Goal: Task Accomplishment & Management: Use online tool/utility

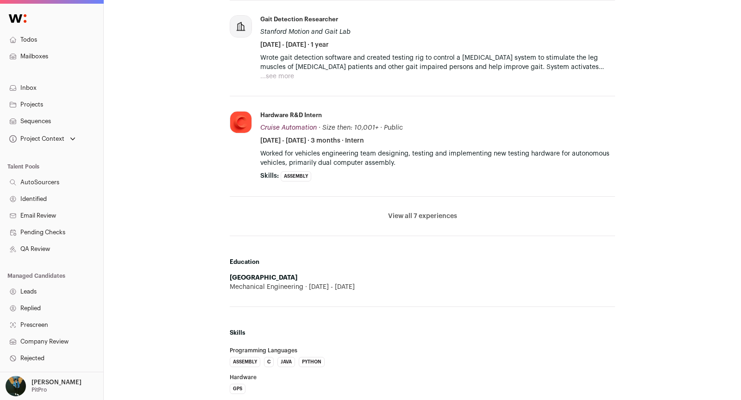
scroll to position [696, 0]
click at [402, 216] on button "View all 7 experiences" at bounding box center [422, 216] width 69 height 9
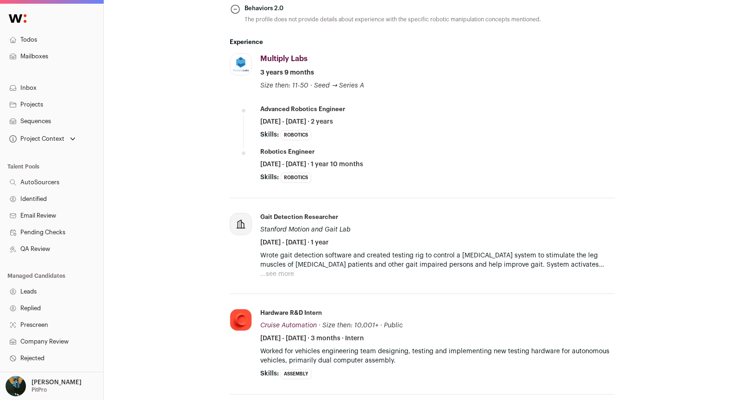
scroll to position [0, 0]
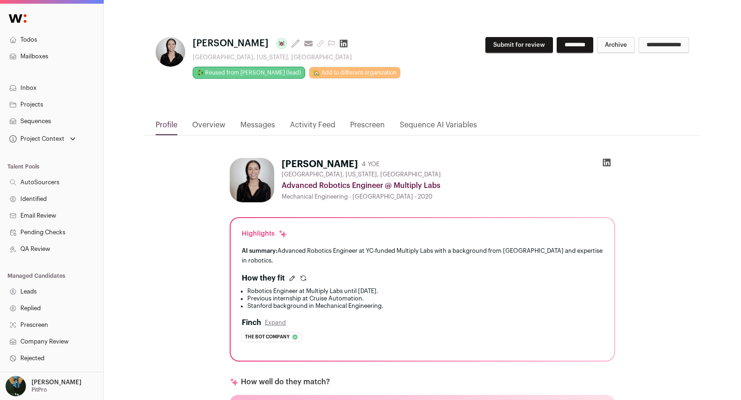
click at [502, 53] on div "**********" at bounding box center [570, 49] width 237 height 24
drag, startPoint x: 505, startPoint y: 43, endPoint x: 682, endPoint y: 37, distance: 177.1
click at [507, 43] on button "Submit for review" at bounding box center [519, 45] width 68 height 16
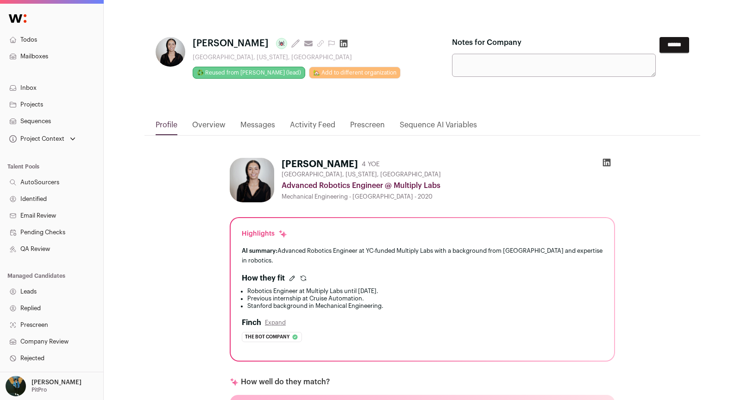
click at [669, 41] on input "******" at bounding box center [675, 45] width 30 height 16
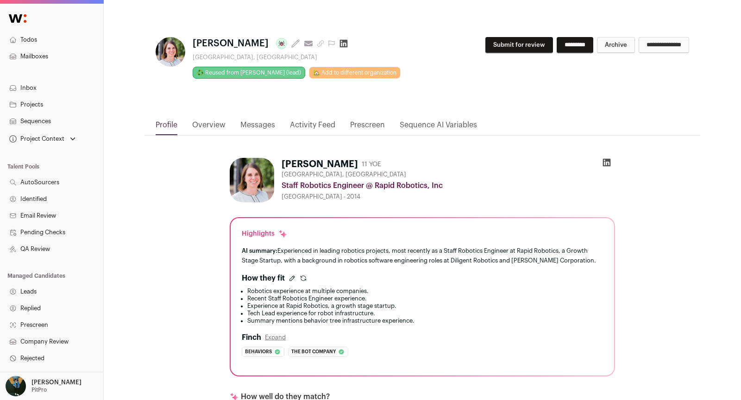
click at [486, 33] on div "**********" at bounding box center [423, 70] width 556 height 97
click at [514, 43] on button "Submit for review" at bounding box center [519, 45] width 68 height 16
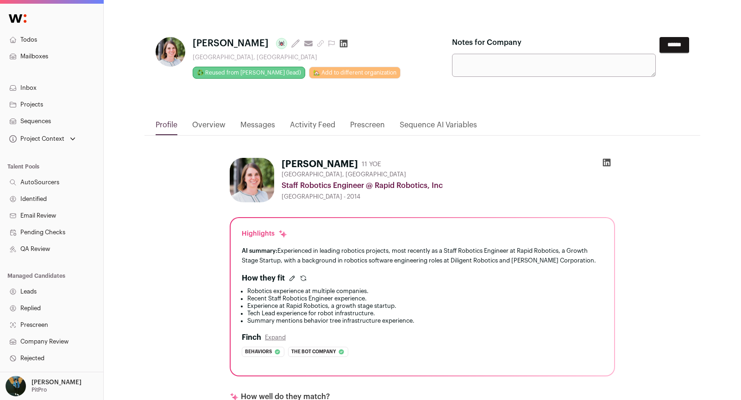
click at [662, 45] on input "******" at bounding box center [675, 45] width 30 height 16
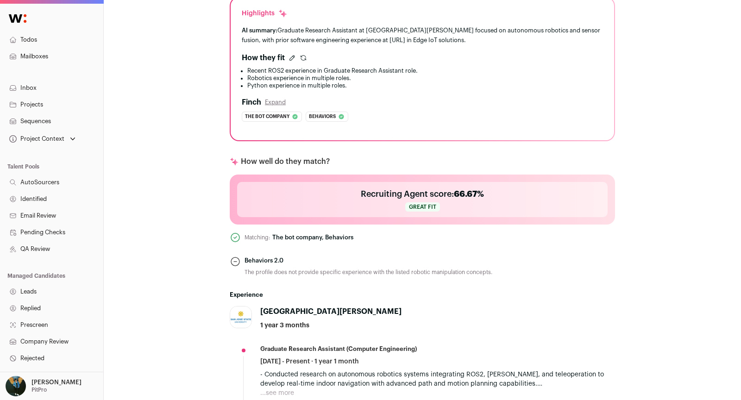
scroll to position [265, 0]
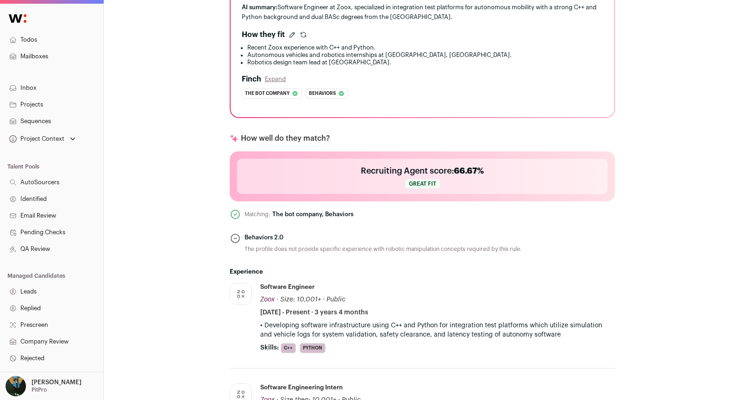
scroll to position [114, 0]
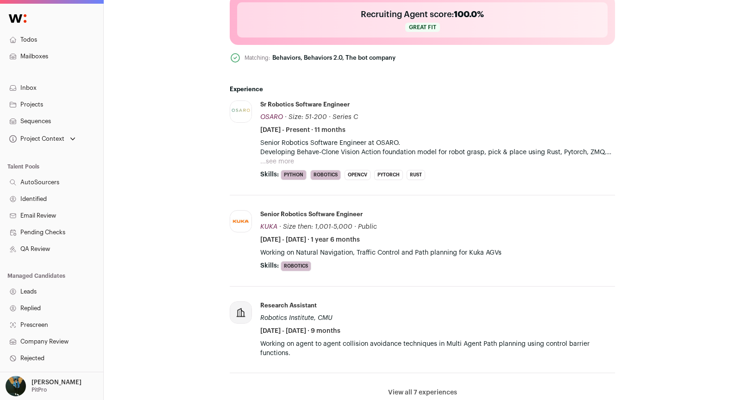
scroll to position [406, 0]
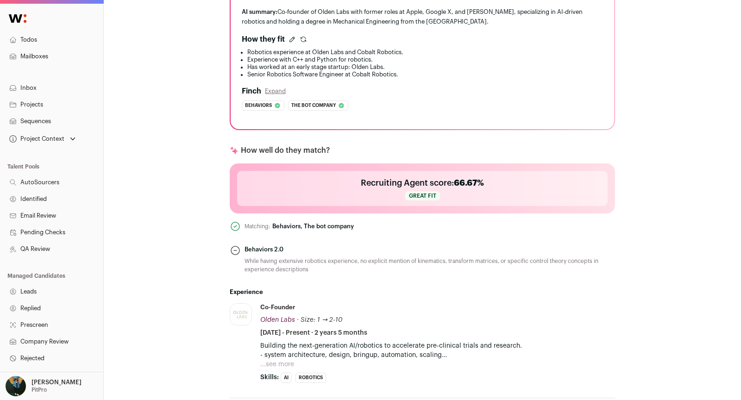
scroll to position [120, 0]
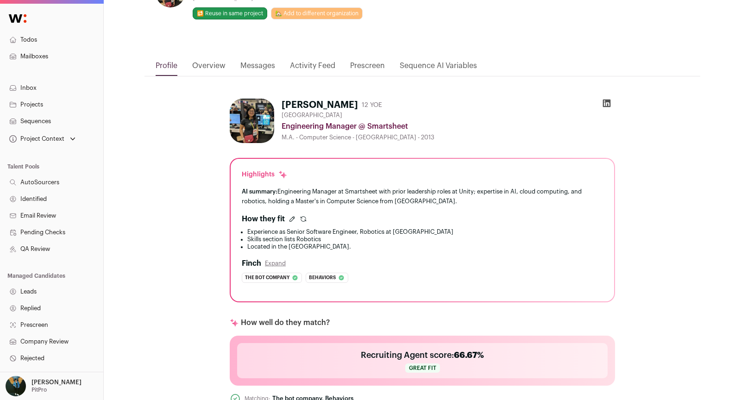
scroll to position [61, 0]
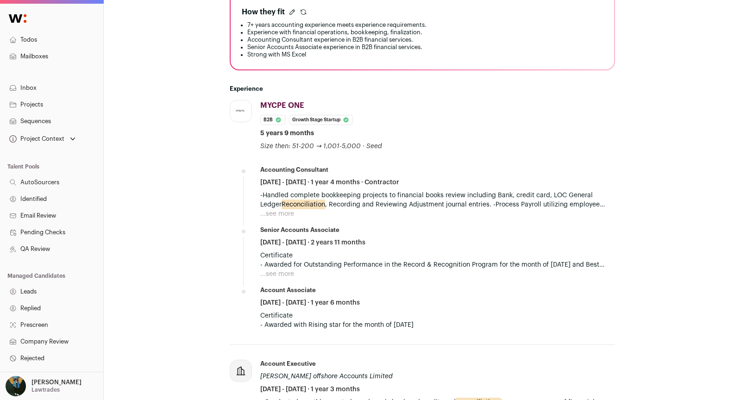
scroll to position [291, 0]
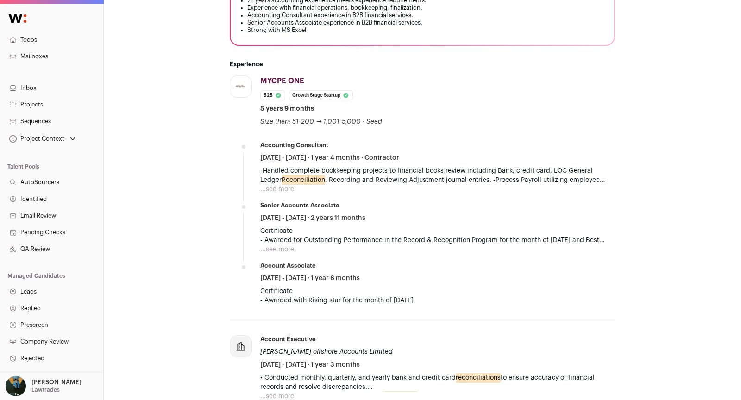
click at [278, 187] on button "...see more" at bounding box center [277, 189] width 34 height 9
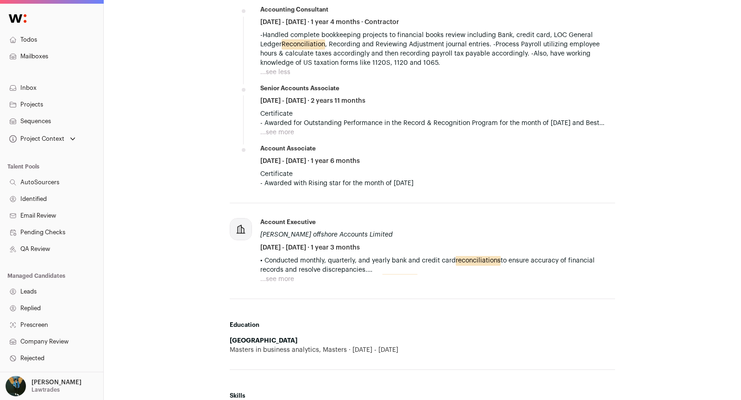
scroll to position [432, 0]
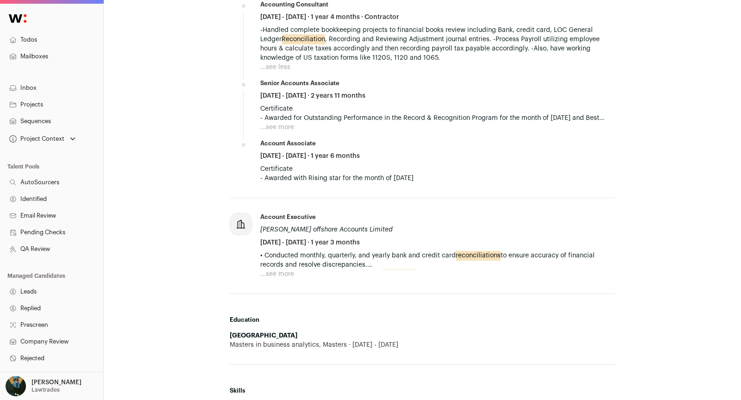
click at [287, 272] on button "...see more" at bounding box center [277, 274] width 34 height 9
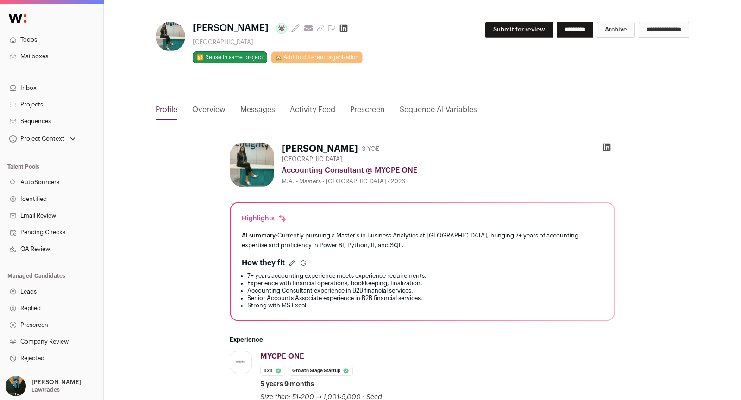
scroll to position [0, 0]
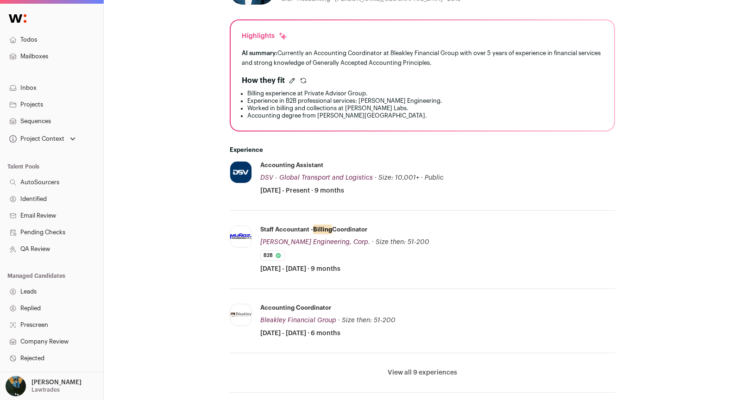
scroll to position [206, 0]
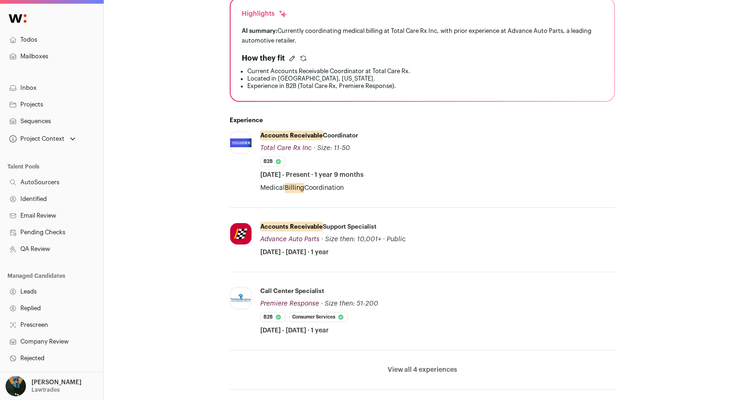
scroll to position [279, 0]
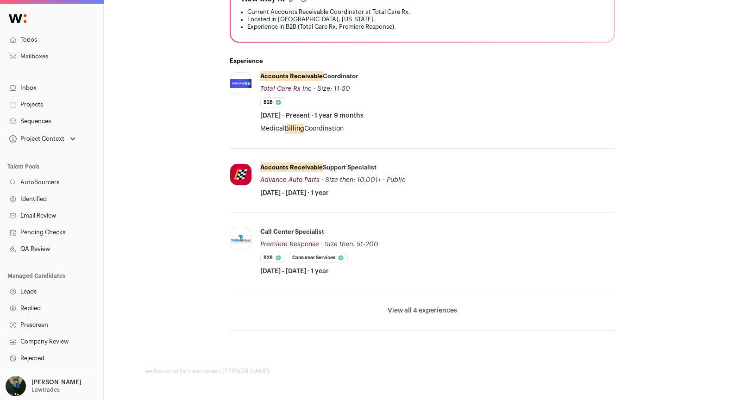
click at [413, 303] on li "View all 4 experiences View less" at bounding box center [422, 310] width 385 height 39
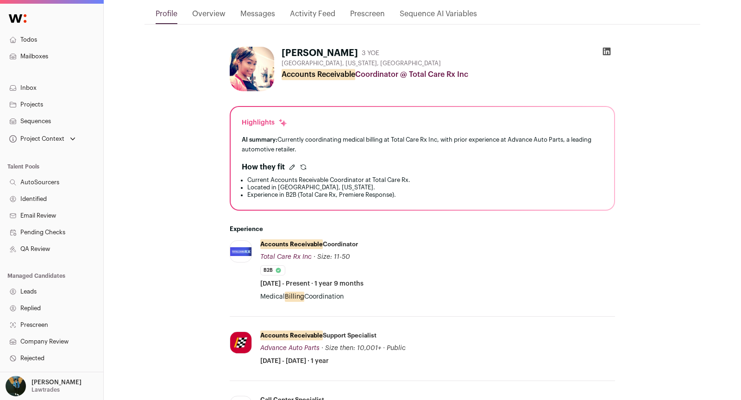
scroll to position [0, 0]
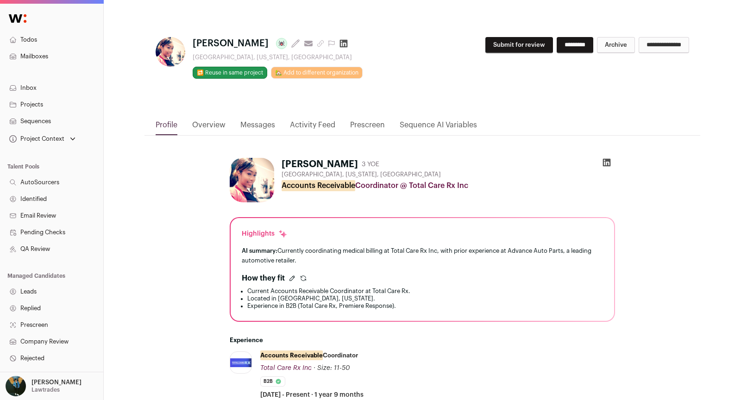
click at [485, 43] on button "Submit for review" at bounding box center [519, 45] width 68 height 16
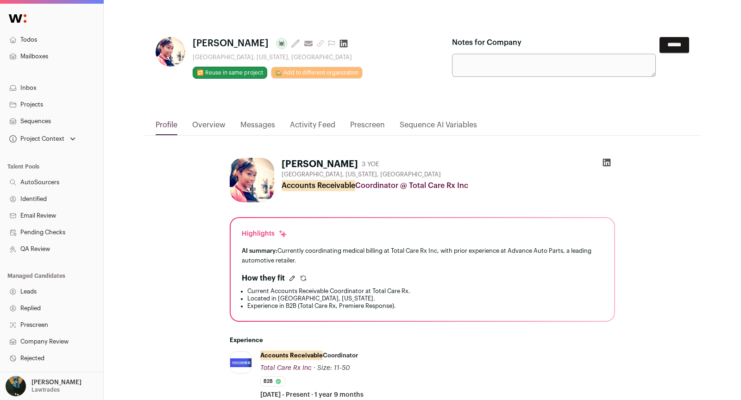
click at [670, 45] on input "******" at bounding box center [675, 45] width 30 height 16
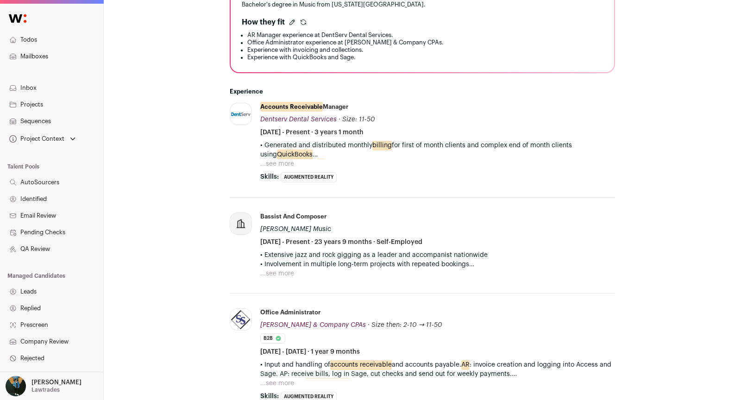
scroll to position [264, 0]
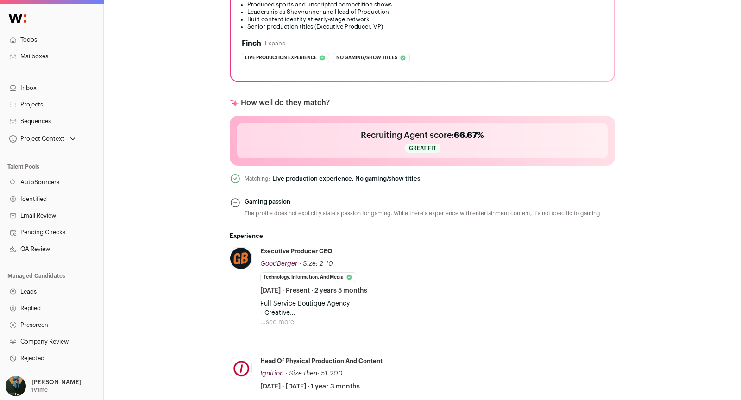
scroll to position [672, 0]
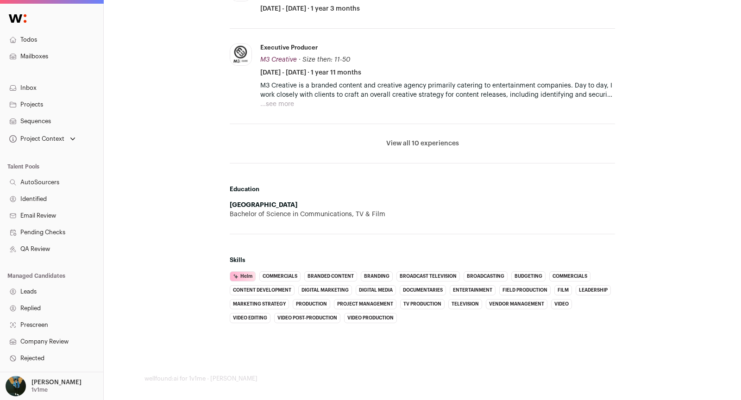
click at [435, 148] on li "View all 10 experiences View less" at bounding box center [422, 143] width 385 height 39
click at [427, 142] on button "View all 10 experiences" at bounding box center [422, 143] width 73 height 9
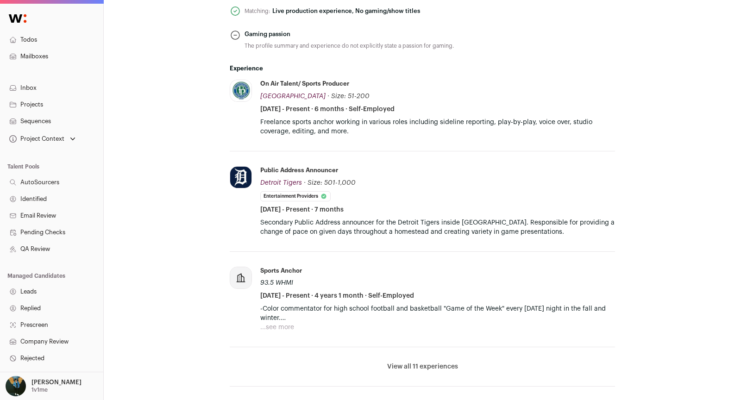
scroll to position [431, 0]
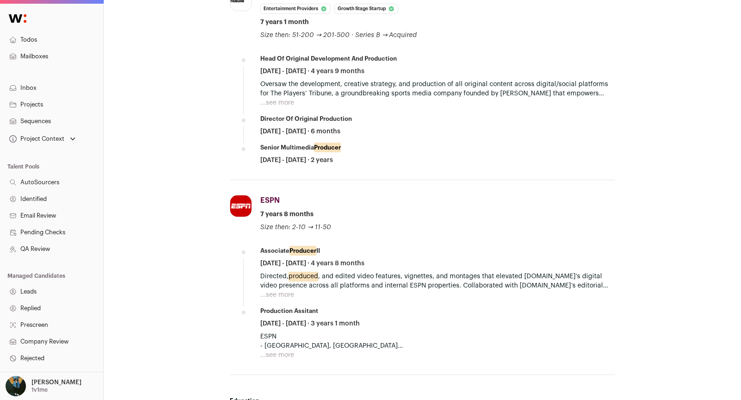
scroll to position [480, 0]
click at [284, 290] on button "...see more" at bounding box center [277, 294] width 34 height 9
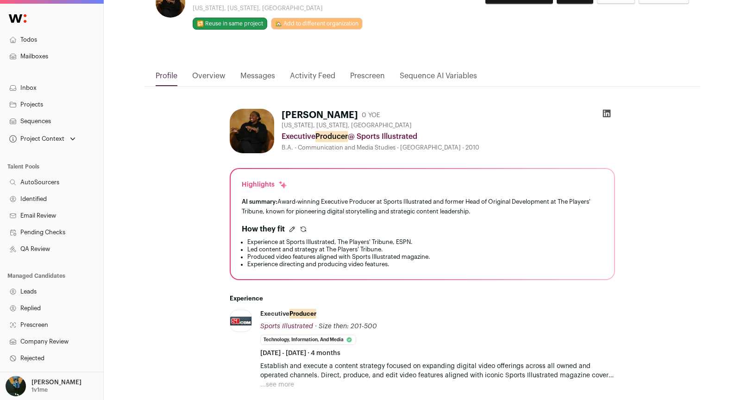
scroll to position [0, 0]
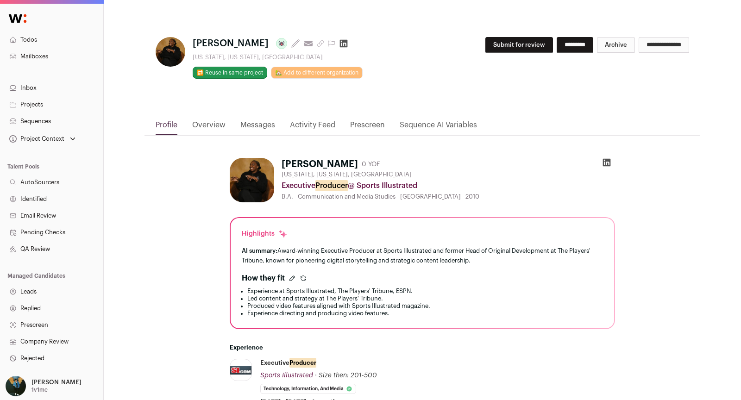
drag, startPoint x: 488, startPoint y: 48, endPoint x: 664, endPoint y: 40, distance: 176.7
click at [495, 48] on button "Submit for review" at bounding box center [519, 45] width 68 height 16
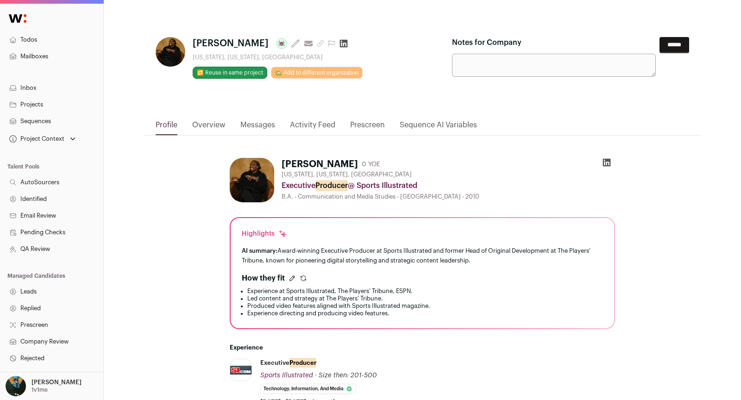
click at [662, 42] on input "******" at bounding box center [675, 45] width 30 height 16
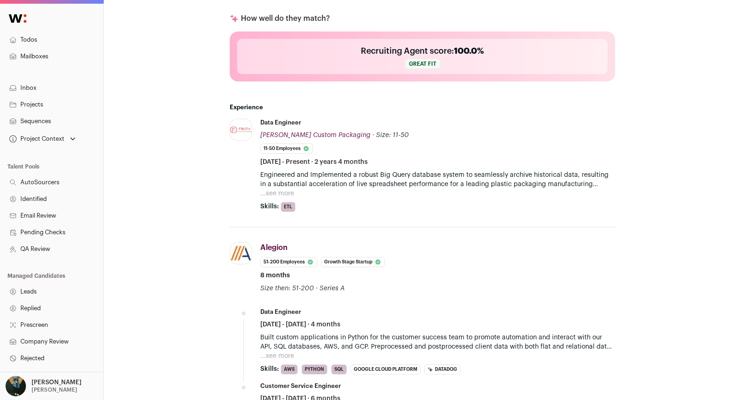
scroll to position [352, 0]
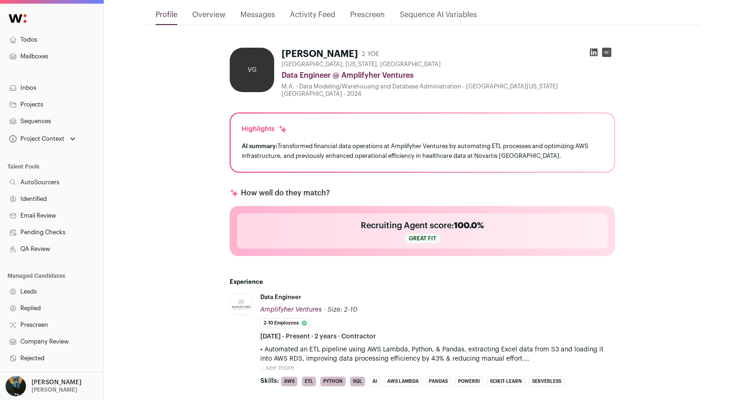
scroll to position [250, 0]
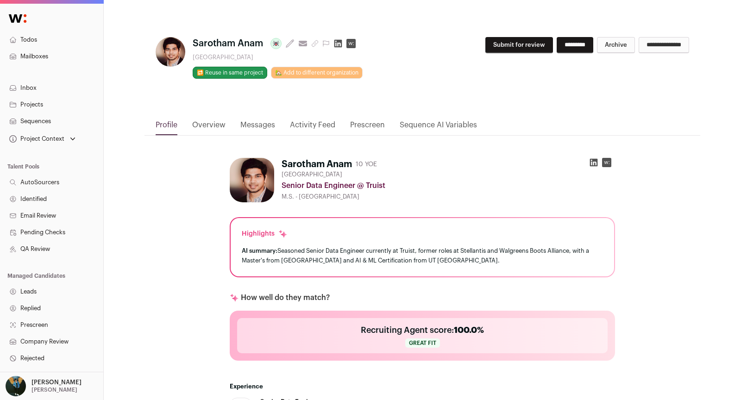
click at [322, 127] on link "Activity Feed" at bounding box center [312, 128] width 45 height 16
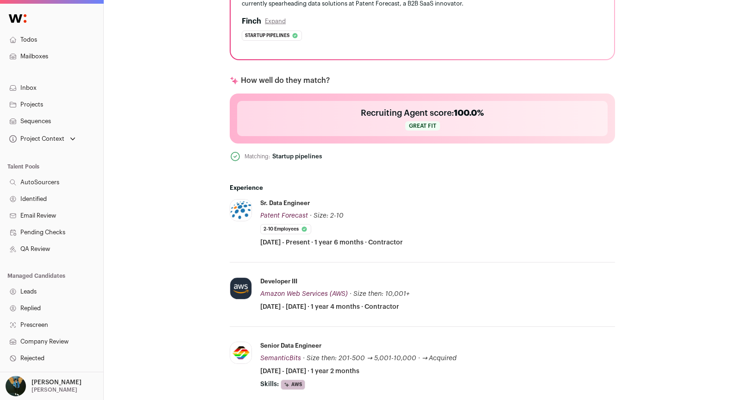
scroll to position [3, 0]
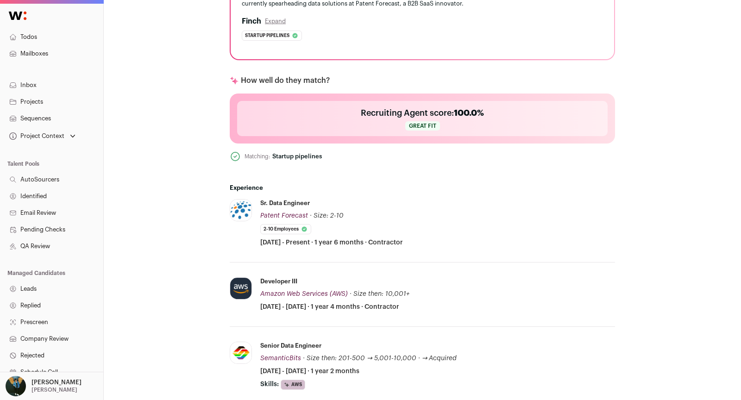
click at [40, 116] on link "Sequences" at bounding box center [51, 118] width 103 height 17
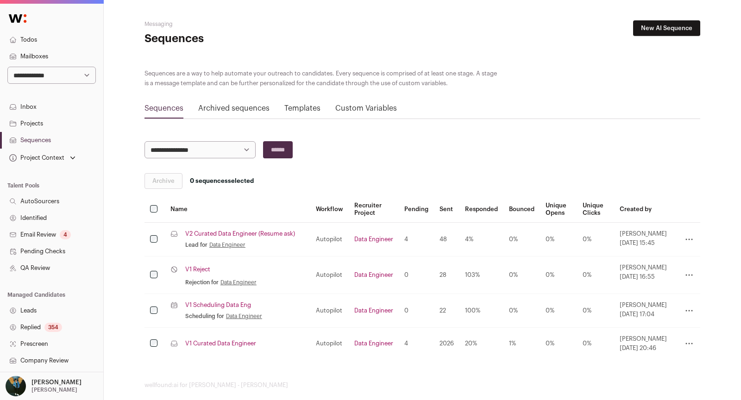
click at [202, 271] on link "V1 Reject" at bounding box center [197, 269] width 25 height 7
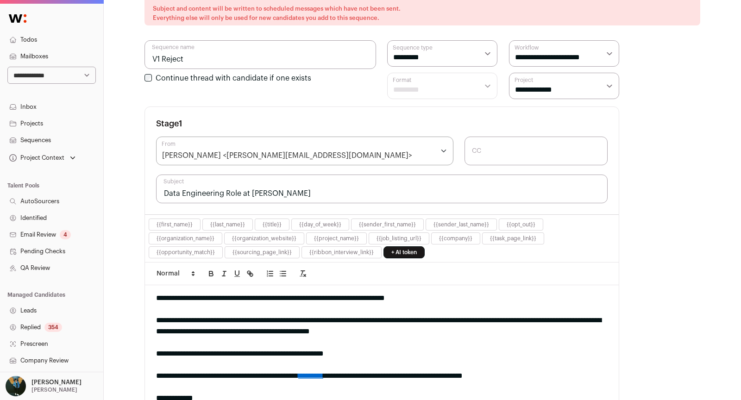
scroll to position [264, 0]
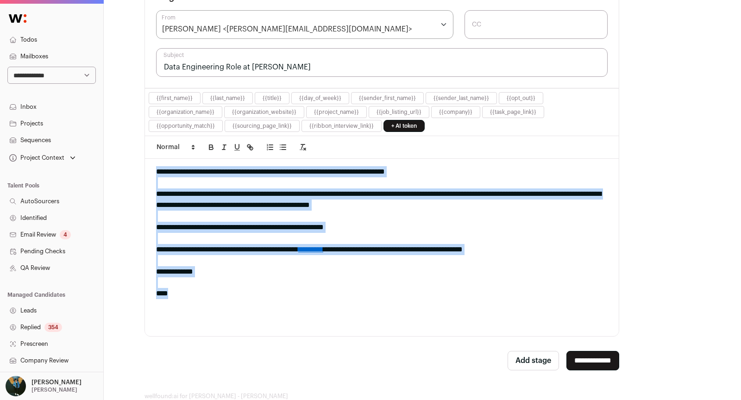
drag, startPoint x: 154, startPoint y: 168, endPoint x: 443, endPoint y: 294, distance: 315.1
click at [449, 291] on div "**********" at bounding box center [382, 247] width 474 height 177
copy div "**********"
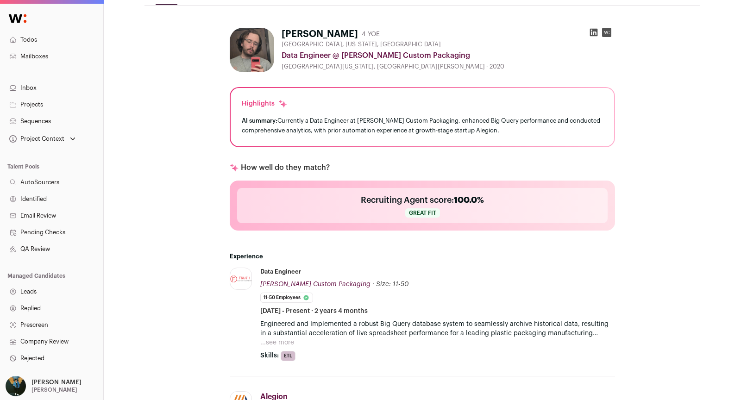
scroll to position [298, 0]
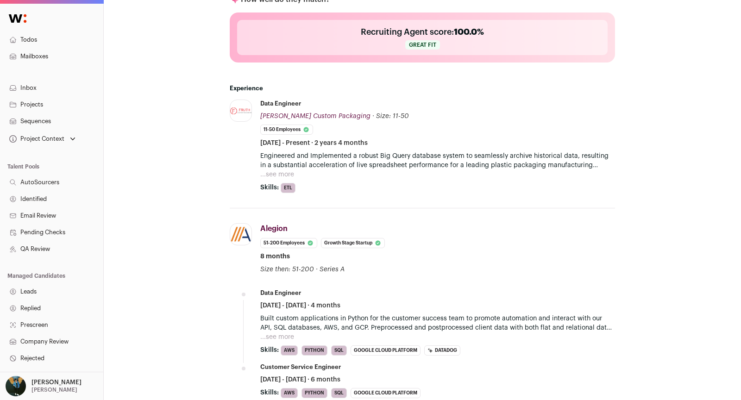
click at [287, 167] on p "Engineered and Implemented a robust Big Query database system to seamlessly arc…" at bounding box center [437, 160] width 355 height 19
click at [283, 170] on button "...see more" at bounding box center [277, 174] width 34 height 9
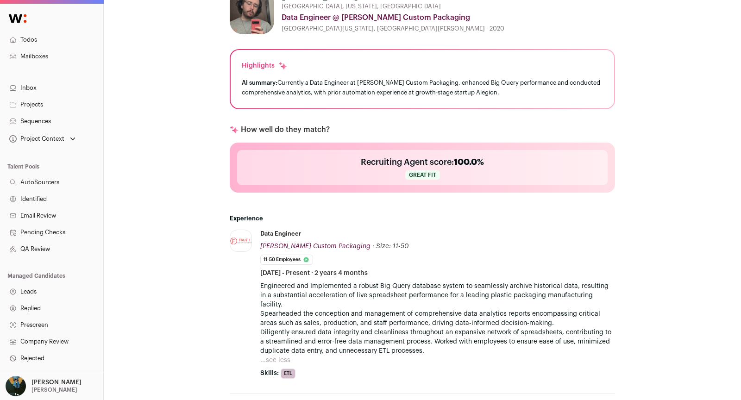
scroll to position [154, 0]
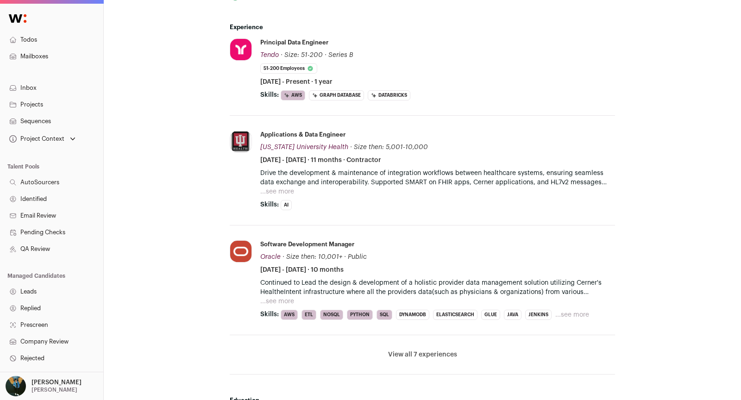
scroll to position [432, 0]
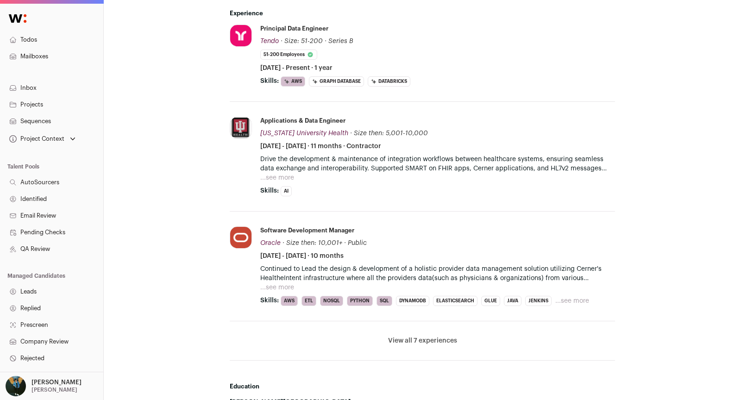
click at [385, 335] on li "View all 7 experiences View less" at bounding box center [422, 340] width 385 height 39
click at [431, 338] on button "View all 7 experiences" at bounding box center [422, 340] width 69 height 9
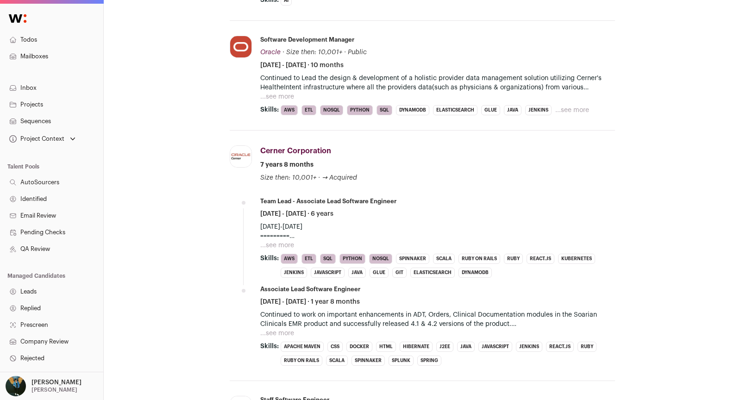
scroll to position [794, 0]
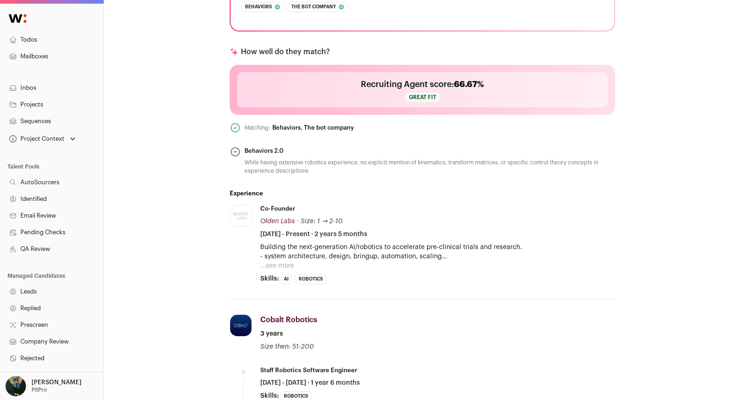
scroll to position [564, 0]
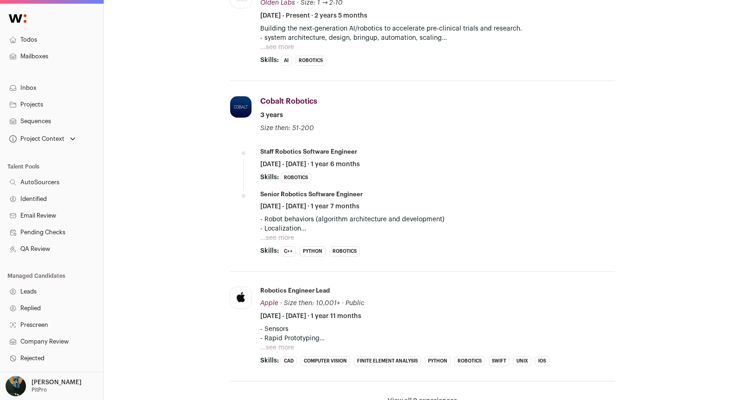
click at [275, 233] on button "...see more" at bounding box center [277, 237] width 34 height 9
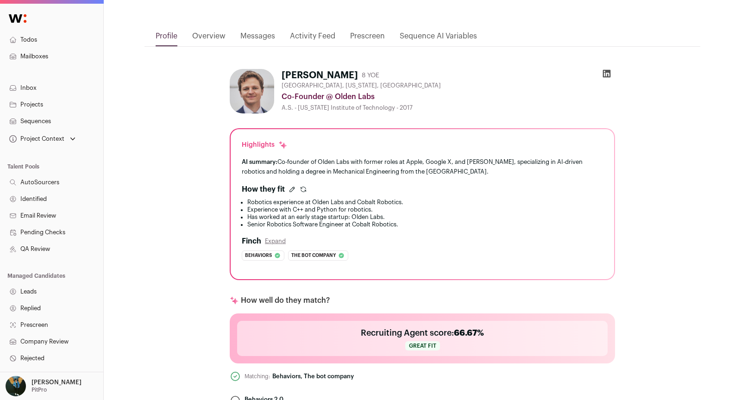
scroll to position [0, 0]
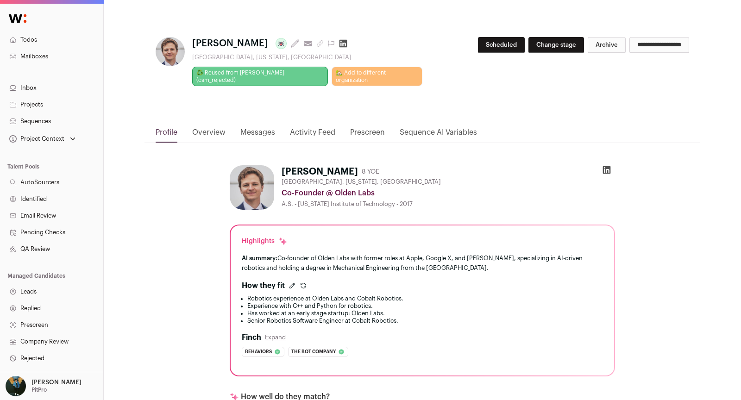
click at [490, 36] on div "**********" at bounding box center [423, 74] width 556 height 105
drag, startPoint x: 481, startPoint y: 47, endPoint x: 660, endPoint y: 48, distance: 178.8
click at [481, 47] on button "Scheduled" at bounding box center [501, 45] width 47 height 16
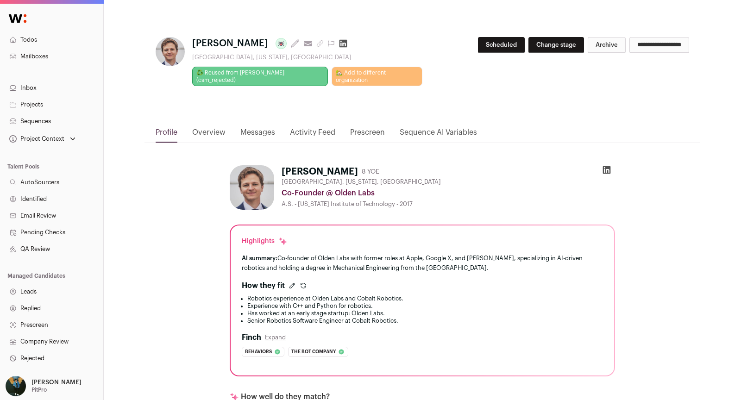
click at [262, 127] on link "Messages" at bounding box center [257, 135] width 35 height 16
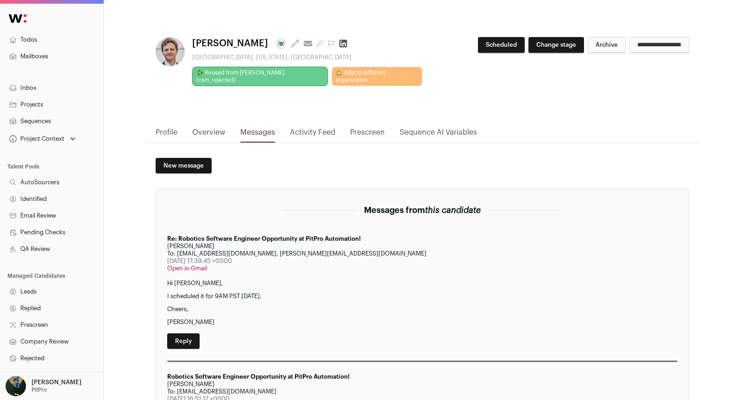
click at [163, 127] on link "Profile" at bounding box center [167, 135] width 22 height 16
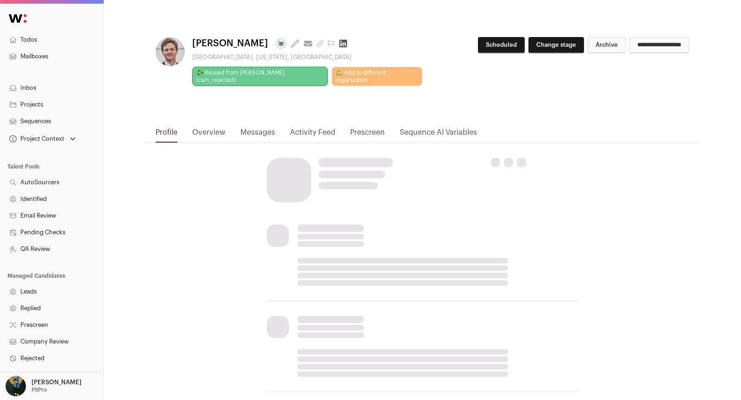
click at [478, 46] on button "Scheduled" at bounding box center [501, 45] width 47 height 16
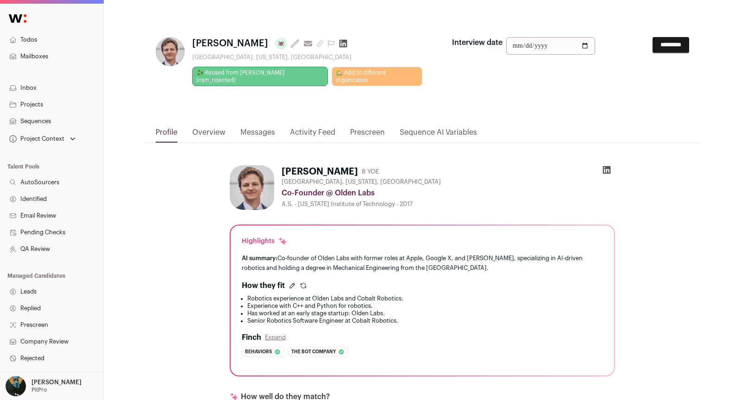
click at [586, 46] on input "Interview date" at bounding box center [550, 46] width 89 height 18
type input "**********"
click at [664, 49] on input "*********" at bounding box center [671, 45] width 37 height 16
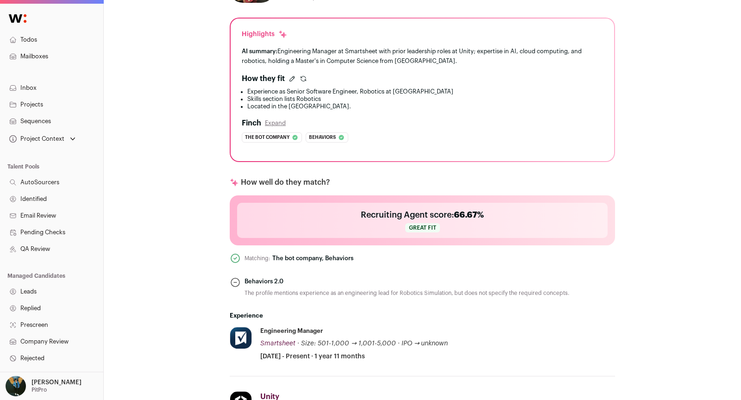
scroll to position [498, 0]
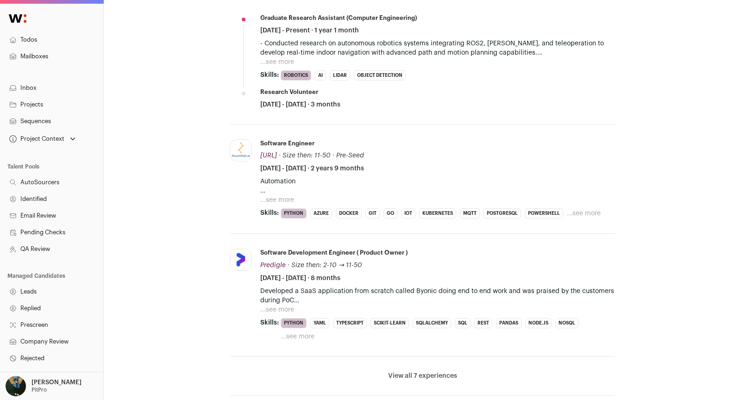
scroll to position [562, 0]
click at [416, 370] on button "View all 7 experiences" at bounding box center [422, 374] width 69 height 9
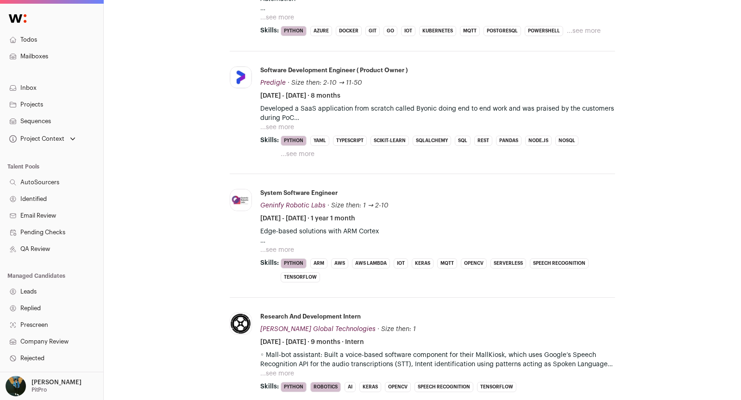
scroll to position [744, 0]
click at [280, 245] on button "...see more" at bounding box center [277, 249] width 34 height 9
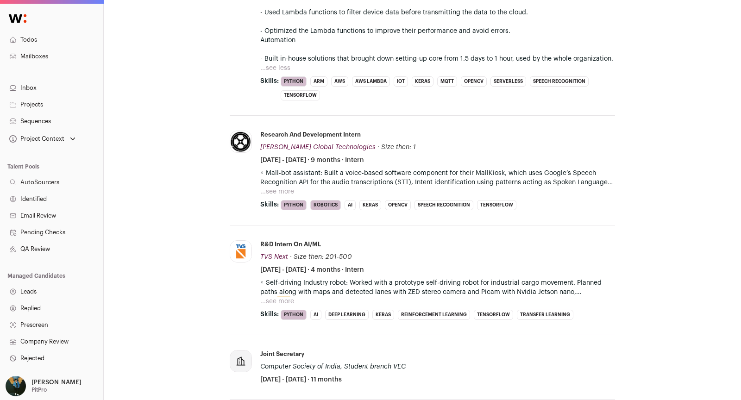
scroll to position [1248, 0]
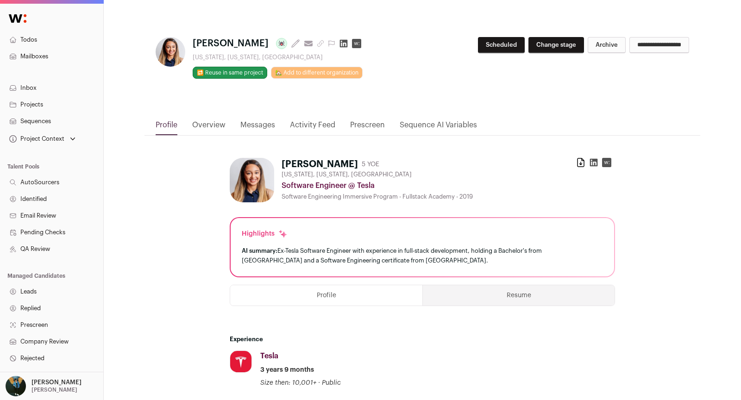
click at [478, 44] on button "Scheduled" at bounding box center [501, 45] width 47 height 16
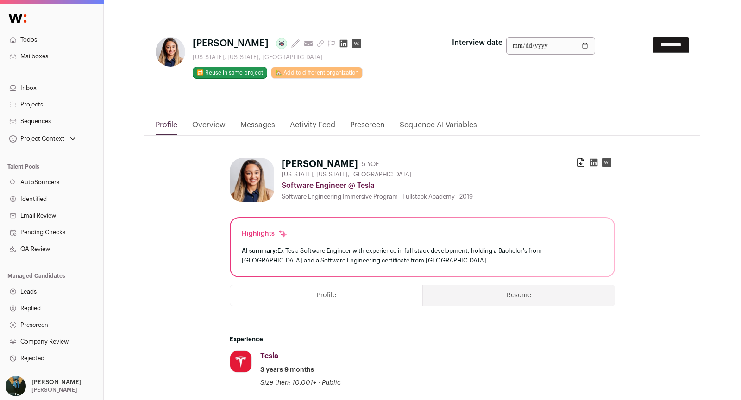
click at [585, 47] on input "Interview date" at bounding box center [550, 46] width 89 height 18
type input "**********"
click at [676, 48] on input "*********" at bounding box center [671, 45] width 37 height 16
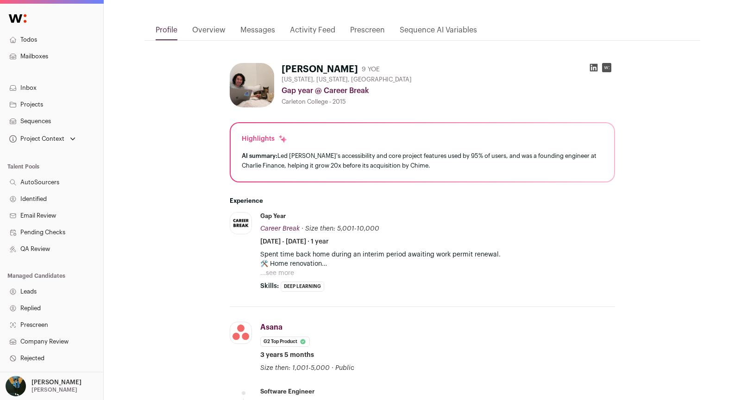
scroll to position [177, 0]
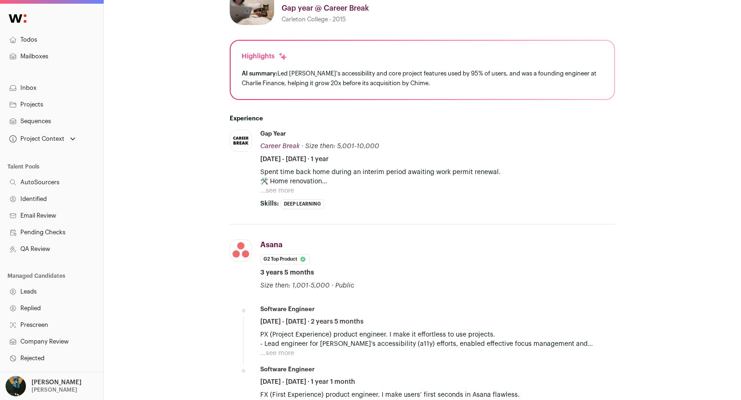
click at [281, 187] on button "...see more" at bounding box center [277, 190] width 34 height 9
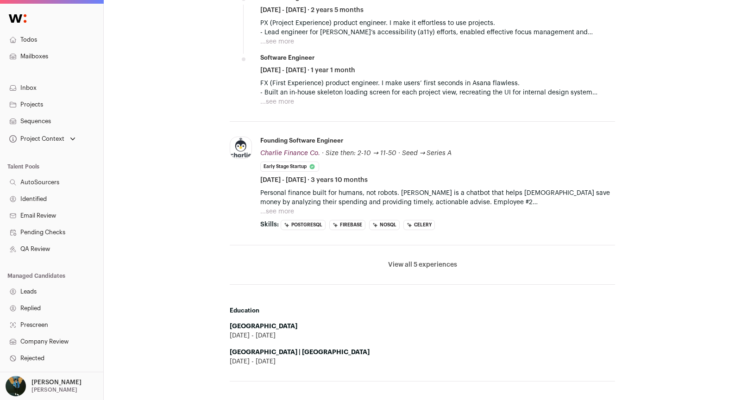
scroll to position [0, 0]
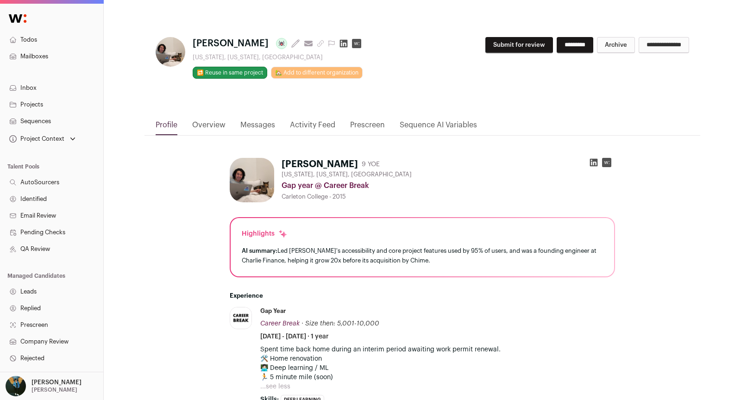
drag, startPoint x: 495, startPoint y: 51, endPoint x: 498, endPoint y: 42, distance: 9.4
click at [495, 50] on button "Submit for review" at bounding box center [519, 45] width 68 height 16
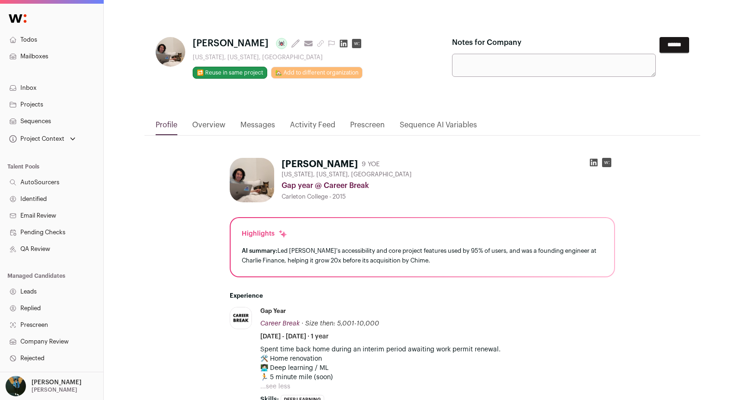
click at [499, 41] on label "Notes for Company" at bounding box center [486, 42] width 69 height 11
click at [499, 54] on textarea "Notes for Company" at bounding box center [554, 65] width 204 height 23
click at [680, 40] on input "******" at bounding box center [675, 45] width 30 height 16
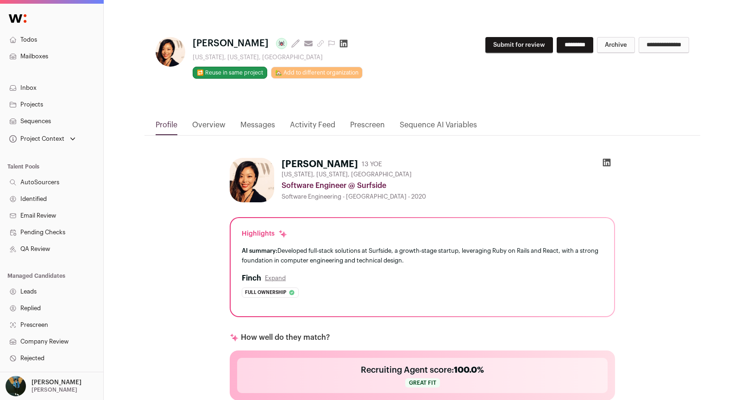
click at [507, 44] on button "Submit for review" at bounding box center [519, 45] width 68 height 16
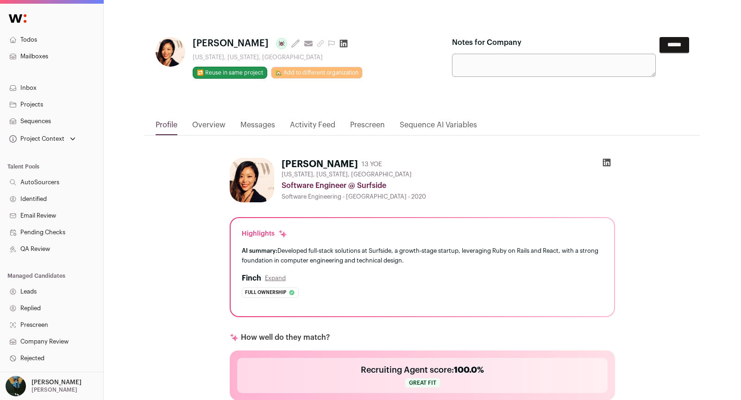
click at [688, 49] on input "******" at bounding box center [675, 45] width 30 height 16
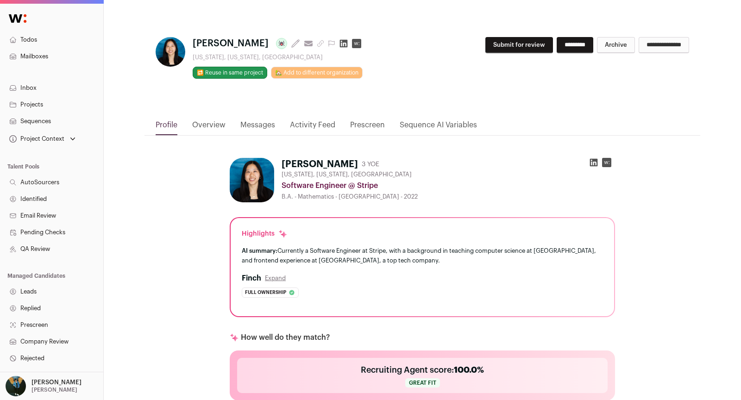
click at [491, 49] on button "Submit for review" at bounding box center [519, 45] width 68 height 16
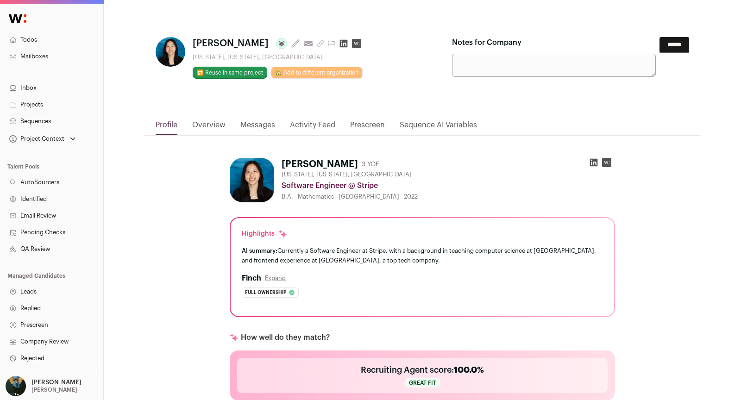
drag, startPoint x: 683, startPoint y: 47, endPoint x: 651, endPoint y: 13, distance: 46.9
click at [683, 47] on input "******" at bounding box center [675, 45] width 30 height 16
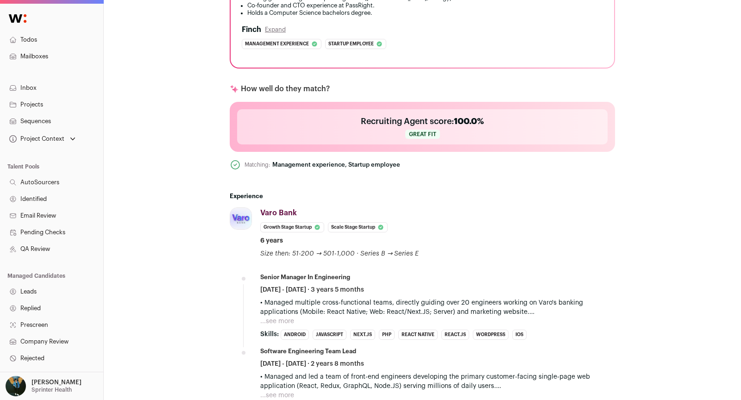
scroll to position [304, 0]
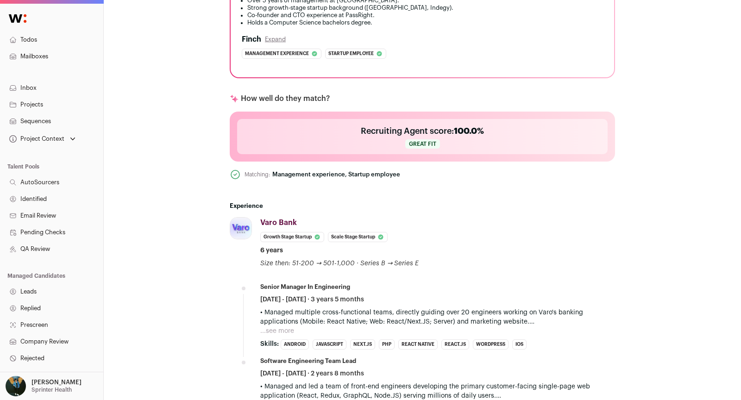
click at [281, 41] on button "Expand" at bounding box center [275, 39] width 21 height 7
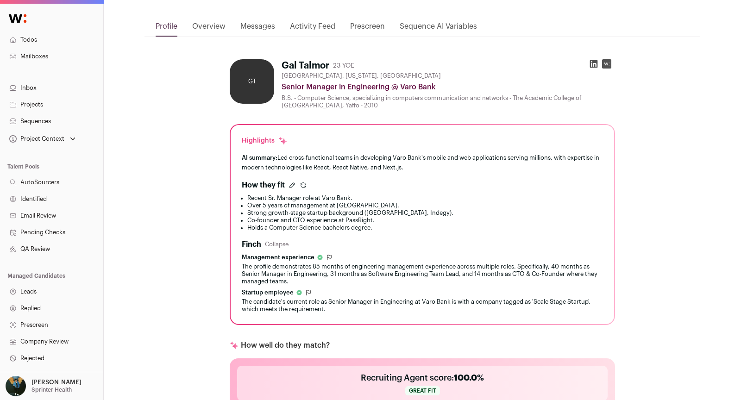
scroll to position [0, 0]
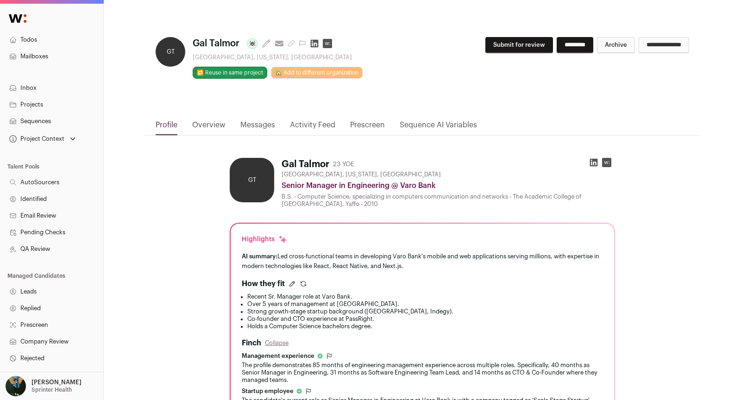
click at [517, 45] on button "Submit for review" at bounding box center [519, 45] width 68 height 16
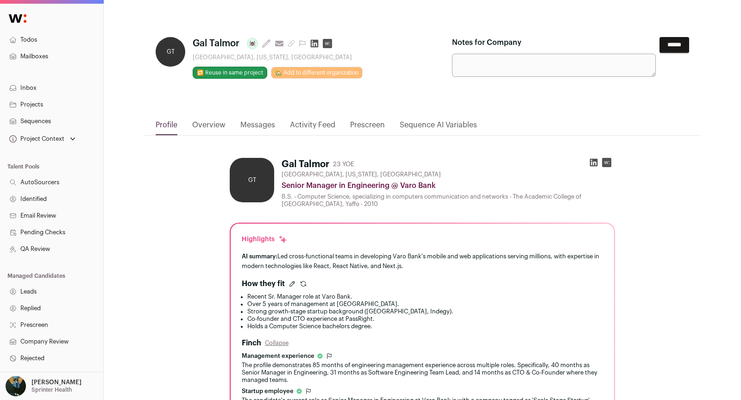
click at [673, 47] on input "******" at bounding box center [675, 45] width 30 height 16
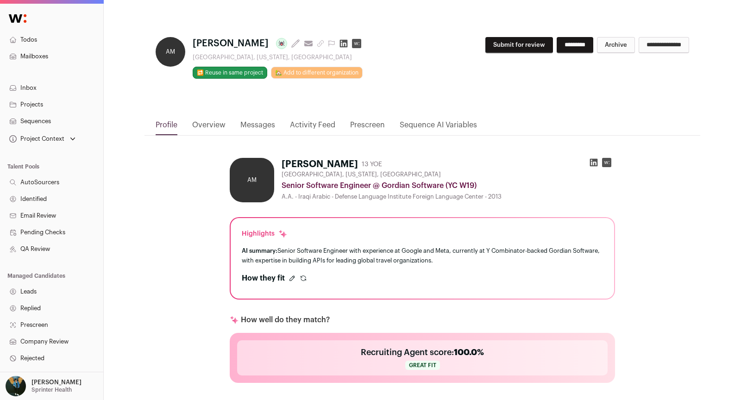
drag, startPoint x: 478, startPoint y: 57, endPoint x: 484, endPoint y: 54, distance: 6.6
click at [478, 57] on div "**********" at bounding box center [570, 49] width 237 height 24
click at [486, 50] on button "Submit for review" at bounding box center [519, 45] width 68 height 16
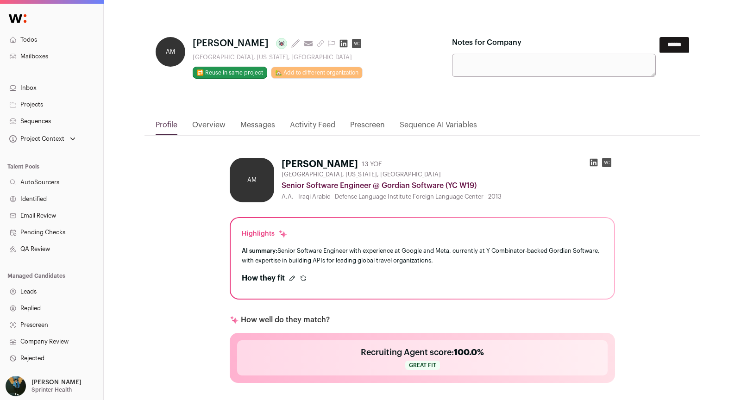
click at [660, 46] on input "******" at bounding box center [675, 45] width 30 height 16
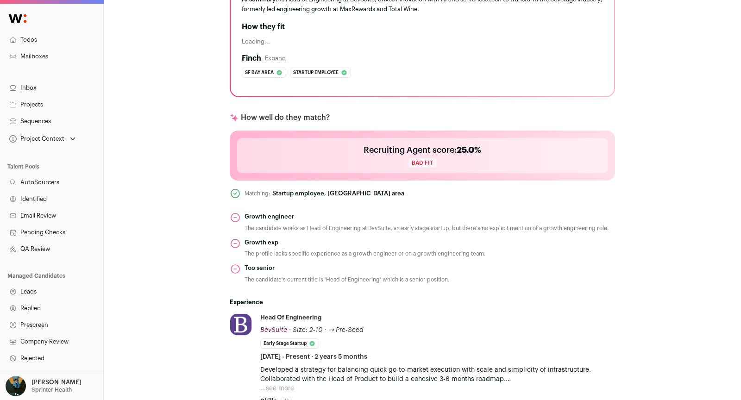
scroll to position [285, 0]
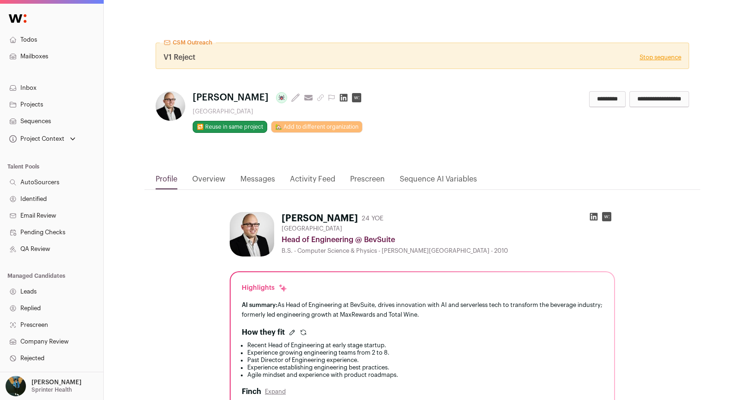
click at [630, 99] on input "**********" at bounding box center [660, 99] width 60 height 16
click at [675, 58] on link "Stop sequence" at bounding box center [661, 57] width 42 height 7
click at [654, 56] on link "Stop sequence" at bounding box center [661, 57] width 42 height 7
click at [651, 58] on link "Stop sequence" at bounding box center [661, 57] width 42 height 7
click at [45, 125] on link "Sequences" at bounding box center [51, 121] width 103 height 17
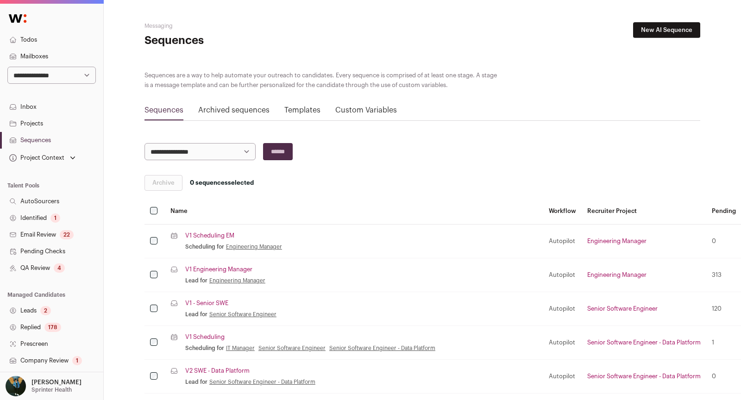
scroll to position [132, 0]
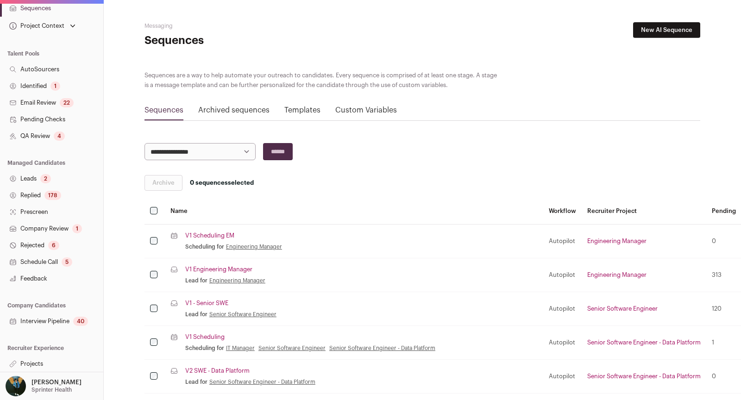
click at [63, 323] on link "Interview Pipeline 40" at bounding box center [51, 321] width 103 height 17
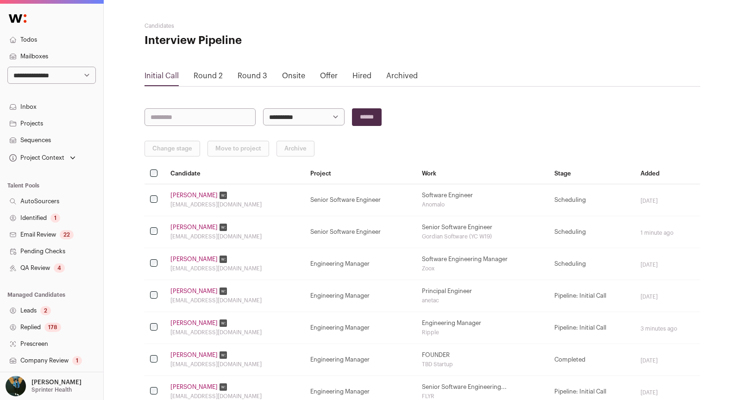
scroll to position [132, 0]
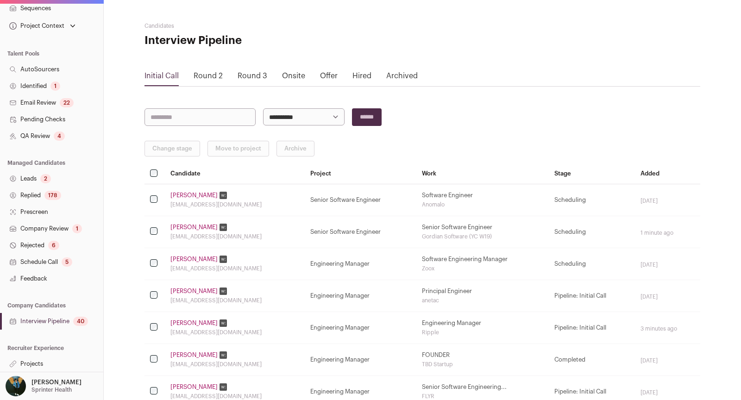
click at [49, 224] on link "Company Review 1" at bounding box center [51, 229] width 103 height 17
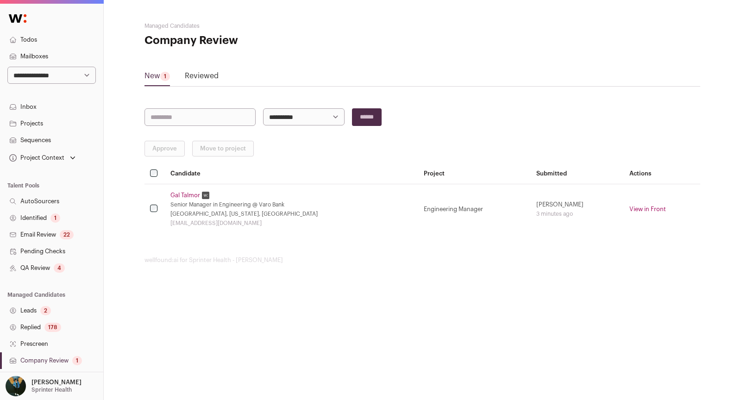
scroll to position [132, 0]
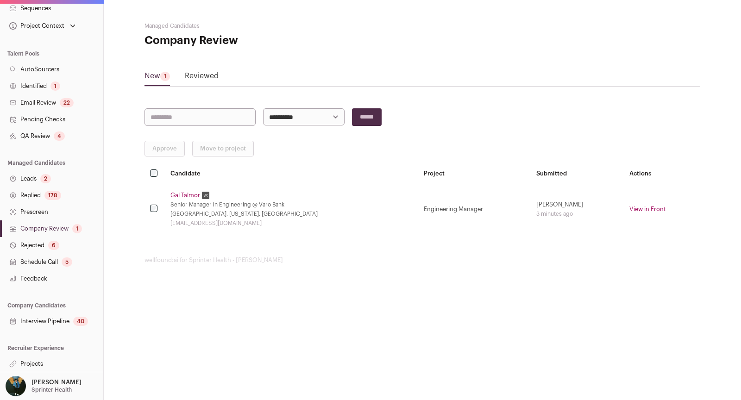
click at [42, 246] on link "Rejected 6" at bounding box center [51, 245] width 103 height 17
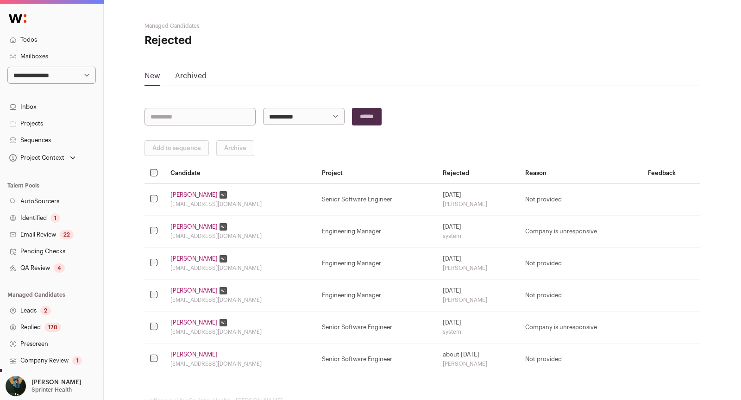
click at [191, 75] on link "Archived" at bounding box center [191, 75] width 32 height 7
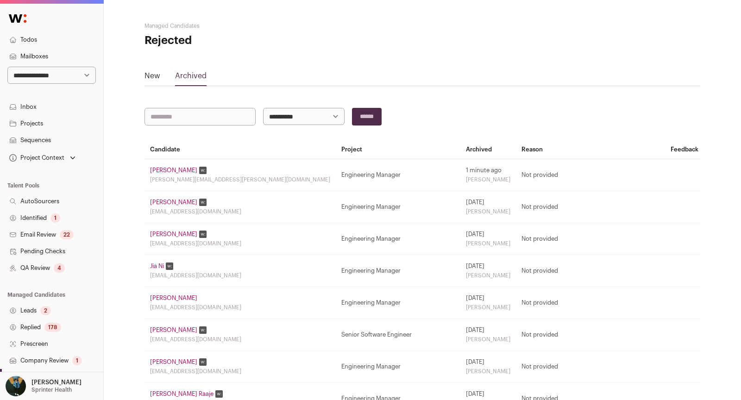
click at [174, 170] on link "Thomas Madej" at bounding box center [173, 170] width 47 height 7
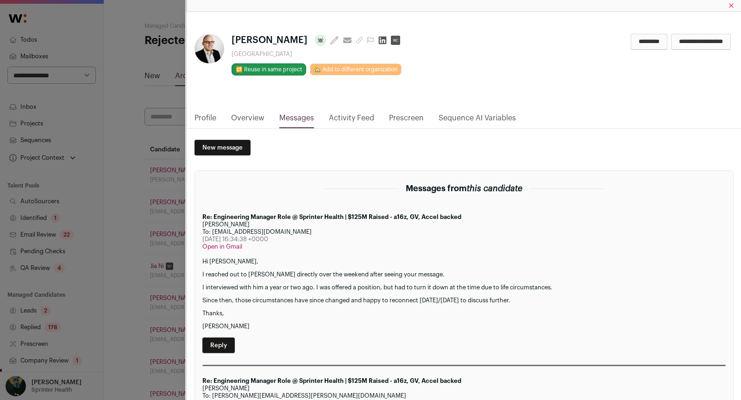
click at [686, 43] on input "**********" at bounding box center [701, 42] width 60 height 16
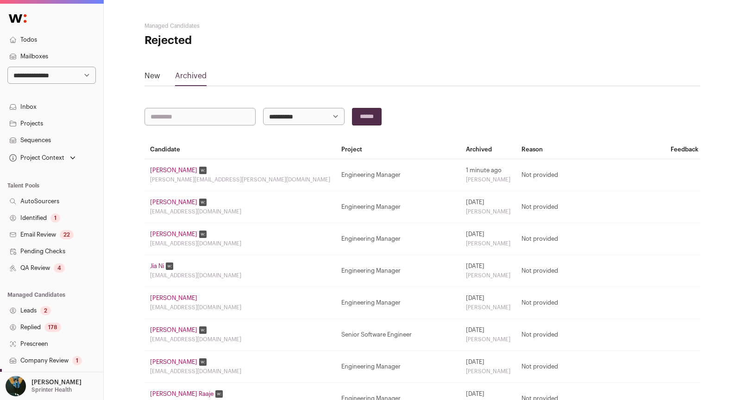
click at [180, 167] on link "Thomas Madej" at bounding box center [173, 170] width 47 height 7
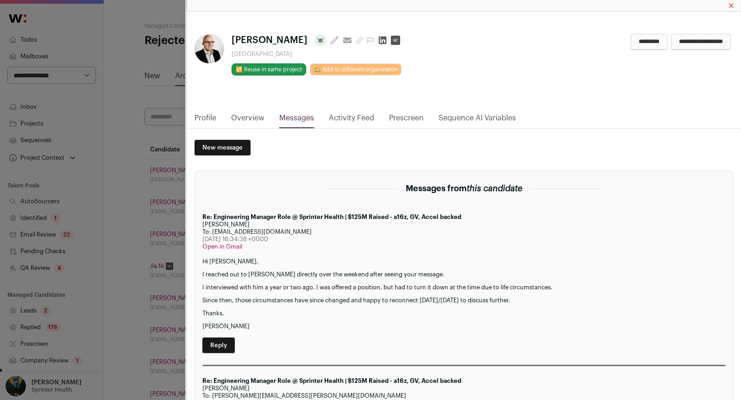
click at [205, 120] on link "Profile" at bounding box center [206, 121] width 22 height 16
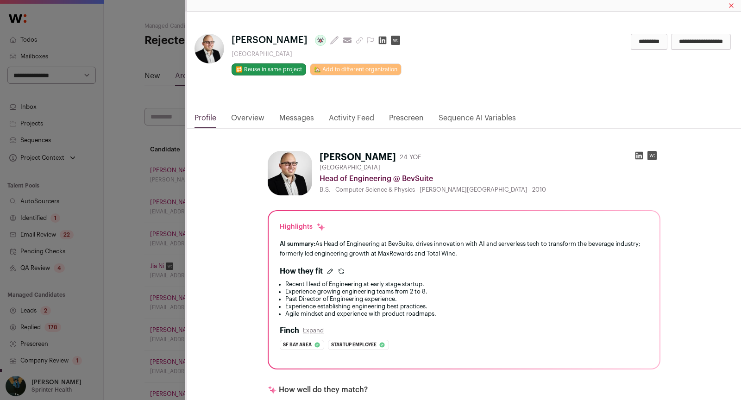
click at [261, 117] on link "Overview" at bounding box center [247, 121] width 33 height 16
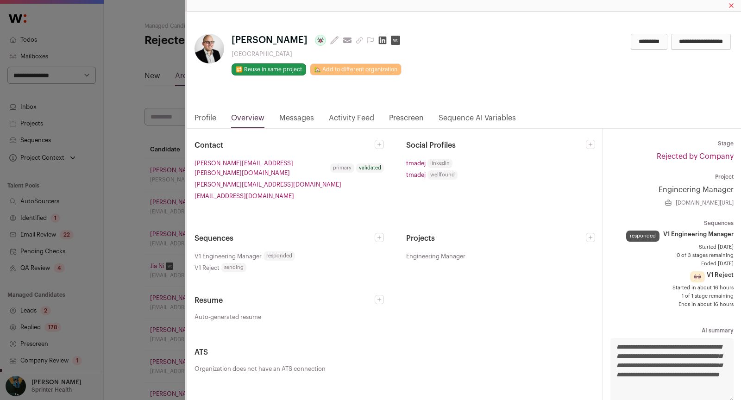
click at [287, 116] on link "Messages" at bounding box center [296, 121] width 35 height 16
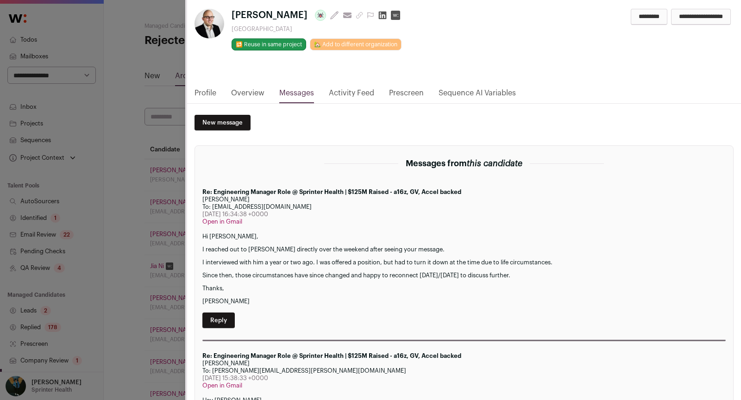
scroll to position [31, 0]
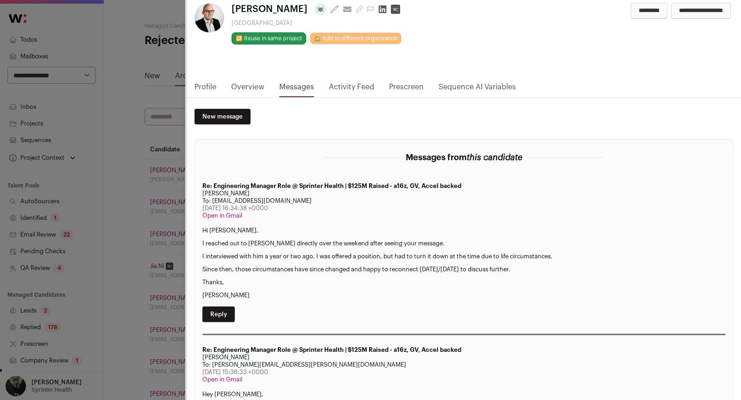
click at [203, 83] on link "Profile" at bounding box center [206, 90] width 22 height 16
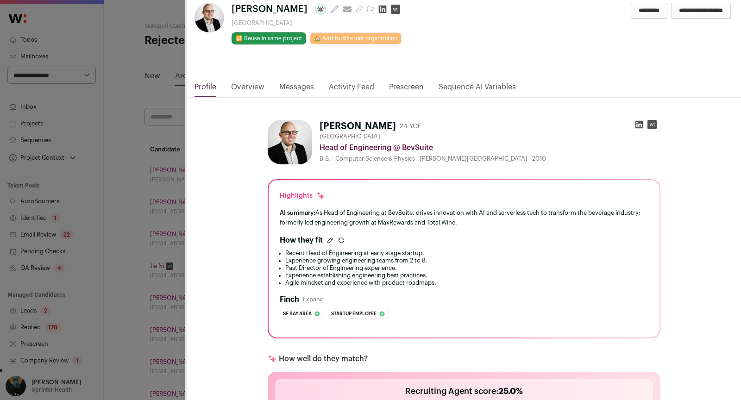
click at [274, 88] on nav "Profile Overview Messages Activity Feed Prescreen Sequence AI Variables" at bounding box center [464, 90] width 554 height 16
click at [258, 88] on link "Overview" at bounding box center [247, 90] width 33 height 16
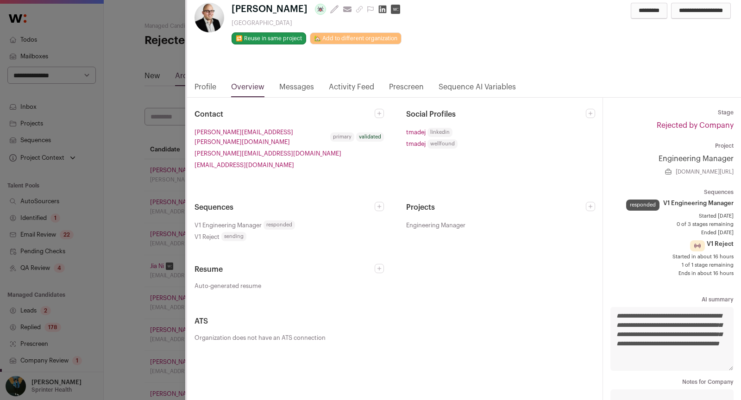
click at [704, 123] on link "Rejected by Company" at bounding box center [695, 125] width 77 height 7
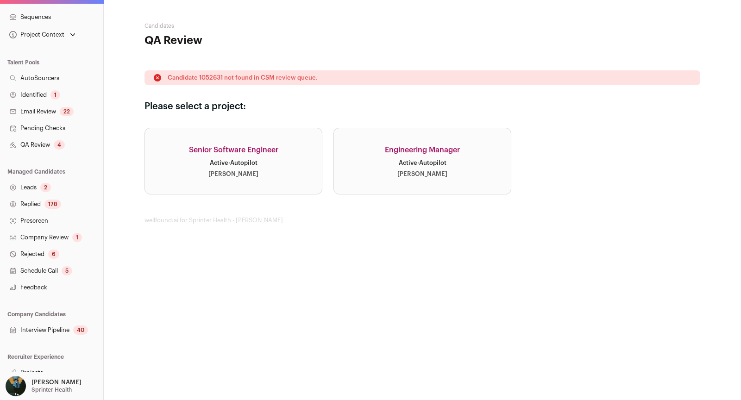
click at [65, 238] on link "Company Review 1" at bounding box center [51, 237] width 103 height 17
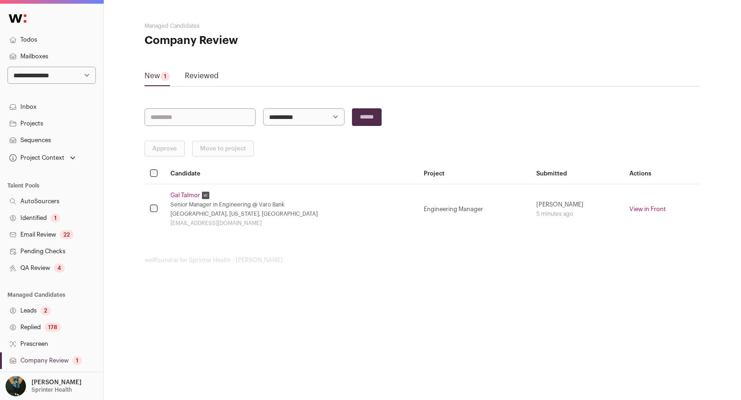
click at [38, 318] on link "Leads 2" at bounding box center [51, 310] width 103 height 17
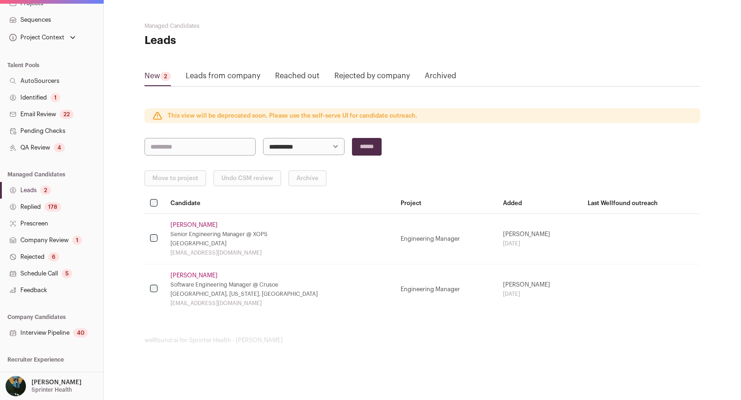
scroll to position [122, 0]
click at [54, 240] on link "Company Review 1" at bounding box center [51, 239] width 103 height 17
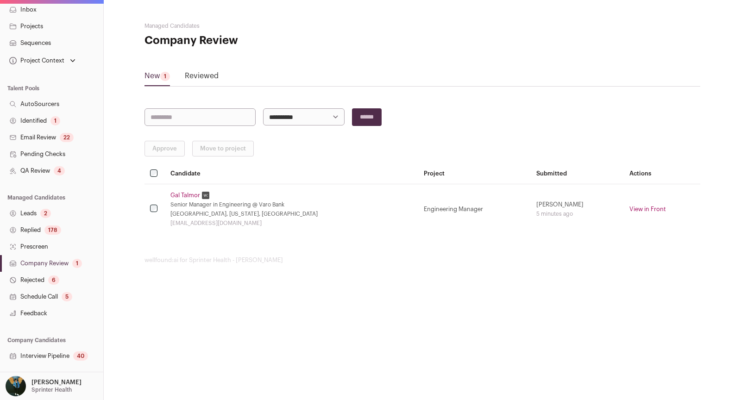
scroll to position [99, 0]
click at [40, 281] on link "Rejected 6" at bounding box center [51, 279] width 103 height 17
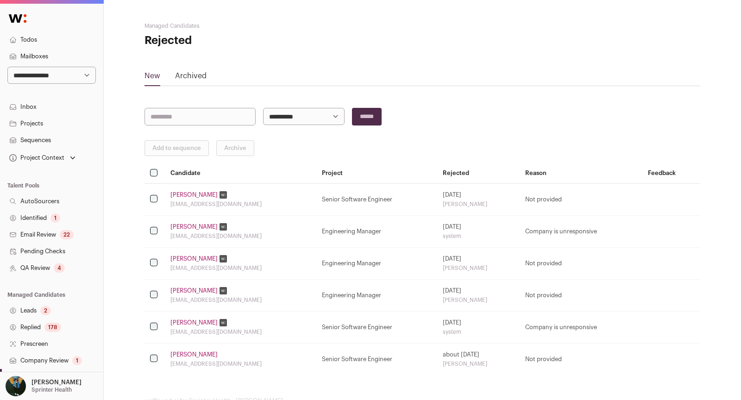
click at [211, 76] on div "New Archived" at bounding box center [423, 78] width 556 height 16
click at [190, 77] on link "Archived" at bounding box center [191, 75] width 32 height 7
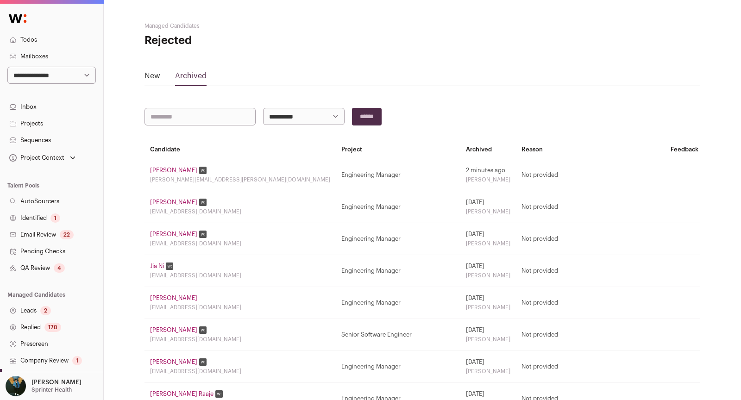
click at [175, 170] on link "[PERSON_NAME]" at bounding box center [173, 170] width 47 height 7
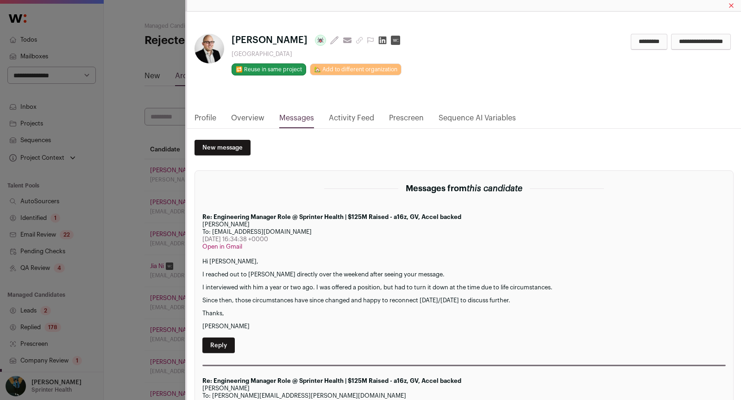
click at [342, 120] on link "Activity Feed" at bounding box center [351, 121] width 45 height 16
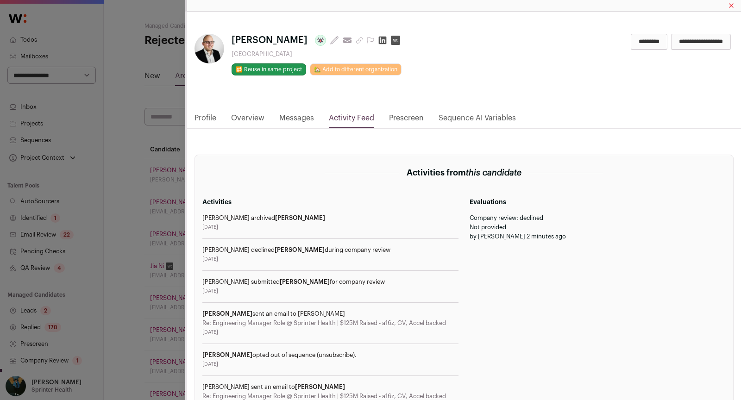
click at [635, 41] on input "*********" at bounding box center [649, 42] width 37 height 16
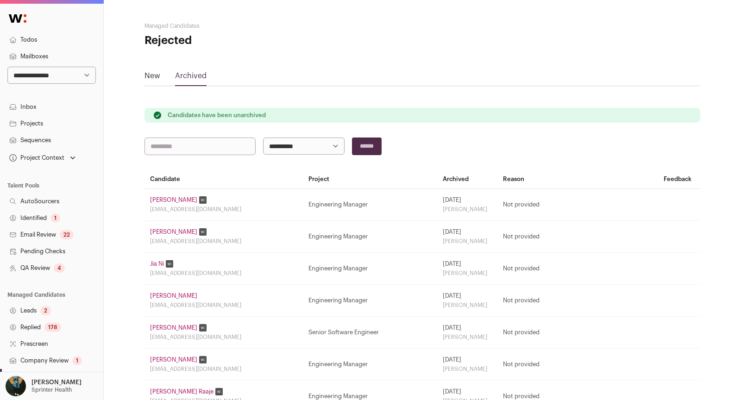
click at [43, 363] on link "Company Review 1" at bounding box center [51, 361] width 103 height 17
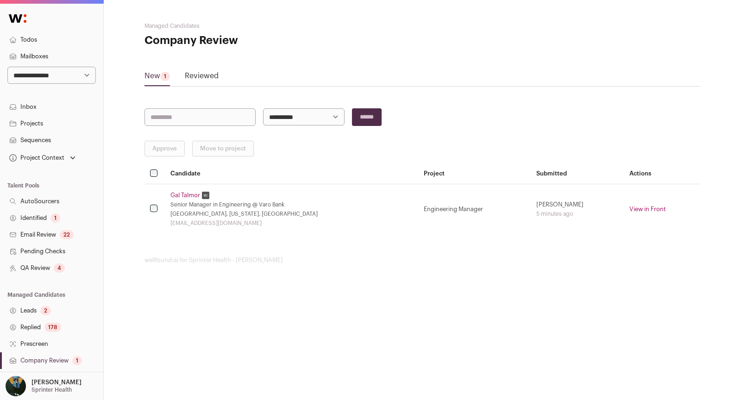
click at [39, 307] on link "Leads 2" at bounding box center [51, 310] width 103 height 17
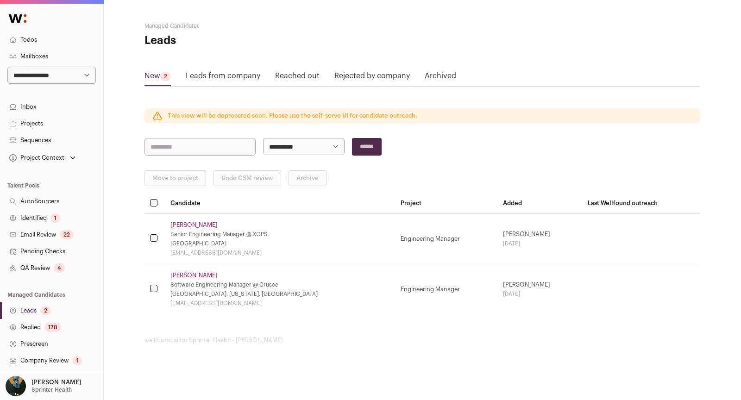
click at [61, 333] on link "Replied 178" at bounding box center [51, 327] width 103 height 17
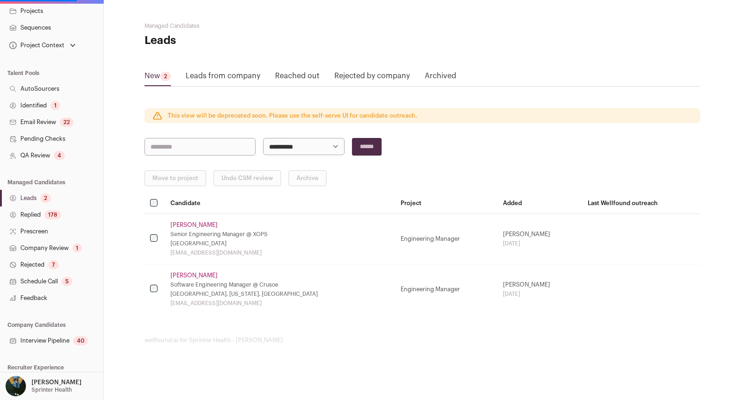
scroll to position [124, 0]
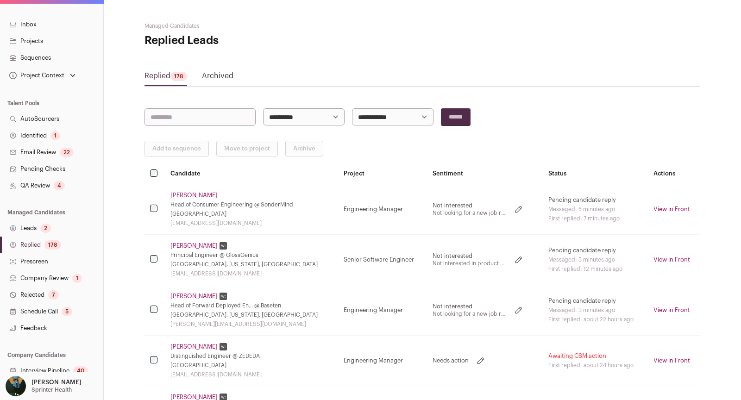
scroll to position [132, 0]
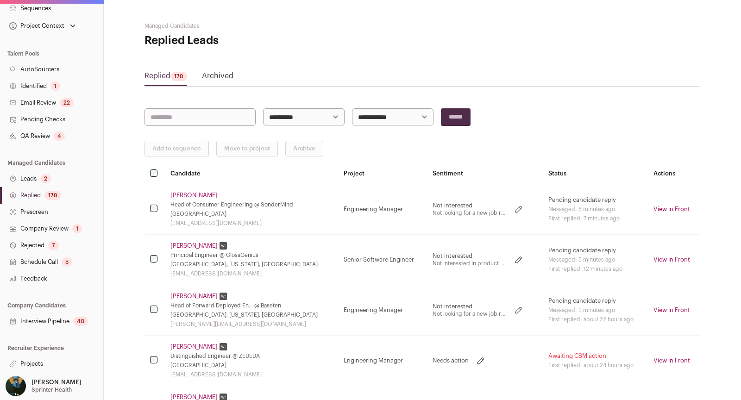
click at [51, 246] on div "7" at bounding box center [53, 245] width 11 height 9
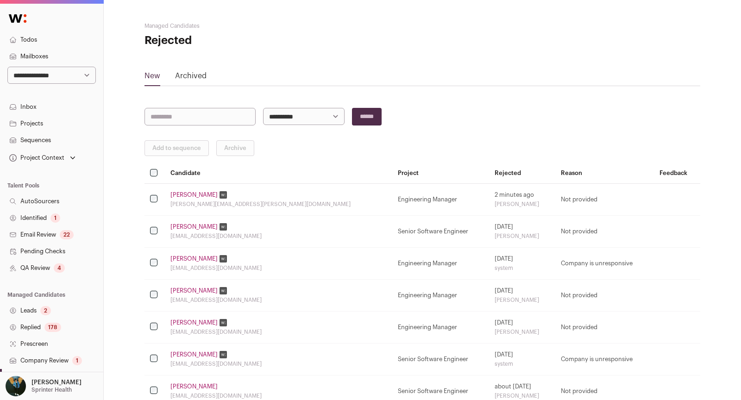
click at [201, 194] on link "[PERSON_NAME]" at bounding box center [193, 194] width 47 height 7
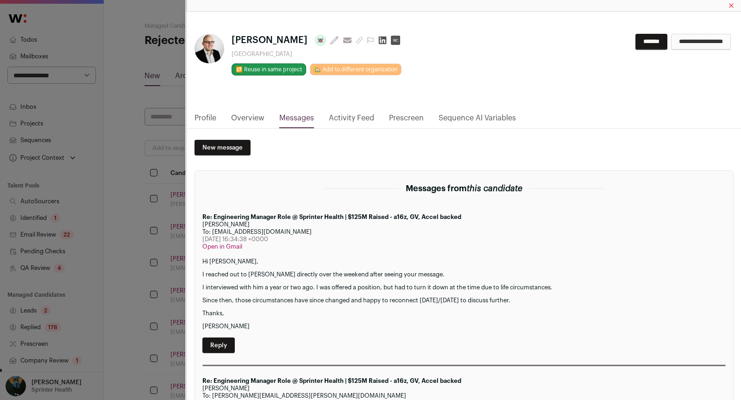
click at [694, 44] on input "**********" at bounding box center [701, 42] width 60 height 16
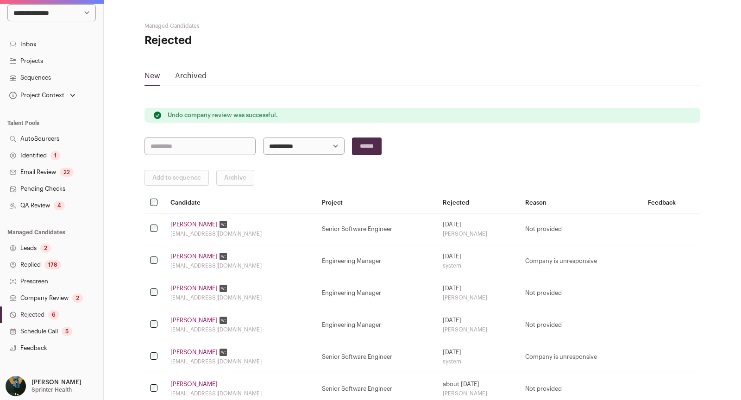
scroll to position [63, 0]
click at [50, 293] on link "Company Review 2" at bounding box center [51, 298] width 103 height 17
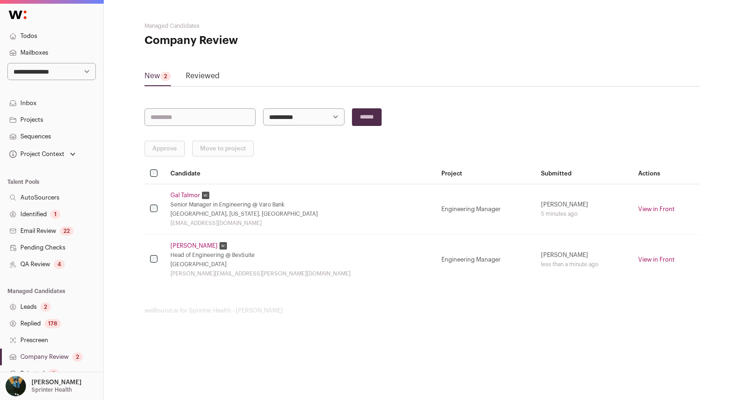
scroll to position [3, 0]
click at [676, 31] on header "Managed Candidates Company Review" at bounding box center [423, 35] width 556 height 26
click at [193, 248] on td "Thomas Madej Head of Engineering @ BevSuite San Francisco Bay Area tom@madej.ca" at bounding box center [300, 259] width 271 height 50
click at [194, 245] on link "[PERSON_NAME]" at bounding box center [193, 245] width 47 height 7
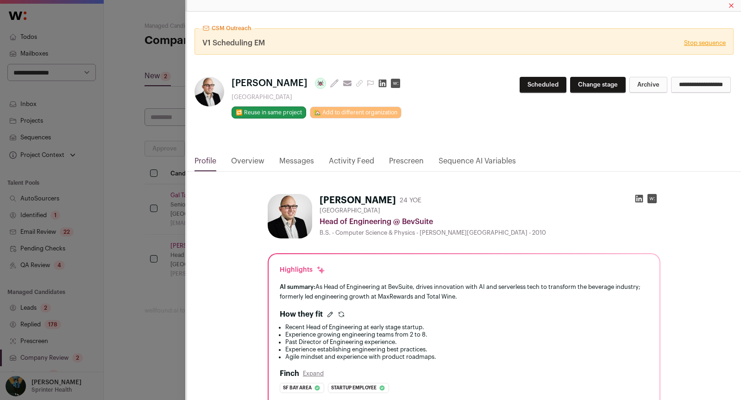
click at [716, 40] on link "Stop sequence" at bounding box center [705, 42] width 42 height 7
click at [712, 43] on link "Stop sequence" at bounding box center [705, 42] width 42 height 7
click at [135, 184] on div "CSM Outreach V1 Scheduling EM Stop sequence Thomas Madej Last update: 13 days a…" at bounding box center [370, 200] width 741 height 400
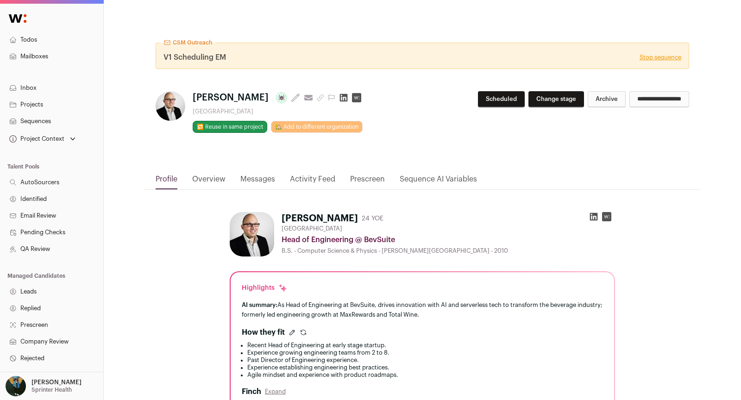
click at [654, 59] on link "Stop sequence" at bounding box center [661, 57] width 42 height 7
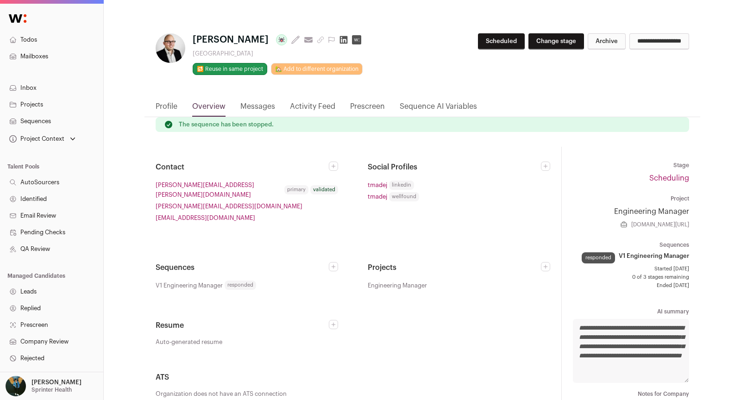
click at [170, 106] on link "Profile" at bounding box center [167, 109] width 22 height 16
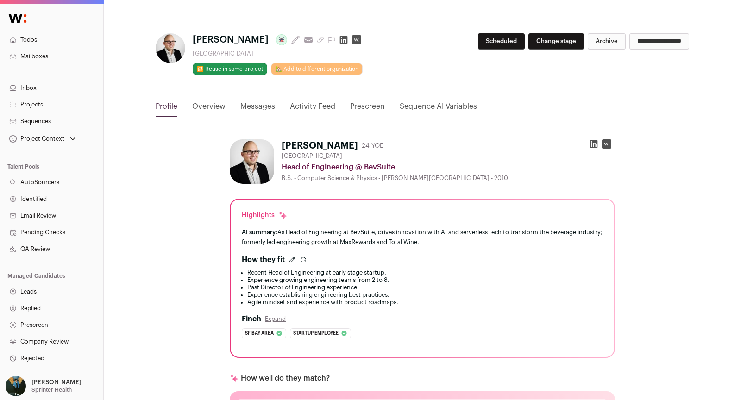
click at [209, 106] on link "Overview" at bounding box center [208, 109] width 33 height 16
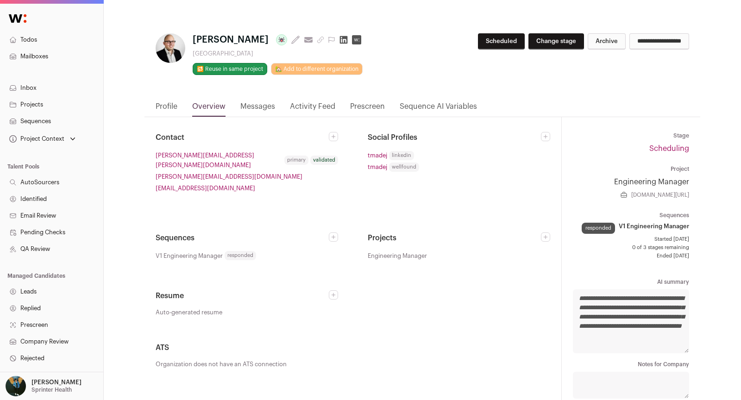
click at [265, 106] on html "Todos Mailboxes Inbox Projects Sequences Project Context Engineering Manager Se…" at bounding box center [370, 240] width 741 height 480
click at [265, 106] on link "Messages" at bounding box center [257, 109] width 35 height 16
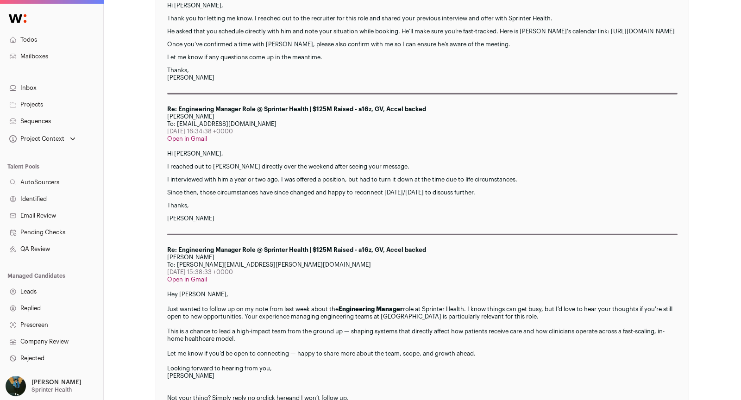
scroll to position [307, 0]
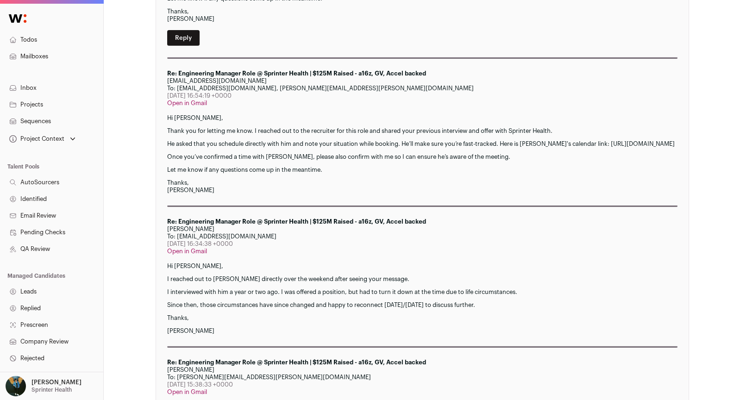
click at [433, 270] on p "Hi Drew," at bounding box center [422, 266] width 510 height 7
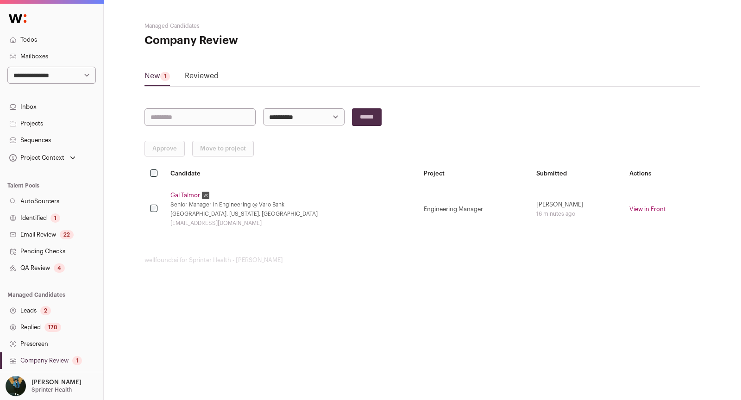
click at [195, 73] on link "Reviewed" at bounding box center [202, 77] width 34 height 15
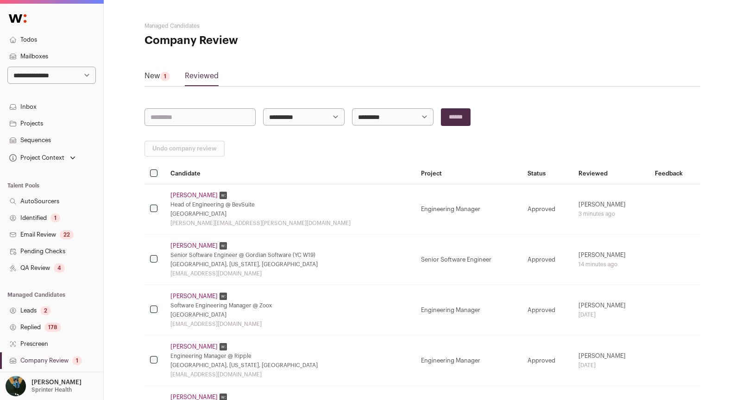
click at [57, 317] on link "Leads 2" at bounding box center [51, 310] width 103 height 17
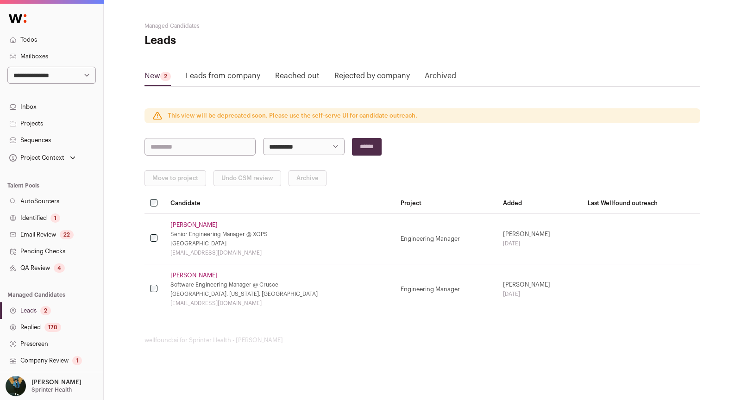
click at [129, 218] on div "**********" at bounding box center [422, 183] width 637 height 366
click at [140, 212] on div "**********" at bounding box center [422, 183] width 637 height 366
click at [90, 274] on link "QA Review 4" at bounding box center [51, 268] width 103 height 17
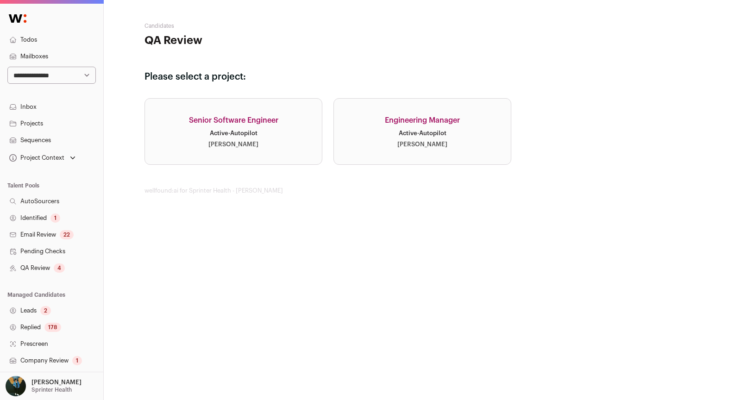
click at [430, 134] on div "Active · Autopilot" at bounding box center [423, 133] width 48 height 7
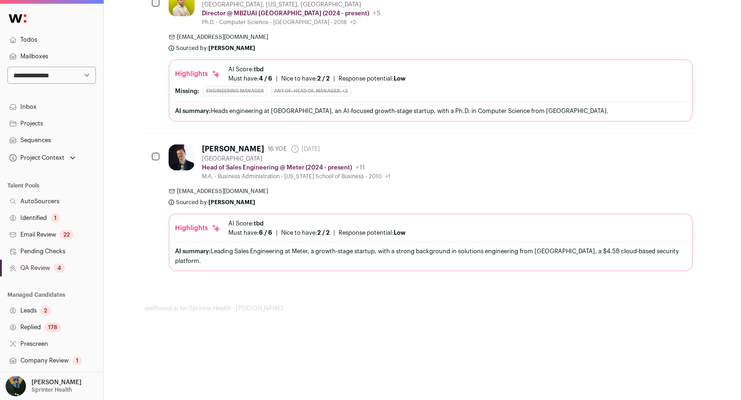
scroll to position [132, 0]
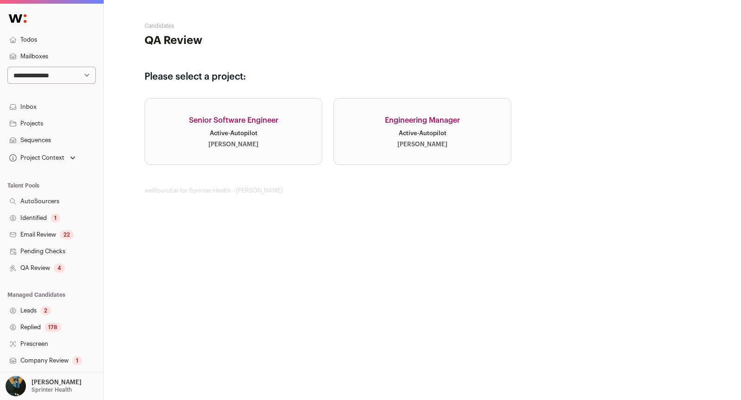
click at [258, 124] on div "Senior Software Engineer" at bounding box center [233, 120] width 89 height 11
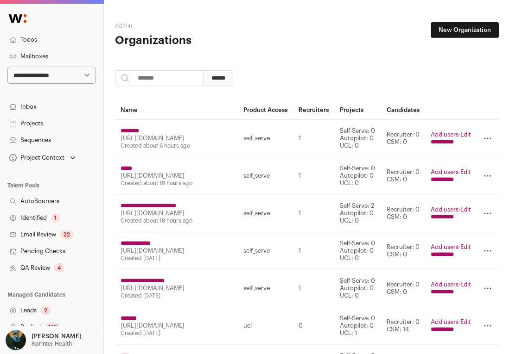
click at [52, 71] on select "**********" at bounding box center [51, 75] width 88 height 17
click at [42, 77] on select "**********" at bounding box center [51, 75] width 88 height 17
select select "****"
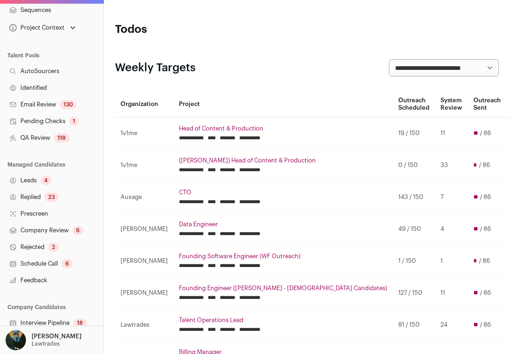
scroll to position [139, 0]
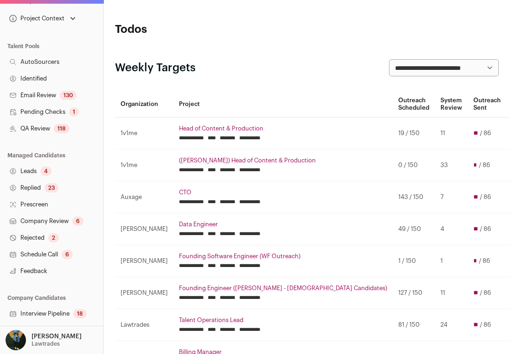
click at [57, 318] on link "Interview Pipeline 18" at bounding box center [51, 314] width 103 height 17
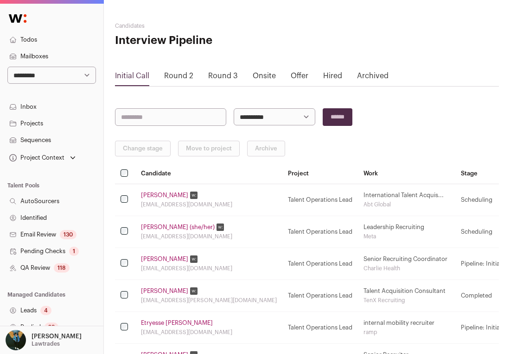
scroll to position [177, 0]
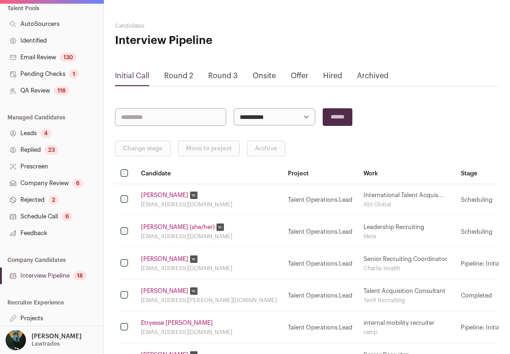
click at [39, 317] on link "Projects" at bounding box center [51, 318] width 103 height 17
click at [29, 318] on link "Projects" at bounding box center [51, 318] width 103 height 17
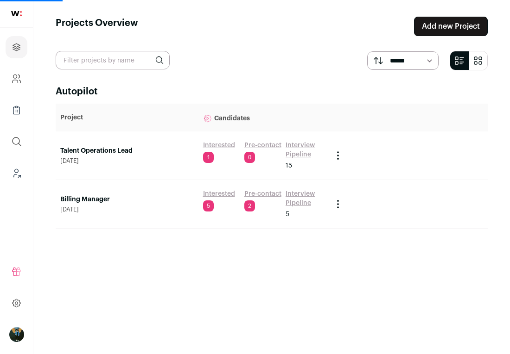
click at [115, 147] on link "Talent Operations Lead" at bounding box center [126, 150] width 133 height 9
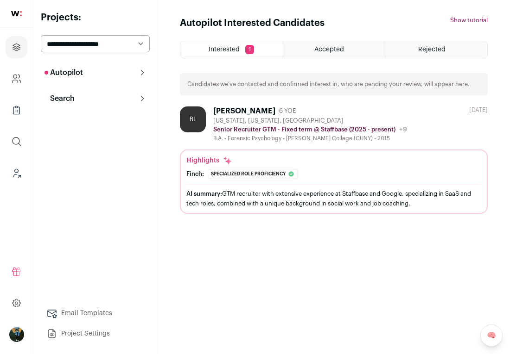
click at [132, 47] on select "**********" at bounding box center [95, 43] width 109 height 17
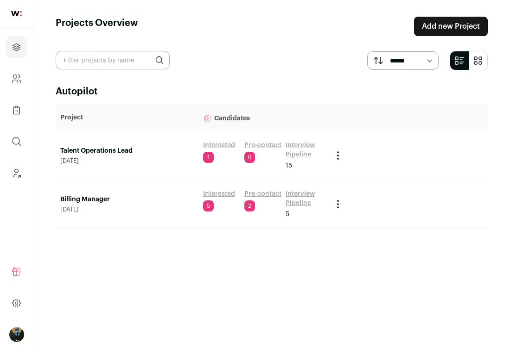
click at [292, 151] on link "Interview Pipeline" at bounding box center [304, 150] width 38 height 19
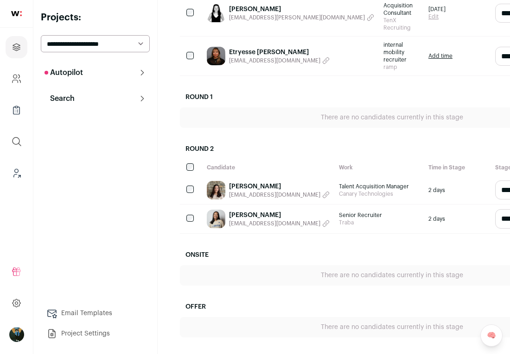
scroll to position [607, 0]
select select "********"
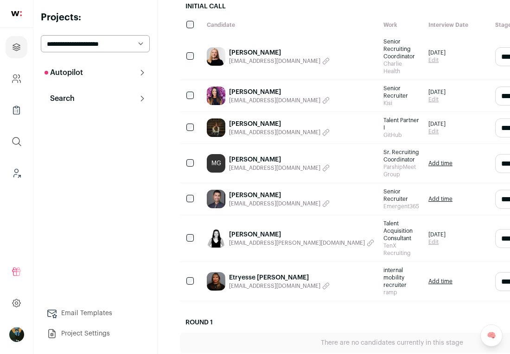
scroll to position [0, 0]
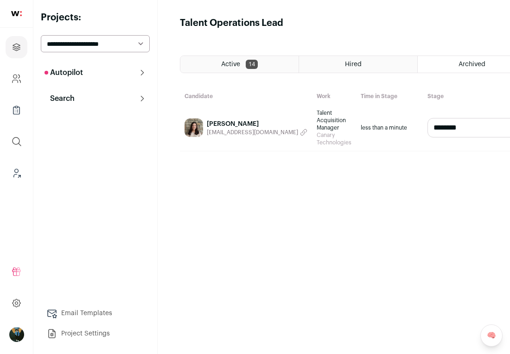
click at [220, 123] on link "[PERSON_NAME]" at bounding box center [257, 124] width 101 height 9
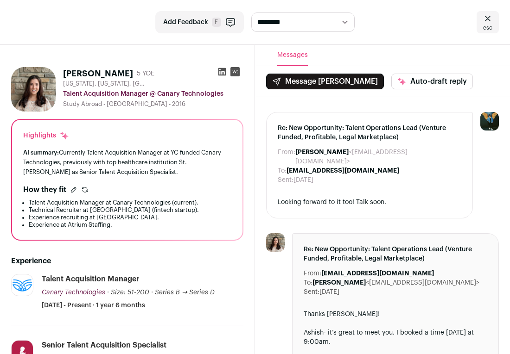
click at [476, 28] on link "esc" at bounding box center [487, 22] width 22 height 22
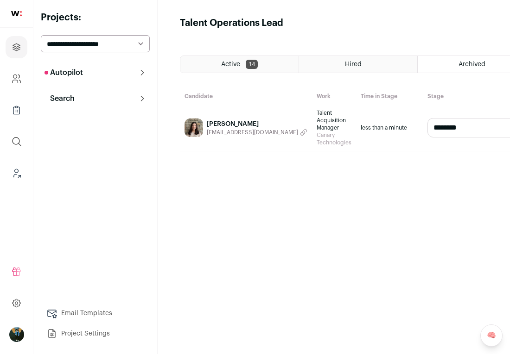
click at [69, 99] on p "Search" at bounding box center [59, 98] width 30 height 11
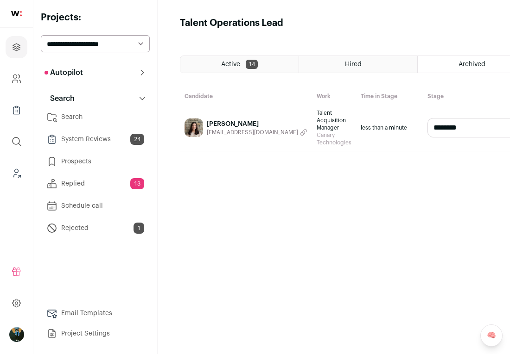
click at [63, 120] on link "Search" at bounding box center [95, 117] width 109 height 19
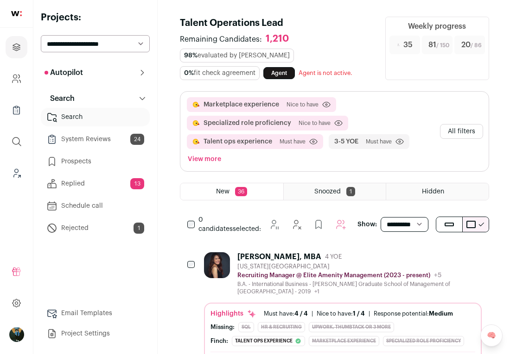
click at [459, 128] on button "All filters" at bounding box center [461, 131] width 43 height 15
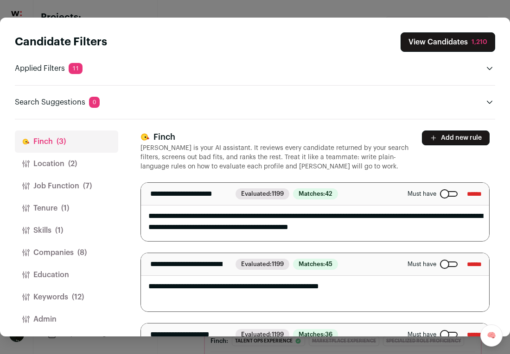
scroll to position [55, 0]
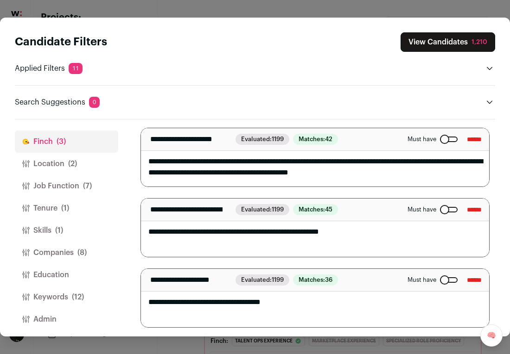
click at [78, 296] on span "(12)" at bounding box center [78, 297] width 12 height 11
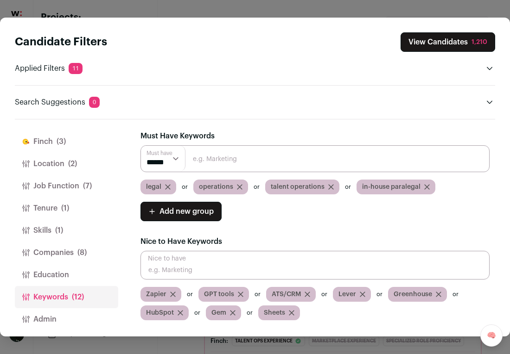
click at [244, 142] on div "Must Have Keywords Must have ****** ****** legal operations talent operations i…" at bounding box center [314, 226] width 349 height 190
click at [231, 158] on input "Close modal via background" at bounding box center [314, 158] width 349 height 27
click at [232, 270] on input "Close modal via background" at bounding box center [314, 265] width 349 height 29
type input "logistics"
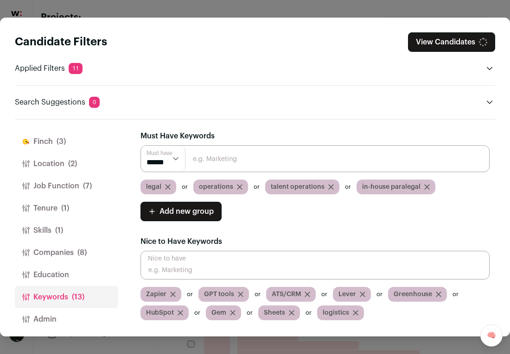
click at [175, 261] on input "Close modal via background" at bounding box center [314, 265] width 349 height 29
type input "filling roles"
click at [180, 259] on input "Close modal via background" at bounding box center [314, 265] width 349 height 29
click at [59, 250] on button "Companies (8)" at bounding box center [66, 253] width 103 height 22
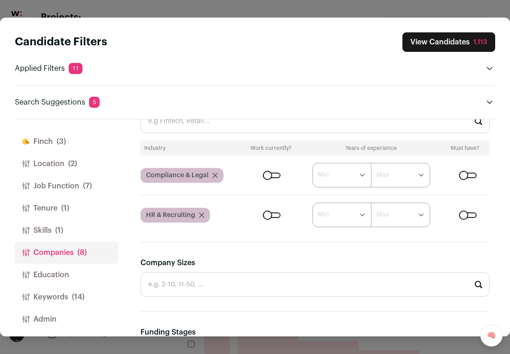
scroll to position [202, 0]
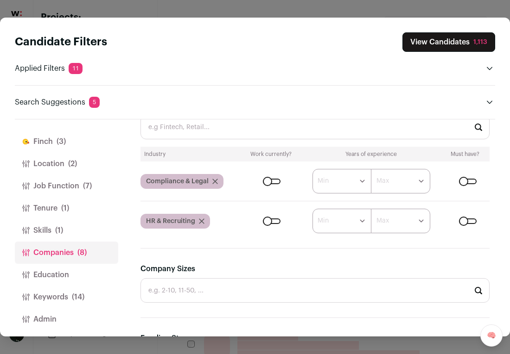
click at [209, 131] on input "Company Industries" at bounding box center [314, 127] width 349 height 25
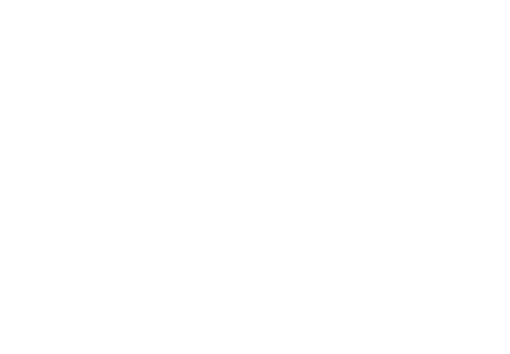
type input "Marketp"
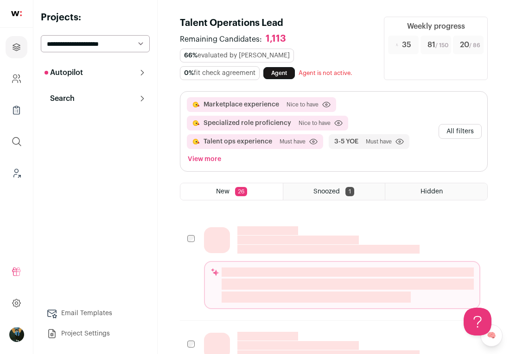
click at [478, 131] on button "All filters" at bounding box center [459, 131] width 43 height 15
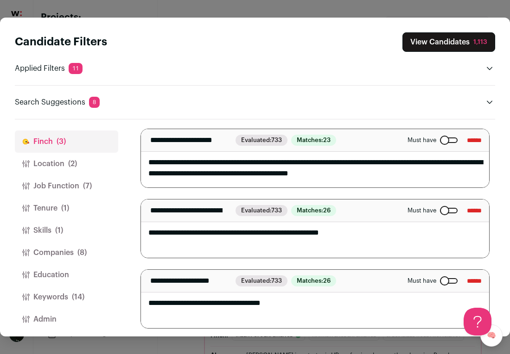
click at [37, 293] on button "Keywords (14)" at bounding box center [66, 297] width 103 height 22
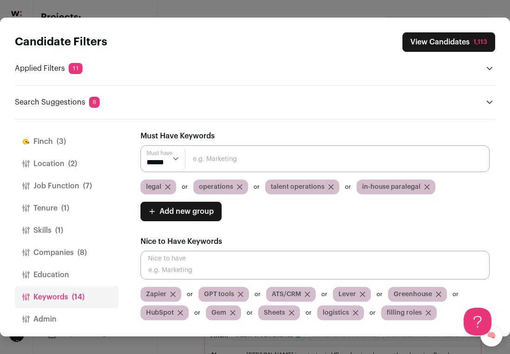
click at [250, 163] on input "Close modal via background" at bounding box center [314, 158] width 349 height 27
type input "a"
click at [82, 248] on span "(8)" at bounding box center [81, 252] width 9 height 11
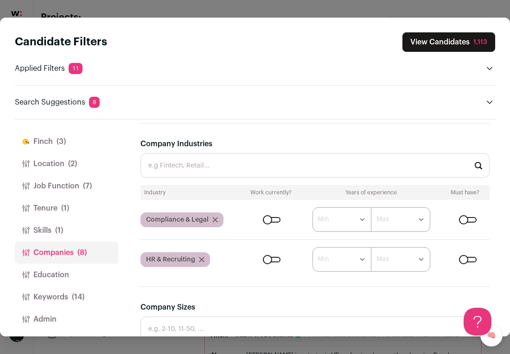
scroll to position [184, 0]
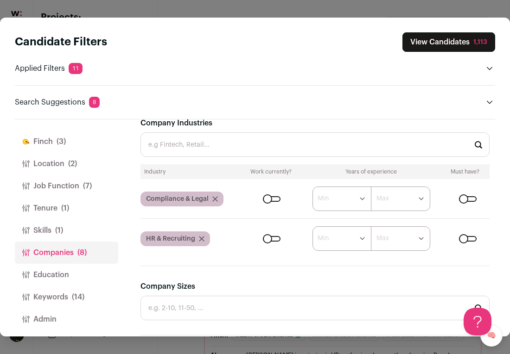
click at [470, 236] on div "Close modal via background" at bounding box center [468, 239] width 18 height 6
click at [314, 156] on div "Company Industries Industry Work currently? Years of experience Must have? Comp…" at bounding box center [314, 184] width 349 height 133
click at [309, 146] on input "Company Industries" at bounding box center [314, 144] width 349 height 25
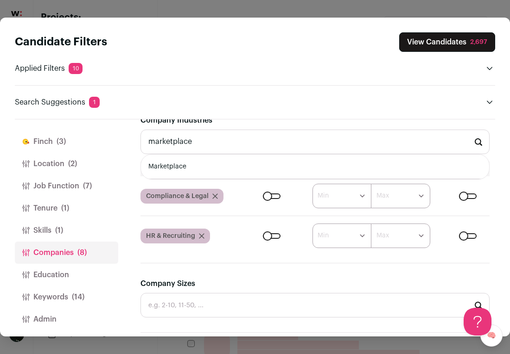
scroll to position [187, 0]
click at [243, 161] on li "Marketplace" at bounding box center [315, 166] width 348 height 25
type input "Marketplace"
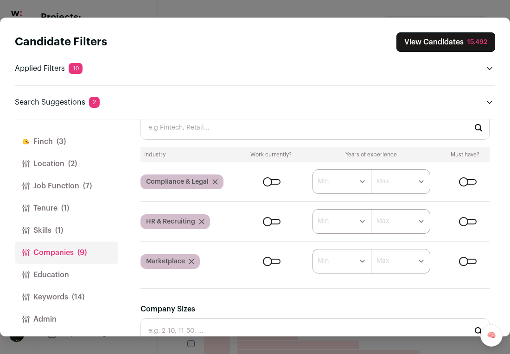
scroll to position [0, 0]
click at [429, 42] on button "View Candidates 15,492" at bounding box center [445, 41] width 99 height 19
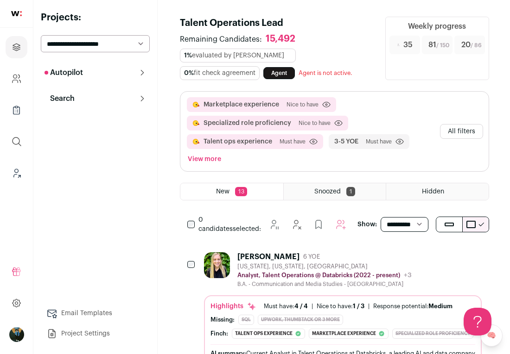
click at [461, 142] on div "Marketplace experience Nice to have Click to disable/enable criteria Specialize…" at bounding box center [334, 132] width 308 height 80
click at [466, 126] on button "All filters" at bounding box center [461, 131] width 43 height 15
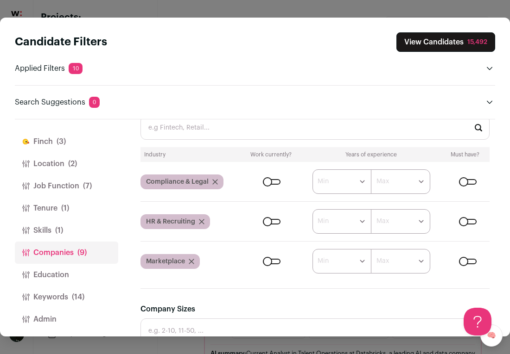
click at [79, 185] on button "Job Function (7)" at bounding box center [66, 186] width 103 height 22
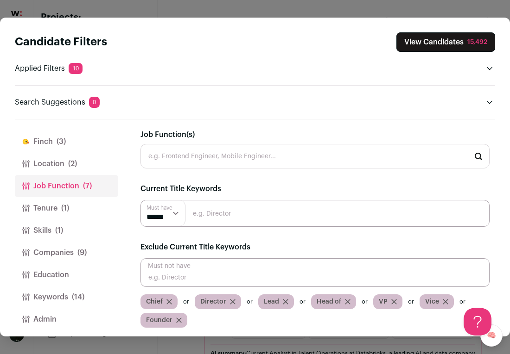
click at [65, 159] on button "Location (2)" at bounding box center [66, 164] width 103 height 22
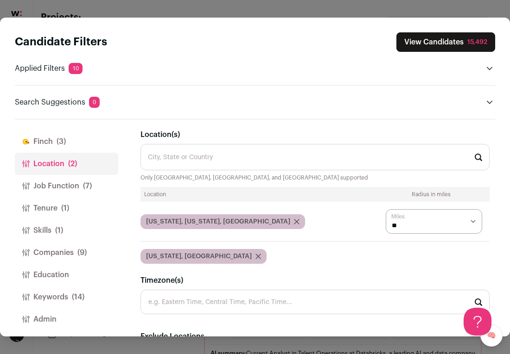
scroll to position [74, 0]
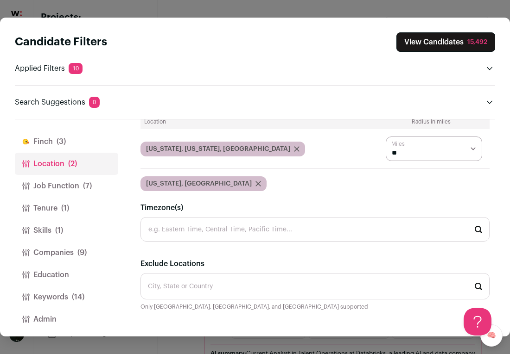
click at [85, 187] on span "(7)" at bounding box center [87, 186] width 9 height 11
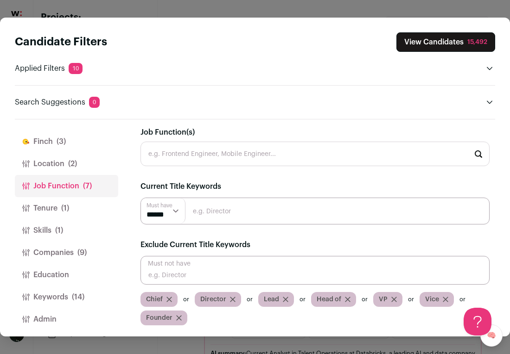
scroll to position [1, 0]
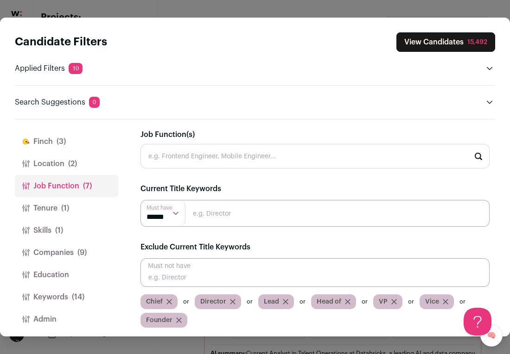
click at [206, 219] on input "Close modal via background" at bounding box center [314, 213] width 349 height 27
type input "l"
click at [255, 212] on input "legal operations" at bounding box center [314, 213] width 349 height 27
type input "legal operations"
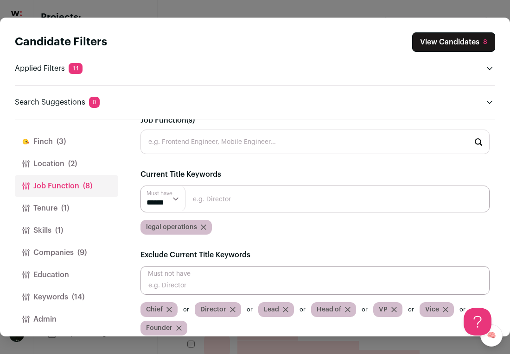
scroll to position [24, 0]
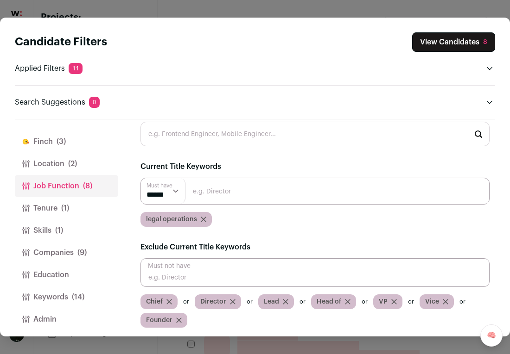
click at [437, 46] on button "View Candidates 8" at bounding box center [453, 41] width 83 height 19
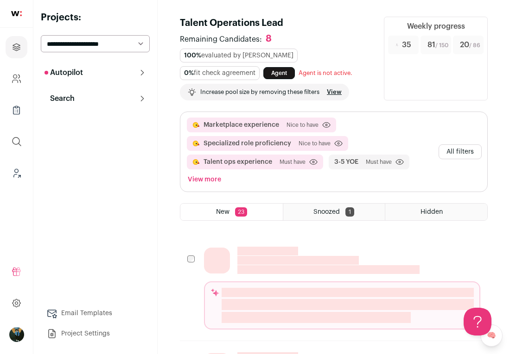
scroll to position [0, 0]
click at [125, 98] on button "Search" at bounding box center [95, 98] width 109 height 19
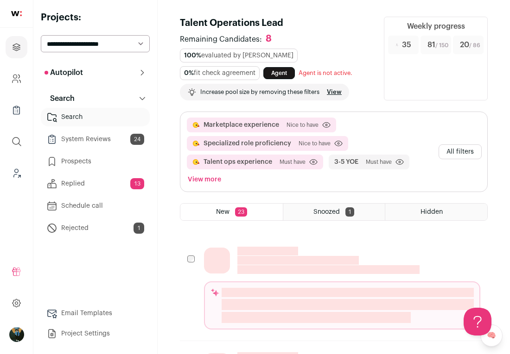
click at [74, 73] on p "Autopilot" at bounding box center [63, 72] width 38 height 11
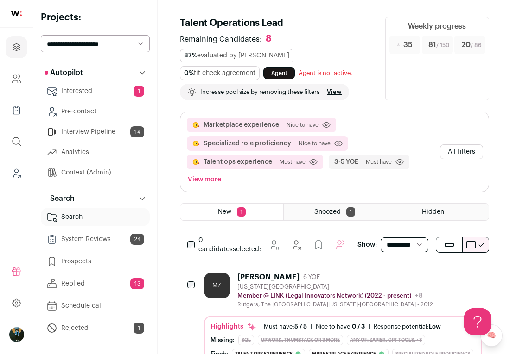
click at [460, 145] on button "All filters" at bounding box center [461, 152] width 43 height 15
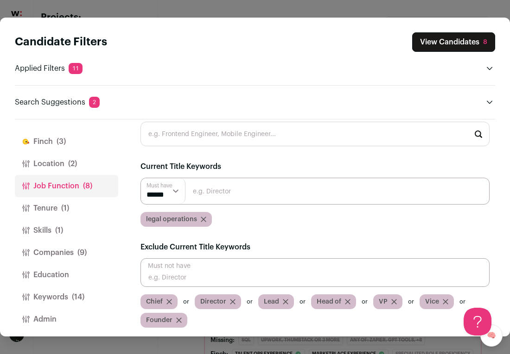
click at [234, 191] on input "Close modal via background" at bounding box center [314, 191] width 349 height 27
type input "Paralegal"
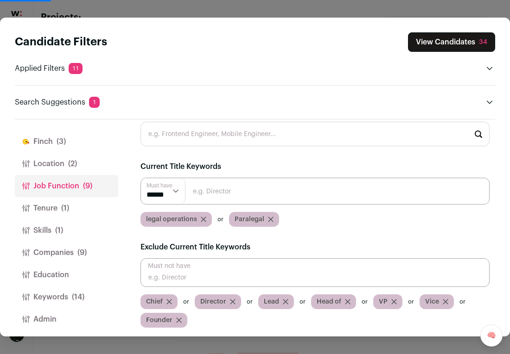
click at [455, 39] on button "View Candidates 34" at bounding box center [451, 41] width 87 height 19
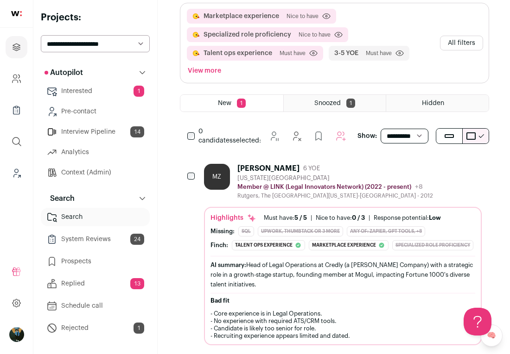
drag, startPoint x: 454, startPoint y: 26, endPoint x: 230, endPoint y: 58, distance: 226.5
click at [454, 36] on button "All filters" at bounding box center [461, 43] width 43 height 15
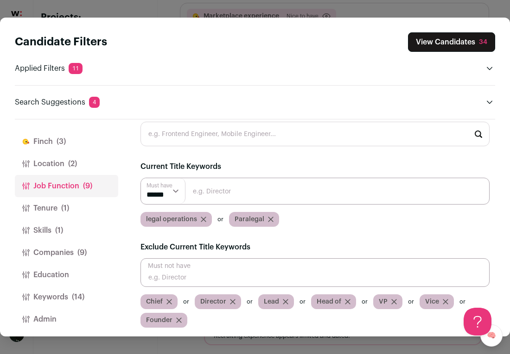
click at [51, 293] on button "Keywords (14)" at bounding box center [66, 297] width 103 height 22
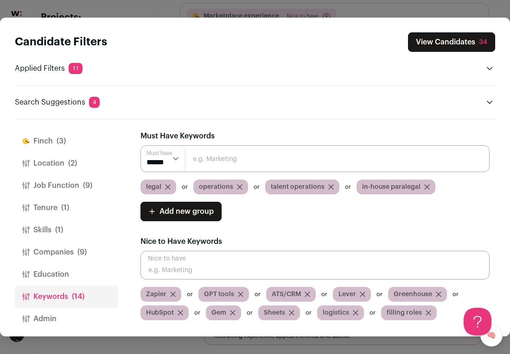
click at [56, 252] on button "Companies (9)" at bounding box center [66, 252] width 103 height 22
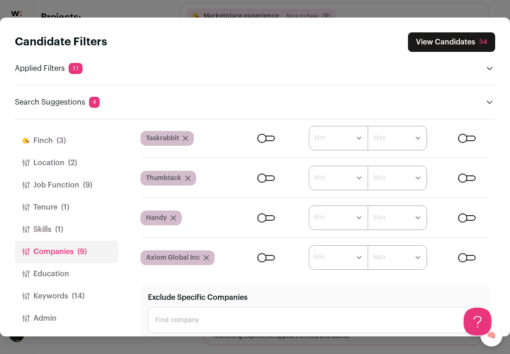
scroll to position [629, 0]
click at [174, 253] on span "Axiom Global Inc" at bounding box center [173, 257] width 54 height 9
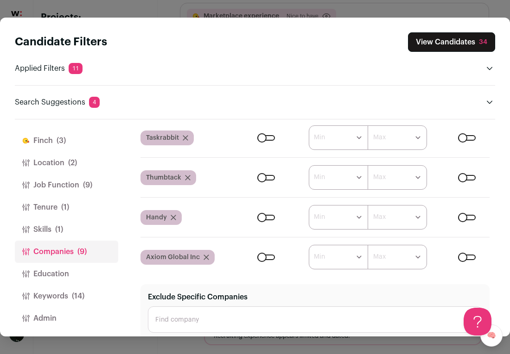
click at [441, 3] on div "Candidate Filters View Candidates 34 Applied Filters 11 Marketplace experience,…" at bounding box center [255, 177] width 510 height 354
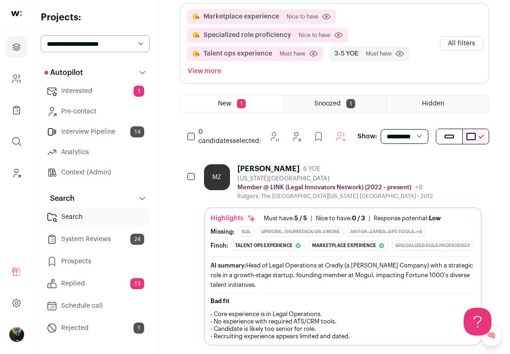
scroll to position [109, 0]
click at [271, 164] on div "Mahawish Zaidi" at bounding box center [268, 168] width 62 height 9
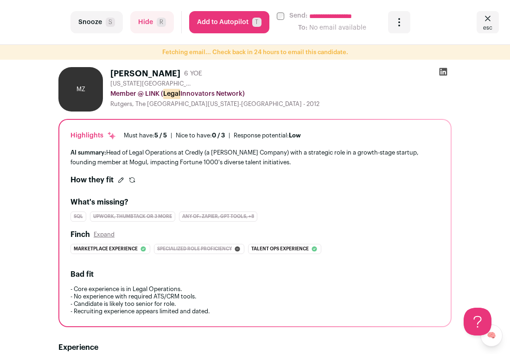
scroll to position [215, 0]
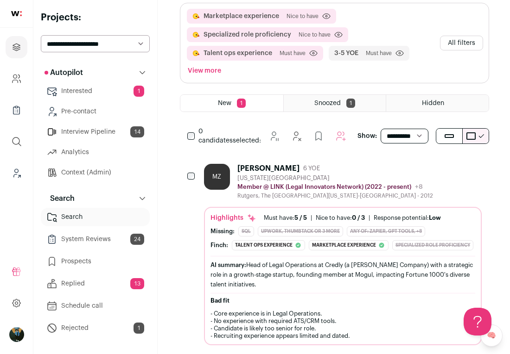
click at [471, 36] on button "All filters" at bounding box center [461, 43] width 43 height 15
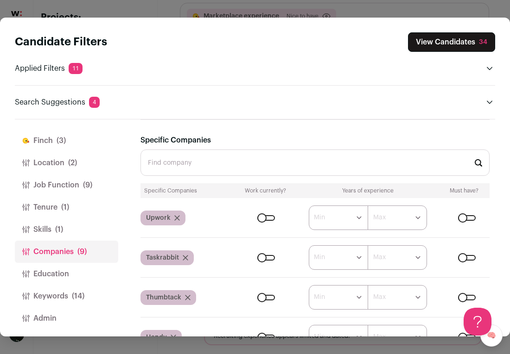
scroll to position [444, 0]
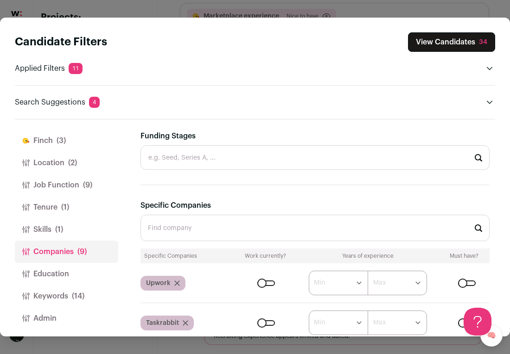
click at [189, 223] on input "Specific Companies" at bounding box center [314, 228] width 349 height 26
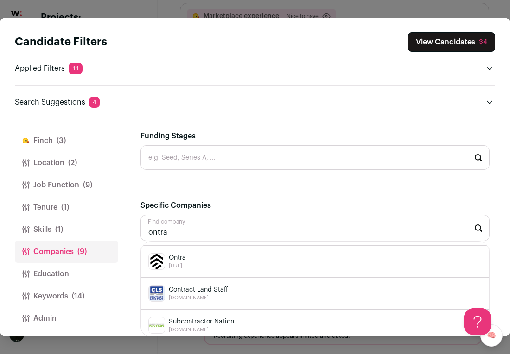
scroll to position [129, 0]
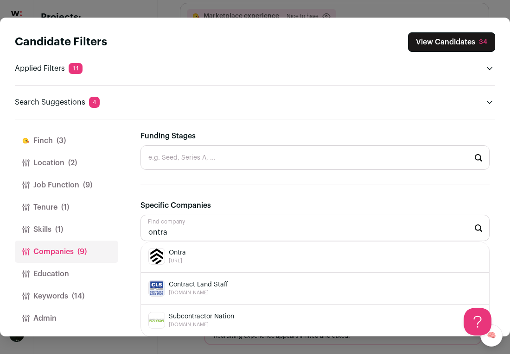
click at [171, 248] on span "Ontra" at bounding box center [177, 252] width 17 height 9
type input "Ontra ontra.ai"
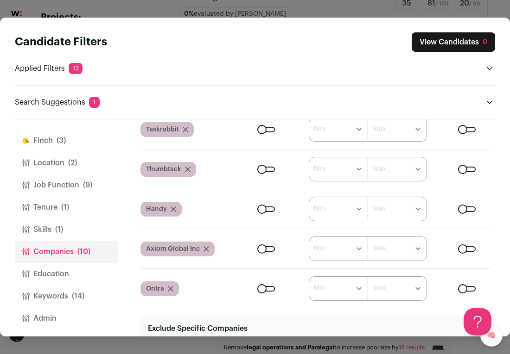
scroll to position [669, 0]
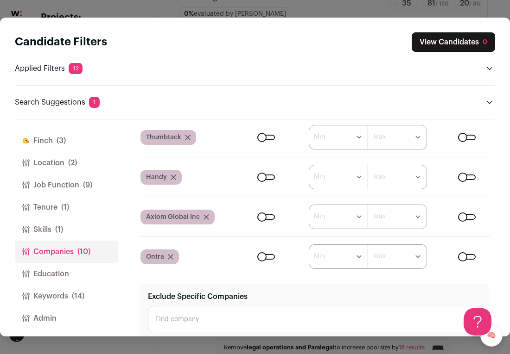
click at [473, 254] on div "Close modal via background" at bounding box center [467, 257] width 18 height 6
click at [470, 45] on button "View Candidates 34" at bounding box center [451, 41] width 87 height 19
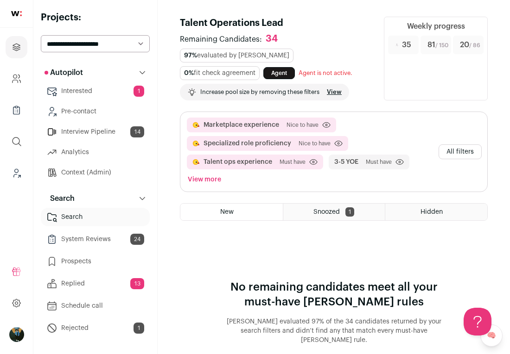
scroll to position [0, 0]
click at [343, 204] on div "Snoozed 1" at bounding box center [334, 212] width 102 height 17
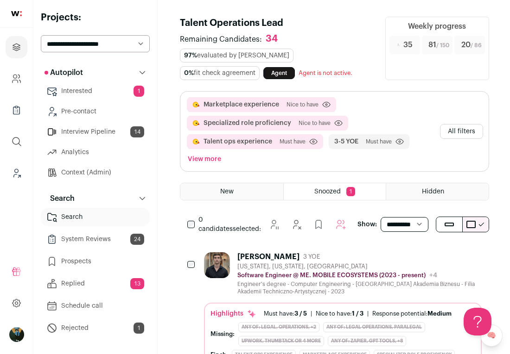
click at [422, 251] on icon "Hide" at bounding box center [423, 256] width 11 height 11
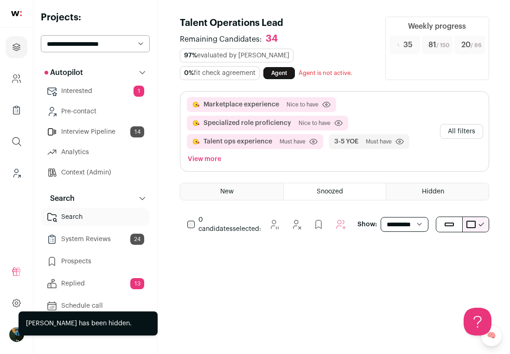
click at [78, 134] on link "Interview Pipeline 14" at bounding box center [95, 132] width 109 height 19
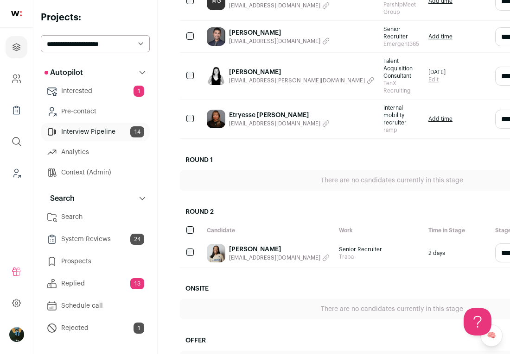
scroll to position [516, 0]
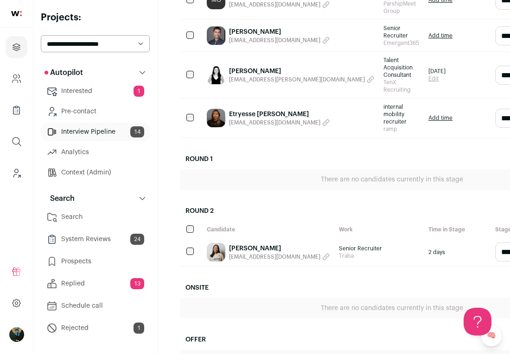
click at [246, 253] on link "Madeleine Nguyen" at bounding box center [279, 248] width 101 height 9
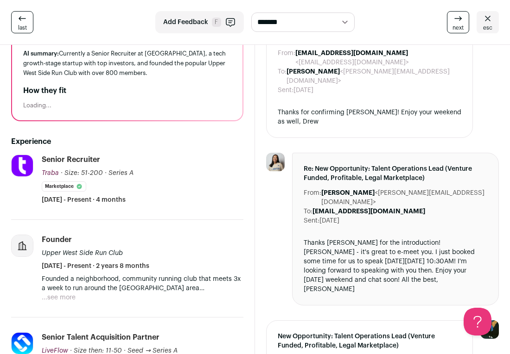
scroll to position [191, 0]
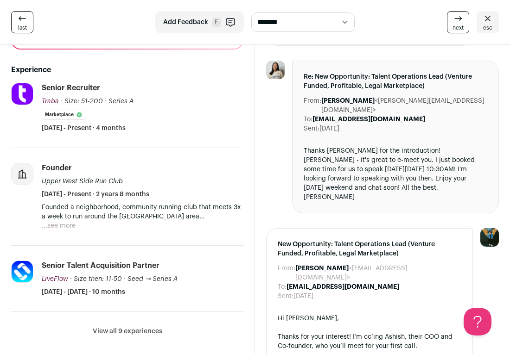
click at [484, 26] on span "esc" at bounding box center [487, 27] width 9 height 7
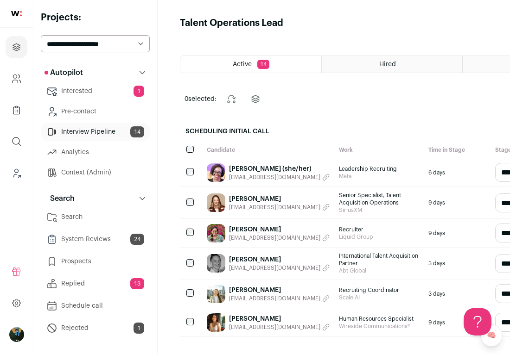
click at [83, 95] on link "Interested 1" at bounding box center [95, 91] width 109 height 19
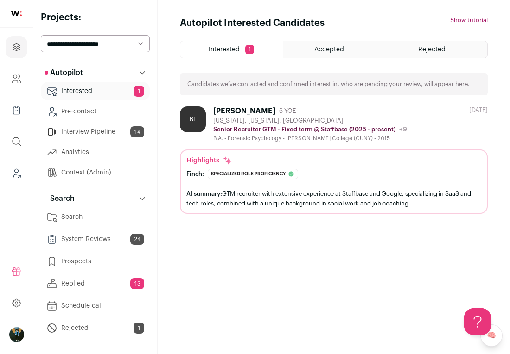
click at [80, 214] on link "Search" at bounding box center [95, 217] width 109 height 19
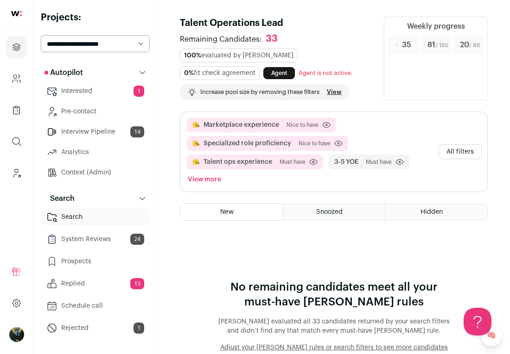
click at [457, 145] on button "All filters" at bounding box center [459, 152] width 43 height 15
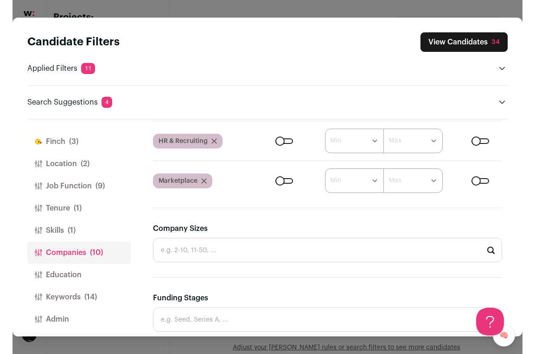
scroll to position [230, 0]
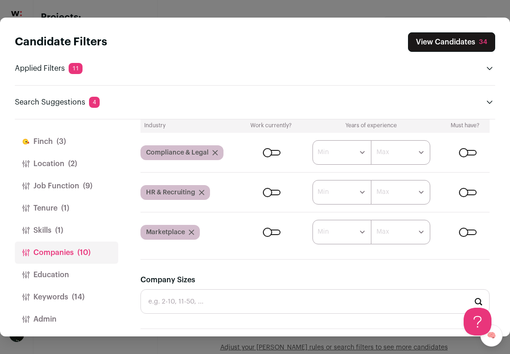
click at [474, 190] on div "Close modal via background" at bounding box center [468, 193] width 18 height 6
click at [470, 150] on div "Close modal via background" at bounding box center [468, 153] width 18 height 6
click at [471, 233] on div "Close modal via background" at bounding box center [468, 233] width 18 height 6
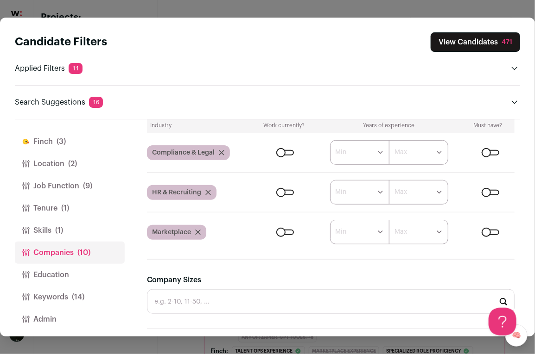
scroll to position [0, 0]
click at [412, 8] on div "Candidate Filters View Candidates 471 Applied Filters 11 Marketplace experience…" at bounding box center [267, 177] width 535 height 354
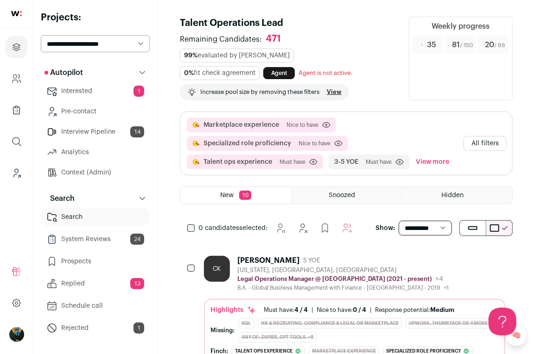
click at [489, 136] on button "All filters" at bounding box center [484, 143] width 43 height 15
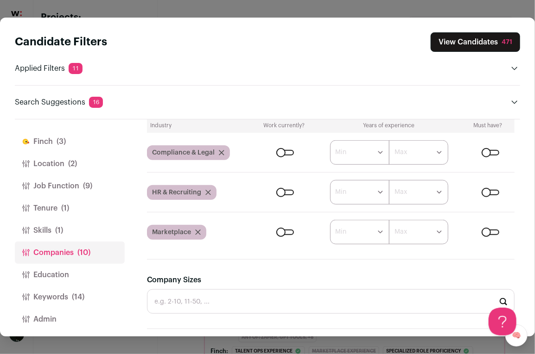
click at [67, 292] on button "Keywords (14)" at bounding box center [70, 297] width 110 height 22
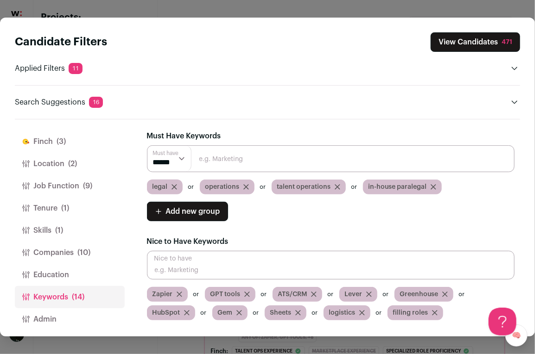
click at [243, 161] on input "Close modal via background" at bounding box center [331, 158] width 368 height 27
type input "fulfillment"
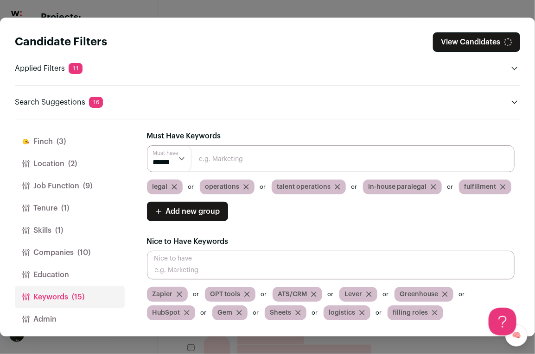
click at [237, 168] on input "Close modal via background" at bounding box center [331, 158] width 368 height 27
type input "sourcing"
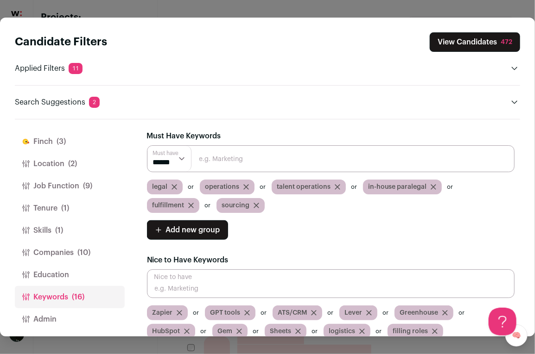
click at [67, 252] on button "Companies (10)" at bounding box center [70, 253] width 110 height 22
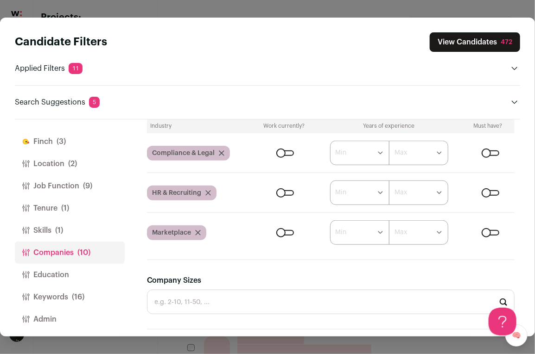
scroll to position [1, 0]
click at [484, 230] on div "Close modal via background" at bounding box center [490, 233] width 18 height 6
click at [480, 47] on button "View Candidates 30" at bounding box center [476, 41] width 88 height 19
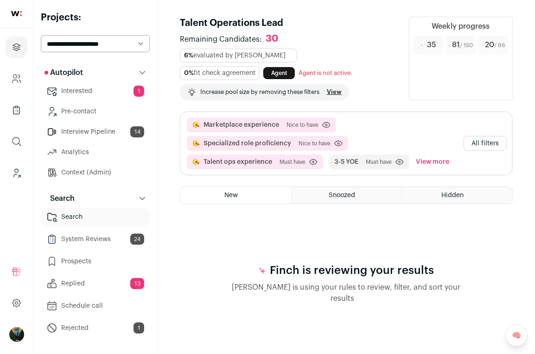
click at [497, 136] on button "All filters" at bounding box center [484, 143] width 43 height 15
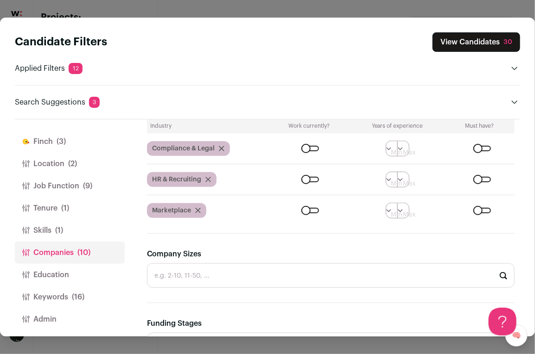
click at [497, 122] on div "Must have?" at bounding box center [478, 125] width 63 height 7
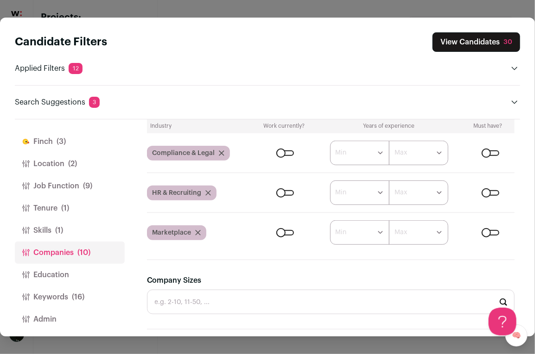
click at [416, 116] on header "Candidate Filters View Candidates 30 Applied Filters 12 Marketplace experience,…" at bounding box center [267, 69] width 505 height 102
click at [496, 237] on form "****** ******* ******* ******* ******* ******* ******* ******* ******* ********…" at bounding box center [384, 233] width 260 height 25
click at [495, 233] on div "Close modal via background" at bounding box center [490, 233] width 18 height 6
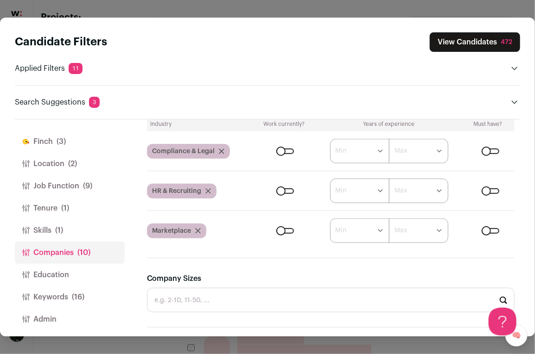
click at [477, 46] on button "View Candidates 472" at bounding box center [474, 41] width 90 height 19
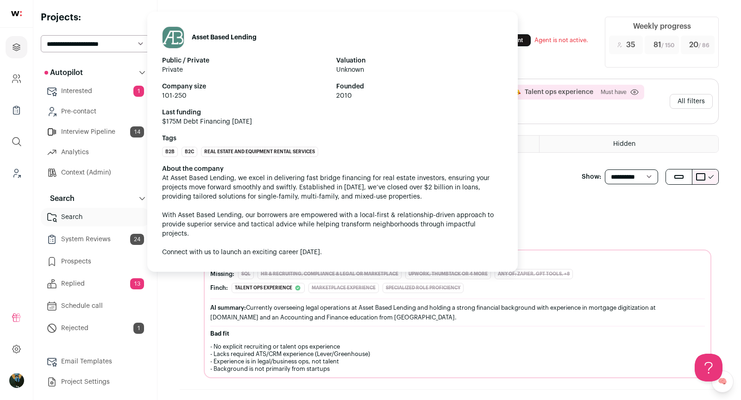
scroll to position [0, 0]
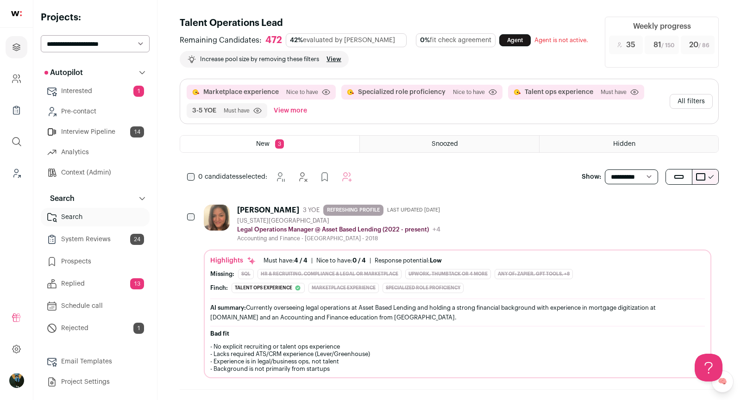
drag, startPoint x: 681, startPoint y: 99, endPoint x: 560, endPoint y: 107, distance: 121.6
click at [509, 99] on button "All filters" at bounding box center [691, 101] width 43 height 15
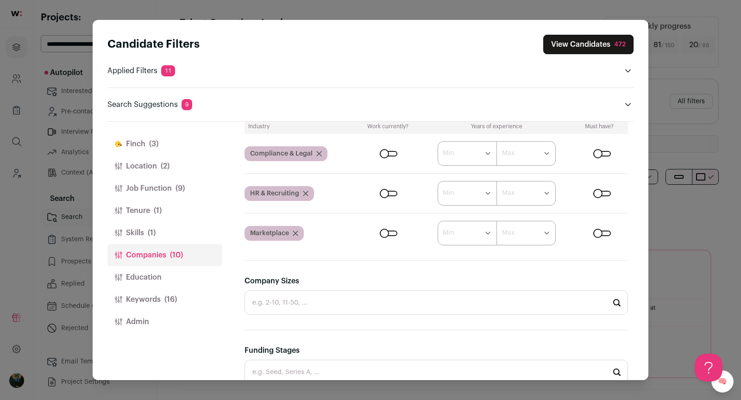
click at [509, 150] on div "Candidate Filters View Candidates 472 Applied Filters 11 Marketplace experience…" at bounding box center [370, 200] width 741 height 400
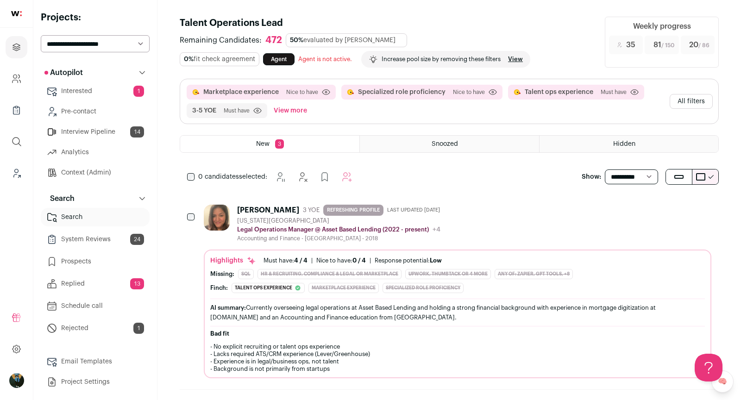
click at [69, 169] on link "Context (Admin)" at bounding box center [95, 173] width 109 height 19
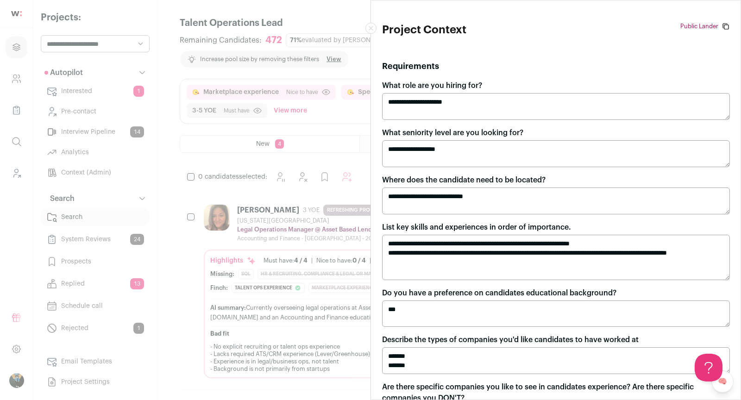
click at [423, 252] on textarea "**********" at bounding box center [556, 257] width 348 height 45
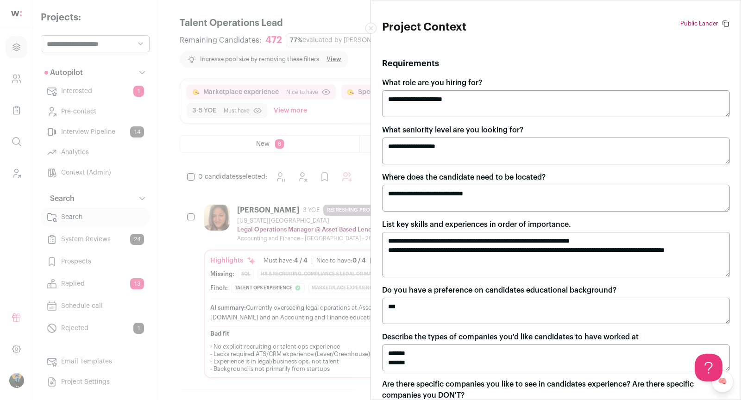
click at [451, 249] on textarea "**********" at bounding box center [556, 254] width 348 height 45
type textarea "**********"
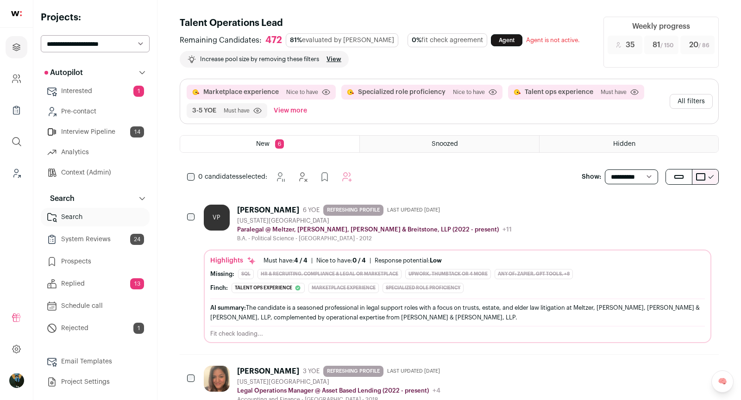
click at [76, 165] on link "Context (Admin)" at bounding box center [95, 173] width 109 height 19
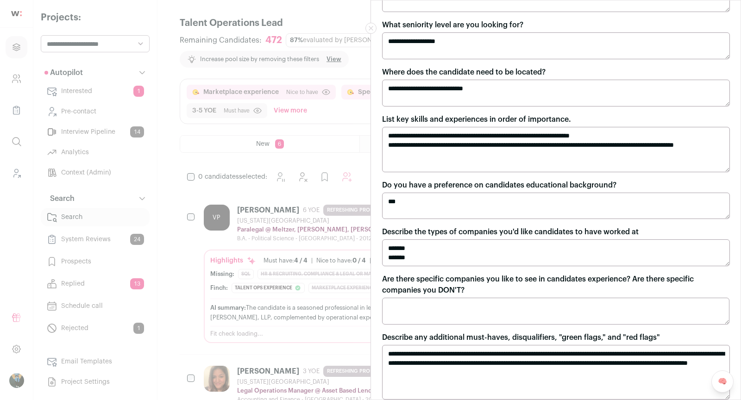
scroll to position [109, 0]
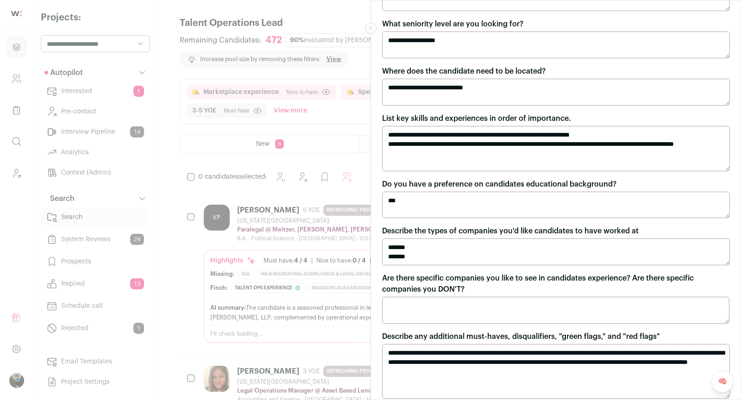
click at [431, 258] on textarea "******* ******" at bounding box center [556, 252] width 348 height 27
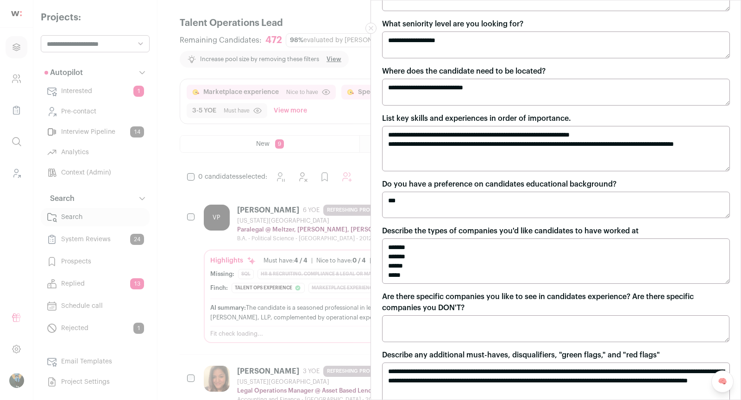
type textarea "******* ******* ****** *****"
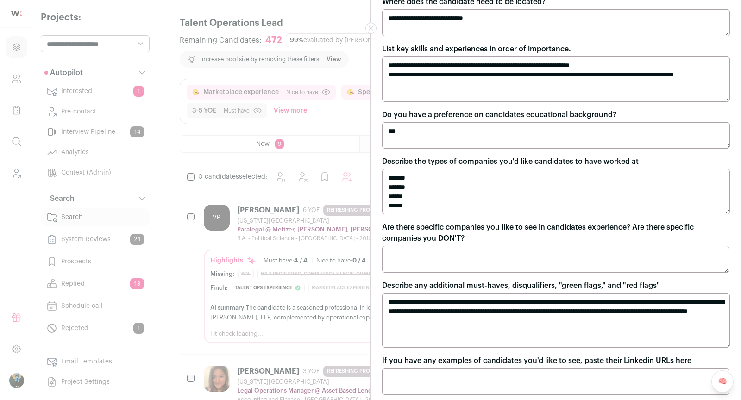
scroll to position [214, 0]
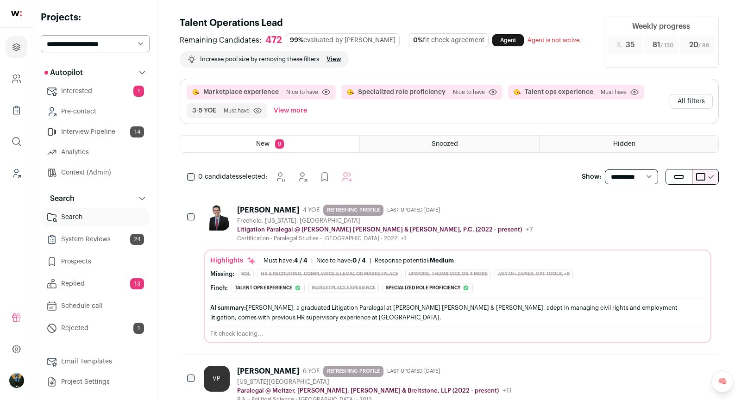
click at [79, 169] on link "Context (Admin)" at bounding box center [95, 173] width 109 height 19
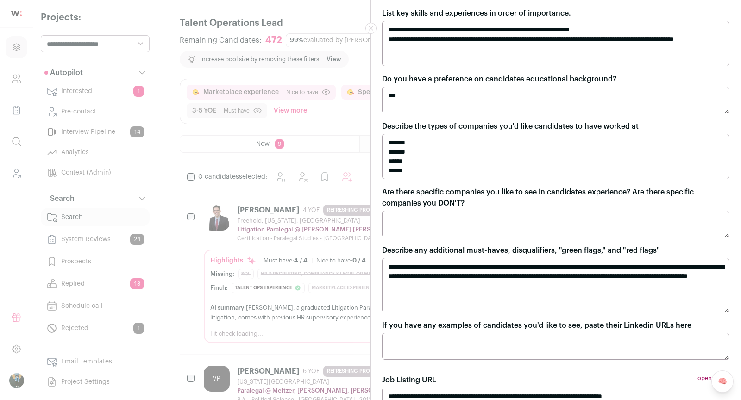
scroll to position [0, 0]
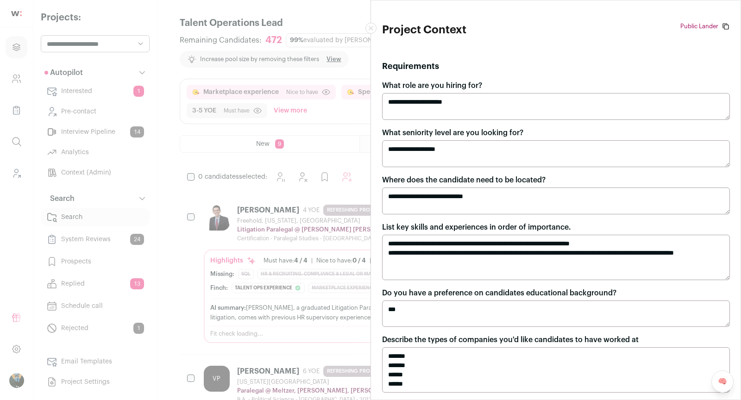
click at [509, 203] on textarea "**********" at bounding box center [556, 201] width 348 height 27
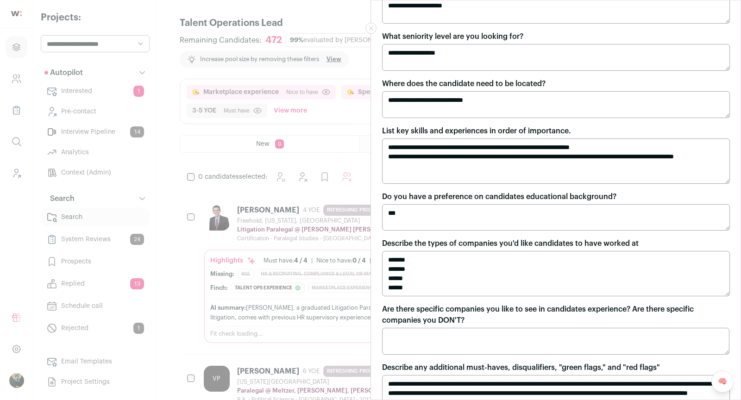
scroll to position [95, 0]
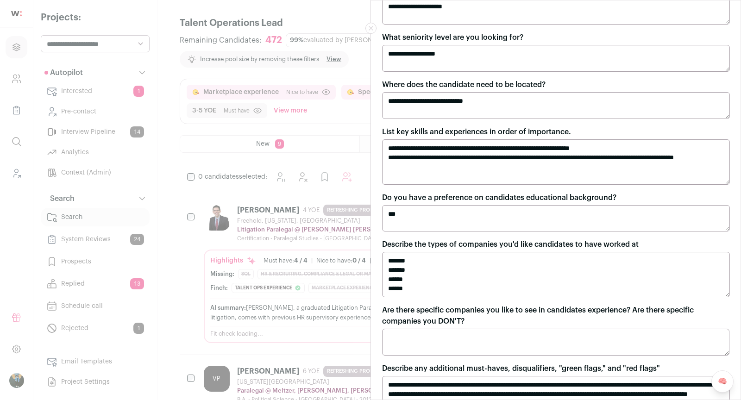
click at [509, 145] on textarea "**********" at bounding box center [556, 161] width 348 height 45
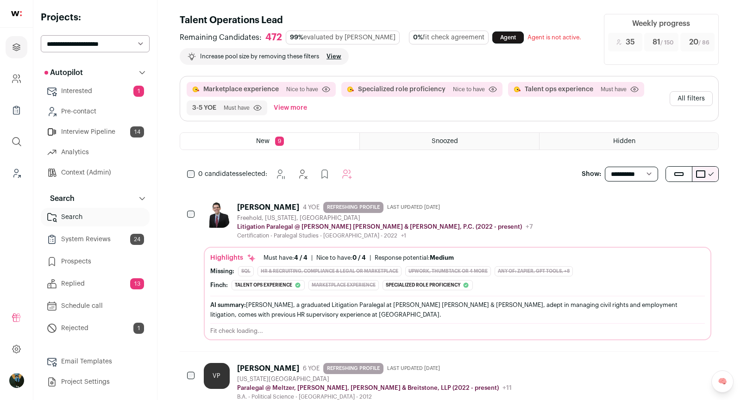
scroll to position [2, 0]
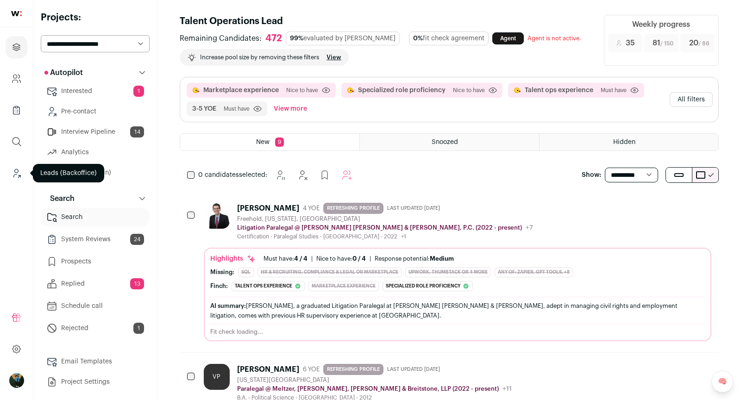
click at [20, 174] on icon "Leads (Backoffice)" at bounding box center [16, 173] width 11 height 11
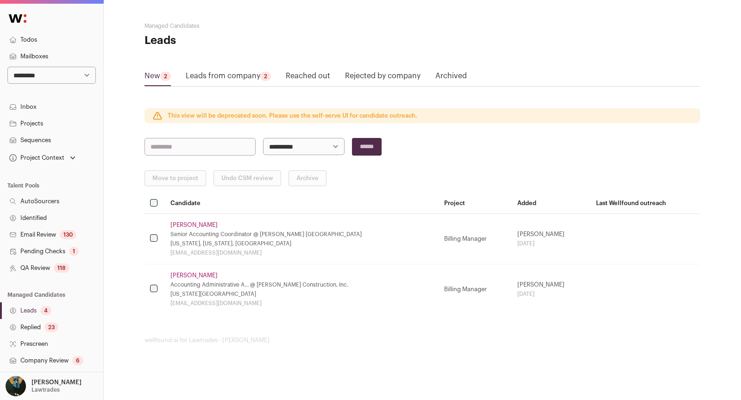
click at [53, 155] on div "Project Context" at bounding box center [35, 157] width 57 height 7
click at [42, 189] on link "Talent Operations Lead" at bounding box center [52, 187] width 82 height 11
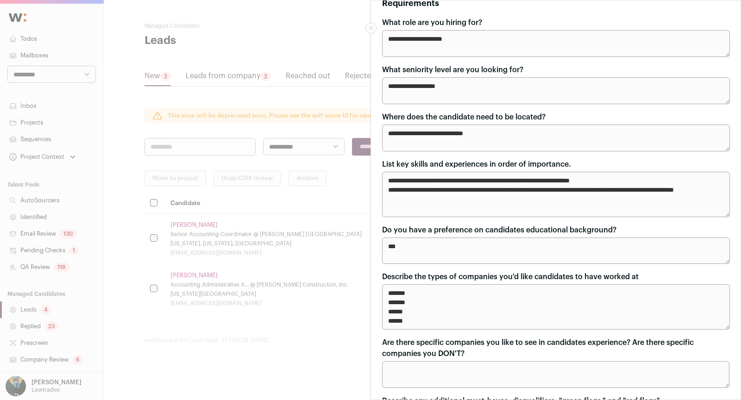
scroll to position [65, 0]
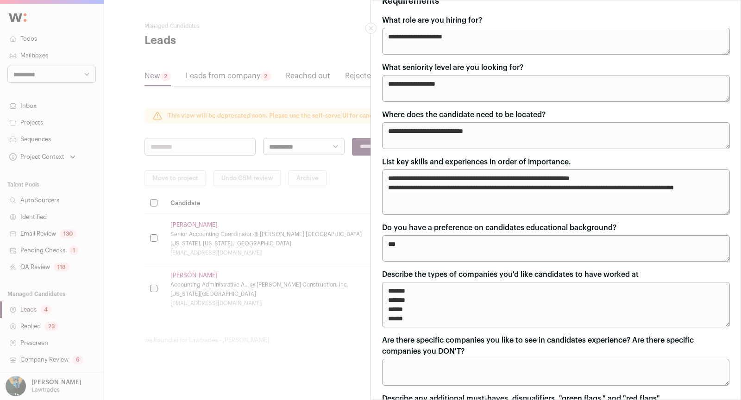
click at [393, 202] on textarea "**********" at bounding box center [556, 192] width 348 height 45
click at [456, 199] on textarea "**********" at bounding box center [556, 192] width 348 height 45
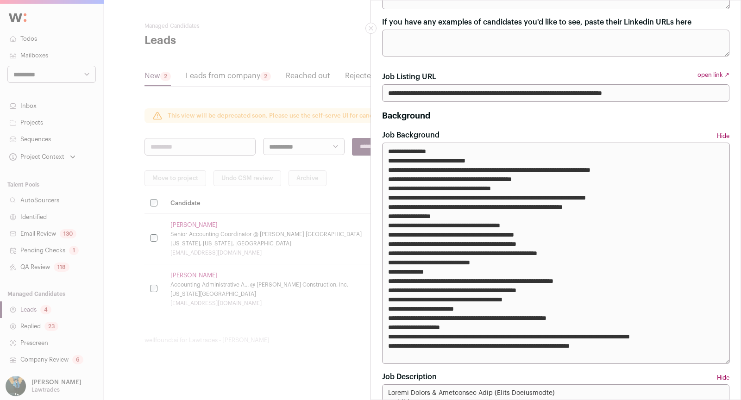
scroll to position [430, 0]
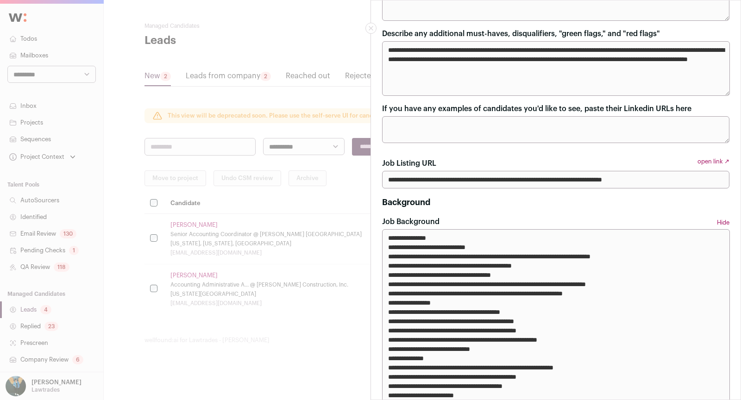
type textarea "**********"
click at [426, 123] on textarea "If you have any examples of candidates you'd like to see, paste their Linkedin …" at bounding box center [555, 129] width 347 height 27
paste textarea "**********"
type textarea "**********"
click at [474, 154] on form "**********" at bounding box center [555, 318] width 347 height 1379
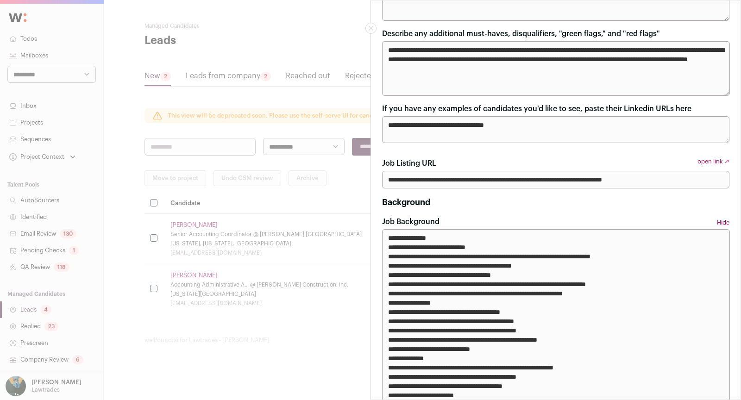
click at [509, 132] on textarea "**********" at bounding box center [555, 129] width 347 height 27
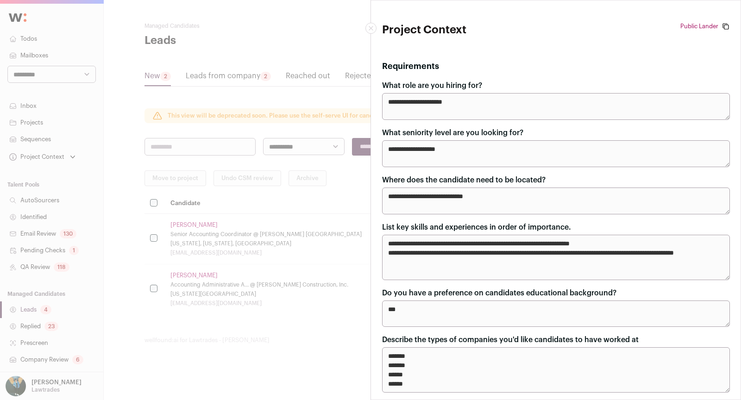
click at [421, 267] on textarea "**********" at bounding box center [556, 257] width 348 height 45
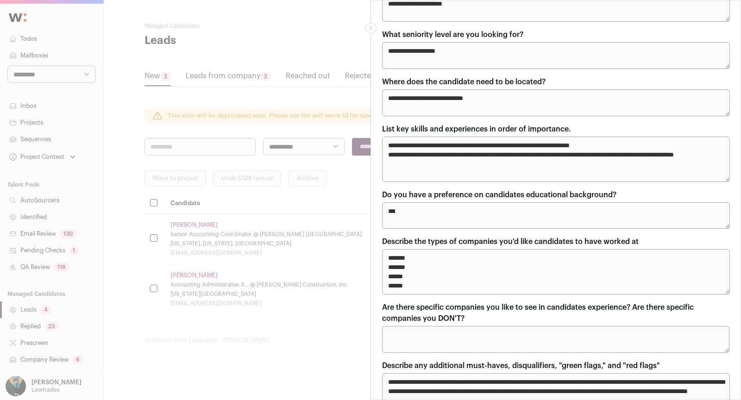
scroll to position [104, 0]
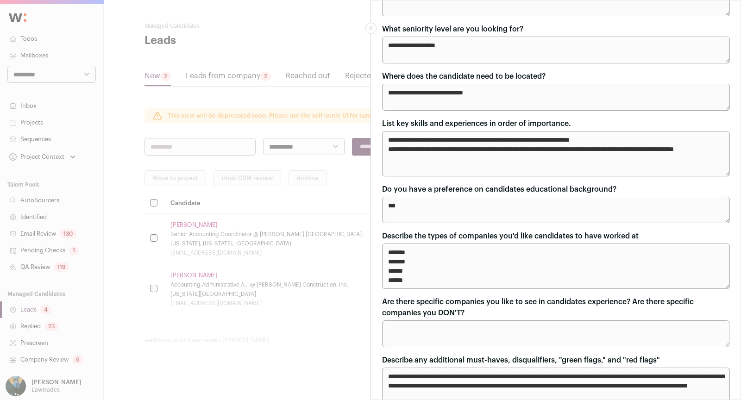
click at [444, 132] on textarea "**********" at bounding box center [556, 153] width 348 height 45
click at [478, 148] on textarea "**********" at bounding box center [556, 153] width 348 height 45
click at [466, 147] on textarea "**********" at bounding box center [556, 153] width 348 height 45
click at [471, 145] on textarea "**********" at bounding box center [556, 153] width 348 height 45
click at [509, 157] on textarea "**********" at bounding box center [556, 153] width 348 height 45
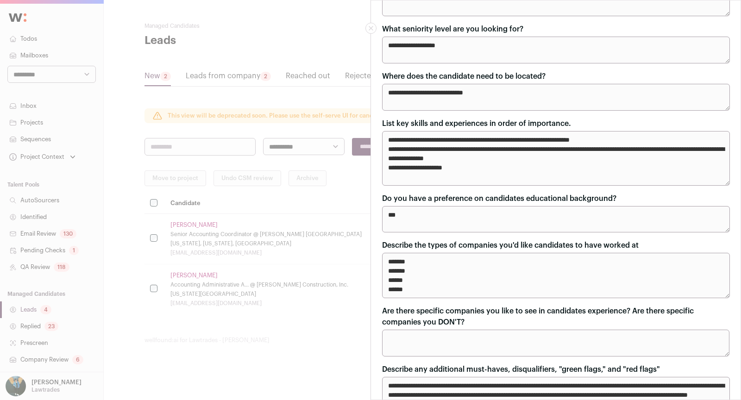
click at [424, 165] on textarea "**********" at bounding box center [556, 158] width 348 height 55
click at [506, 170] on textarea "**********" at bounding box center [556, 158] width 348 height 55
click at [509, 162] on textarea "**********" at bounding box center [556, 158] width 348 height 55
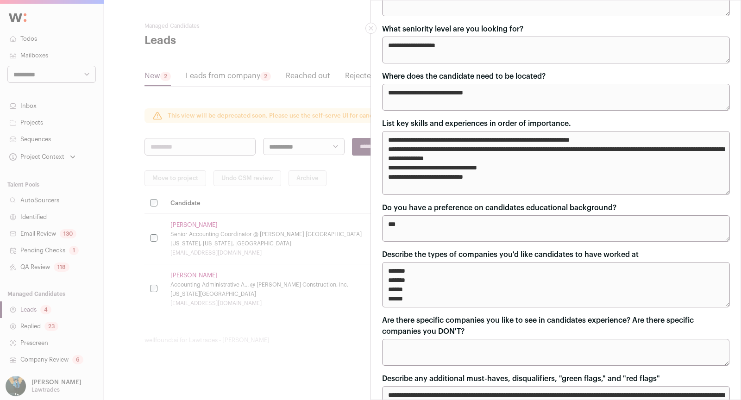
click at [491, 176] on textarea "**********" at bounding box center [556, 163] width 348 height 64
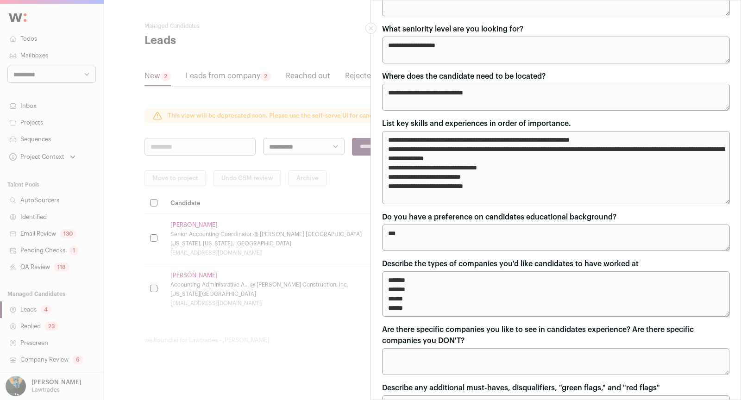
click at [507, 195] on textarea "**********" at bounding box center [556, 167] width 348 height 73
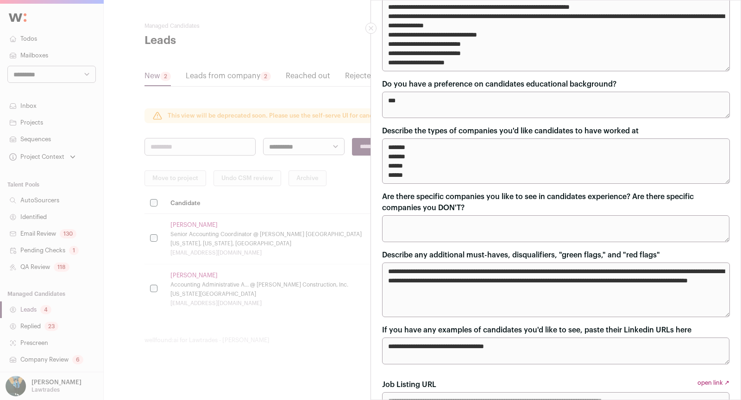
scroll to position [240, 0]
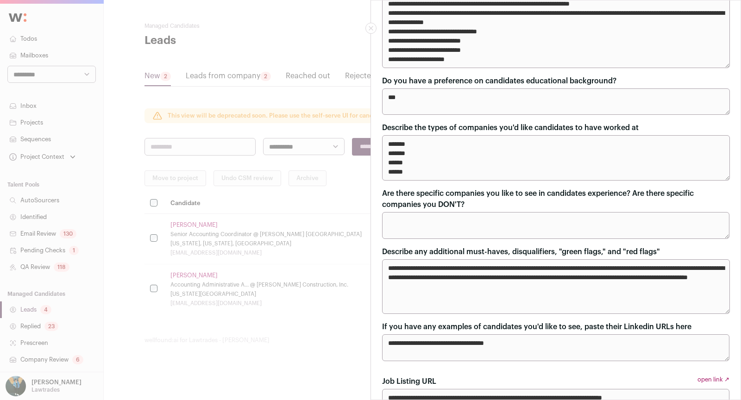
type textarea "**********"
click at [435, 174] on textarea "******* ******* ****** *****" at bounding box center [556, 157] width 348 height 45
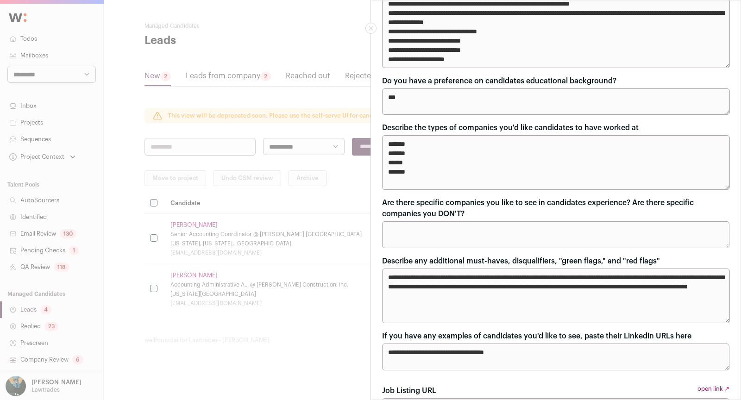
paste textarea "**********"
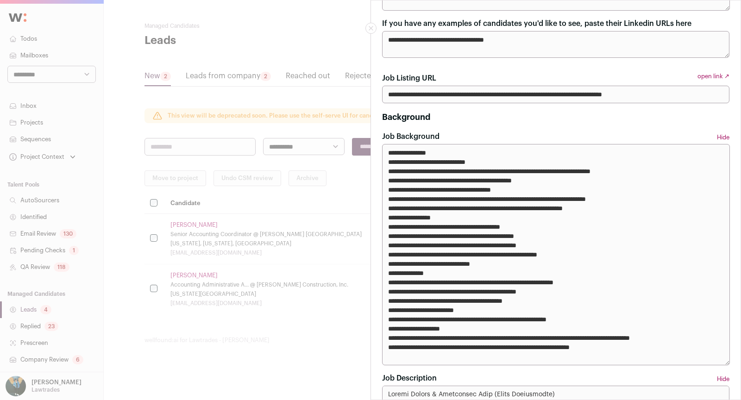
scroll to position [572, 0]
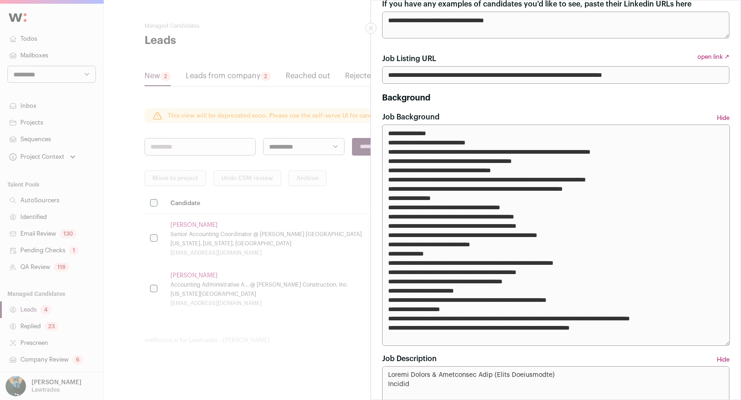
type textarea "**********"
click at [498, 167] on textarea "Job Background" at bounding box center [556, 235] width 348 height 221
click at [444, 177] on textarea "Job Background" at bounding box center [556, 235] width 348 height 221
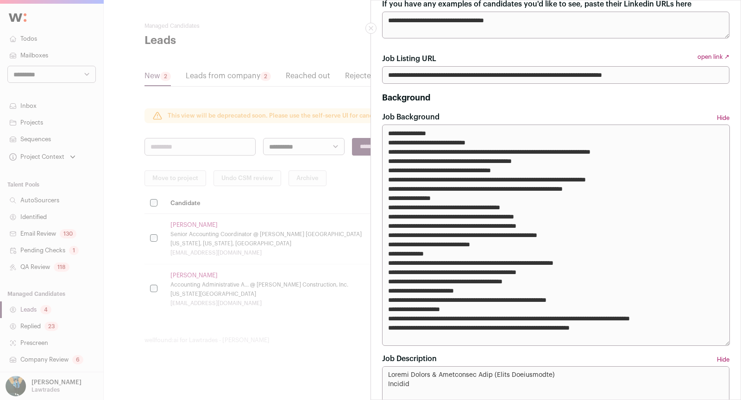
drag, startPoint x: 384, startPoint y: 180, endPoint x: 648, endPoint y: 170, distance: 264.7
click at [509, 170] on textarea "Job Background" at bounding box center [556, 235] width 348 height 221
click at [509, 173] on textarea "Job Background" at bounding box center [556, 235] width 348 height 221
click at [509, 177] on textarea "Job Background" at bounding box center [556, 235] width 348 height 221
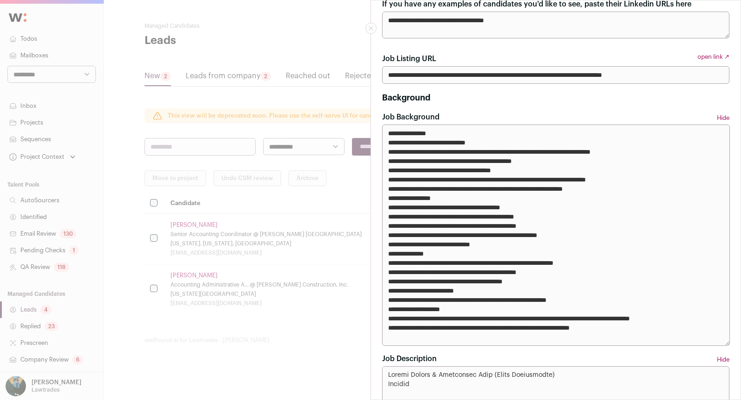
click at [509, 177] on textarea "Job Background" at bounding box center [556, 235] width 348 height 221
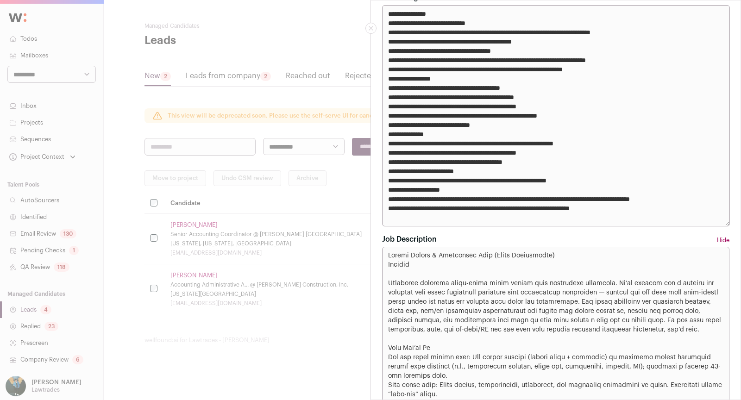
scroll to position [693, 0]
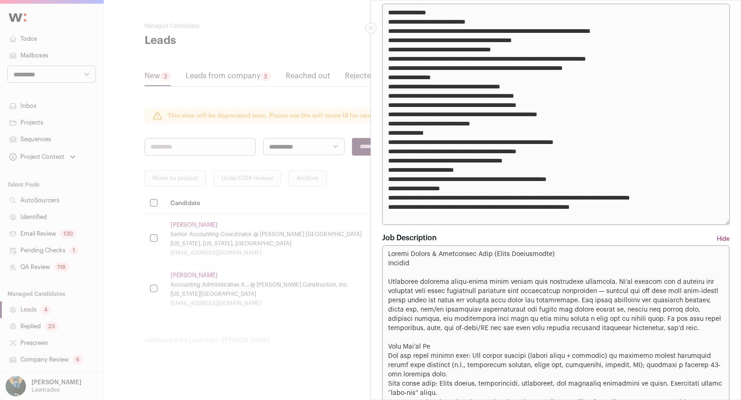
click at [477, 177] on textarea "Job Background" at bounding box center [556, 114] width 348 height 221
drag, startPoint x: 502, startPoint y: 178, endPoint x: 474, endPoint y: 178, distance: 27.3
click at [502, 178] on textarea "Job Background" at bounding box center [556, 114] width 348 height 221
click at [453, 178] on textarea "Job Background" at bounding box center [556, 114] width 348 height 221
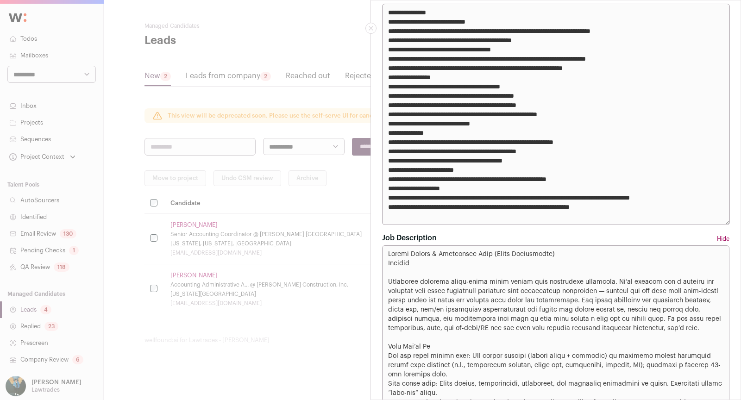
drag, startPoint x: 453, startPoint y: 178, endPoint x: 533, endPoint y: 181, distance: 80.2
click at [509, 181] on textarea "Job Background" at bounding box center [556, 114] width 348 height 221
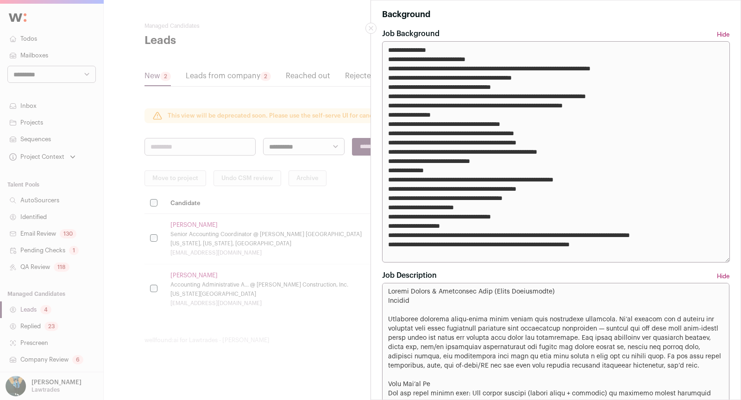
scroll to position [1097, 0]
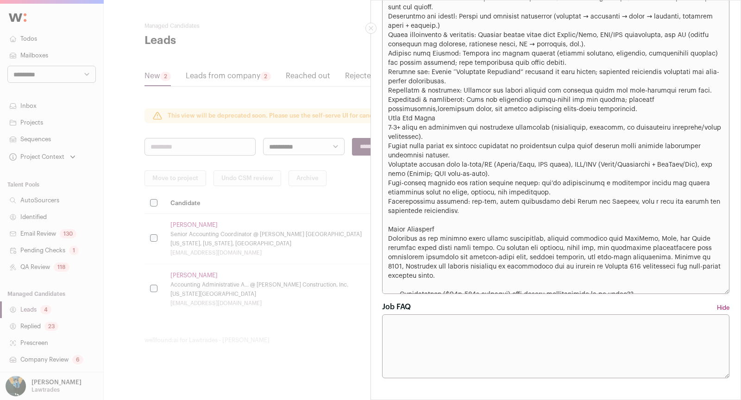
type textarea "**********"
click at [263, 290] on div "**********" at bounding box center [370, 200] width 741 height 400
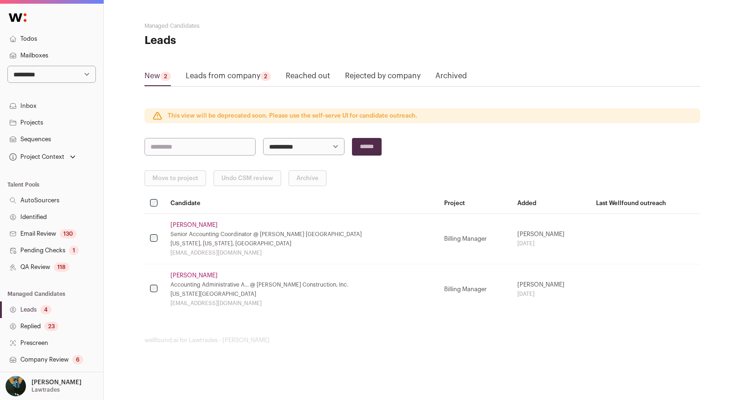
scroll to position [132, 0]
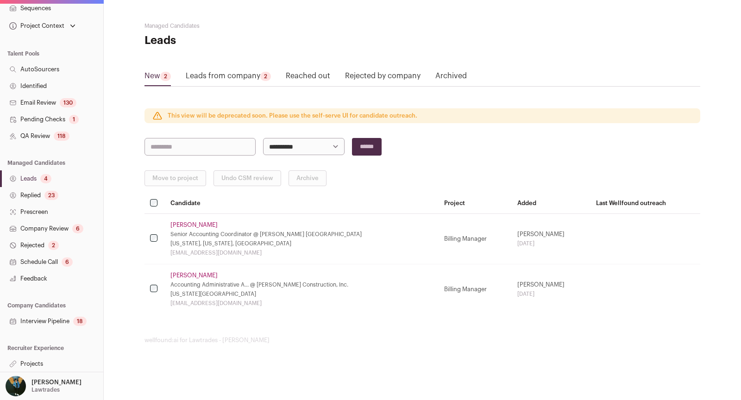
click at [9, 354] on icon at bounding box center [12, 363] width 7 height 7
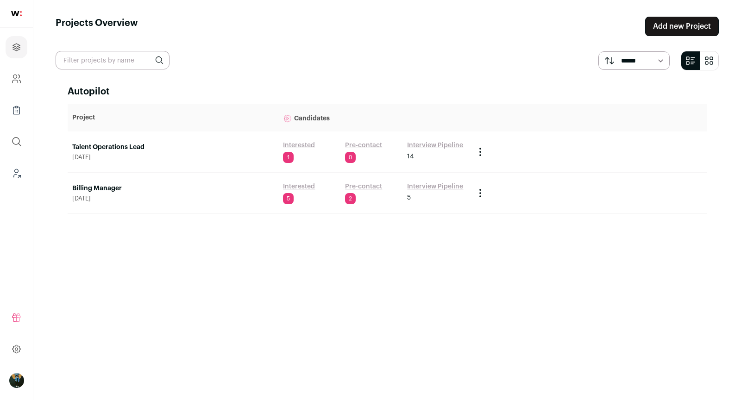
click at [138, 145] on link "Talent Operations Lead" at bounding box center [173, 147] width 202 height 9
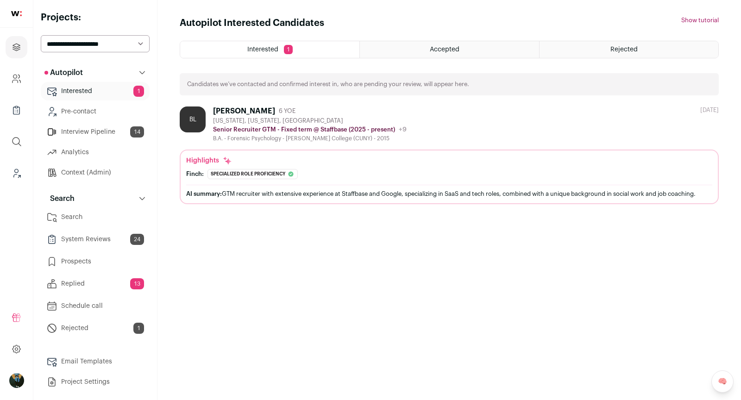
click at [244, 109] on div "Brittany Levers" at bounding box center [244, 111] width 62 height 9
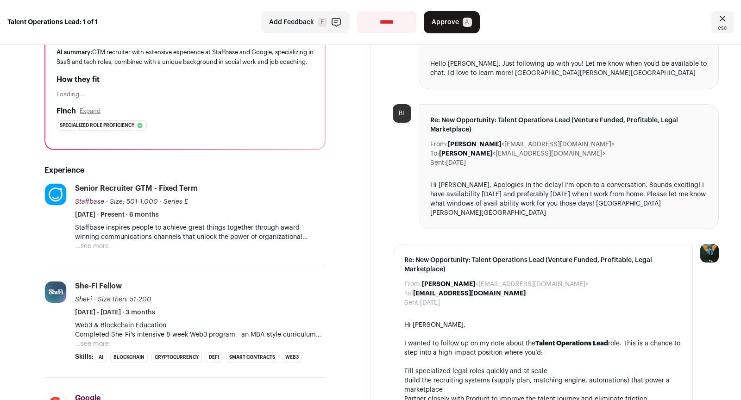
scroll to position [114, 0]
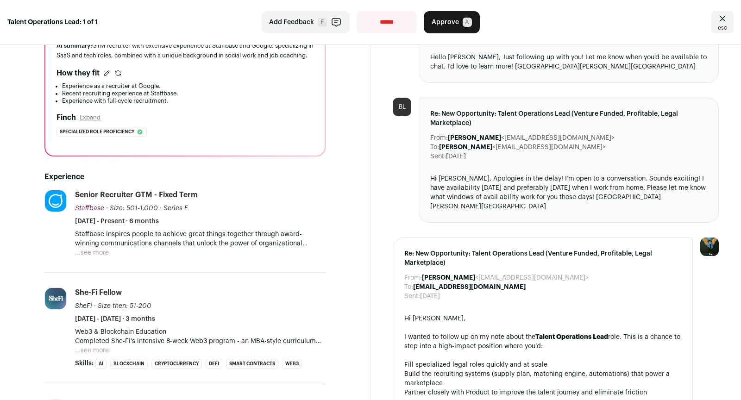
click at [509, 23] on icon "Close" at bounding box center [722, 18] width 11 height 11
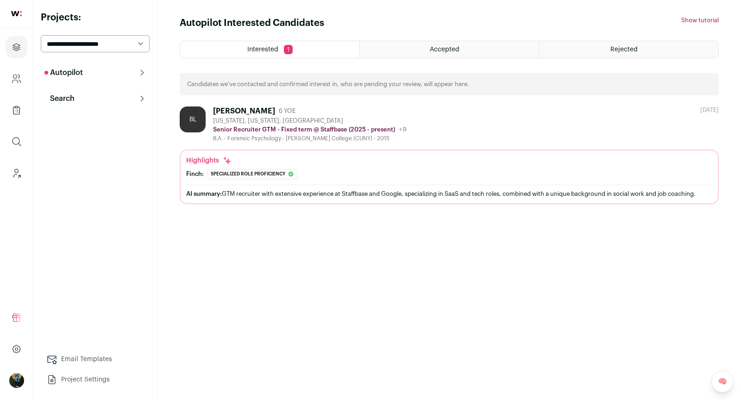
click at [88, 95] on button "Search" at bounding box center [95, 98] width 109 height 19
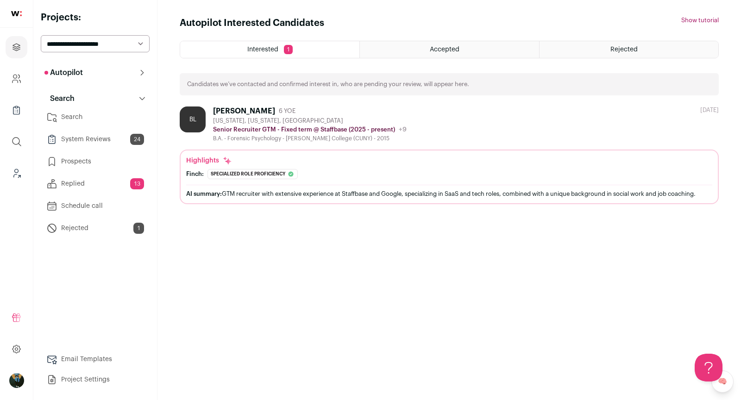
click at [92, 118] on link "Search" at bounding box center [95, 117] width 109 height 19
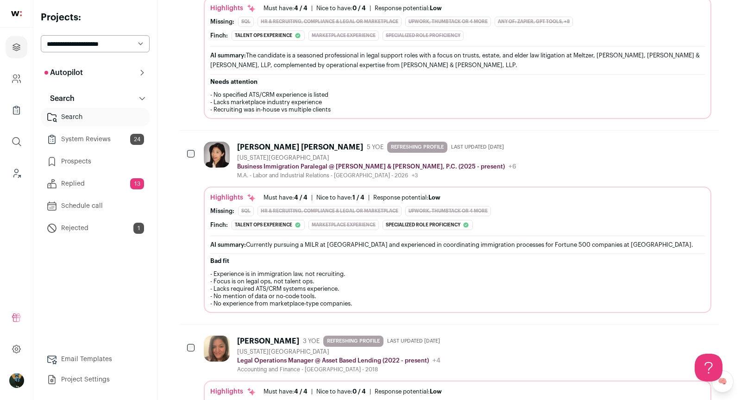
scroll to position [464, 0]
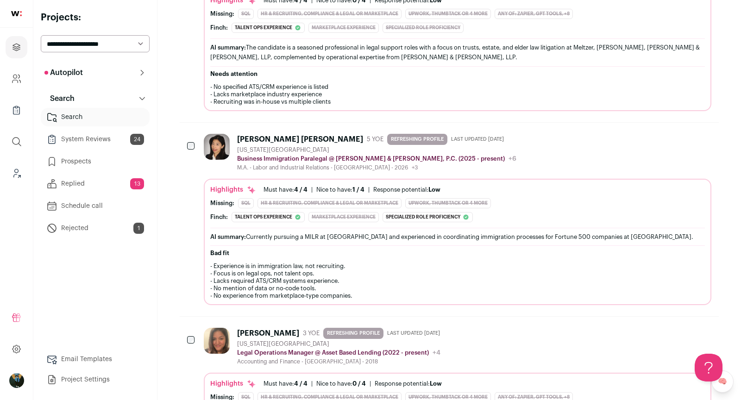
click at [652, 134] on icon "Hide" at bounding box center [654, 138] width 7 height 9
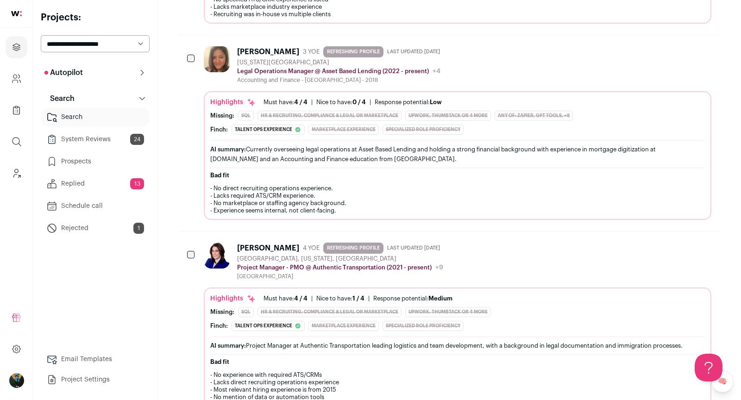
scroll to position [534, 0]
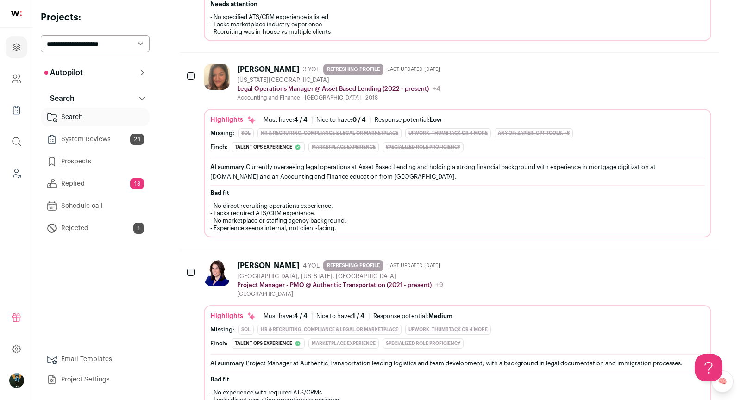
click at [703, 66] on icon "Add to Prospects" at bounding box center [703, 68] width 11 height 11
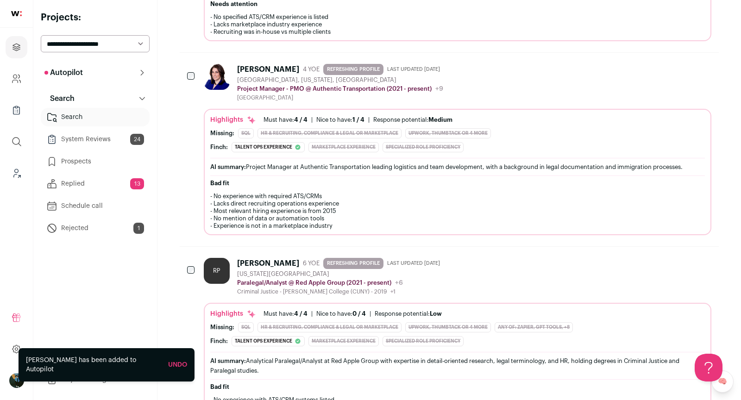
click at [183, 368] on div "Undo" at bounding box center [177, 364] width 19 height 9
click at [183, 365] on link "Undo" at bounding box center [177, 365] width 19 height 6
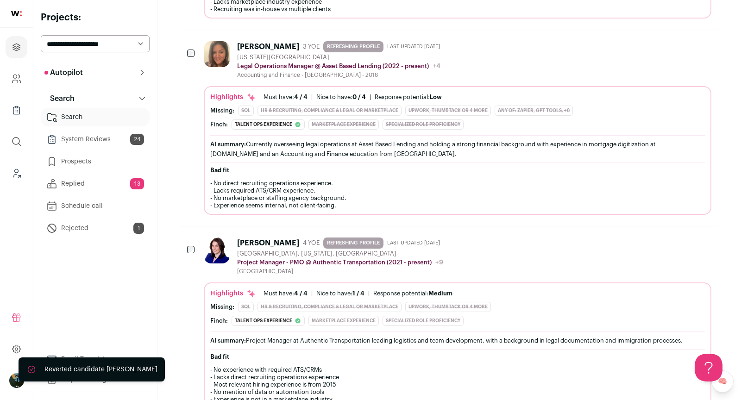
scroll to position [581, 0]
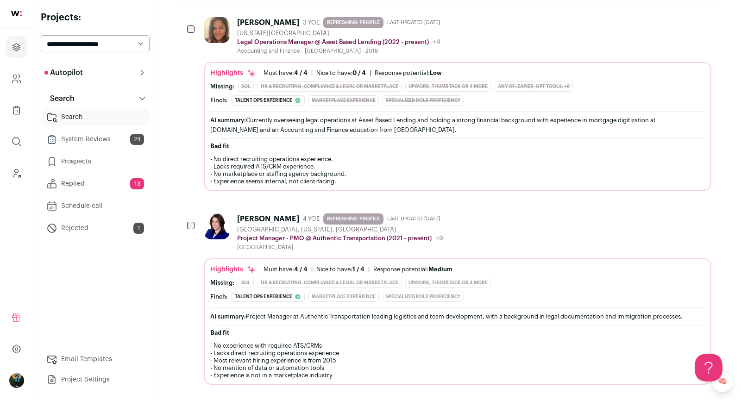
click at [704, 21] on icon "Add to Prospects" at bounding box center [703, 21] width 11 height 11
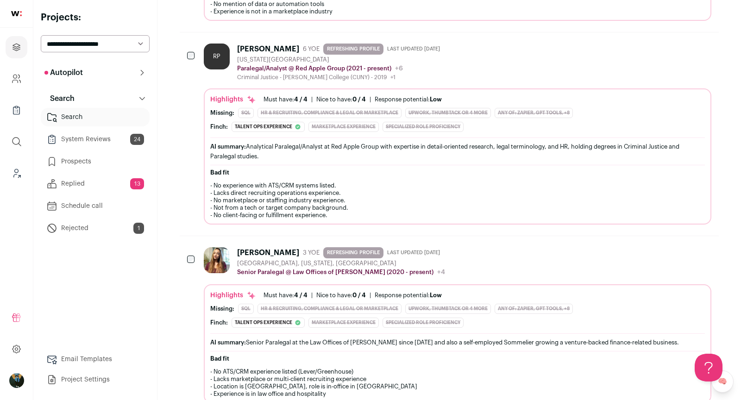
scroll to position [0, 0]
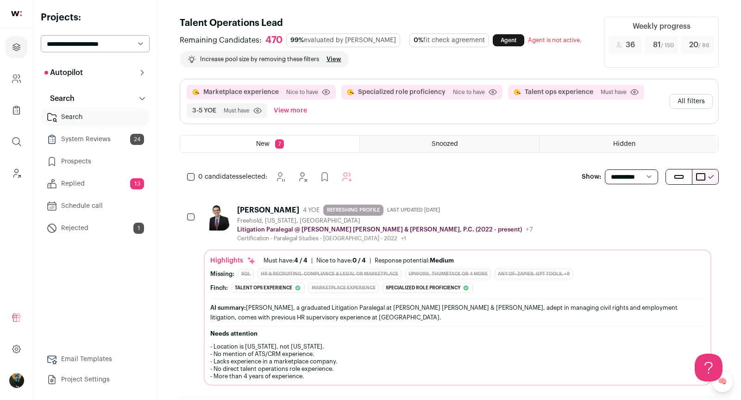
click at [688, 96] on button "All filters" at bounding box center [691, 101] width 43 height 15
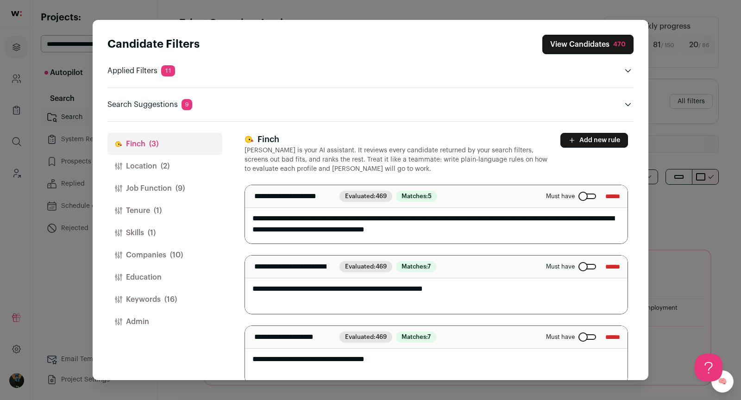
click at [160, 191] on button "Job Function (9)" at bounding box center [164, 188] width 115 height 22
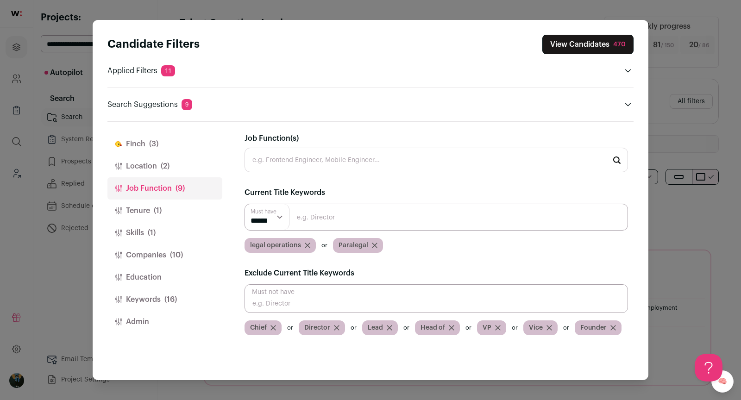
click at [374, 245] on icon "Close modal via background" at bounding box center [375, 246] width 6 height 6
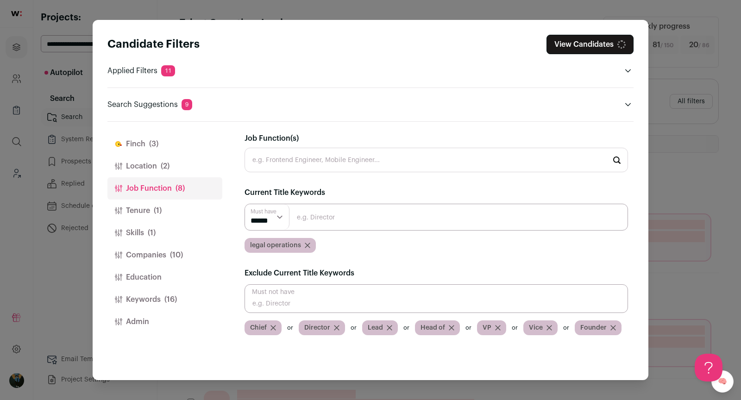
click at [364, 215] on input "Close modal via background" at bounding box center [437, 217] width 384 height 27
click at [612, 50] on button "View Candidates 58" at bounding box center [590, 44] width 87 height 19
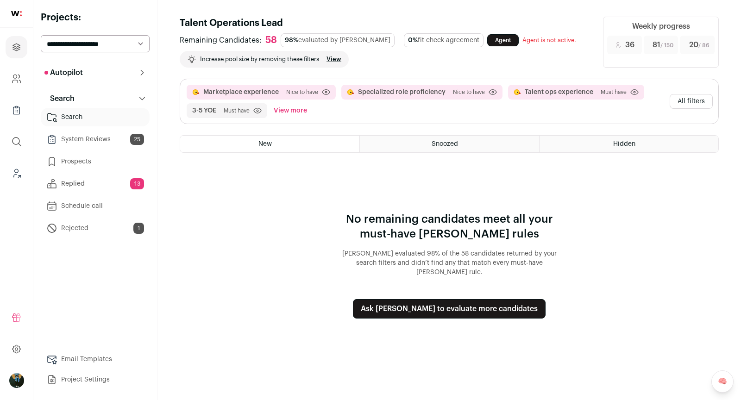
click at [686, 99] on button "All filters" at bounding box center [691, 101] width 43 height 15
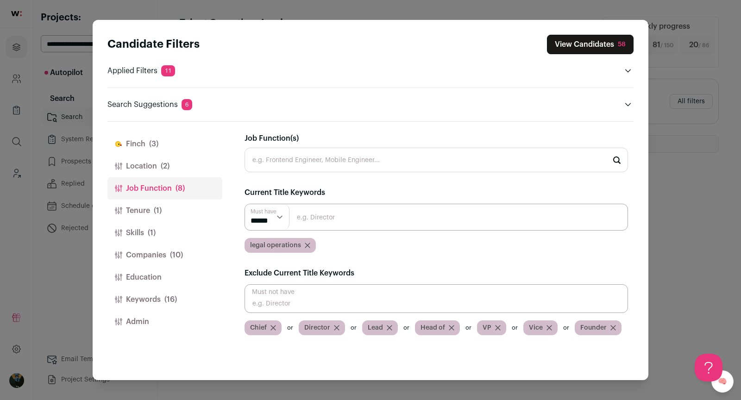
click at [332, 215] on input "Close modal via background" at bounding box center [437, 217] width 384 height 27
type input "l"
type input "legal talent"
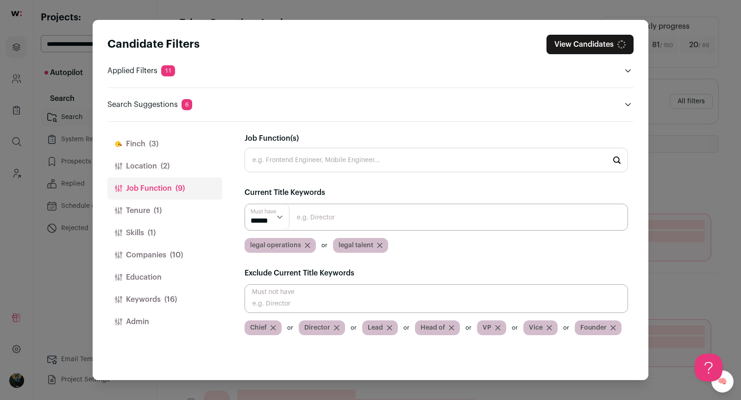
click at [164, 246] on button "Companies (10)" at bounding box center [164, 255] width 115 height 22
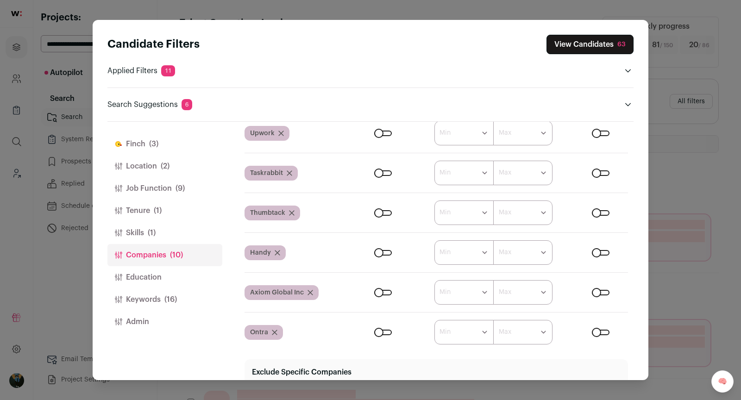
click at [148, 144] on button "[PERSON_NAME] (3)" at bounding box center [164, 144] width 115 height 22
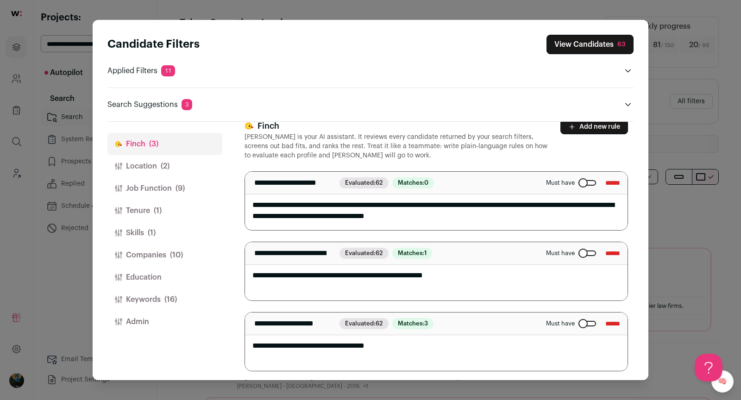
click at [460, 343] on textarea "**********" at bounding box center [436, 342] width 383 height 58
type textarea "**********"
click at [605, 252] on input "******" at bounding box center [612, 253] width 15 height 15
click at [618, 40] on div "63" at bounding box center [621, 44] width 8 height 9
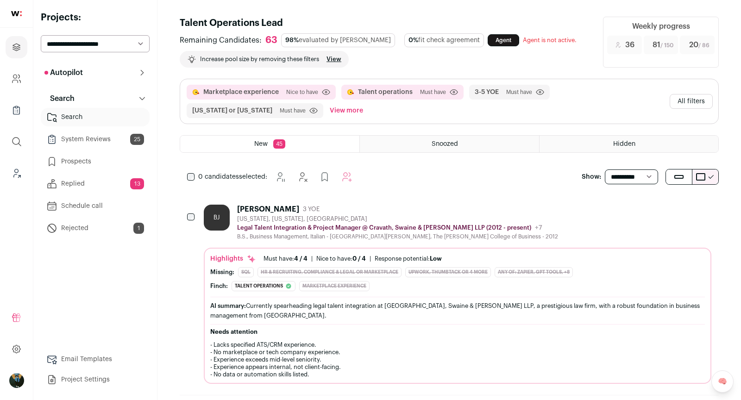
click at [696, 95] on button "All filters" at bounding box center [691, 101] width 43 height 15
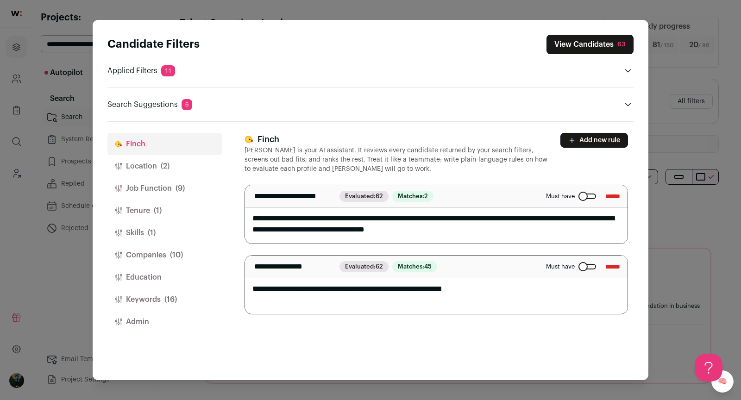
click at [146, 307] on button "Keywords (16)" at bounding box center [164, 300] width 115 height 22
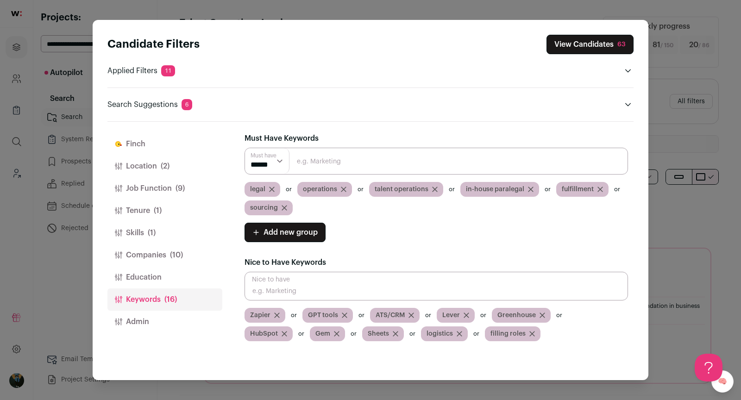
click at [322, 154] on input "Close modal via background" at bounding box center [437, 161] width 384 height 27
paste input "Talent Management"
type input "Talent Management"
click at [309, 149] on input "Close modal via background" at bounding box center [437, 161] width 384 height 27
type input "t"
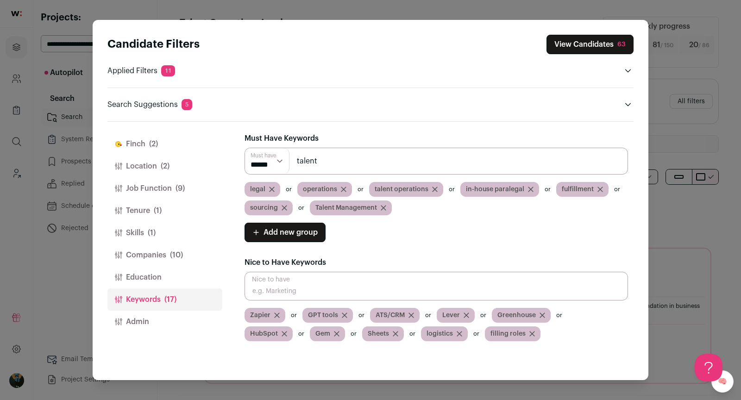
type input "talent"
click at [570, 45] on button "View Candidates 63" at bounding box center [590, 44] width 87 height 19
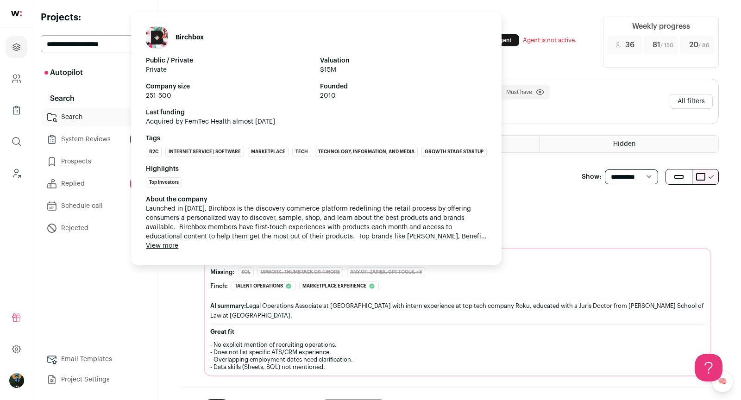
click at [273, 227] on span "Launched in 2010, Birchbox is the discovery commerce platform redefining the re…" at bounding box center [316, 222] width 341 height 37
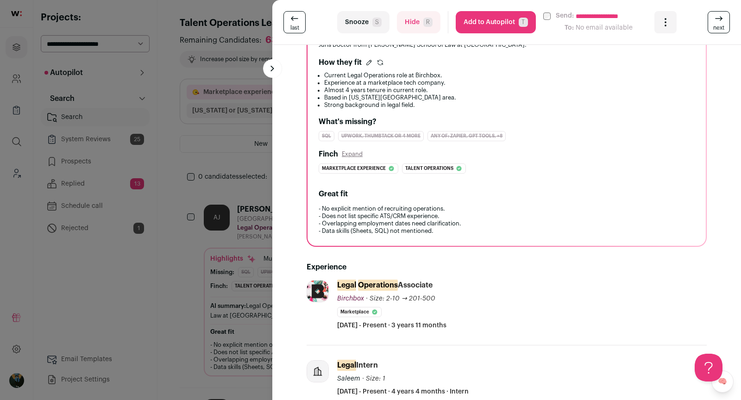
scroll to position [257, 0]
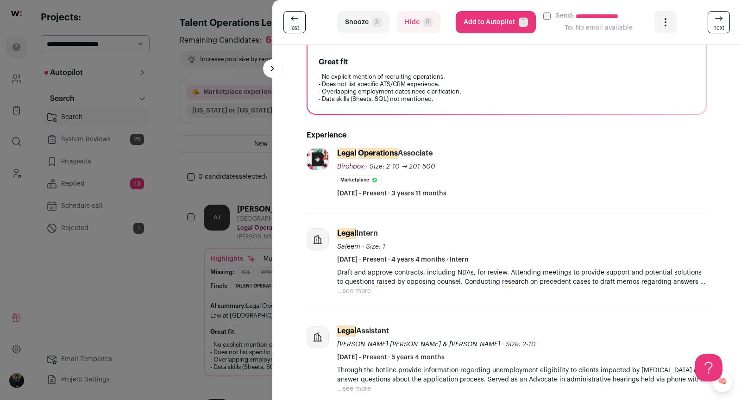
click at [381, 288] on div "Draft and approve contracts, including NDAs, for review. Attending meetings to …" at bounding box center [522, 282] width 370 height 28
click at [378, 289] on div "Draft and approve contracts, including NDAs, for review. Attending meetings to …" at bounding box center [522, 282] width 370 height 28
click at [373, 294] on li "Legal Intern Saleem · Size: 1 Saleem's size has been 1 employees during Amber's…" at bounding box center [507, 263] width 400 height 98
click at [365, 289] on button "...see more" at bounding box center [354, 291] width 34 height 9
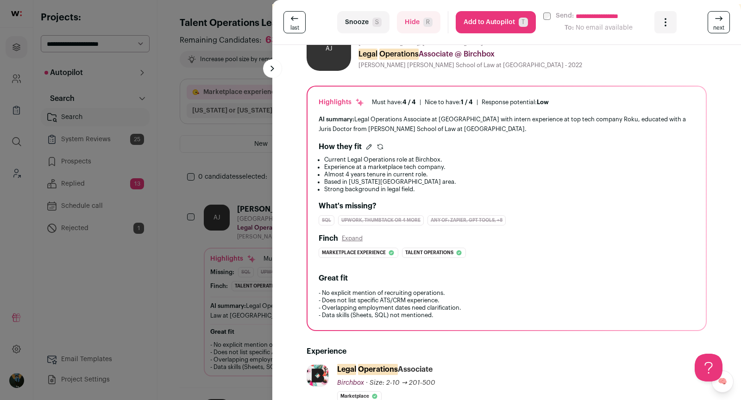
scroll to position [0, 0]
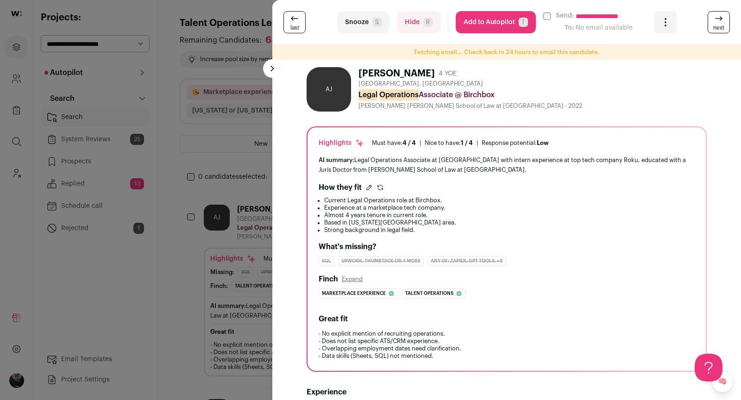
click at [510, 27] on button "Add to Autopilot T" at bounding box center [496, 22] width 80 height 22
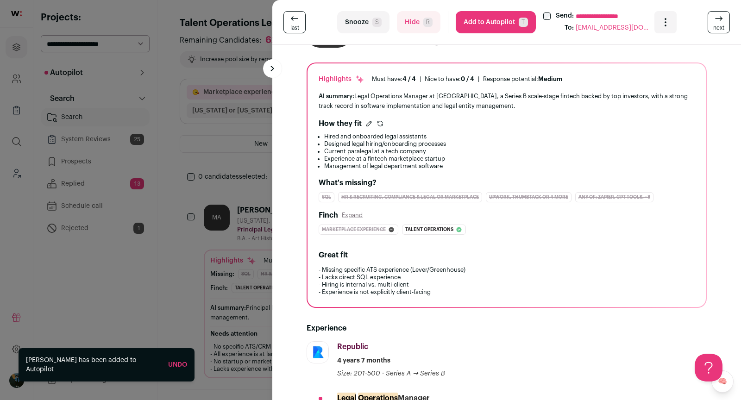
scroll to position [243, 0]
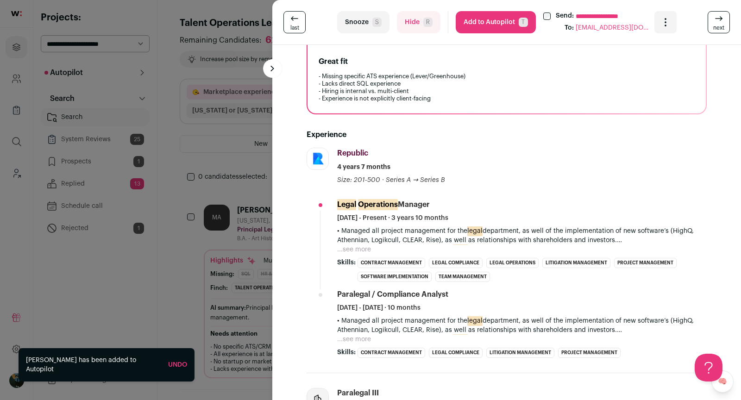
click at [360, 247] on button "...see more" at bounding box center [354, 249] width 34 height 9
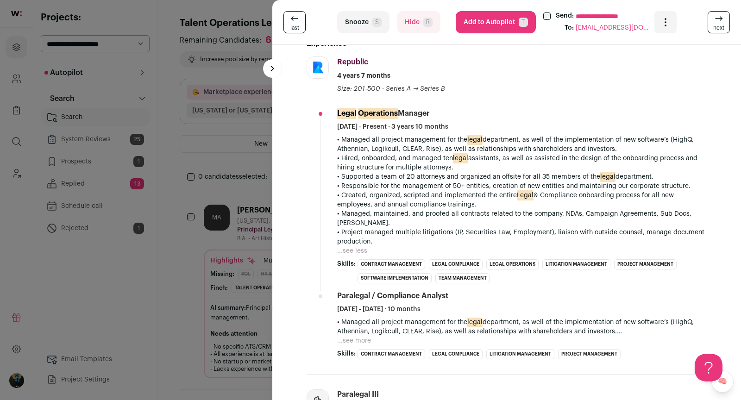
scroll to position [362, 0]
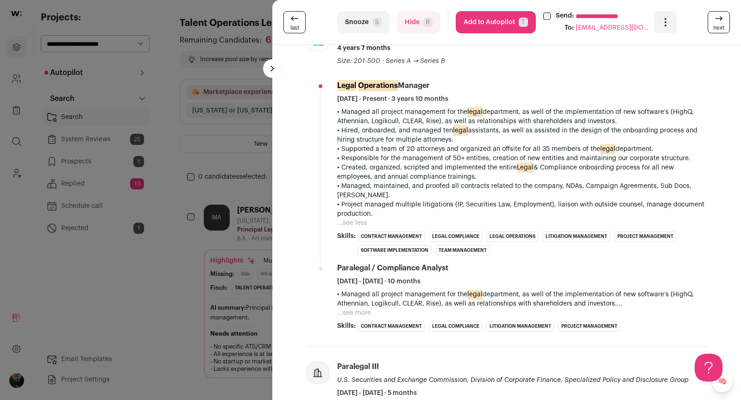
drag, startPoint x: 416, startPoint y: 296, endPoint x: 354, endPoint y: 302, distance: 62.4
click at [416, 296] on p "• Managed all project management for the legal department, as well of the imple…" at bounding box center [522, 299] width 370 height 19
click at [354, 309] on button "...see more" at bounding box center [354, 313] width 34 height 9
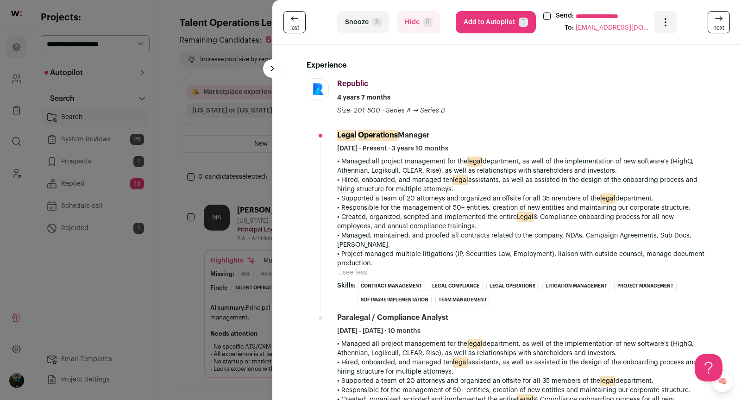
scroll to position [155, 0]
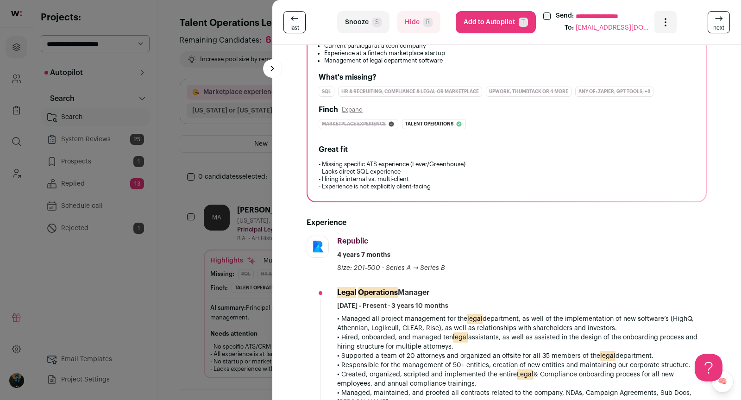
click at [475, 25] on button "Add to Autopilot T" at bounding box center [496, 22] width 80 height 22
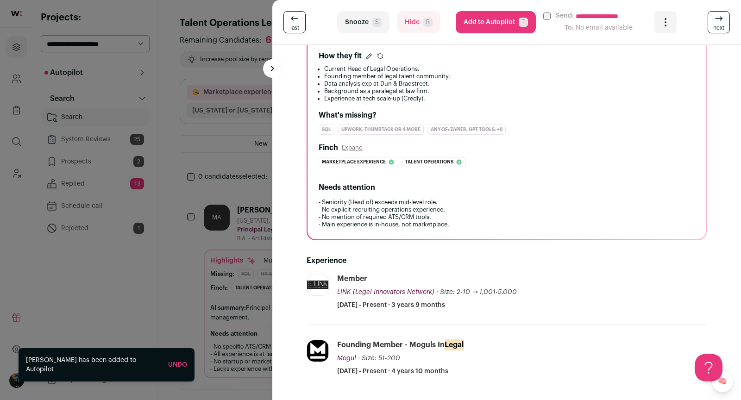
scroll to position [243, 0]
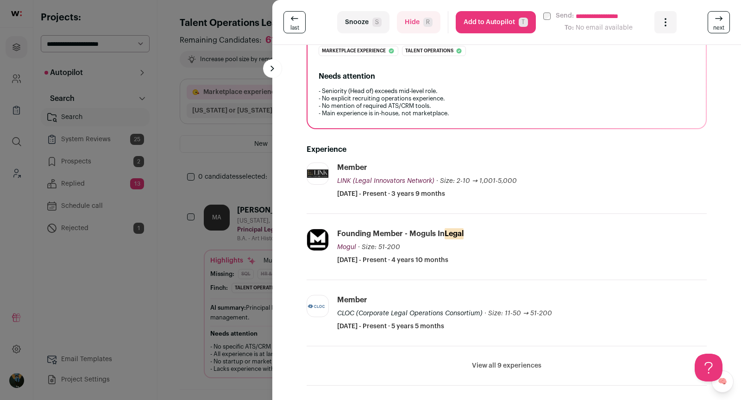
click at [712, 20] on link "next" at bounding box center [719, 22] width 22 height 22
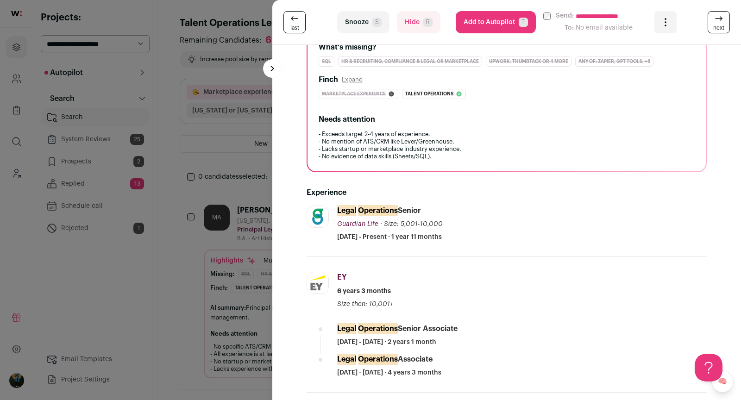
scroll to position [150, 0]
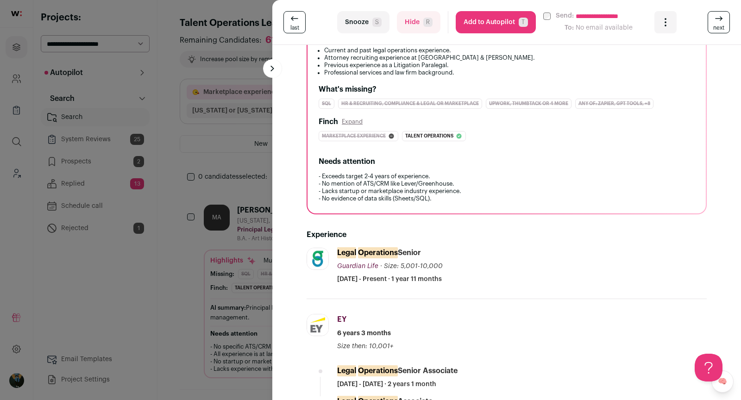
click at [482, 25] on button "Add to Autopilot T" at bounding box center [496, 22] width 80 height 22
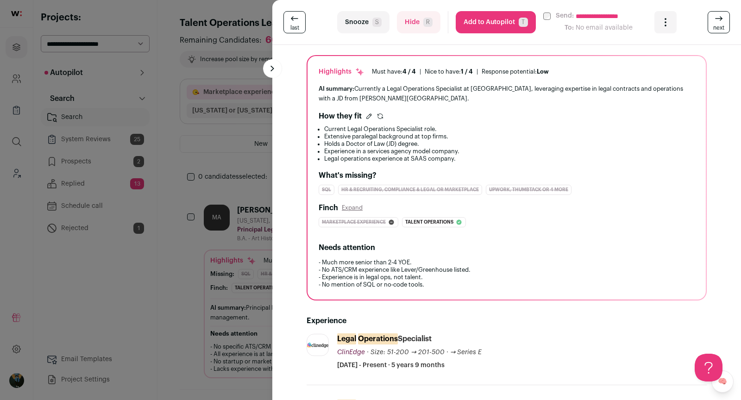
scroll to position [0, 0]
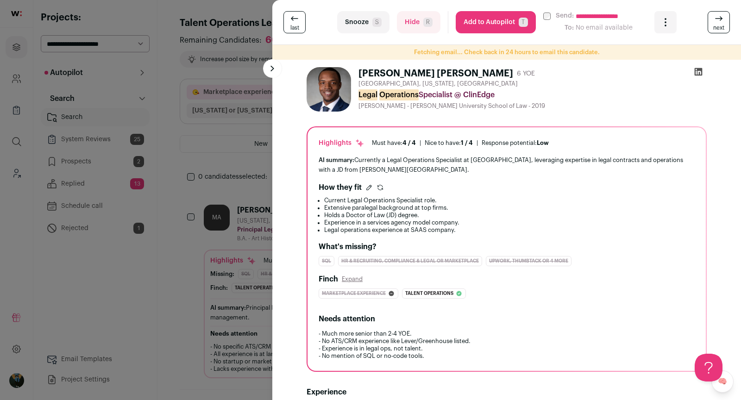
click at [501, 21] on button "Add to Autopilot T" at bounding box center [496, 22] width 80 height 22
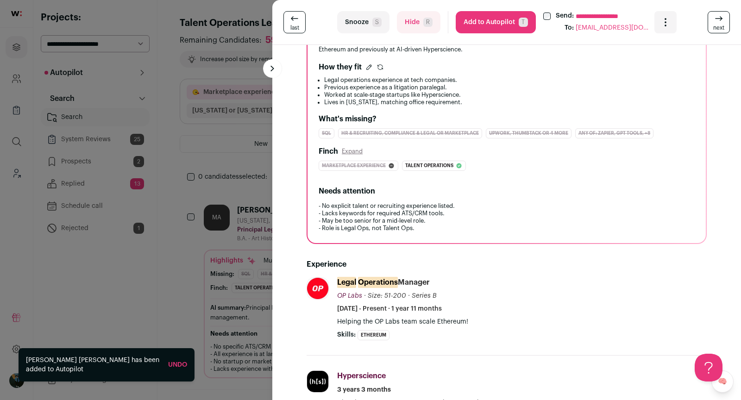
scroll to position [16, 0]
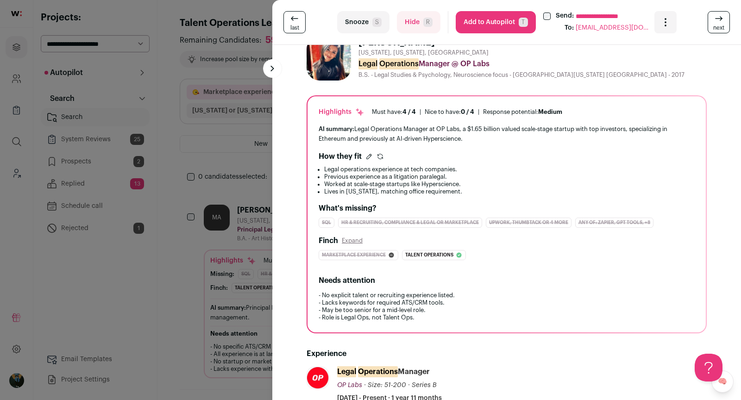
click at [478, 26] on button "Add to Autopilot T" at bounding box center [496, 22] width 80 height 22
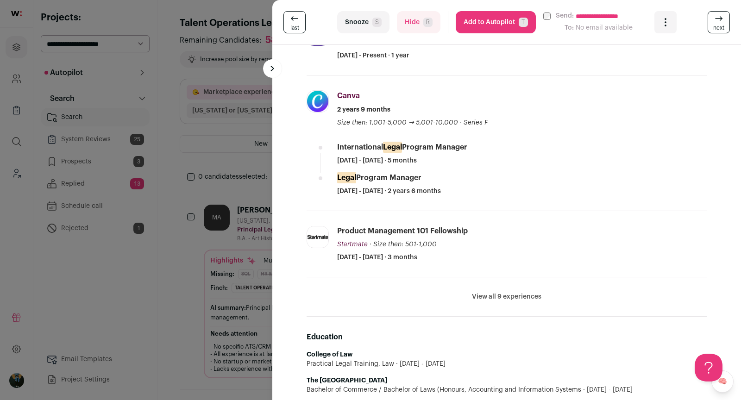
scroll to position [384, 0]
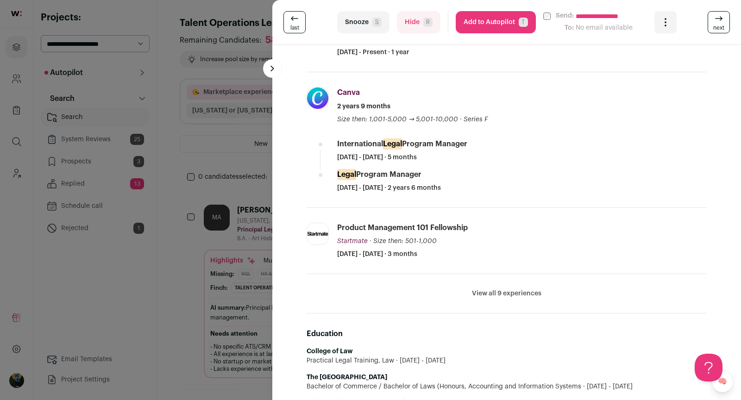
click at [487, 25] on button "Add to Autopilot T" at bounding box center [496, 22] width 80 height 22
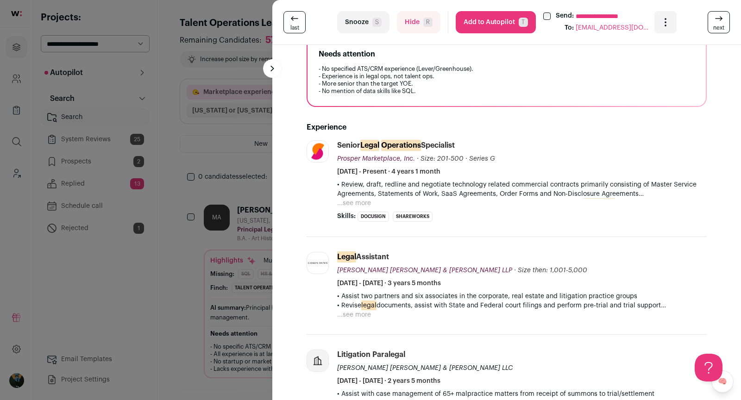
scroll to position [256, 0]
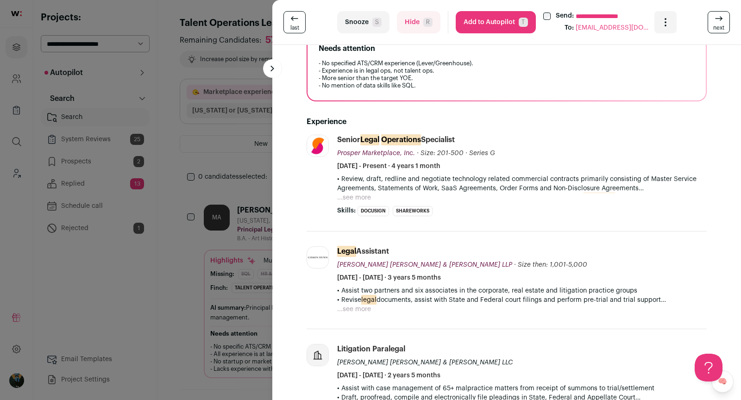
click at [517, 21] on button "Add to Autopilot T" at bounding box center [496, 22] width 80 height 22
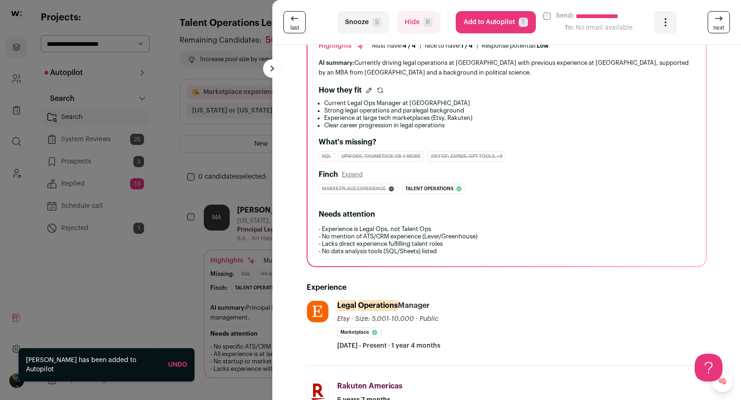
scroll to position [130, 0]
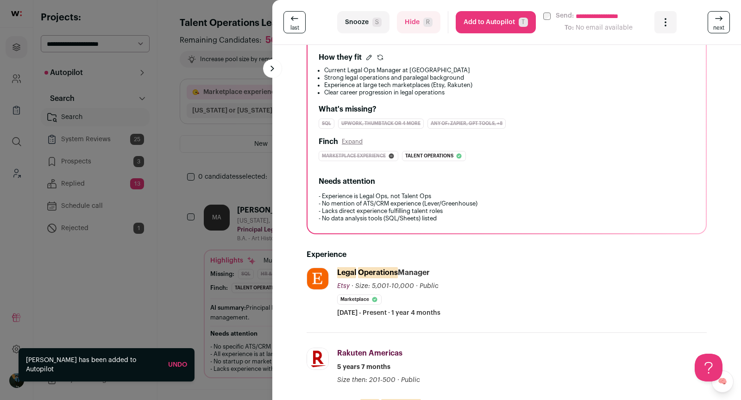
click at [509, 28] on button "Add to Autopilot T" at bounding box center [496, 22] width 80 height 22
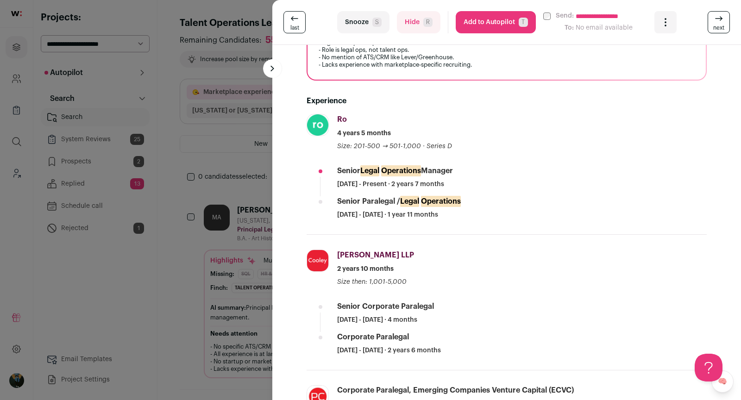
scroll to position [284, 0]
click at [371, 24] on button "Snooze S" at bounding box center [363, 22] width 52 height 22
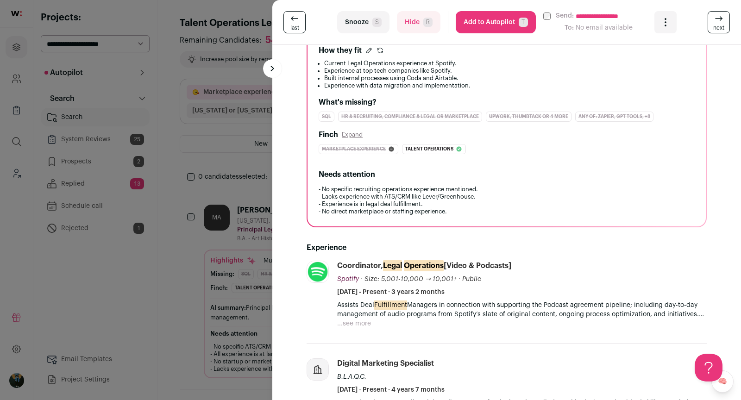
scroll to position [218, 0]
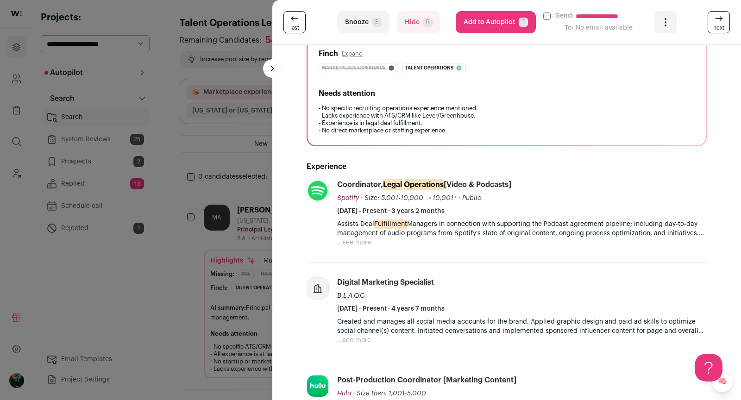
click at [364, 239] on button "...see more" at bounding box center [354, 242] width 34 height 9
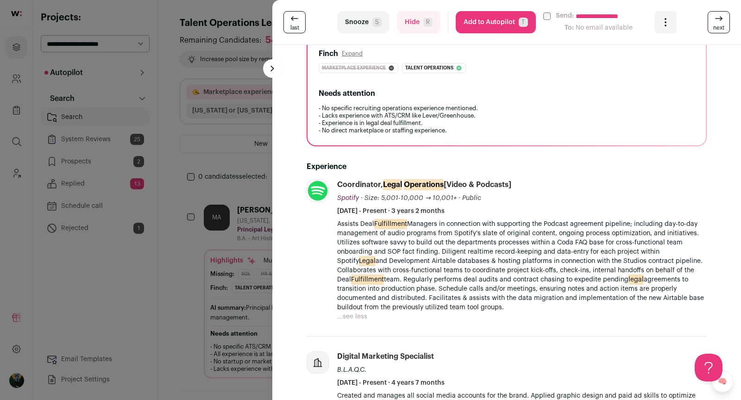
click at [239, 159] on div "**********" at bounding box center [370, 200] width 741 height 400
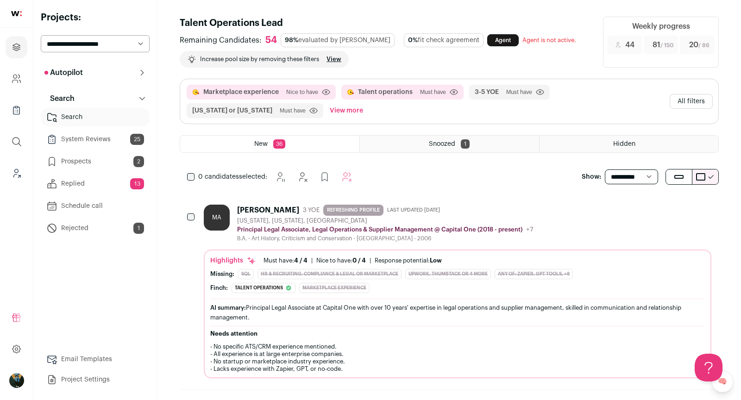
click at [703, 105] on button "All filters" at bounding box center [691, 101] width 43 height 15
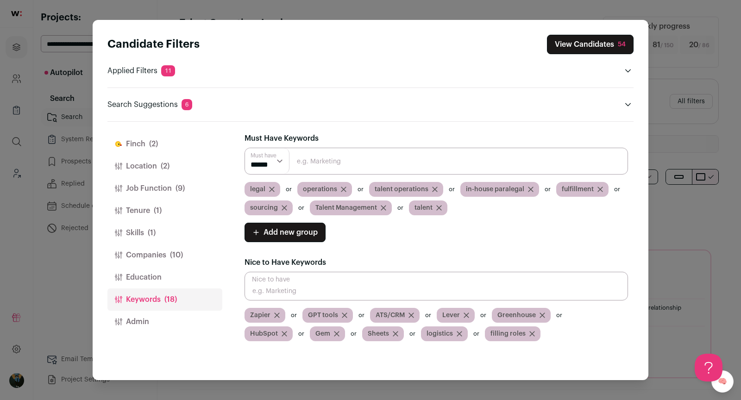
click at [170, 162] on button "Location (2)" at bounding box center [164, 166] width 115 height 22
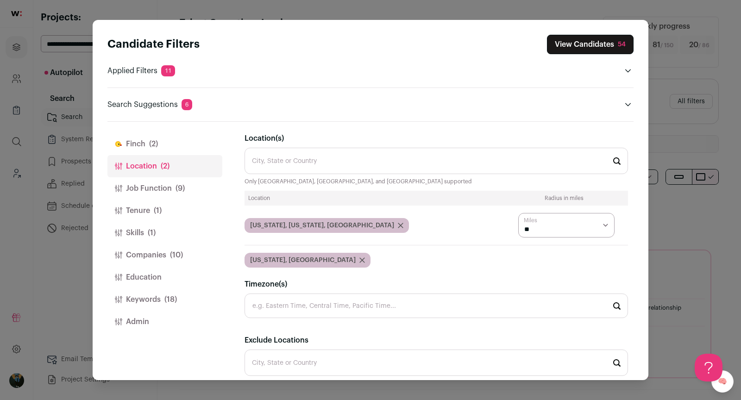
click at [166, 186] on button "Job Function (9)" at bounding box center [164, 188] width 115 height 22
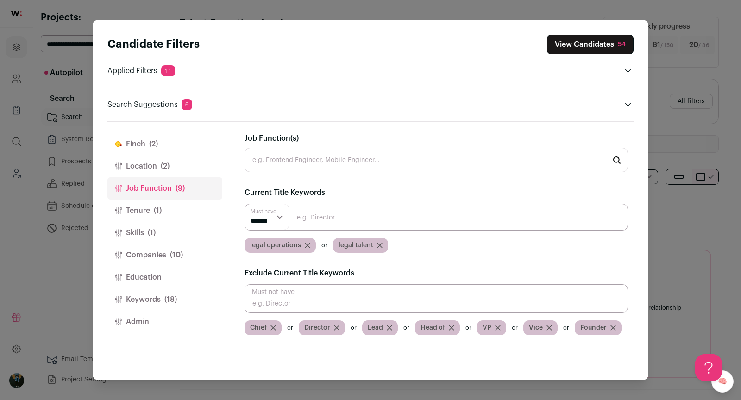
click at [307, 246] on icon "Close modal via background" at bounding box center [307, 245] width 5 height 5
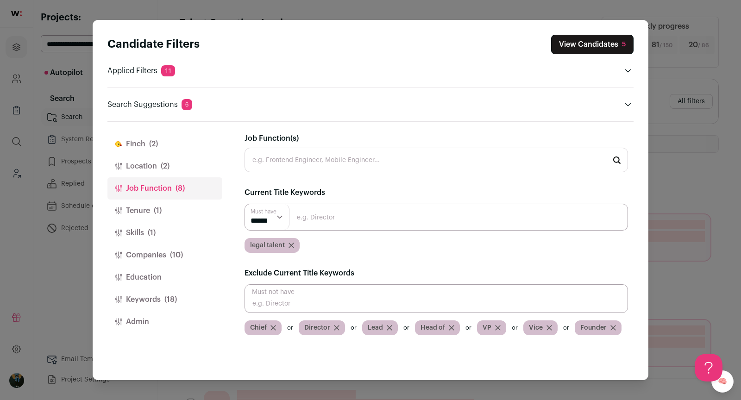
click at [568, 47] on button "View Candidates 5" at bounding box center [592, 44] width 82 height 19
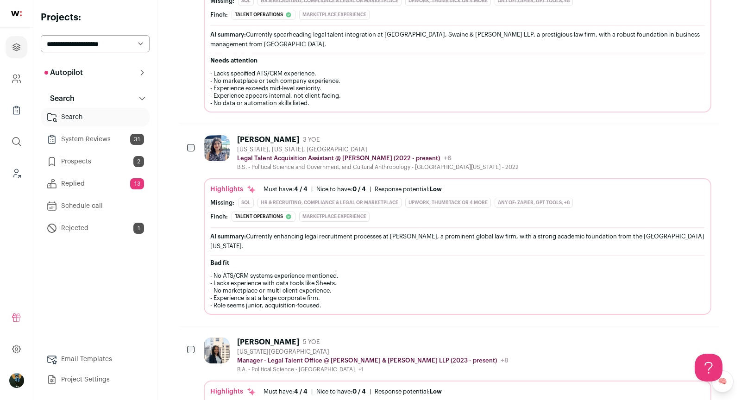
scroll to position [270, 0]
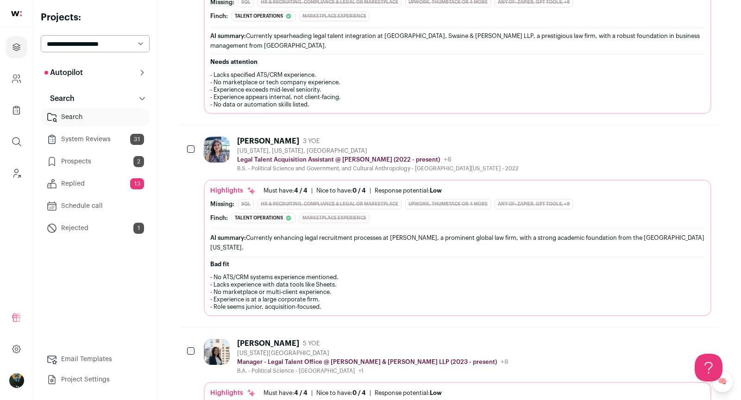
click at [269, 143] on div "Kianna Reid 3 YOE New York, New York, United States Legal Talent Acquisition As…" at bounding box center [378, 155] width 282 height 36
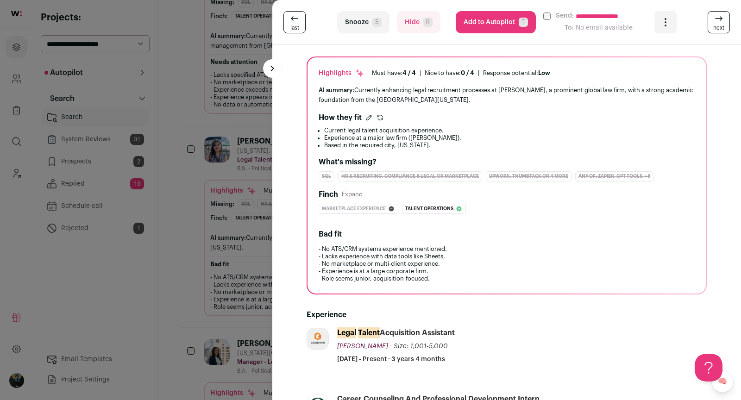
scroll to position [0, 0]
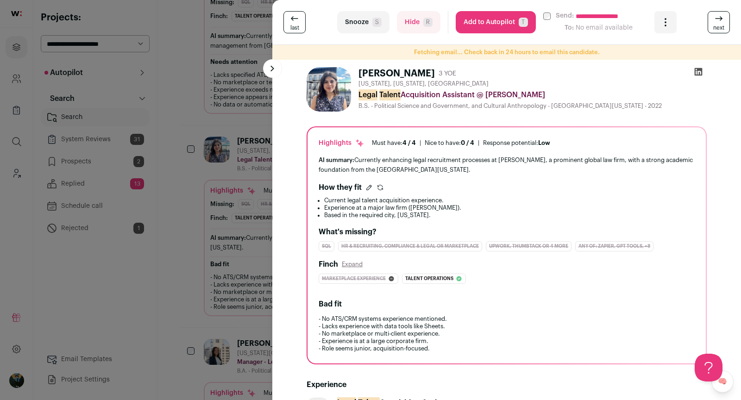
click at [491, 21] on button "Add to Autopilot T" at bounding box center [496, 22] width 80 height 22
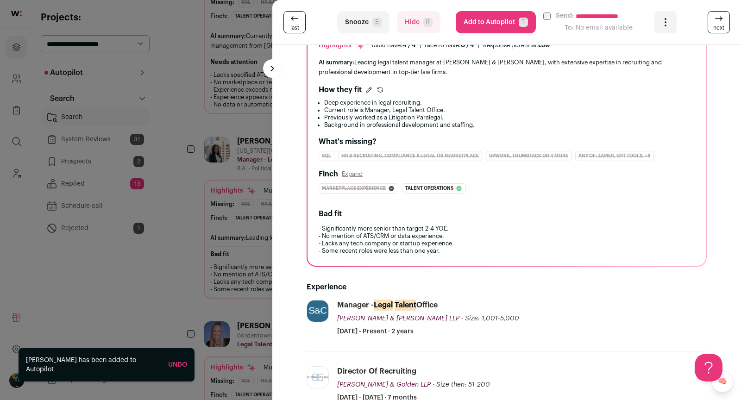
scroll to position [165, 0]
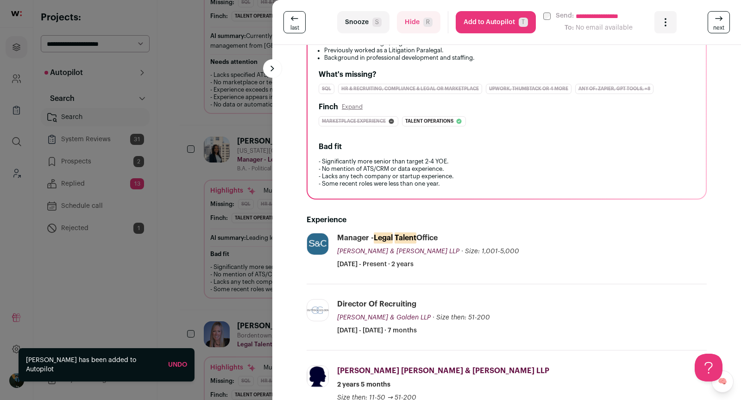
click at [478, 26] on button "Add to Autopilot T" at bounding box center [496, 22] width 80 height 22
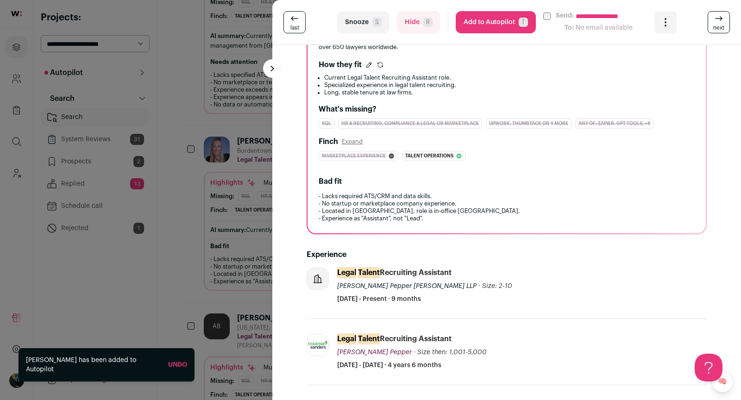
scroll to position [123, 0]
click at [473, 18] on button "Add to Autopilot T" at bounding box center [496, 22] width 80 height 22
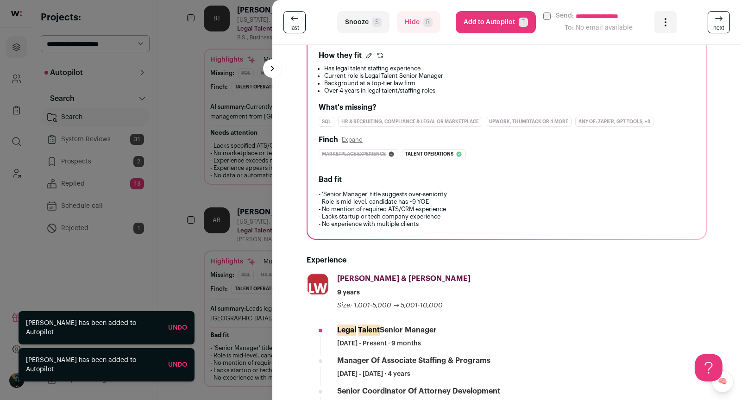
scroll to position [195, 0]
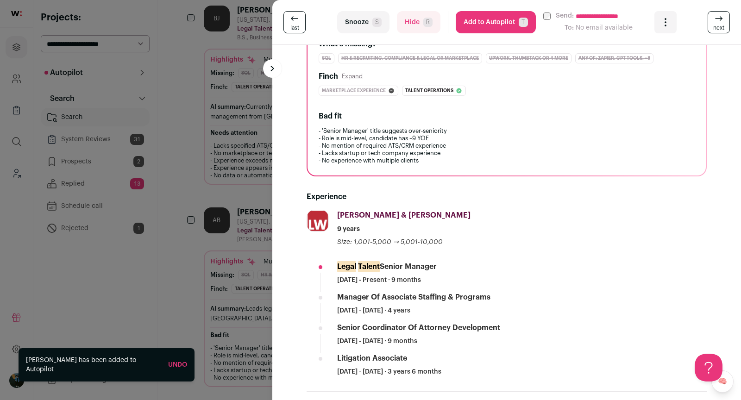
click at [358, 21] on button "Snooze S" at bounding box center [363, 22] width 52 height 22
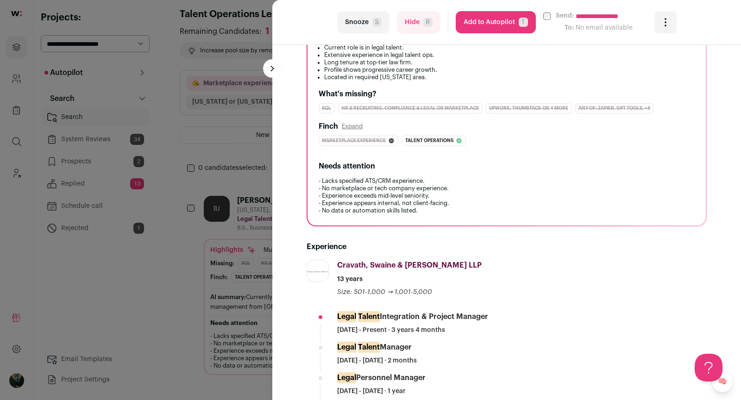
scroll to position [39, 0]
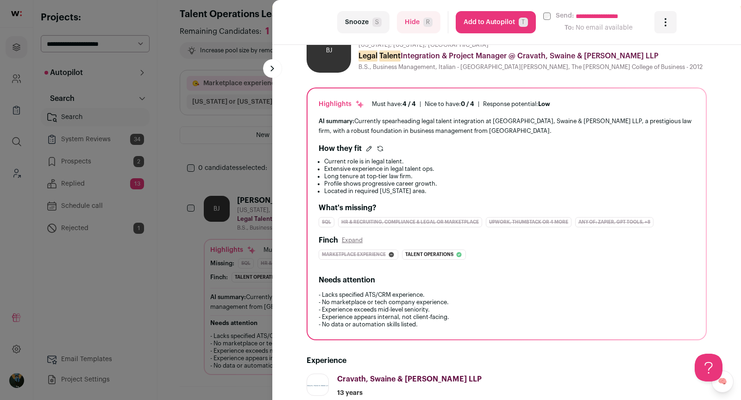
click at [415, 18] on button "Hide R" at bounding box center [419, 22] width 44 height 22
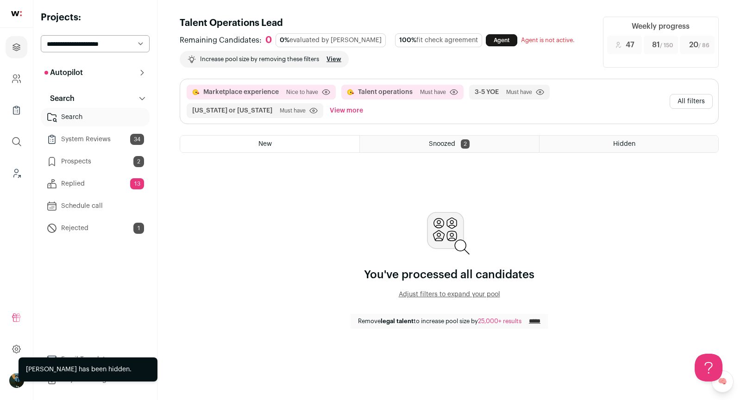
scroll to position [0, 0]
click at [690, 102] on button "All filters" at bounding box center [691, 101] width 43 height 15
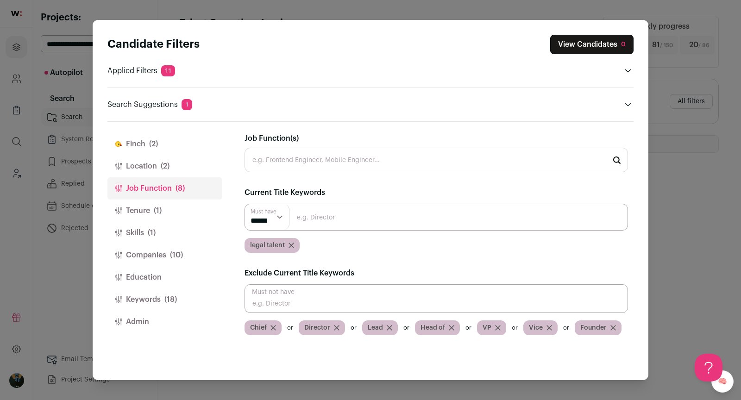
click at [164, 142] on button "Finch (2)" at bounding box center [164, 144] width 115 height 22
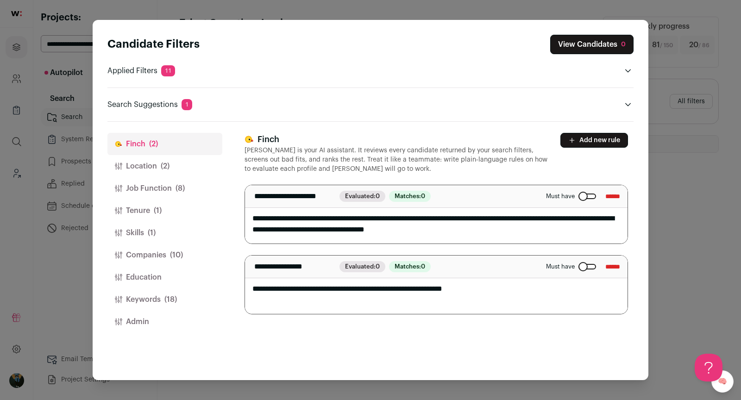
click at [153, 187] on button "Job Function (8)" at bounding box center [164, 188] width 115 height 22
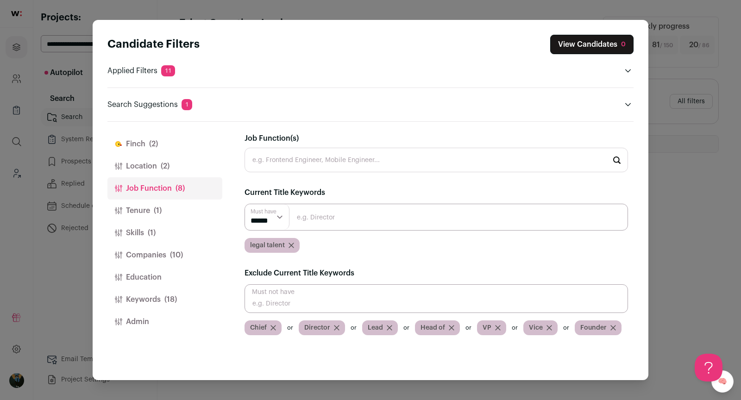
click at [350, 221] on input "Close modal via background" at bounding box center [437, 217] width 384 height 27
click at [334, 219] on input "Close modal via background" at bounding box center [437, 217] width 384 height 27
type input "legal talent operations"
click at [351, 224] on input "Close modal via background" at bounding box center [437, 217] width 384 height 27
click at [321, 212] on input "Close modal via background" at bounding box center [437, 217] width 384 height 27
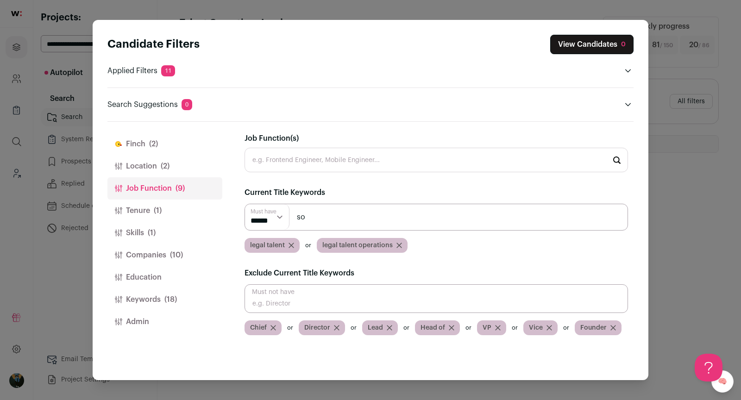
type input "s"
type input "sourcer"
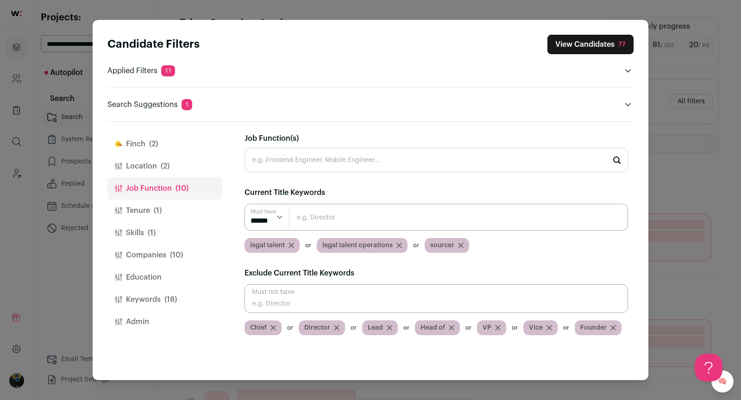
click at [304, 218] on input "Close modal via background" at bounding box center [437, 217] width 384 height 27
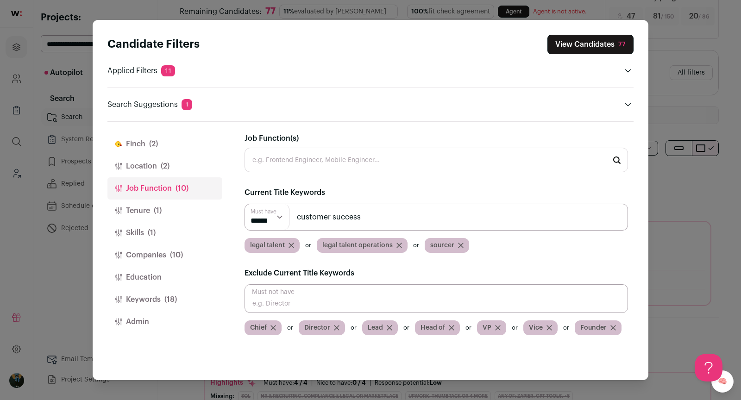
scroll to position [49, 0]
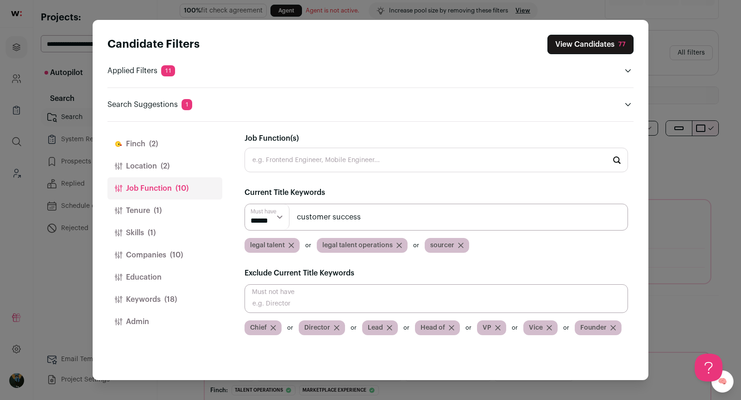
type input "customer success"
click at [159, 300] on button "Keywords (18)" at bounding box center [164, 300] width 115 height 22
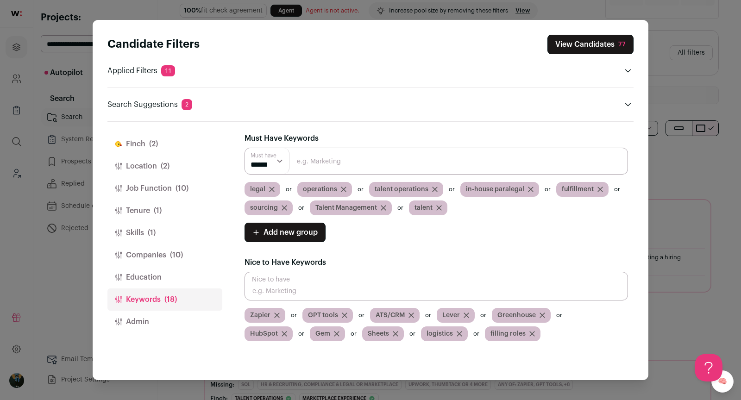
click at [395, 151] on input "Close modal via background" at bounding box center [437, 161] width 384 height 27
type input "client success"
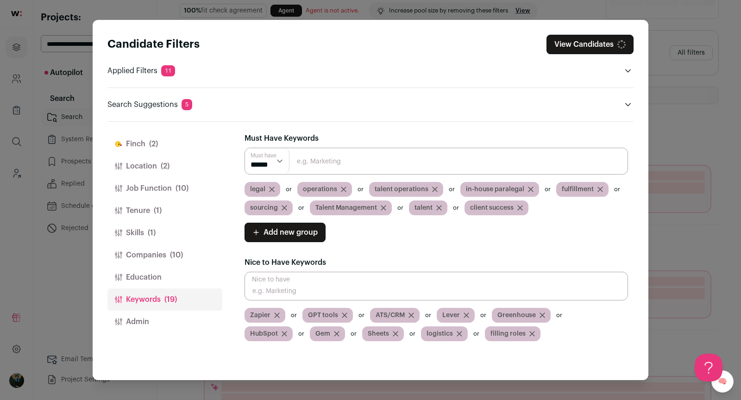
click at [328, 156] on input "Close modal via background" at bounding box center [437, 161] width 384 height 27
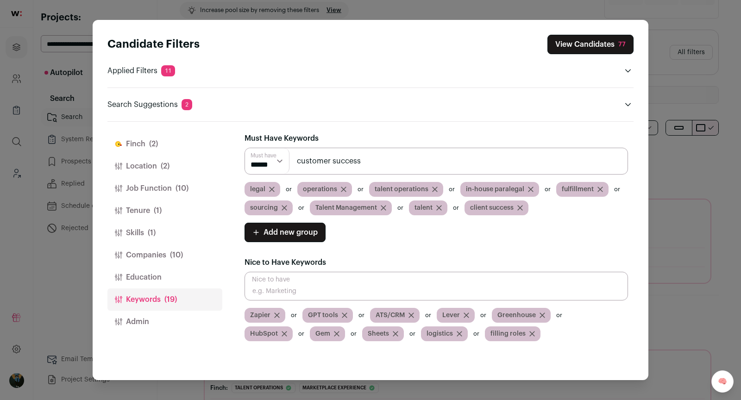
scroll to position [0, 0]
type input "customer success"
click at [605, 38] on button "View Candidates 77" at bounding box center [591, 44] width 86 height 19
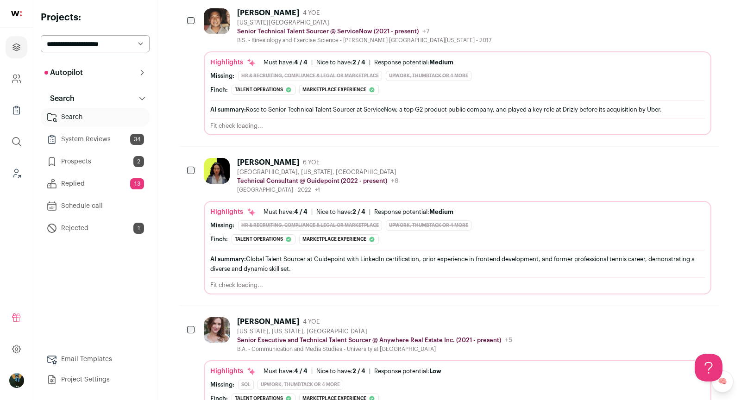
scroll to position [224, 0]
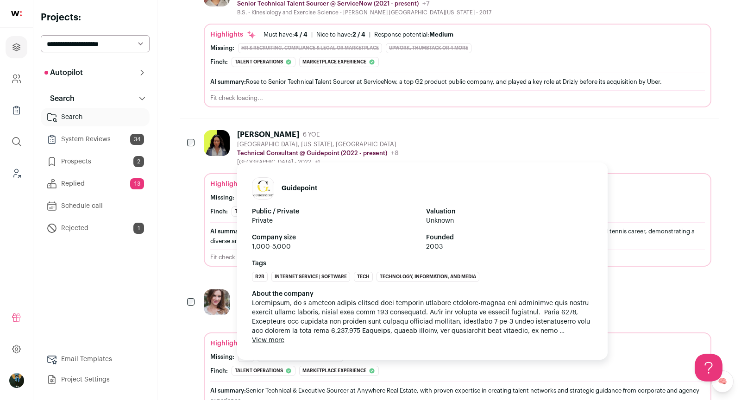
click at [303, 150] on p "Technical Consultant @ Guidepoint (2022 - present)" at bounding box center [312, 153] width 150 height 7
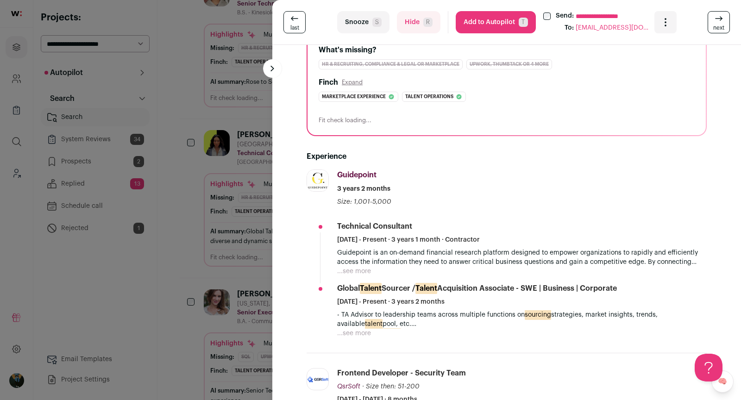
scroll to position [211, 0]
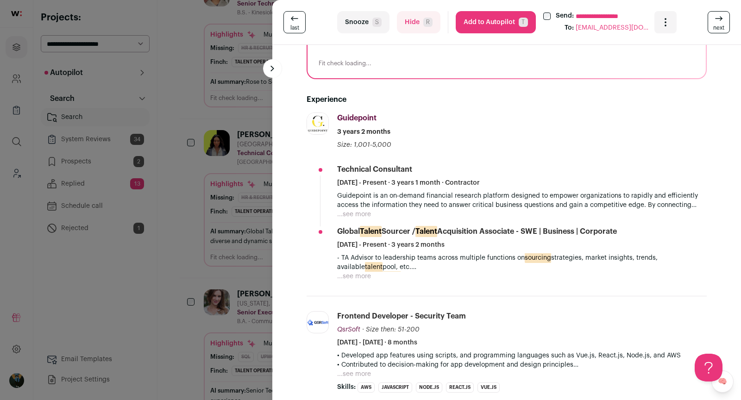
drag, startPoint x: 374, startPoint y: 277, endPoint x: 360, endPoint y: 272, distance: 14.5
click at [374, 277] on div "- TA Advisor to leadership teams across multiple functions on sourcing strategi…" at bounding box center [522, 267] width 370 height 28
click at [359, 272] on button "...see more" at bounding box center [354, 276] width 34 height 9
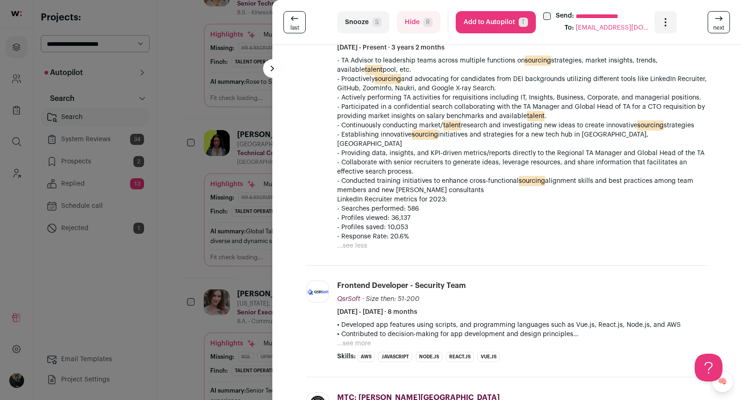
scroll to position [458, 0]
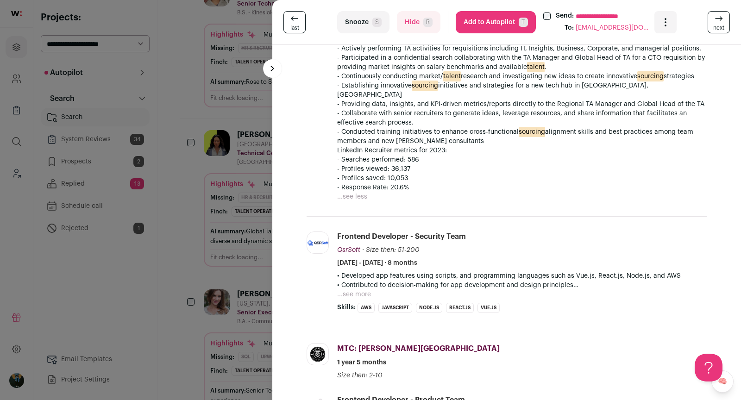
click at [504, 24] on button "Add to Autopilot T" at bounding box center [496, 22] width 80 height 22
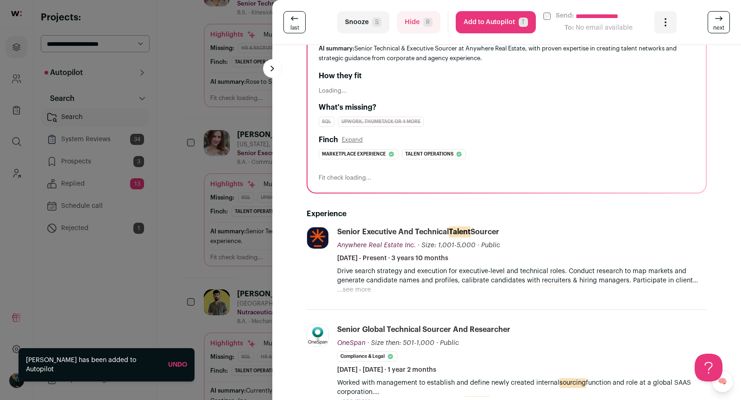
scroll to position [110, 0]
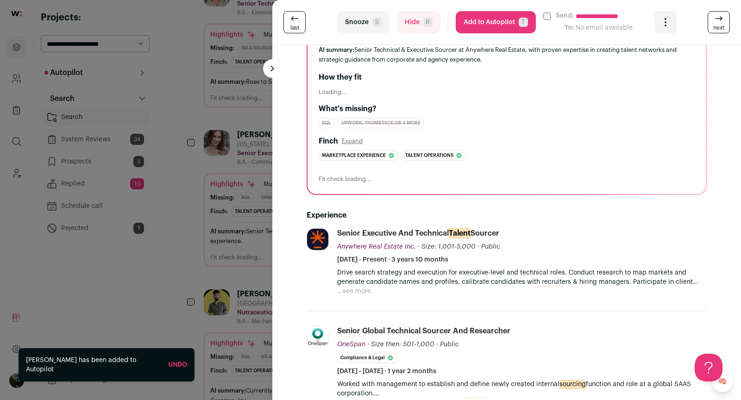
click at [409, 32] on button "Hide R" at bounding box center [419, 22] width 44 height 22
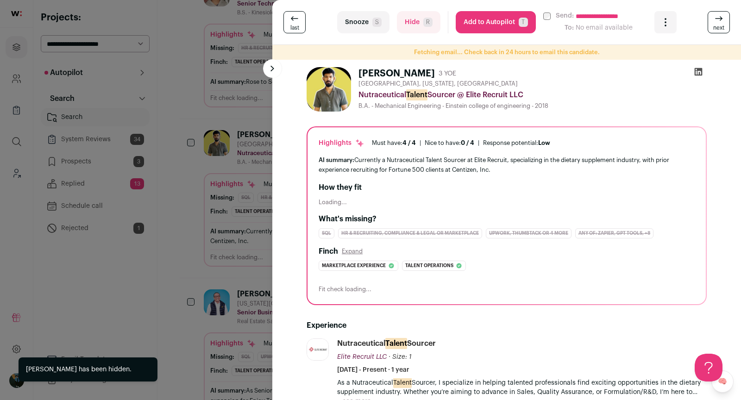
click at [409, 32] on button "Hide R" at bounding box center [419, 22] width 44 height 22
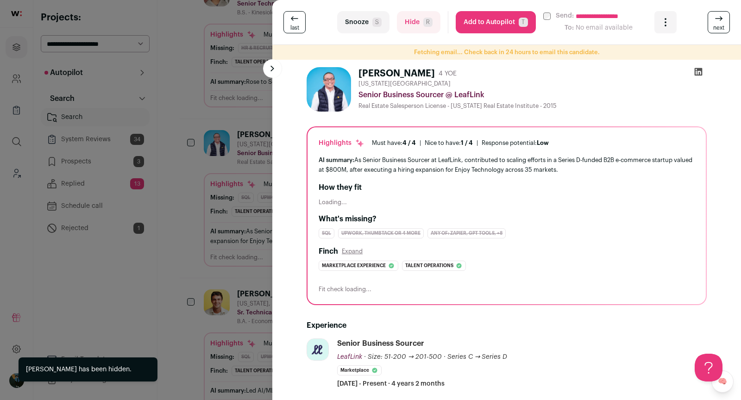
click at [409, 32] on button "Hide R" at bounding box center [419, 22] width 44 height 22
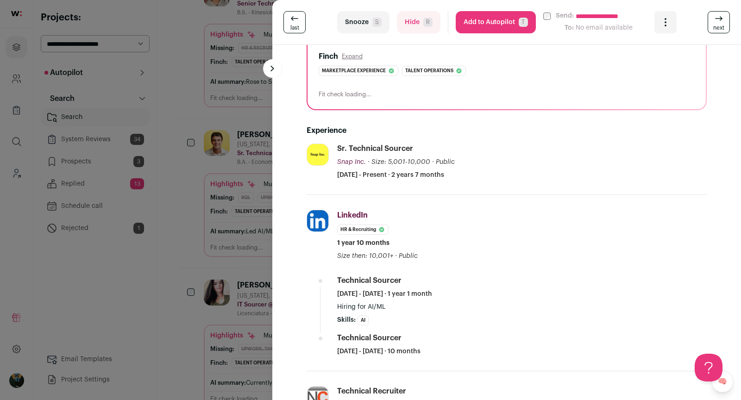
scroll to position [202, 0]
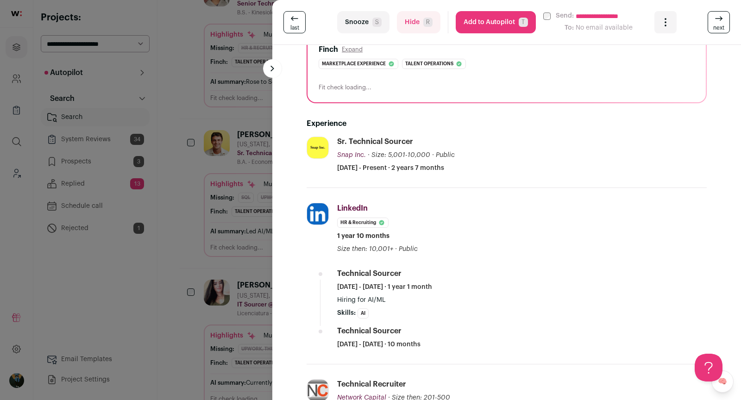
click at [725, 27] on link "next" at bounding box center [719, 22] width 22 height 22
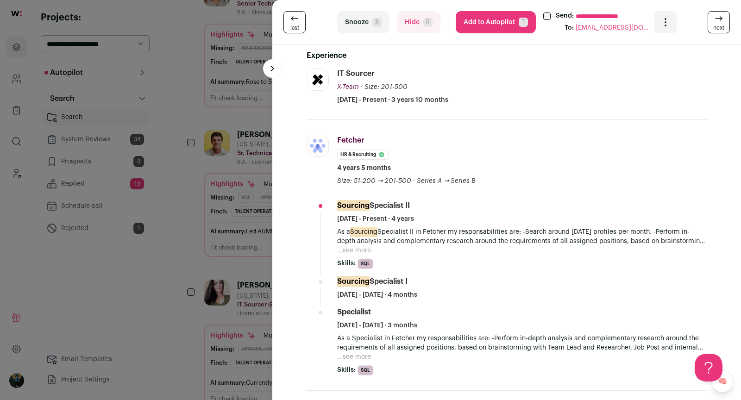
scroll to position [356, 0]
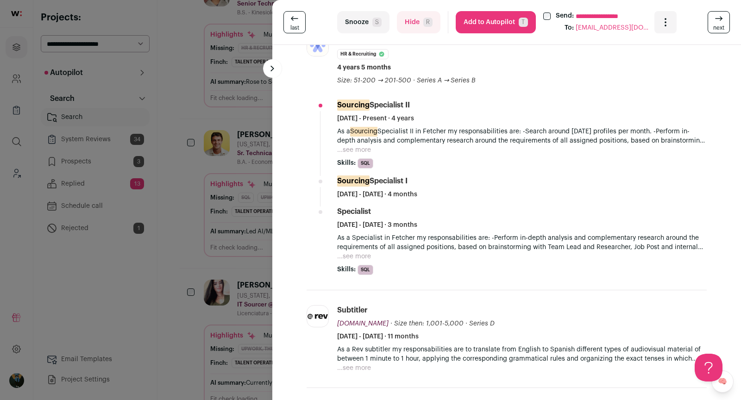
click at [473, 19] on button "Add to Autopilot T" at bounding box center [496, 22] width 80 height 22
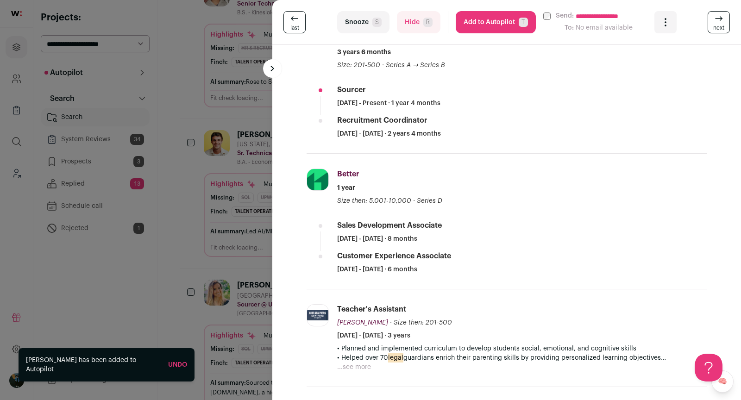
scroll to position [327, 0]
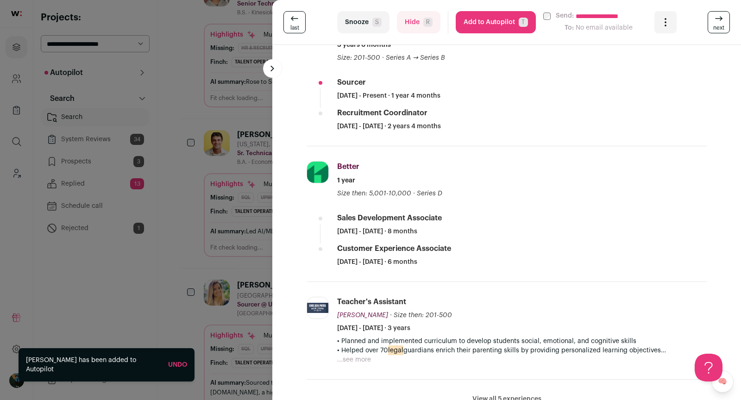
click at [350, 360] on button "...see more" at bounding box center [354, 359] width 34 height 9
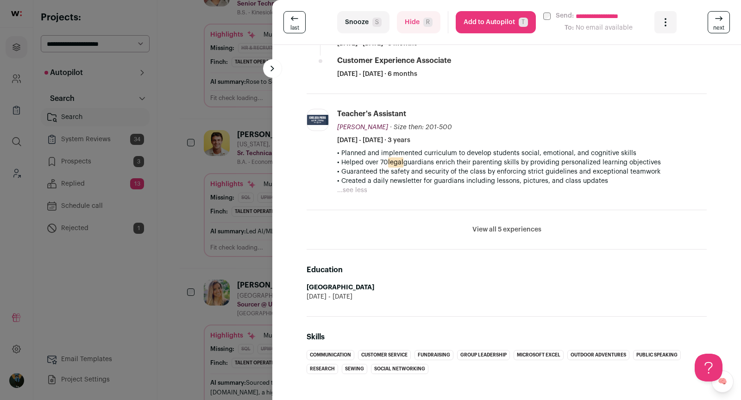
scroll to position [515, 0]
click at [532, 225] on button "View all 5 experiences" at bounding box center [507, 229] width 69 height 9
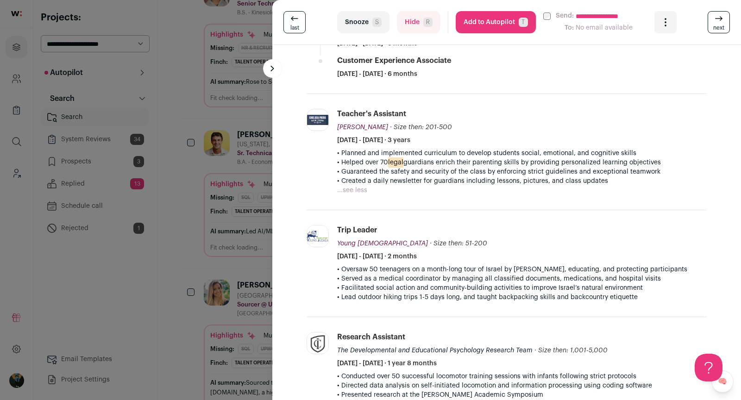
scroll to position [729, 0]
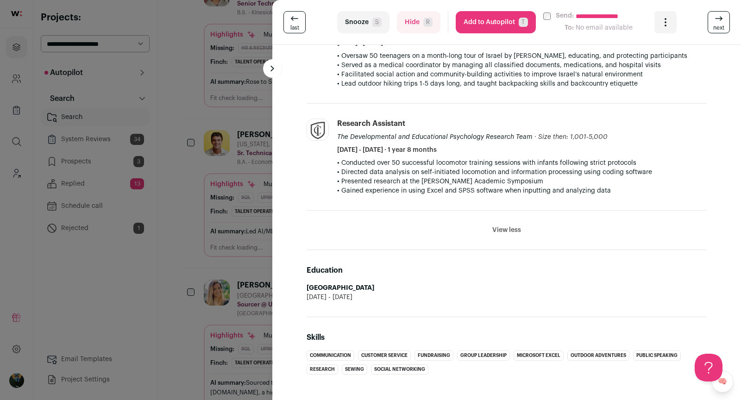
drag, startPoint x: 704, startPoint y: 24, endPoint x: 714, endPoint y: 24, distance: 10.2
click at [714, 24] on div "**********" at bounding box center [507, 22] width 447 height 22
click at [714, 24] on link "next" at bounding box center [719, 22] width 22 height 22
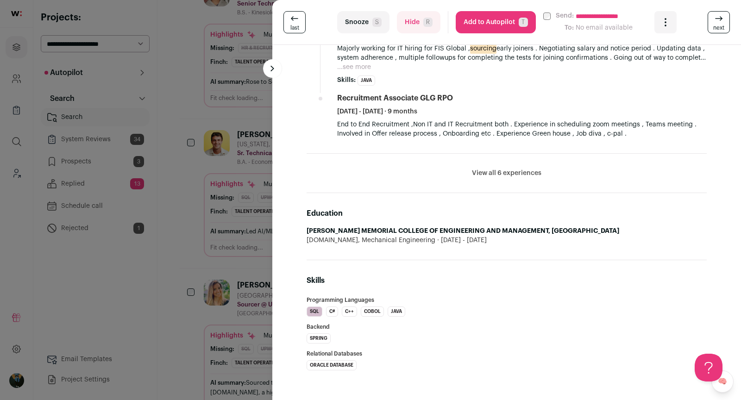
scroll to position [539, 0]
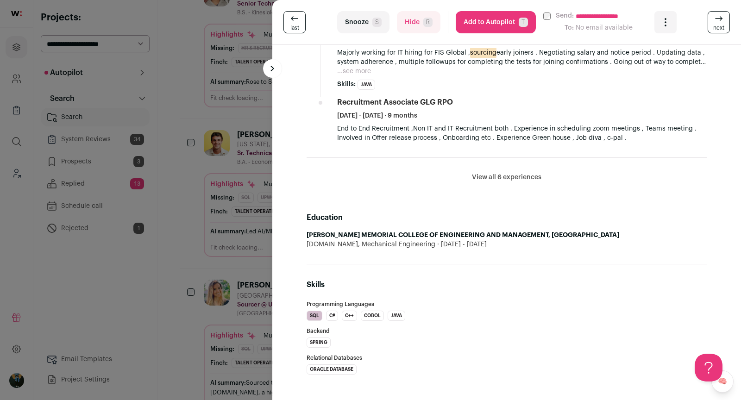
click at [719, 24] on span "next" at bounding box center [718, 27] width 11 height 7
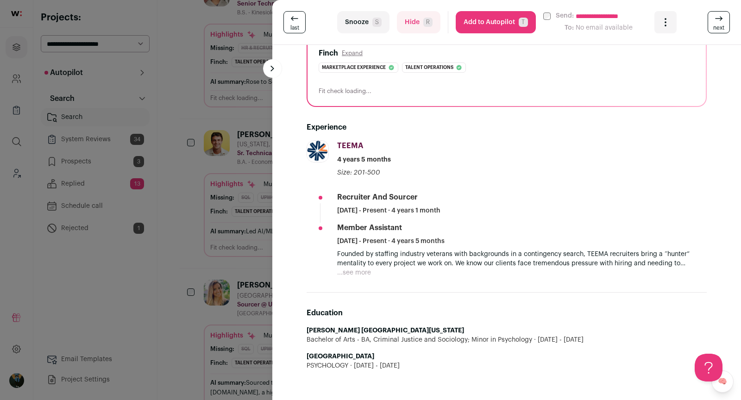
scroll to position [197, 0]
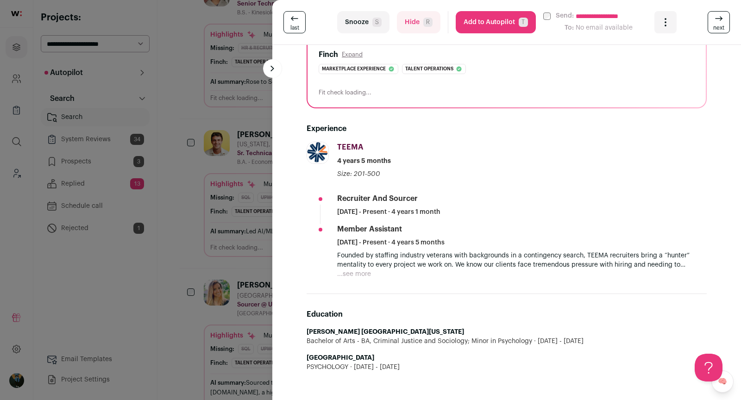
click at [724, 23] on icon at bounding box center [718, 18] width 11 height 11
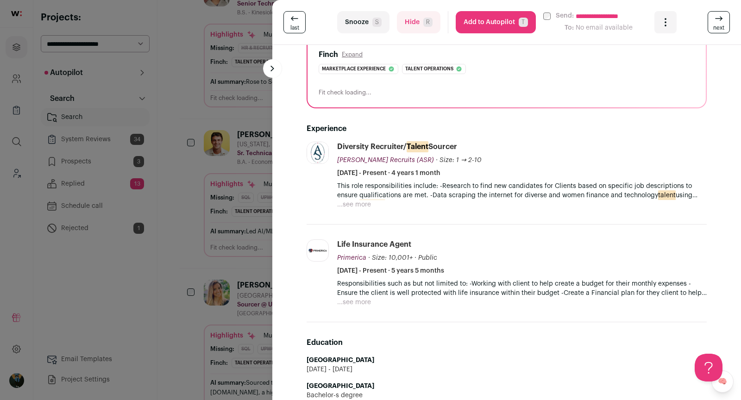
click at [724, 23] on icon at bounding box center [718, 18] width 11 height 11
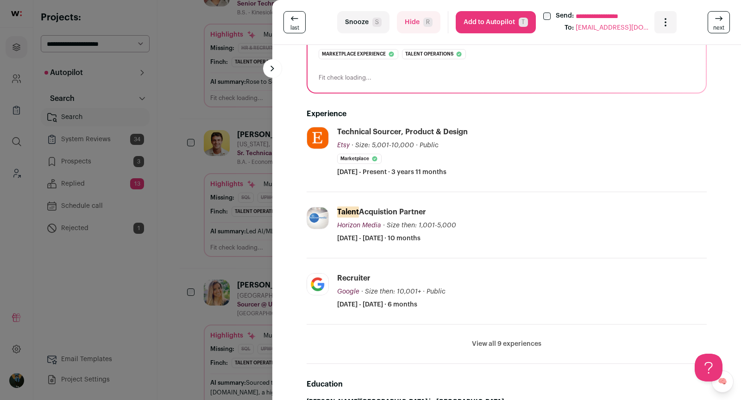
click at [724, 23] on icon at bounding box center [718, 18] width 11 height 11
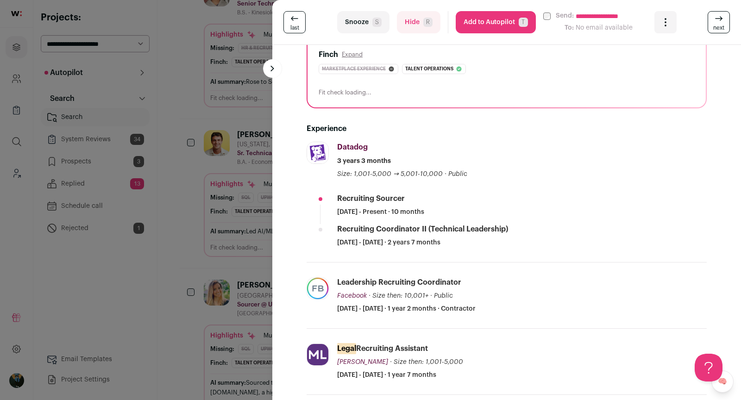
drag, startPoint x: 445, startPoint y: 201, endPoint x: 449, endPoint y: 196, distance: 6.2
click at [449, 196] on li "Datadog datadoghq.com Add to company list Public / Private Public Company size …" at bounding box center [507, 202] width 400 height 121
click at [418, 28] on button "Hide R" at bounding box center [419, 22] width 44 height 22
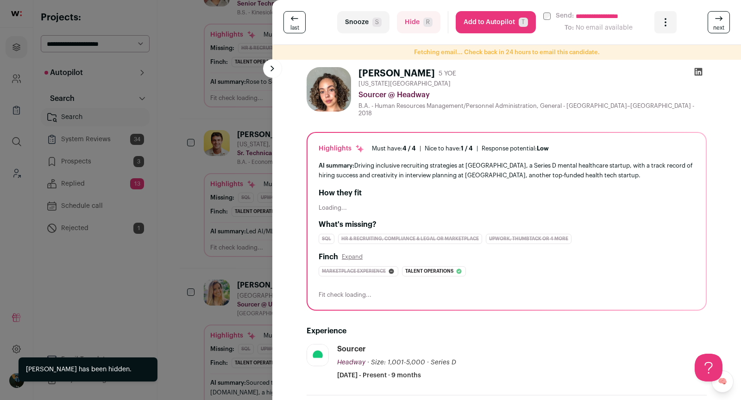
click at [213, 282] on div "**********" at bounding box center [370, 200] width 741 height 400
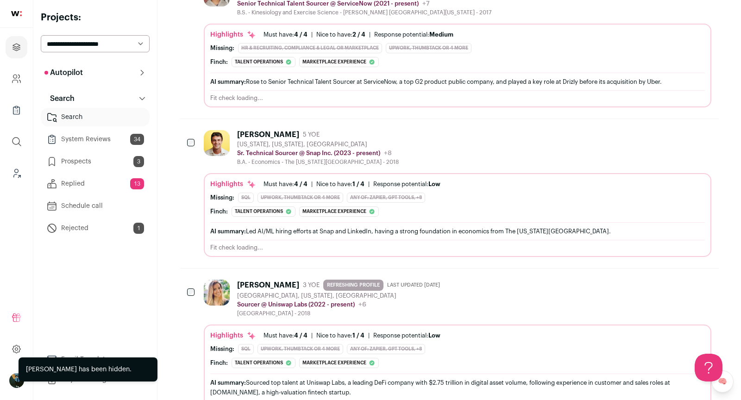
scroll to position [0, 0]
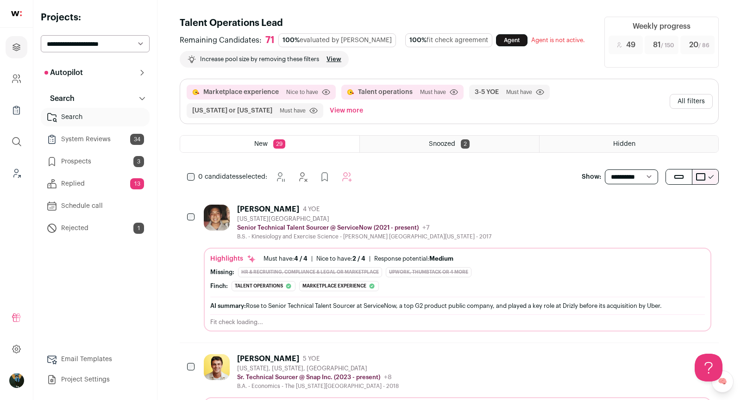
click at [476, 140] on div "Snoozed 2" at bounding box center [449, 144] width 179 height 17
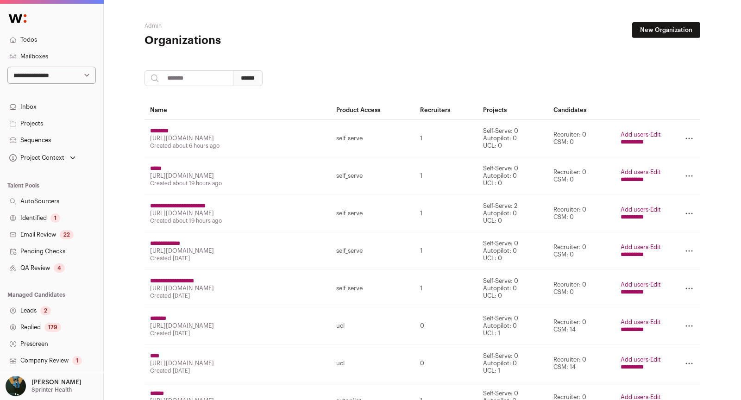
click at [83, 73] on select "**********" at bounding box center [51, 75] width 88 height 17
select select "****"
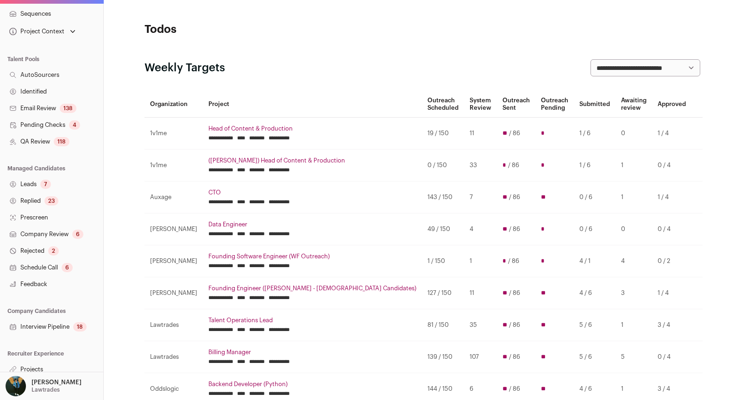
click at [33, 366] on link "Projects" at bounding box center [51, 369] width 103 height 17
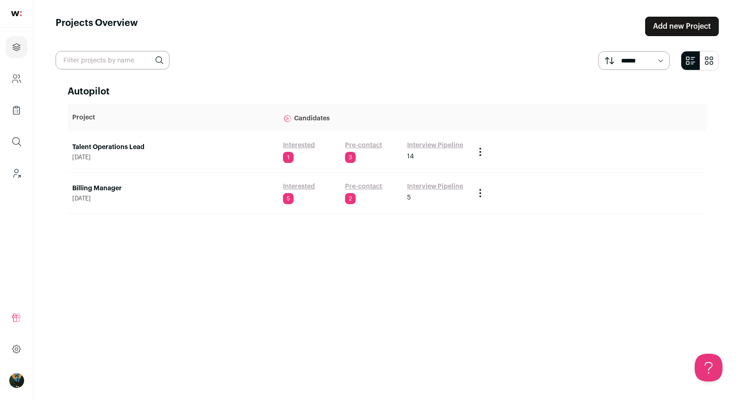
click at [132, 145] on link "Talent Operations Lead" at bounding box center [173, 147] width 202 height 9
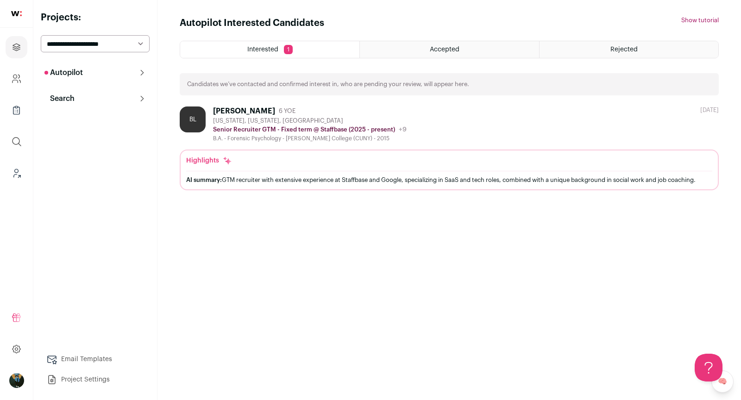
click at [77, 100] on button "Search" at bounding box center [95, 98] width 109 height 19
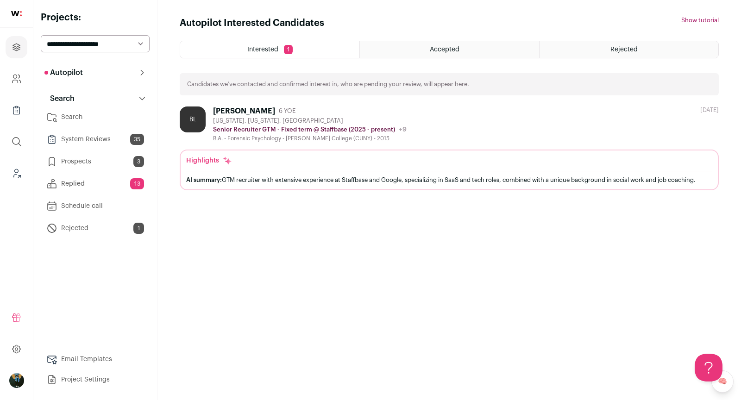
click at [67, 118] on link "Search" at bounding box center [95, 117] width 109 height 19
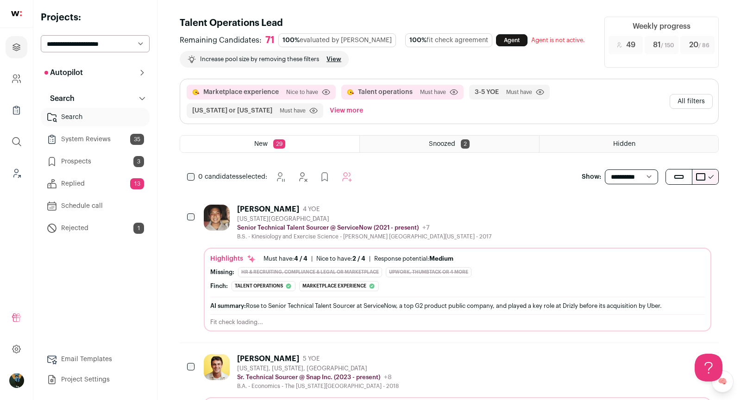
click at [492, 141] on div "Snoozed 2" at bounding box center [449, 144] width 179 height 17
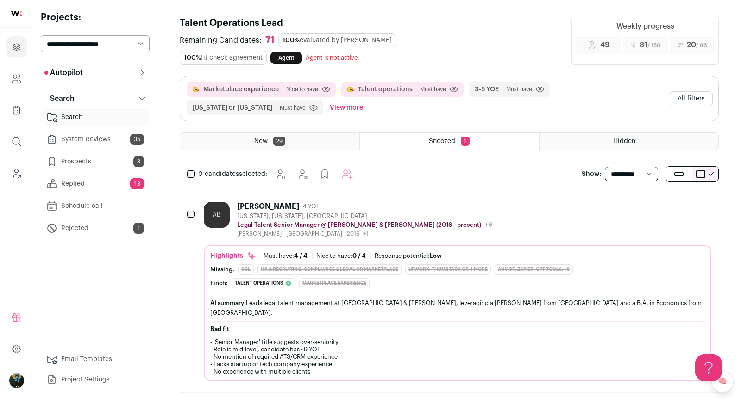
click at [603, 137] on div "Hidden" at bounding box center [629, 141] width 179 height 17
click at [577, 139] on div "Hidden" at bounding box center [629, 141] width 179 height 17
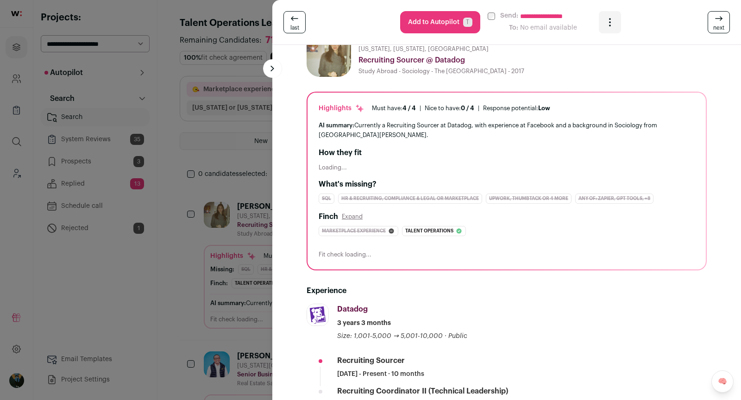
scroll to position [249, 0]
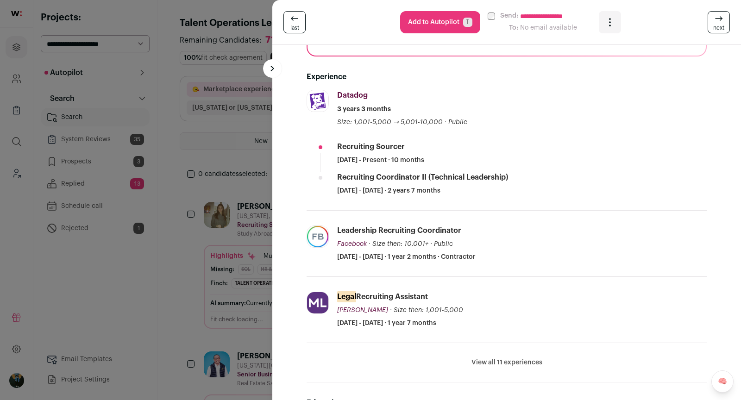
click at [466, 27] on button "Add to Autopilot T" at bounding box center [440, 22] width 80 height 22
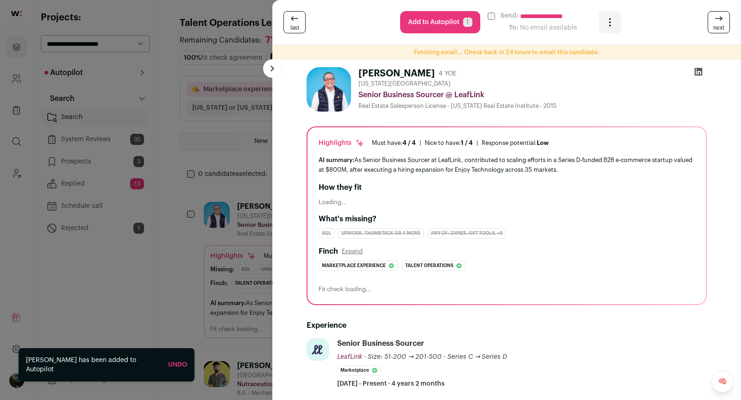
click at [187, 313] on div "**********" at bounding box center [370, 200] width 741 height 400
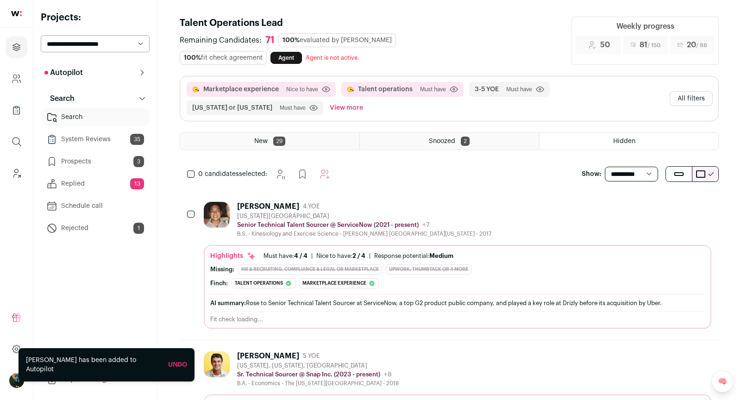
click at [263, 138] on span "New" at bounding box center [260, 141] width 13 height 6
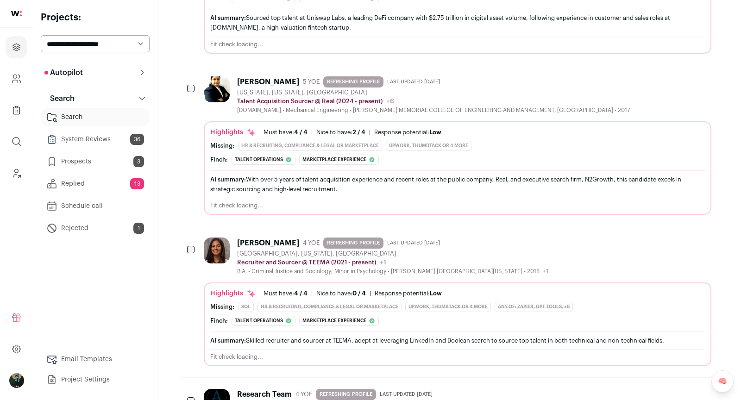
scroll to position [598, 0]
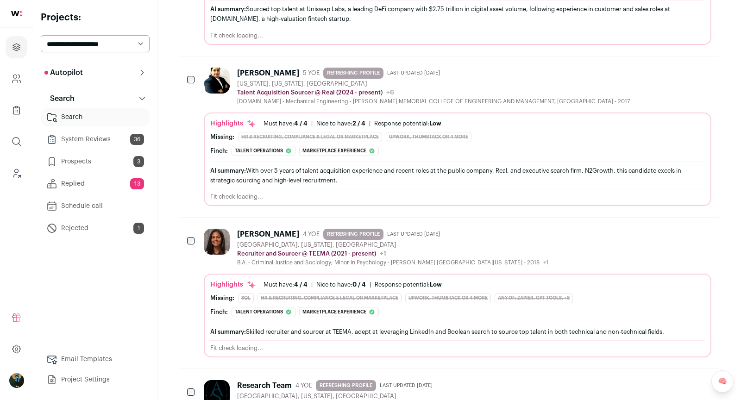
click at [396, 88] on div "Talent Acquisition Sourcer @ Real (2024 - present) Real Public / Private Public…" at bounding box center [433, 92] width 393 height 9
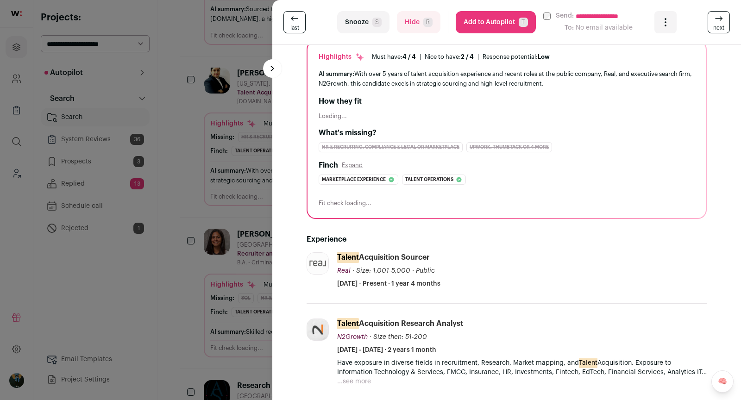
scroll to position [157, 0]
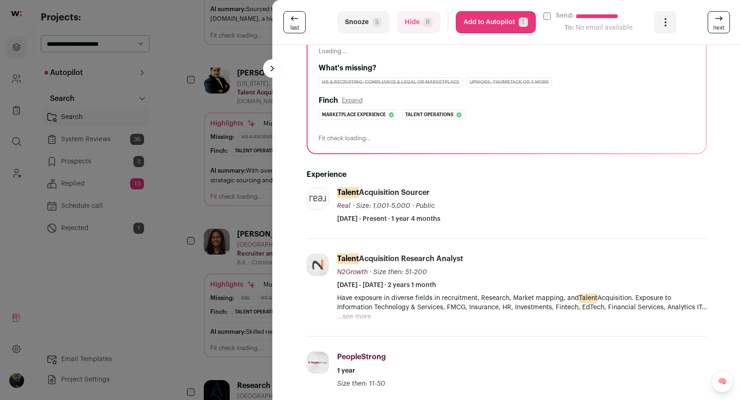
click at [721, 12] on link "next" at bounding box center [719, 22] width 22 height 22
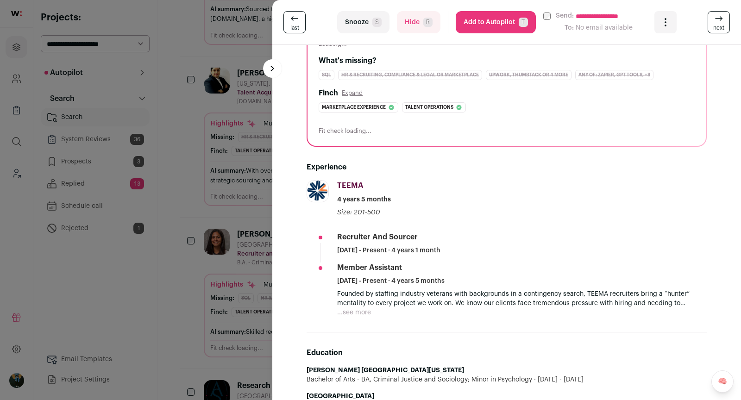
click at [721, 12] on link "next" at bounding box center [719, 22] width 22 height 22
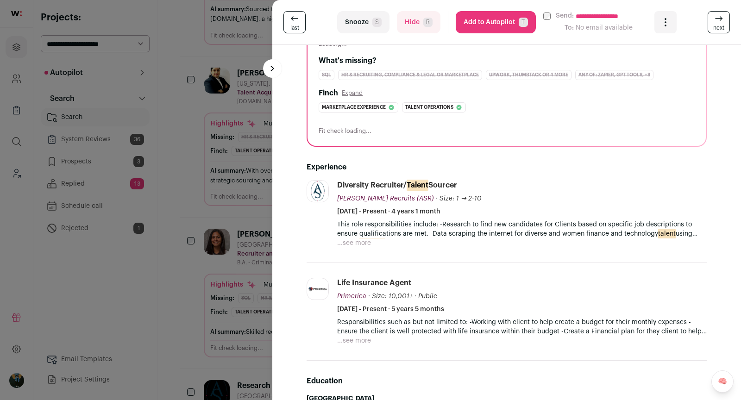
click at [721, 12] on link "next" at bounding box center [719, 22] width 22 height 22
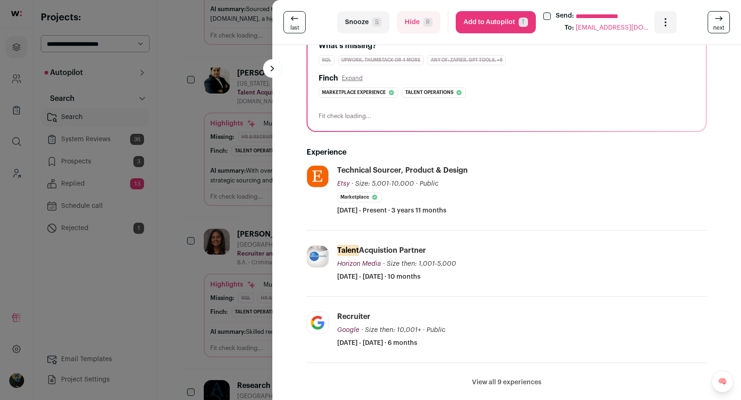
click at [721, 12] on link "next" at bounding box center [719, 22] width 22 height 22
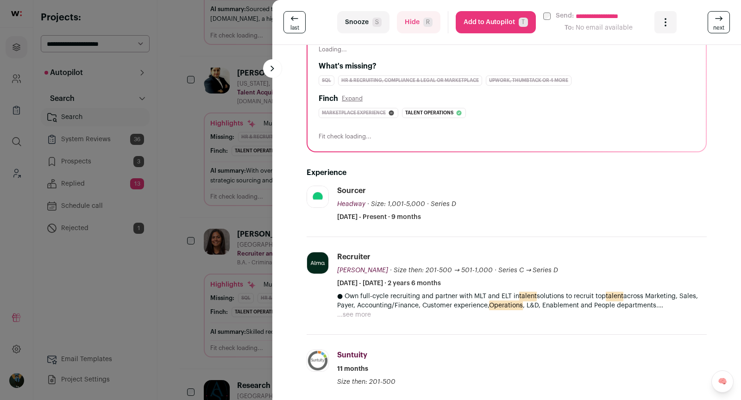
click at [352, 310] on button "...see more" at bounding box center [354, 314] width 34 height 9
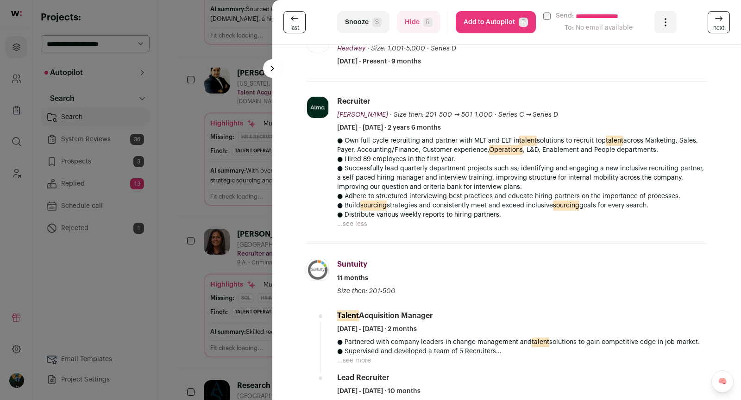
scroll to position [315, 0]
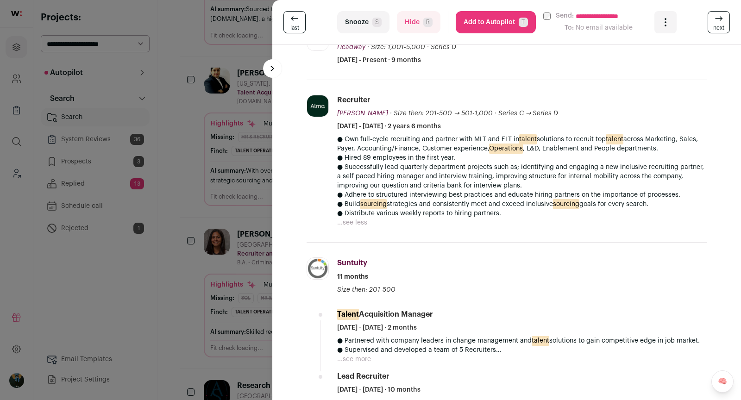
click at [718, 19] on icon at bounding box center [718, 18] width 11 height 11
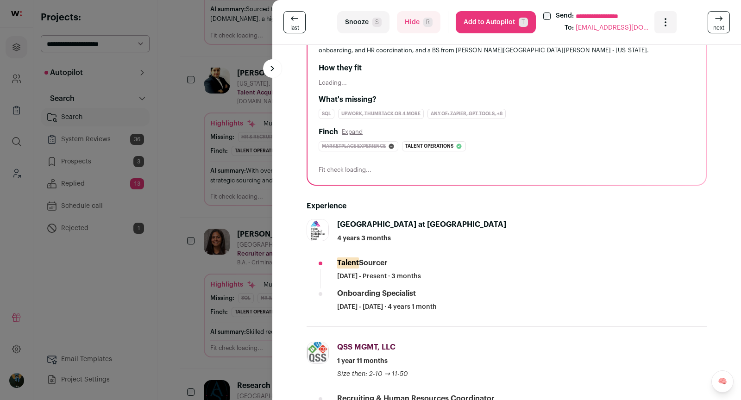
scroll to position [112, 0]
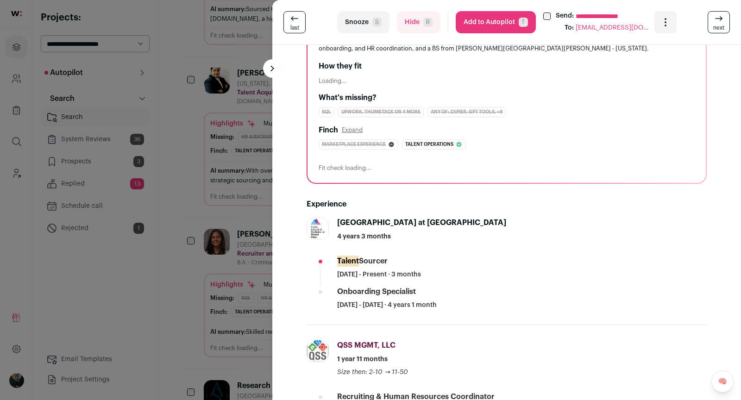
click at [434, 20] on button "Hide R" at bounding box center [419, 22] width 44 height 22
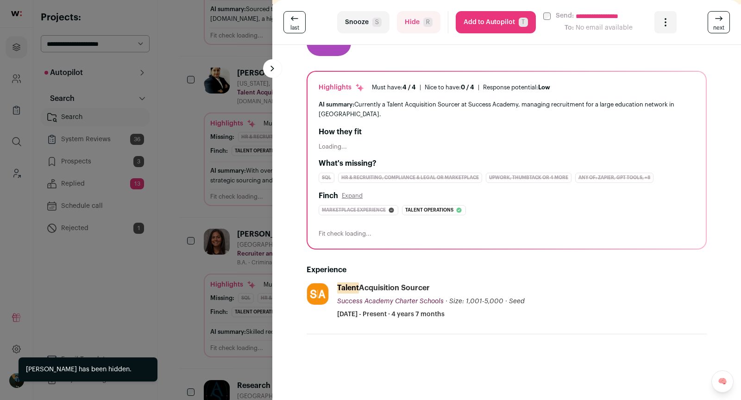
scroll to position [56, 0]
click at [420, 28] on button "Hide R" at bounding box center [419, 22] width 44 height 22
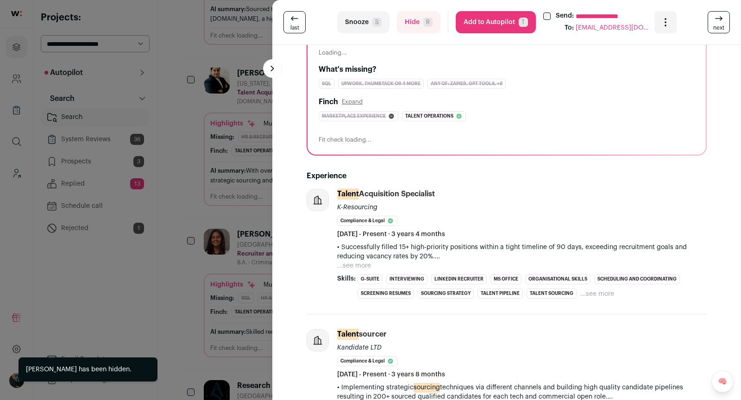
scroll to position [204, 0]
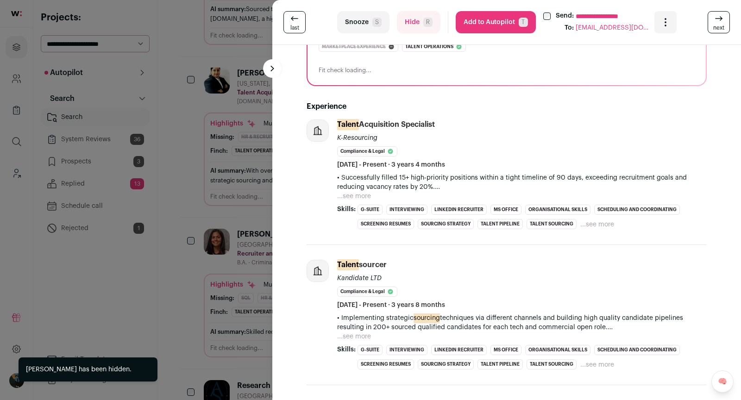
click at [403, 19] on button "Hide R" at bounding box center [419, 22] width 44 height 22
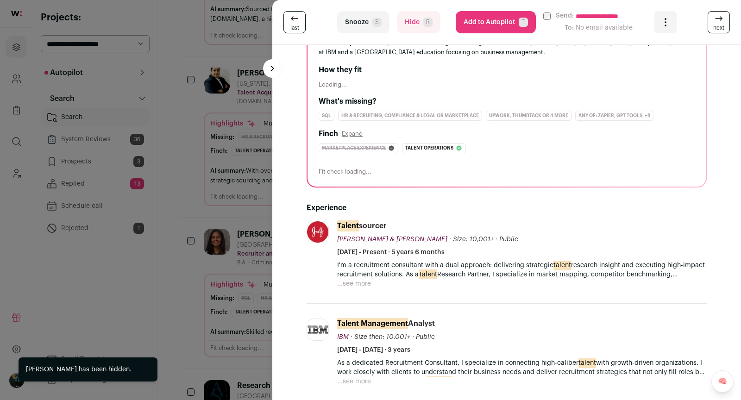
scroll to position [219, 0]
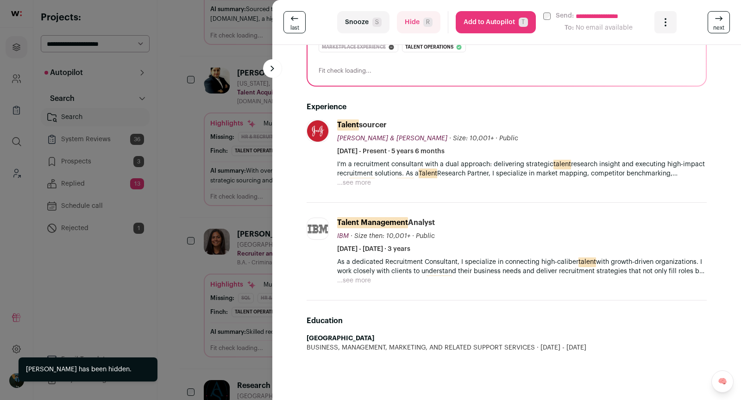
click at [369, 174] on p "I'm a recruitment consultant with a dual approach: delivering strategic talent …" at bounding box center [522, 169] width 370 height 19
click at [355, 178] on button "...see more" at bounding box center [354, 182] width 34 height 9
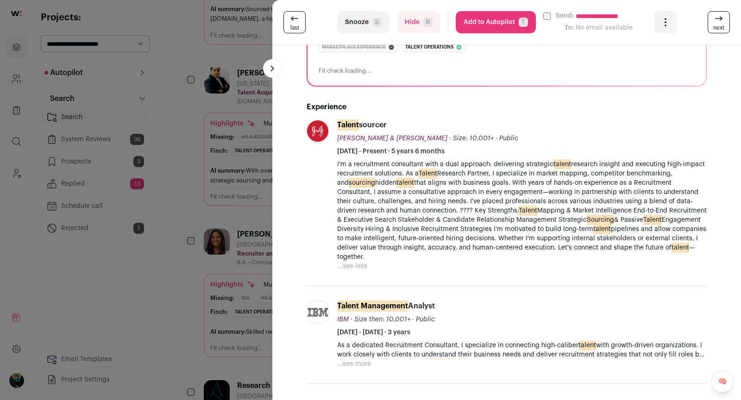
click at [414, 28] on button "Hide R" at bounding box center [419, 22] width 44 height 22
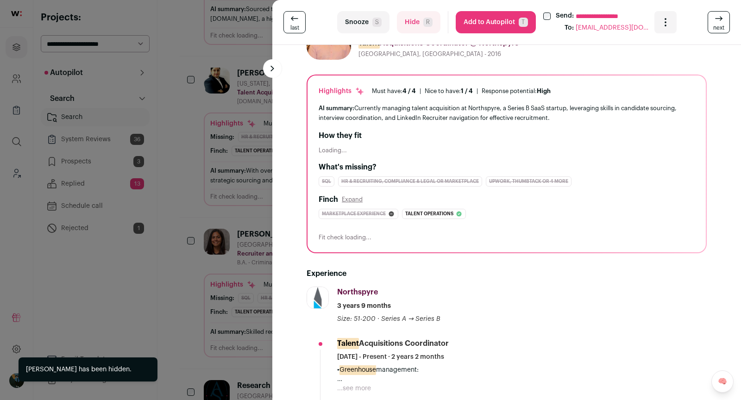
scroll to position [0, 0]
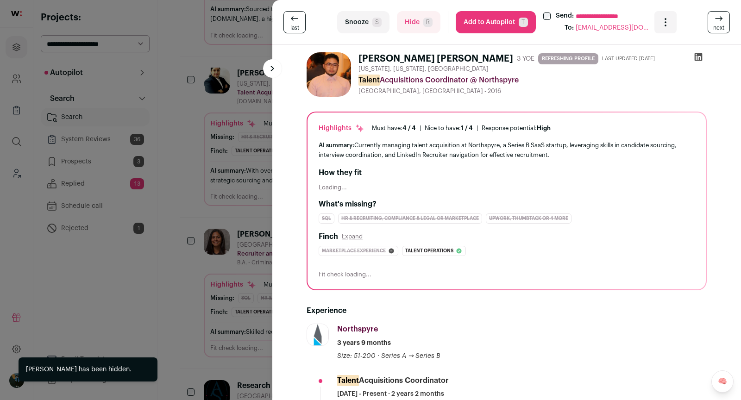
click at [721, 31] on span "next" at bounding box center [718, 27] width 11 height 7
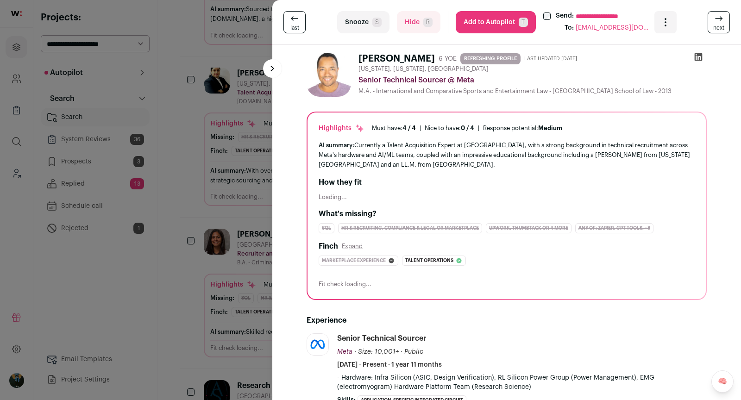
click at [725, 25] on link "next" at bounding box center [719, 22] width 22 height 22
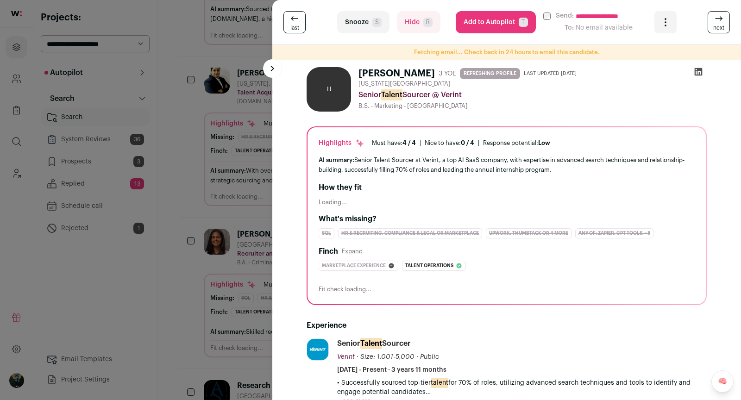
click at [725, 25] on link "next" at bounding box center [719, 22] width 22 height 22
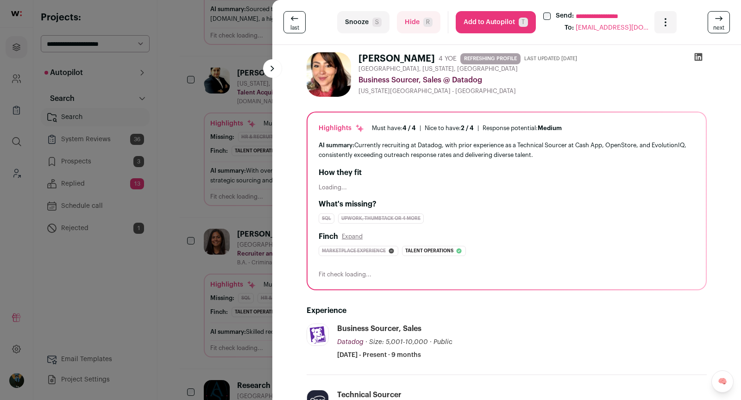
click at [725, 25] on link "next" at bounding box center [719, 22] width 22 height 22
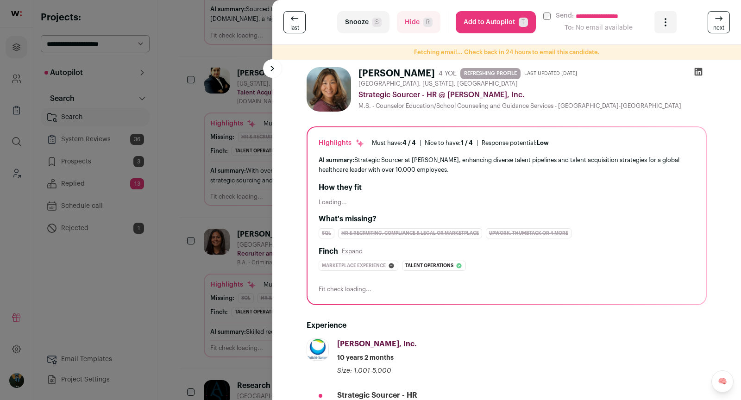
click at [725, 25] on link "next" at bounding box center [719, 22] width 22 height 22
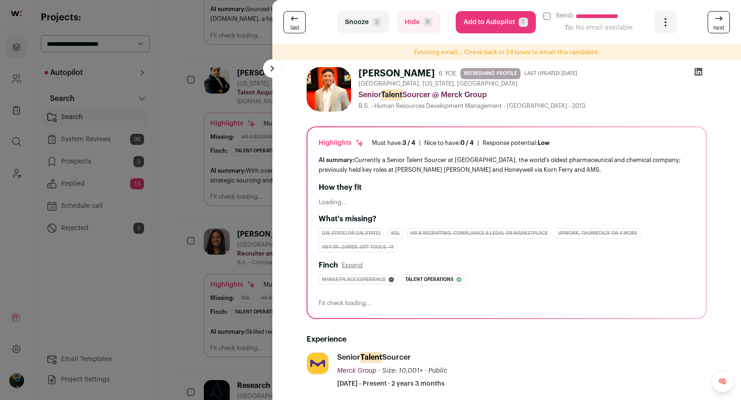
click at [209, 48] on div "**********" at bounding box center [370, 200] width 741 height 400
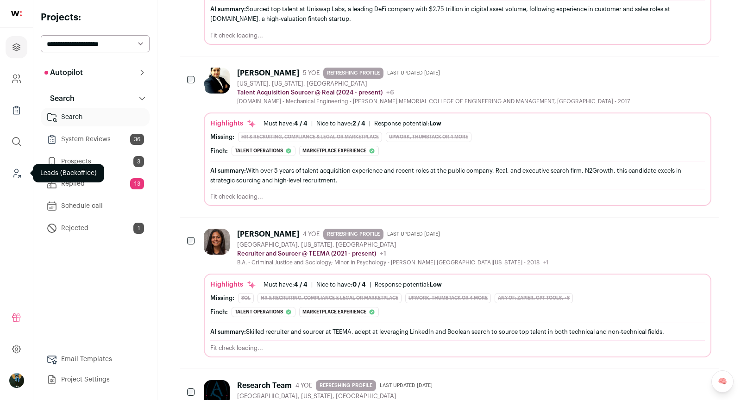
click at [14, 175] on icon "Leads (Backoffice)" at bounding box center [15, 176] width 3 height 3
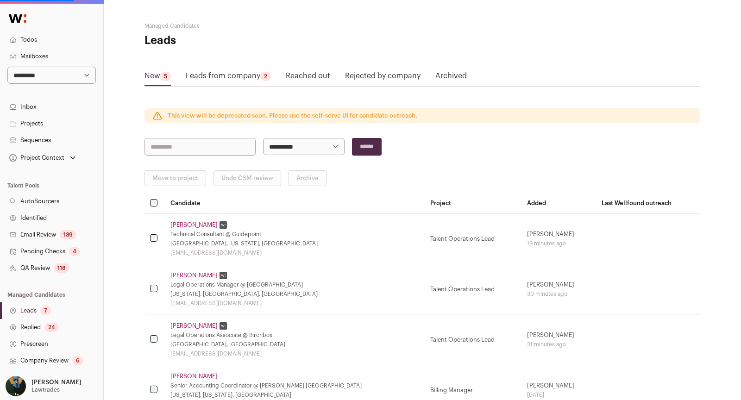
click at [59, 76] on select "**********" at bounding box center [51, 75] width 88 height 17
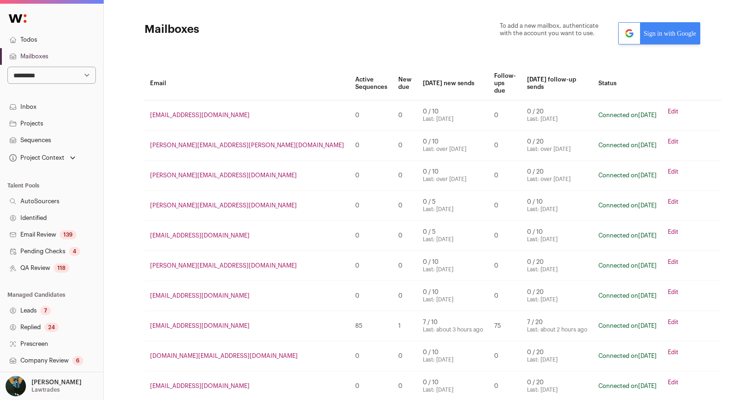
scroll to position [132, 0]
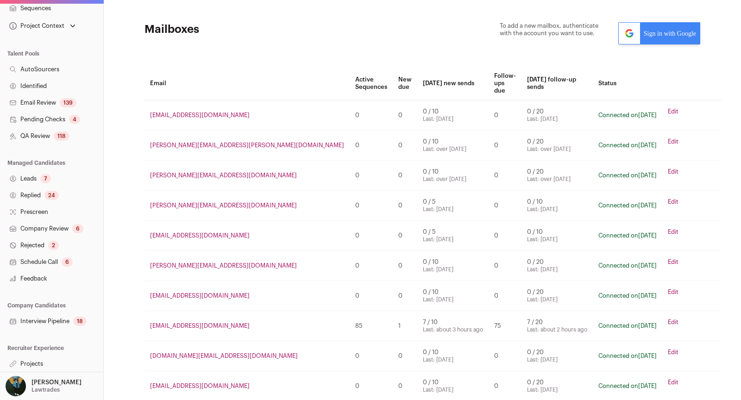
click at [72, 225] on link "Company Review 6" at bounding box center [51, 229] width 103 height 17
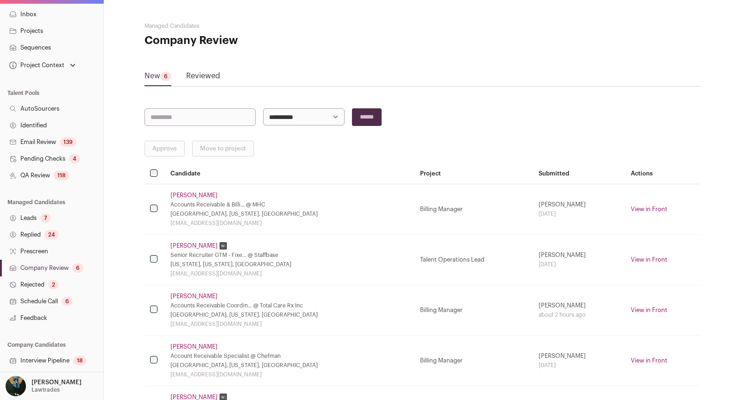
scroll to position [96, 0]
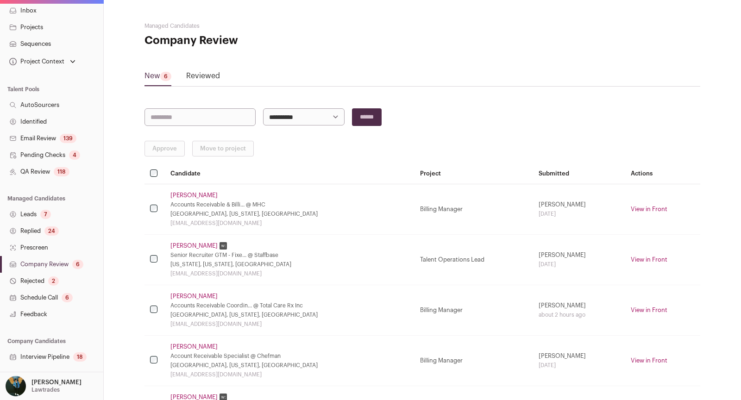
click at [204, 82] on link "Reviewed" at bounding box center [203, 77] width 34 height 15
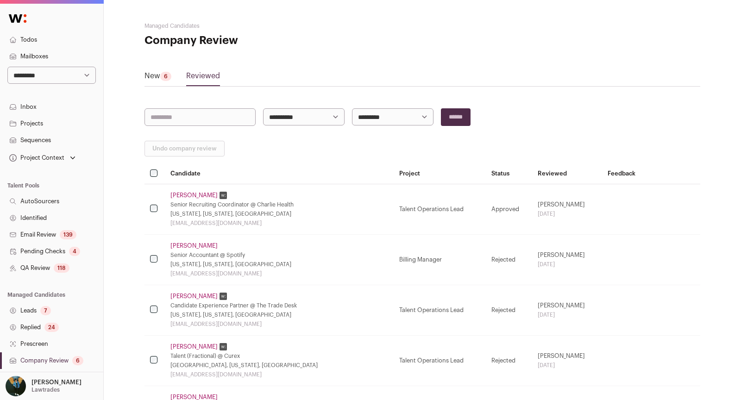
click at [205, 78] on link "Reviewed" at bounding box center [203, 77] width 34 height 15
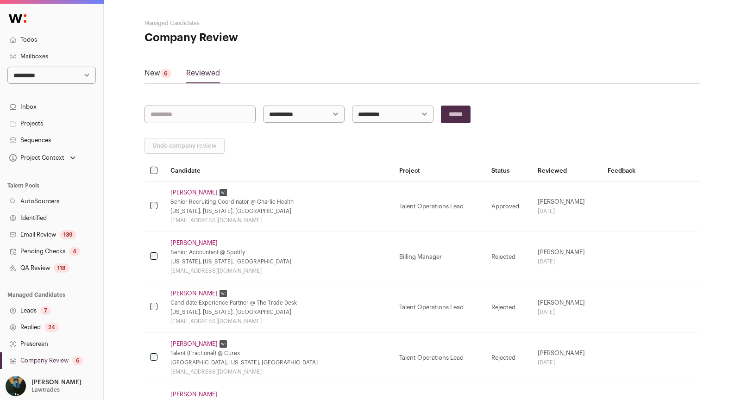
click at [80, 83] on select "**********" at bounding box center [51, 75] width 88 height 17
select select "*****"
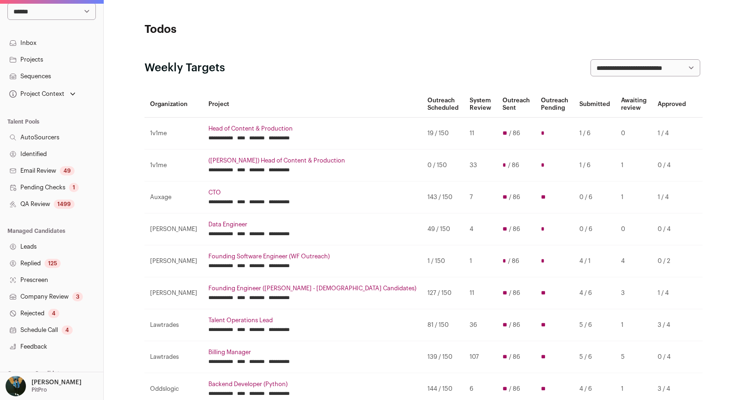
scroll to position [132, 0]
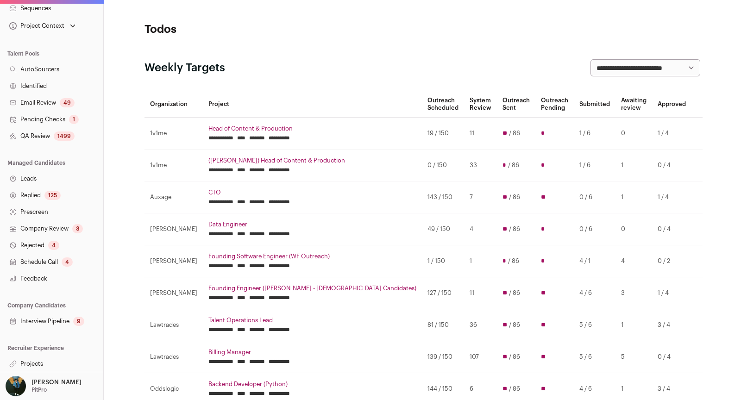
click at [56, 316] on link "Interview Pipeline 9" at bounding box center [51, 321] width 103 height 17
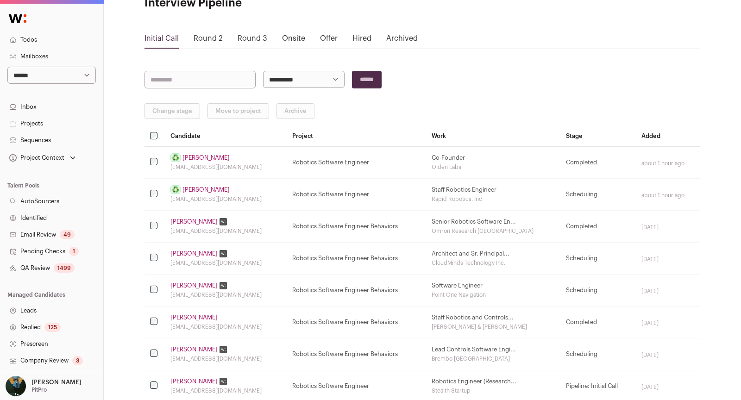
scroll to position [46, 0]
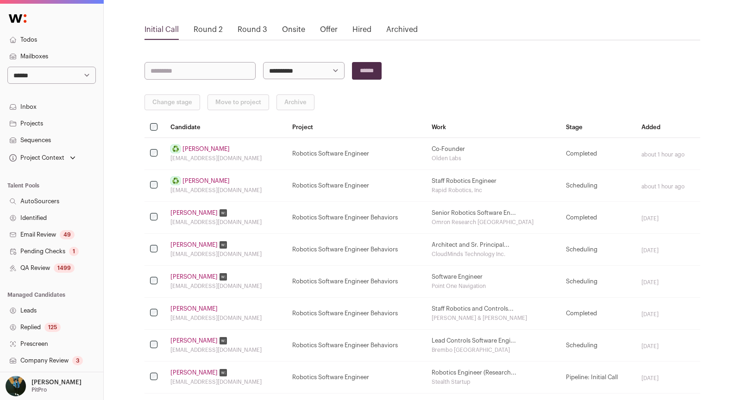
click at [216, 180] on link "[PERSON_NAME]" at bounding box center [206, 180] width 47 height 7
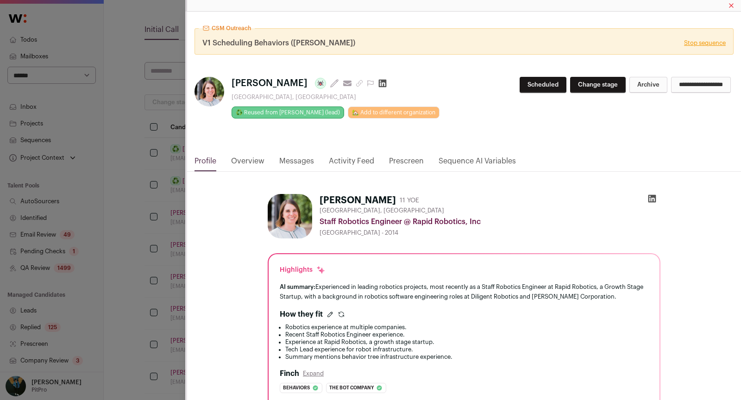
click at [303, 161] on link "Messages" at bounding box center [296, 164] width 35 height 16
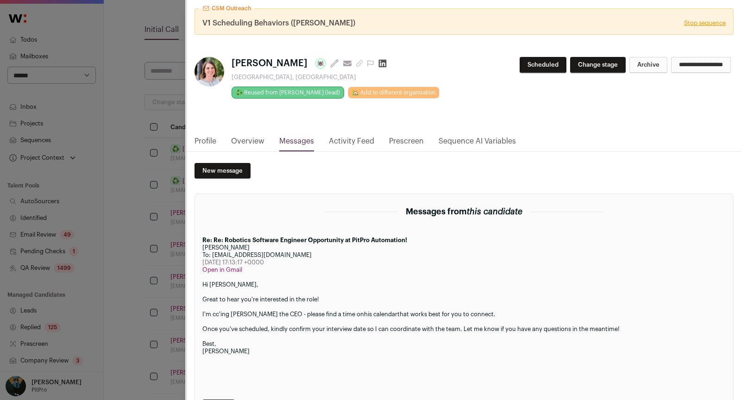
scroll to position [19, 0]
click at [208, 145] on link "Profile" at bounding box center [206, 144] width 22 height 16
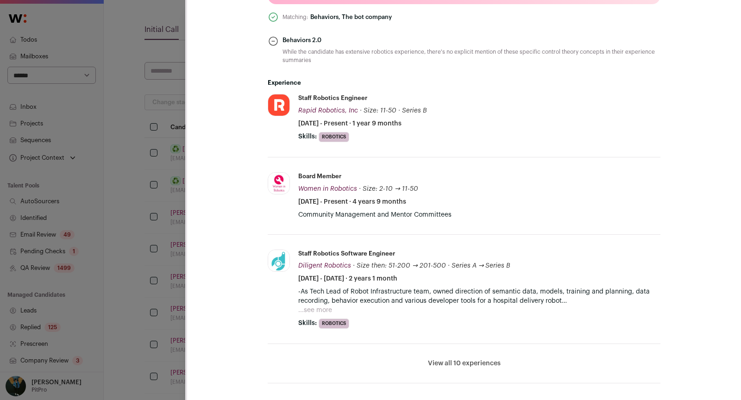
scroll to position [489, 0]
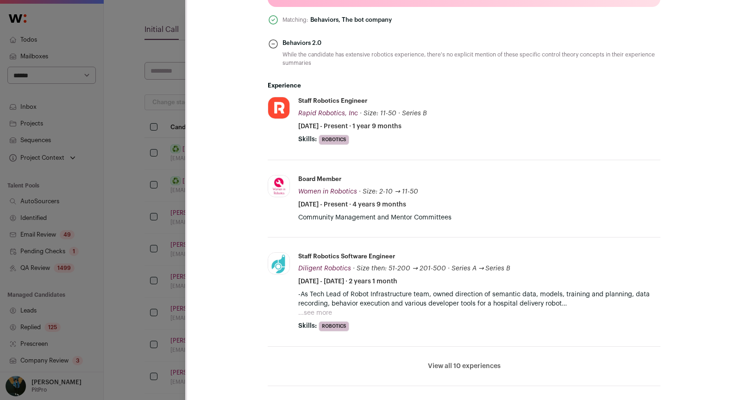
click at [462, 369] on li "View all 10 experiences View less" at bounding box center [464, 366] width 393 height 39
click at [462, 364] on button "View all 10 experiences" at bounding box center [464, 366] width 73 height 9
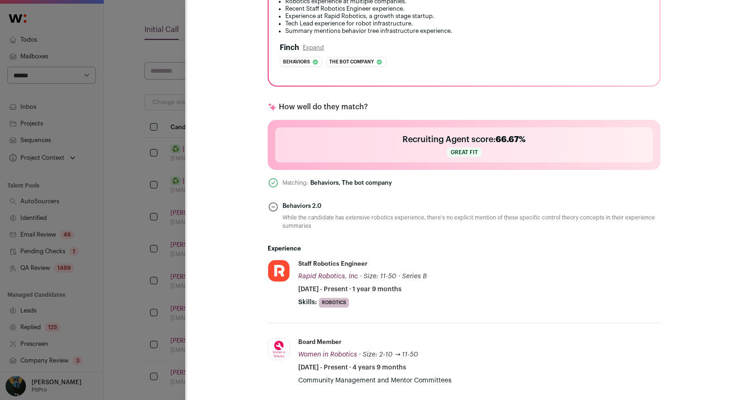
scroll to position [0, 0]
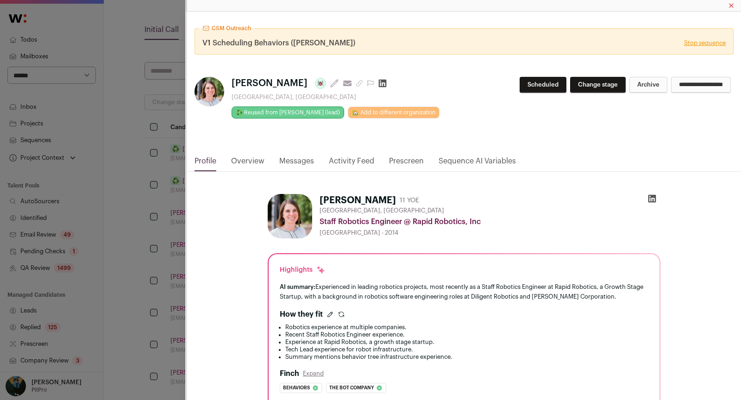
click at [299, 158] on link "Messages" at bounding box center [296, 164] width 35 height 16
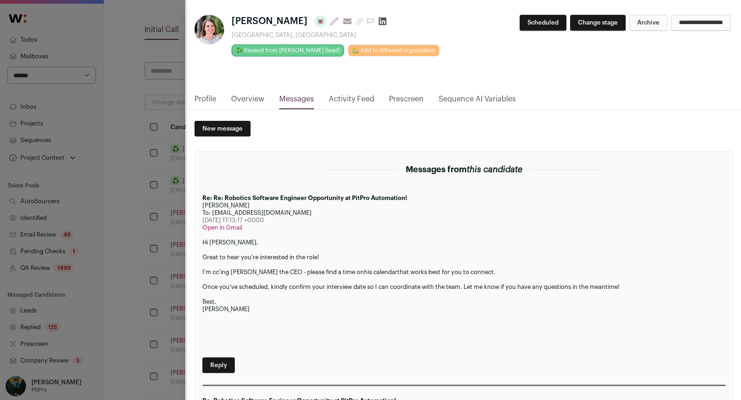
scroll to position [69, 0]
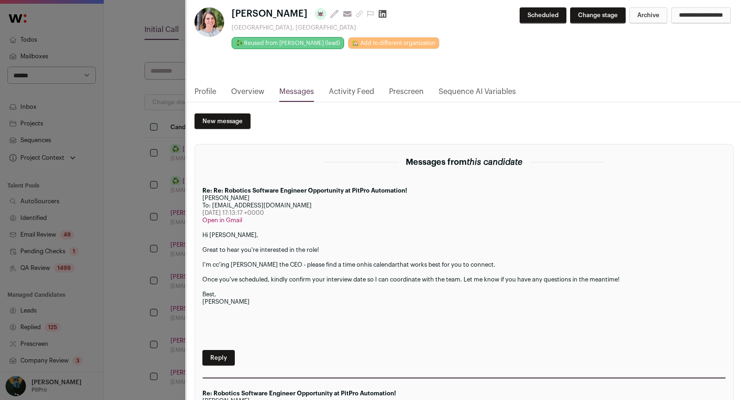
drag, startPoint x: 251, startPoint y: 212, endPoint x: 273, endPoint y: 212, distance: 21.8
click at [273, 212] on div "[DATE] 17:13:17 +0000" at bounding box center [463, 212] width 523 height 7
copy div "17:13:17"
click at [211, 84] on div "**********" at bounding box center [464, 14] width 554 height 144
click at [208, 87] on link "Profile" at bounding box center [206, 94] width 22 height 16
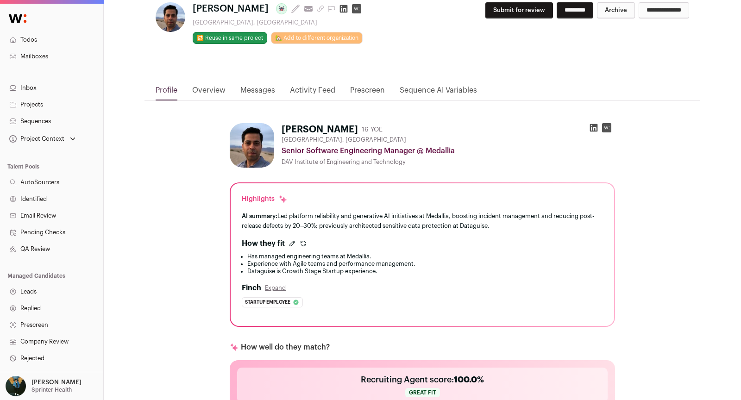
scroll to position [33, 0]
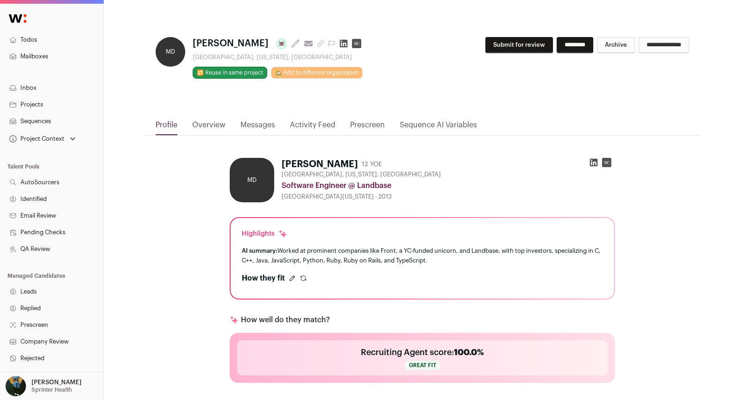
click at [484, 32] on div "**********" at bounding box center [423, 70] width 556 height 97
click at [495, 47] on button "Submit for review" at bounding box center [519, 45] width 68 height 16
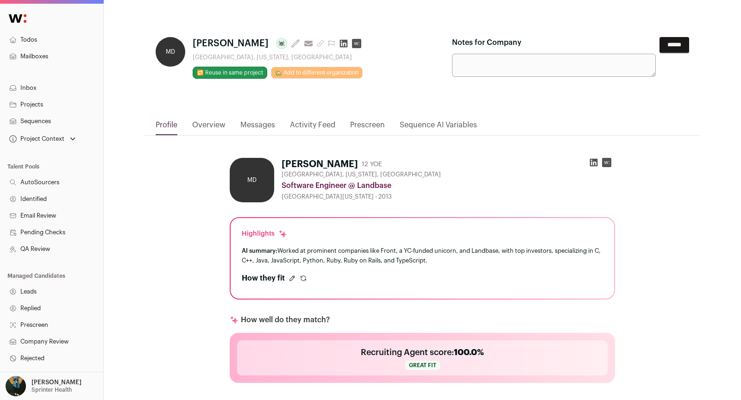
click at [668, 47] on input "******" at bounding box center [675, 45] width 30 height 16
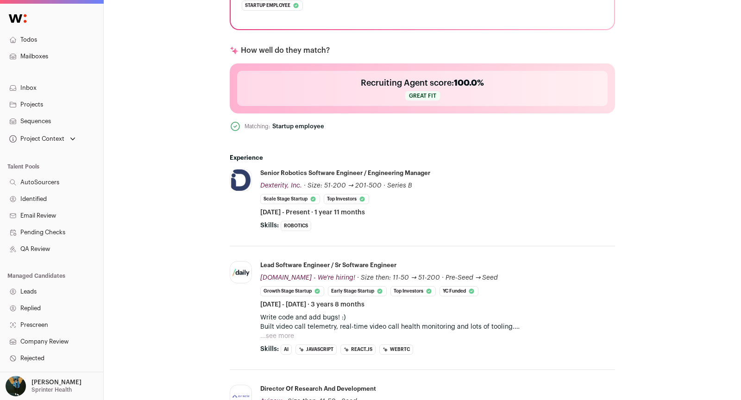
scroll to position [347, 0]
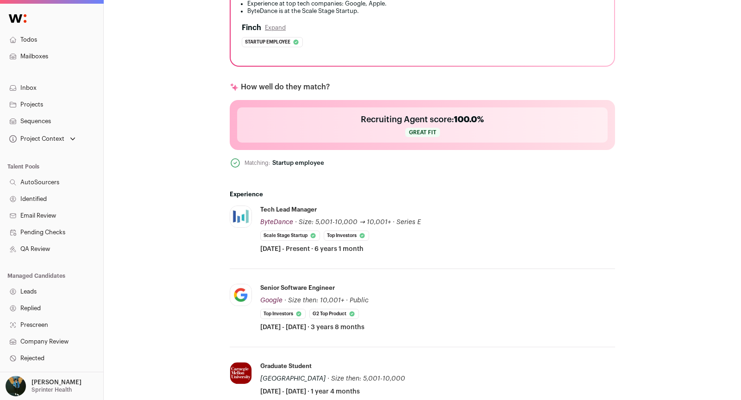
scroll to position [383, 0]
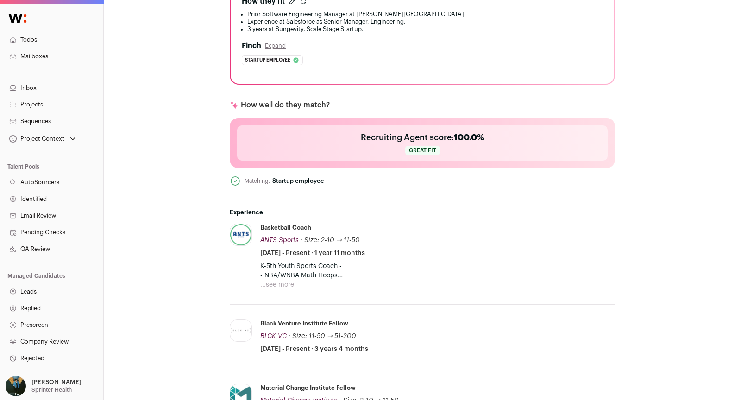
scroll to position [419, 0]
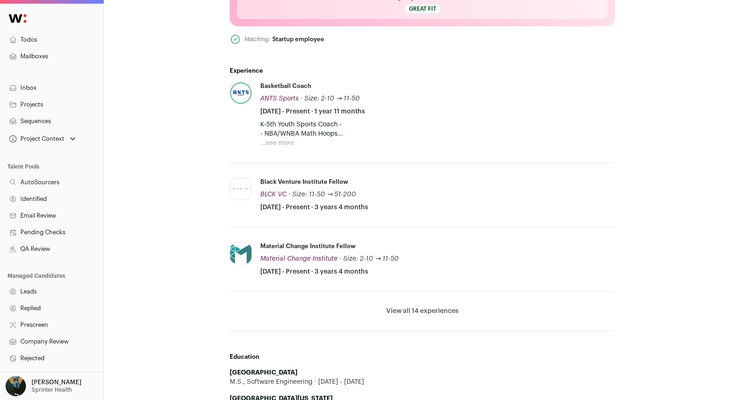
click at [416, 307] on button "View all 14 experiences" at bounding box center [422, 311] width 72 height 9
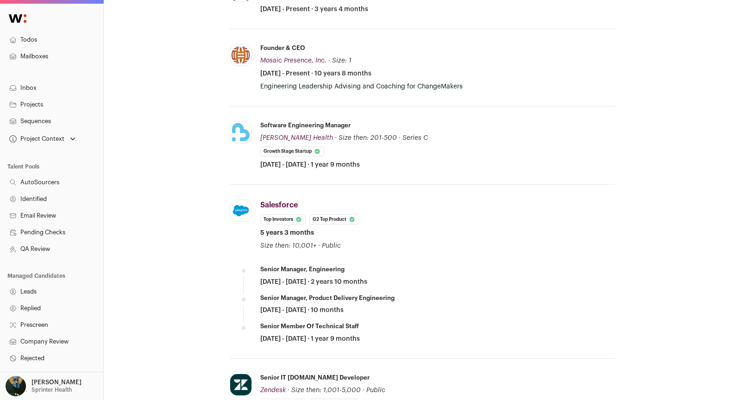
scroll to position [691, 0]
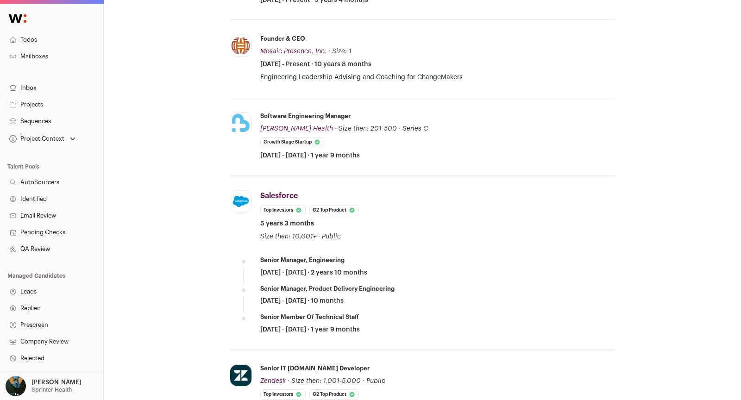
click at [257, 113] on li "[PERSON_NAME] Health [PERSON_NAME][DOMAIN_NAME] Add to company list Public / Pr…" at bounding box center [422, 136] width 385 height 78
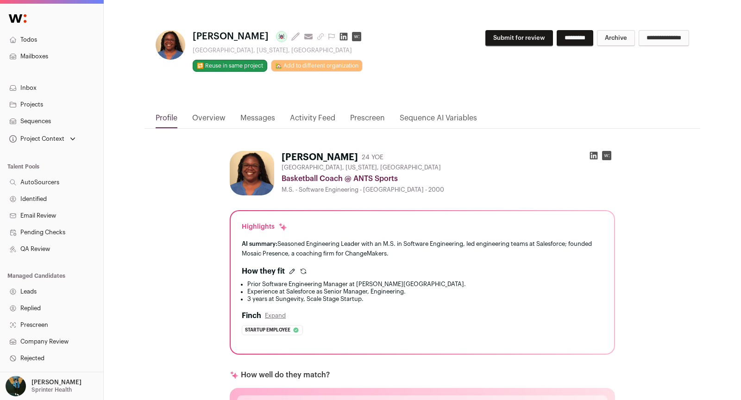
scroll to position [0, 0]
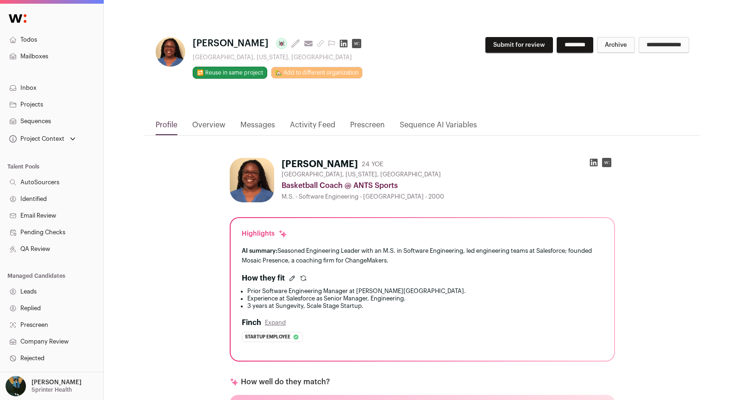
click at [496, 32] on div "**********" at bounding box center [423, 70] width 556 height 97
click at [501, 41] on button "Submit for review" at bounding box center [519, 45] width 68 height 16
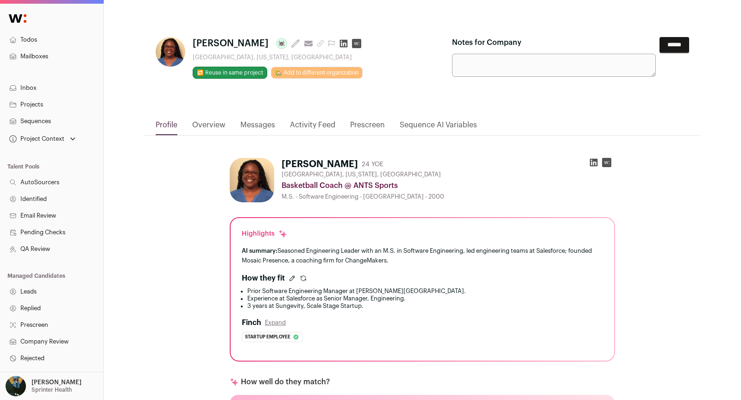
click at [672, 46] on input "******" at bounding box center [675, 45] width 30 height 16
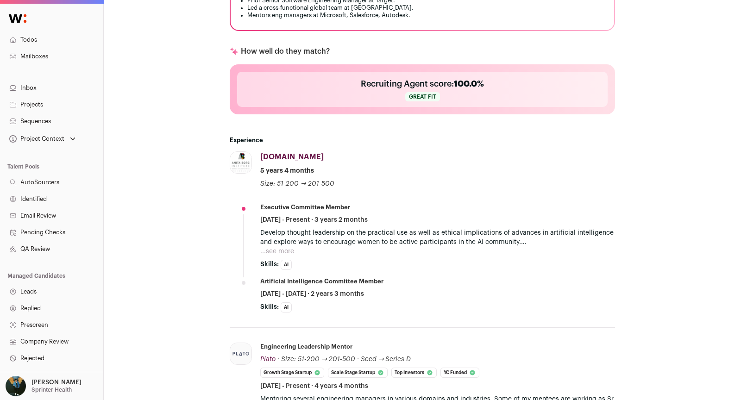
scroll to position [489, 0]
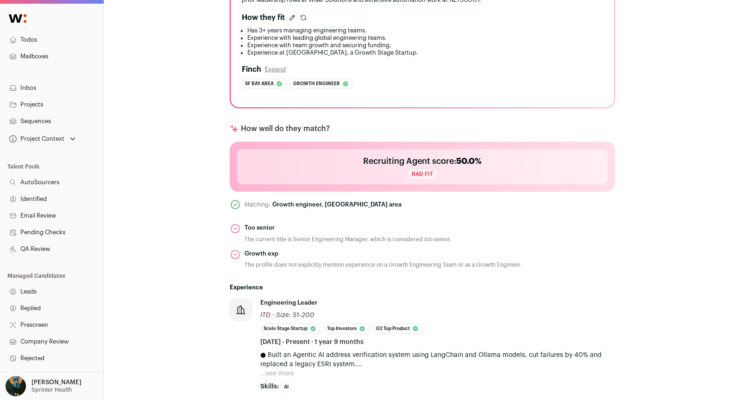
scroll to position [447, 0]
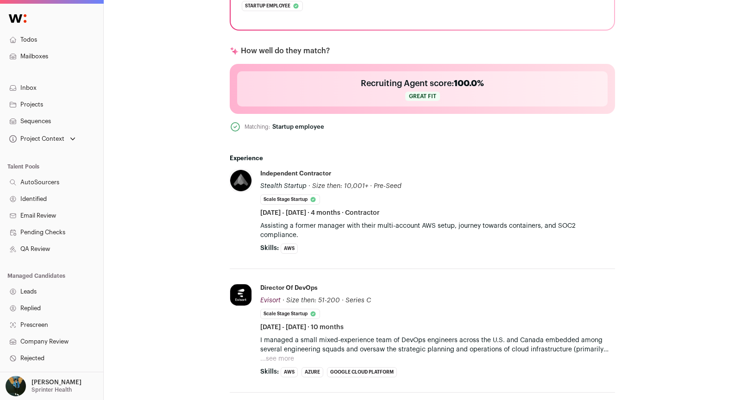
scroll to position [374, 0]
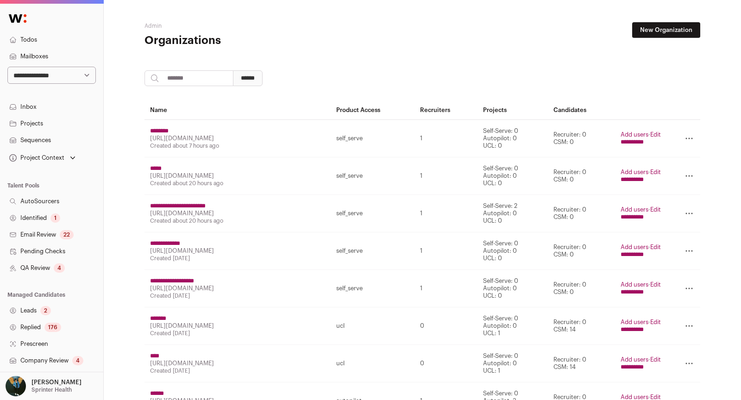
click at [72, 77] on select "**********" at bounding box center [51, 75] width 88 height 17
click at [51, 143] on link "Sequences" at bounding box center [51, 140] width 103 height 17
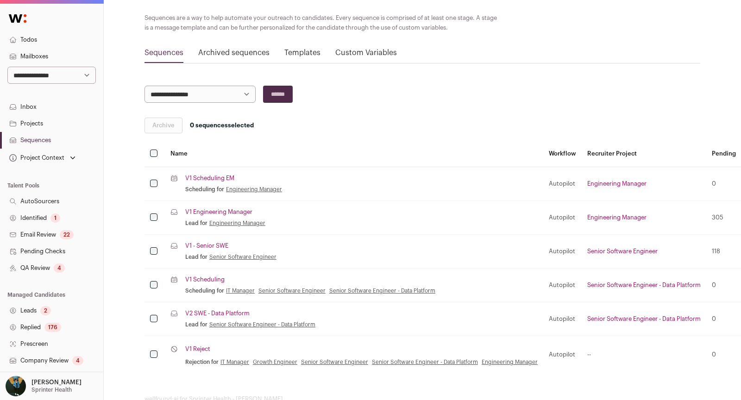
scroll to position [80, 0]
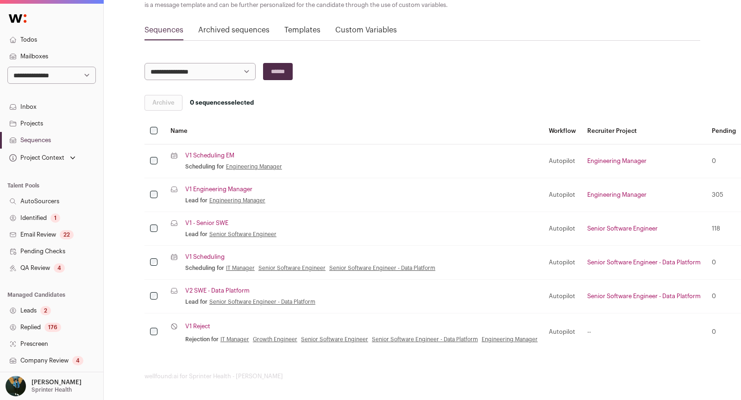
click at [204, 323] on link "V1 Reject" at bounding box center [197, 326] width 25 height 7
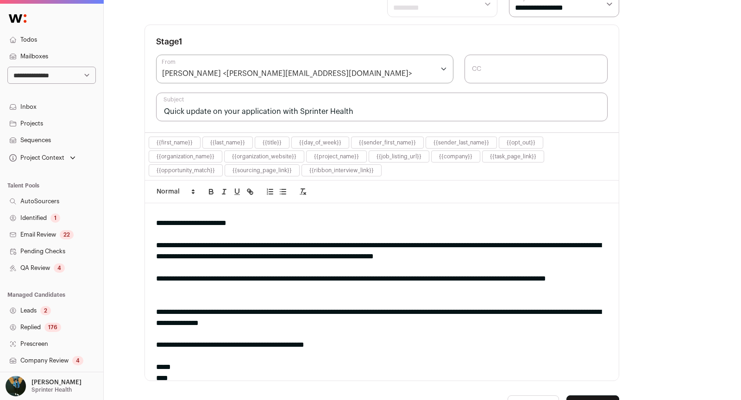
scroll to position [14, 0]
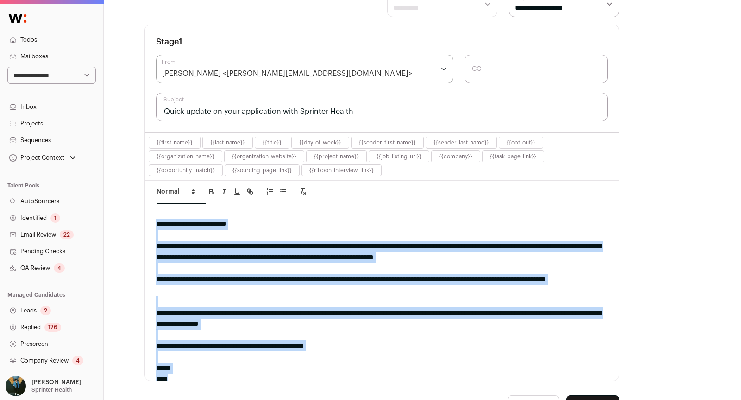
drag, startPoint x: 157, startPoint y: 219, endPoint x: 260, endPoint y: 372, distance: 184.8
click at [260, 372] on div "**********" at bounding box center [382, 291] width 474 height 177
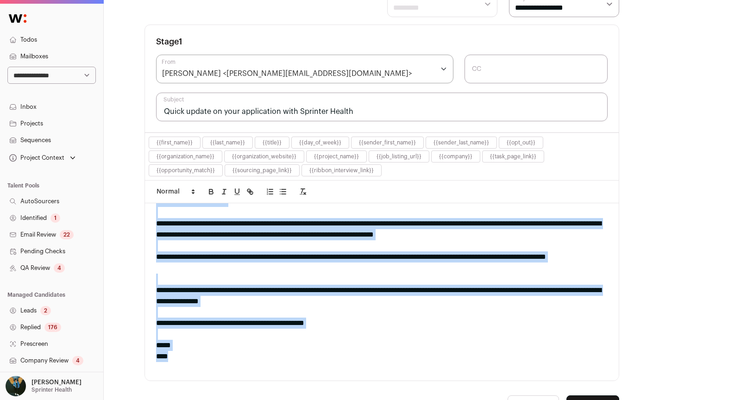
copy div "**********"
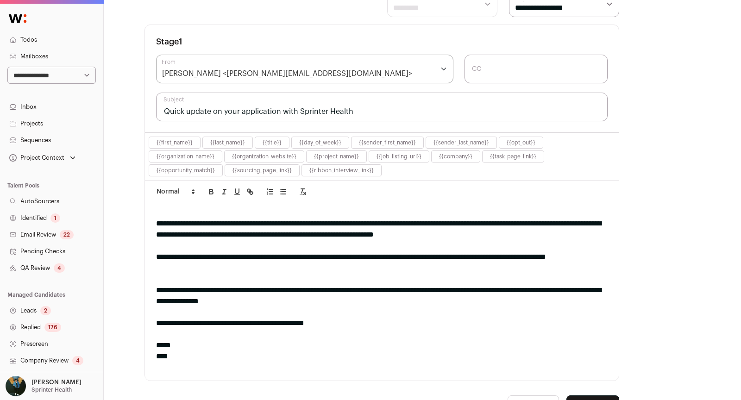
click at [377, 252] on div "**********" at bounding box center [382, 263] width 452 height 22
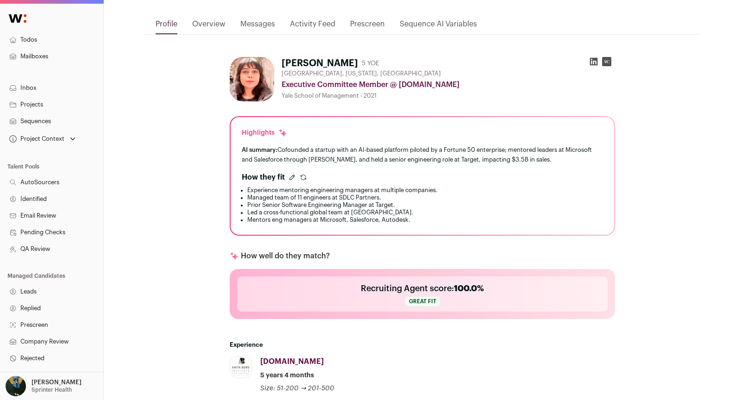
scroll to position [102, 0]
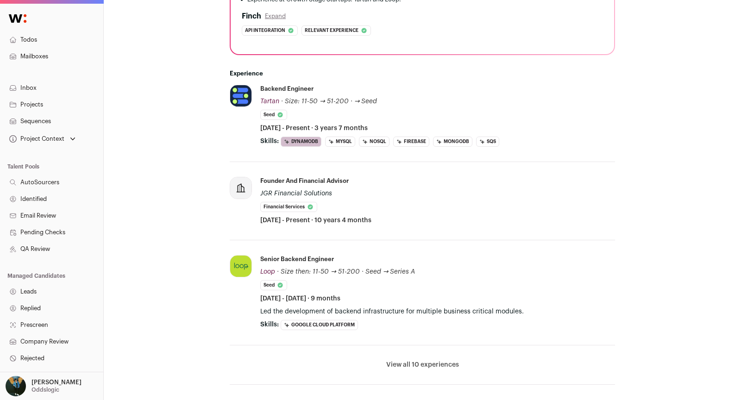
scroll to position [308, 0]
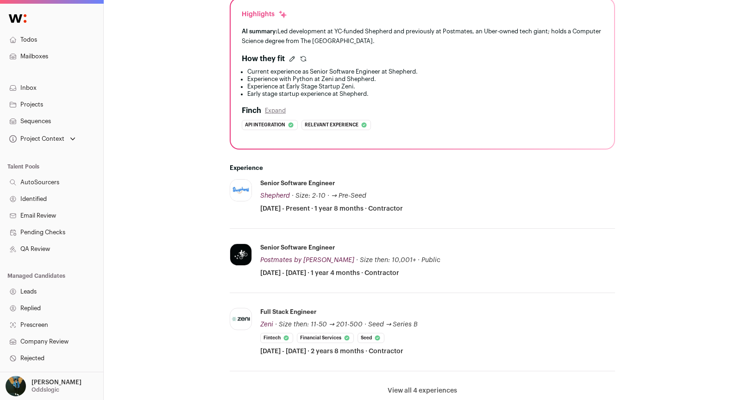
scroll to position [231, 0]
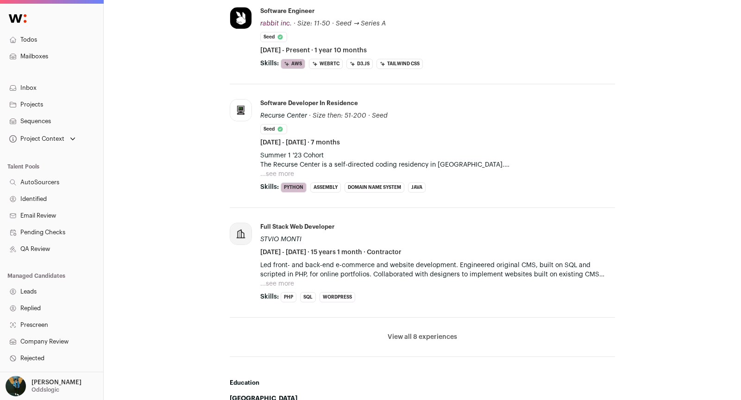
scroll to position [434, 0]
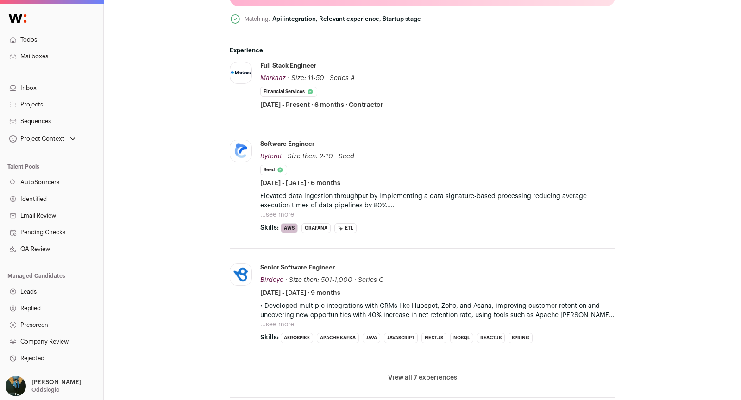
scroll to position [593, 0]
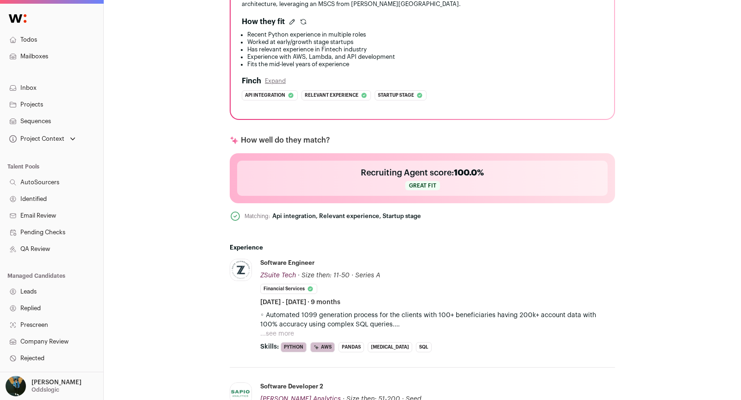
scroll to position [422, 0]
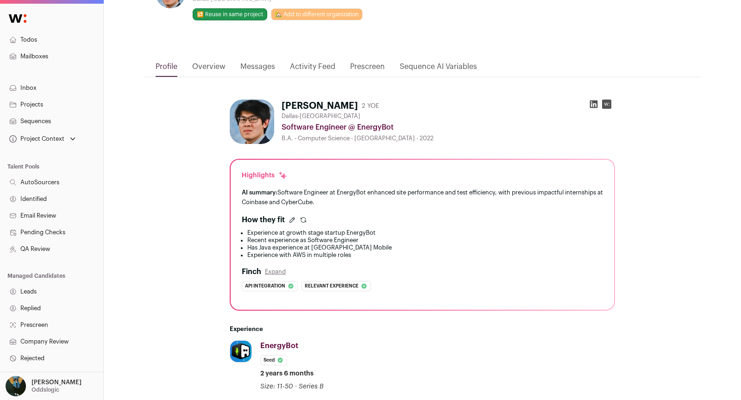
scroll to position [307, 0]
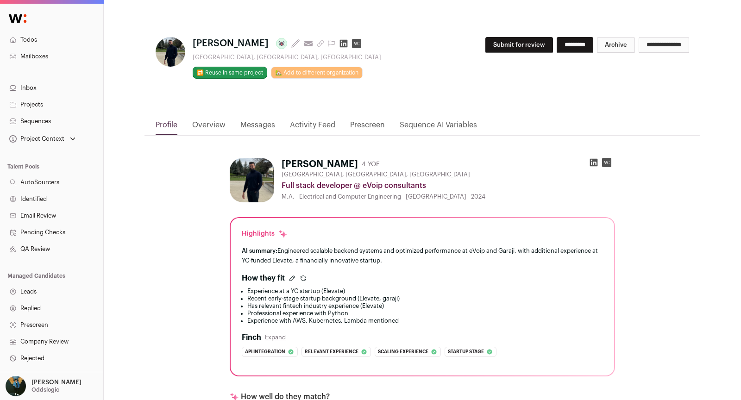
scroll to position [470, 0]
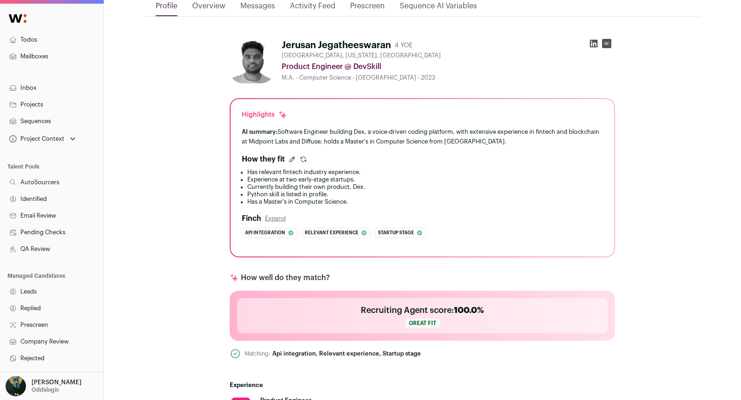
scroll to position [336, 0]
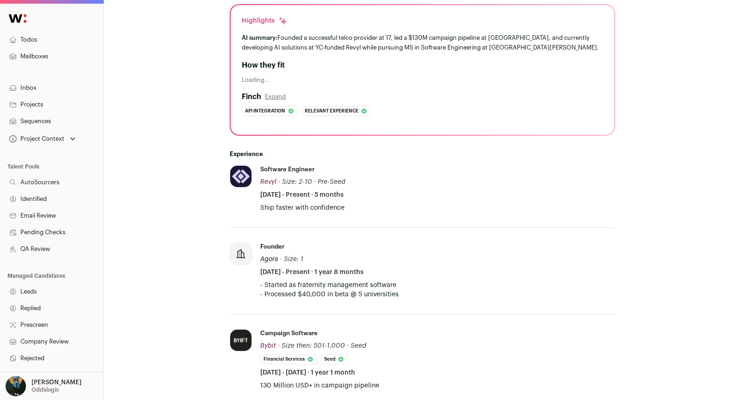
scroll to position [219, 0]
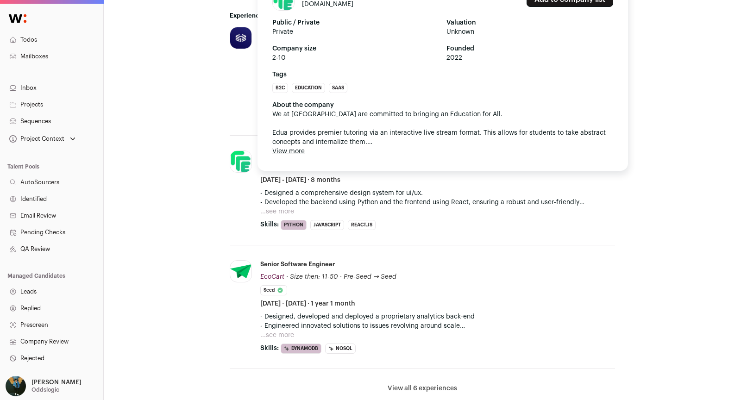
scroll to position [532, 0]
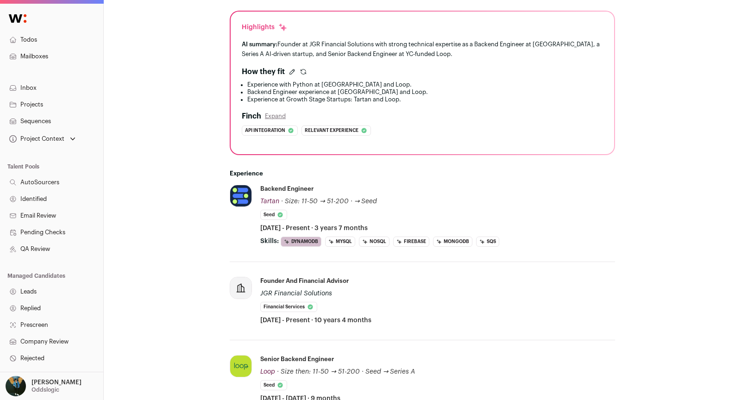
scroll to position [209, 0]
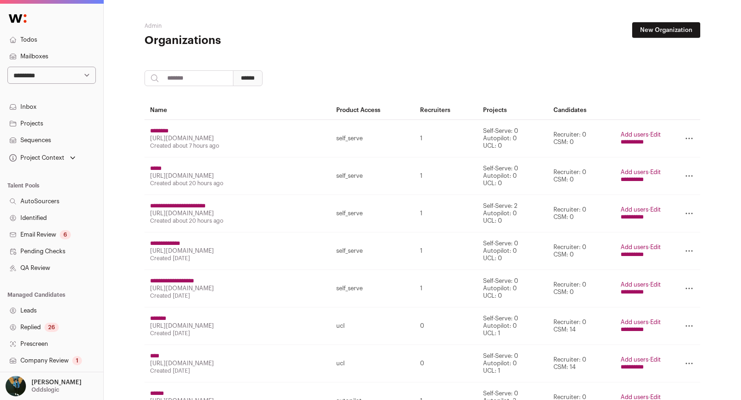
scroll to position [132, 0]
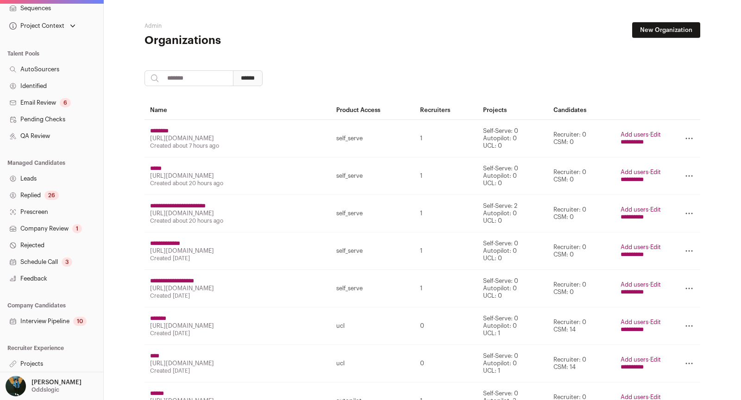
click at [39, 363] on link "Projects" at bounding box center [51, 364] width 103 height 17
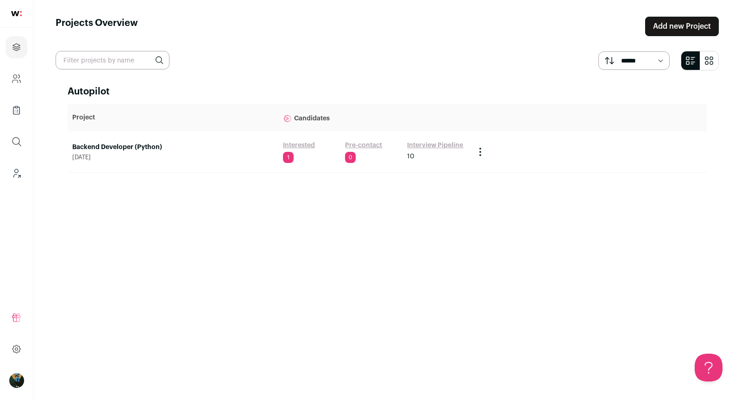
click at [148, 143] on link "Backend Developer (Python)" at bounding box center [173, 147] width 202 height 9
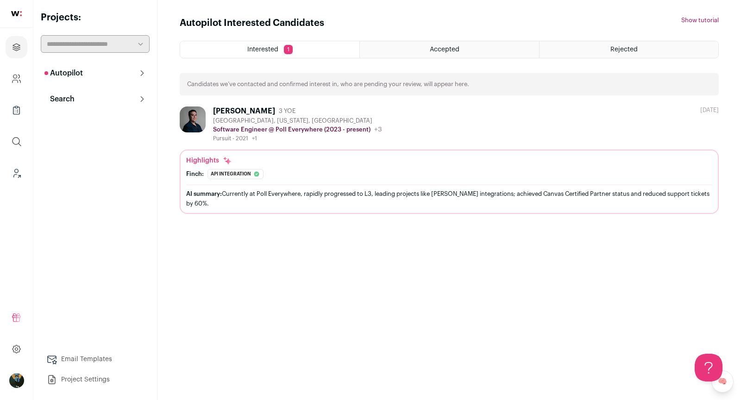
click at [73, 100] on p "Search" at bounding box center [59, 99] width 30 height 11
click at [76, 117] on link "Search" at bounding box center [95, 117] width 109 height 19
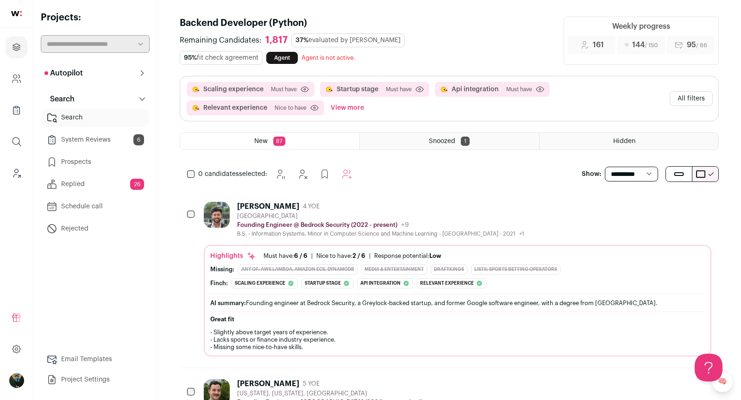
click at [694, 99] on button "All filters" at bounding box center [691, 98] width 43 height 15
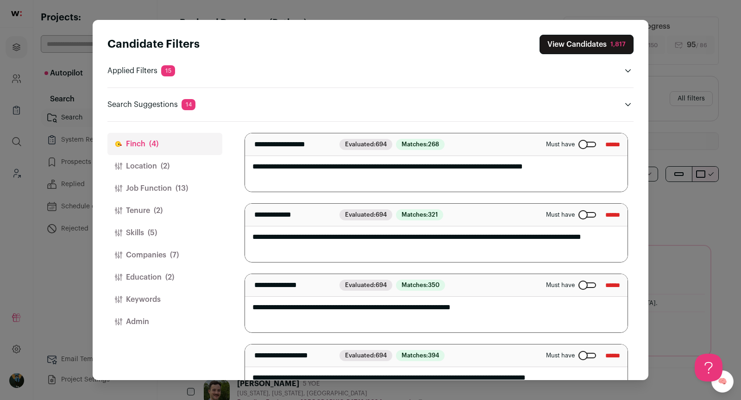
scroll to position [83, 0]
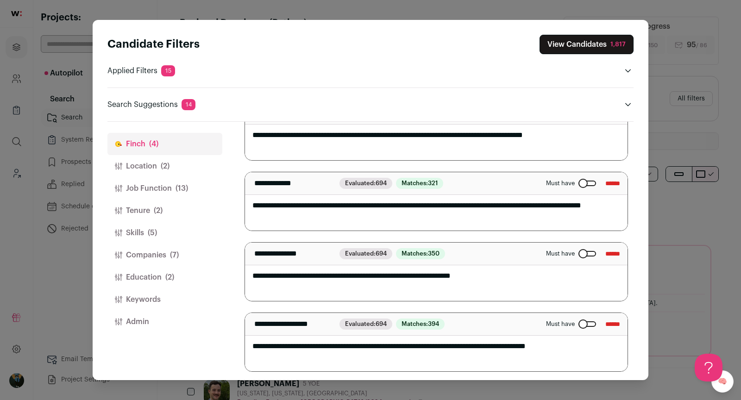
drag, startPoint x: 421, startPoint y: 342, endPoint x: 579, endPoint y: 342, distance: 157.5
click at [579, 342] on textarea "**********" at bounding box center [436, 342] width 383 height 58
type textarea "**********"
click at [579, 321] on div "Close modal via background" at bounding box center [588, 324] width 18 height 6
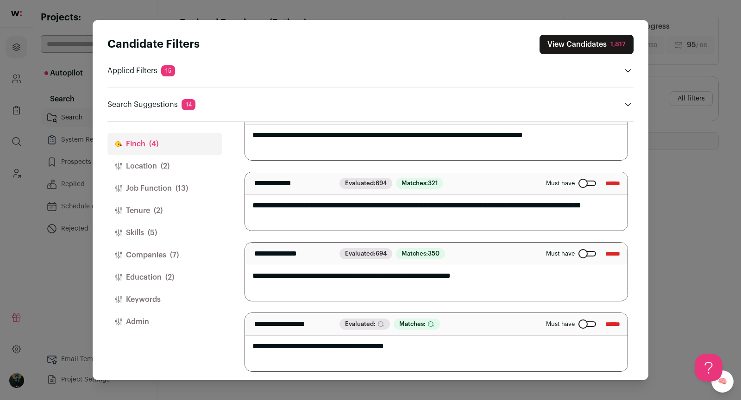
click at [602, 51] on button "View Candidates 1,817" at bounding box center [587, 44] width 94 height 19
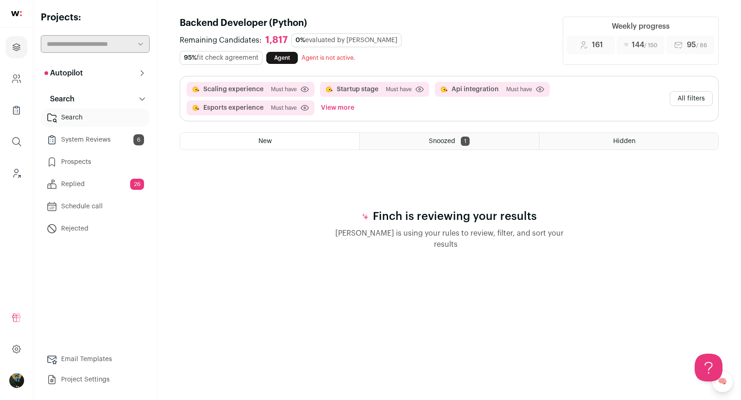
click at [692, 97] on button "All filters" at bounding box center [691, 98] width 43 height 15
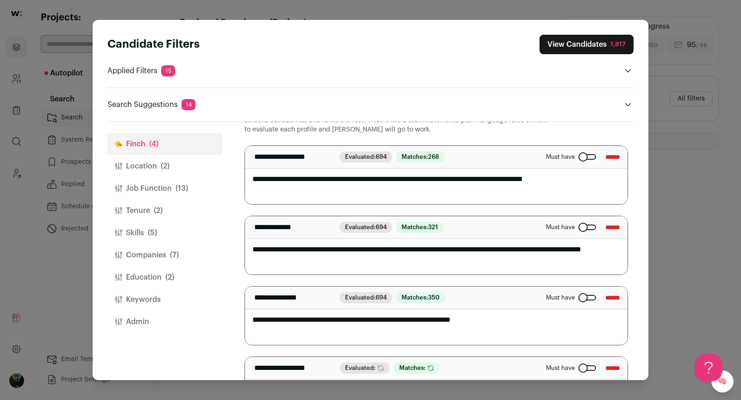
scroll to position [0, 0]
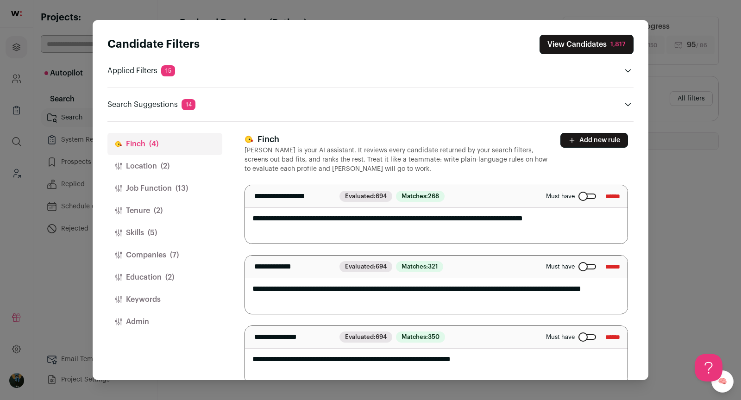
click at [576, 193] on label "Must have" at bounding box center [571, 196] width 50 height 7
click at [579, 194] on div "Close modal via background" at bounding box center [588, 197] width 18 height 6
click at [585, 267] on div "Close modal via background" at bounding box center [588, 267] width 18 height 6
click at [595, 48] on button "View Candidates 1,817" at bounding box center [587, 44] width 94 height 19
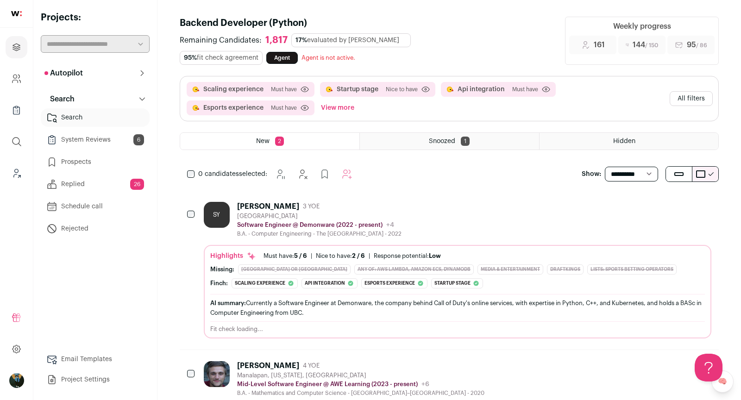
click at [304, 203] on div "Steven Y. 3 YOE" at bounding box center [319, 206] width 164 height 9
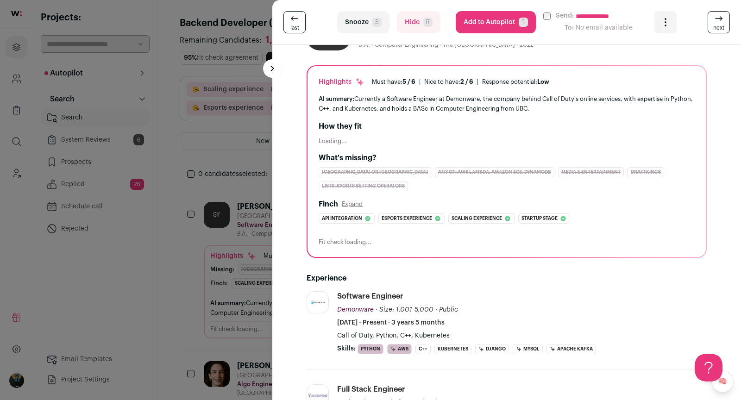
scroll to position [86, 0]
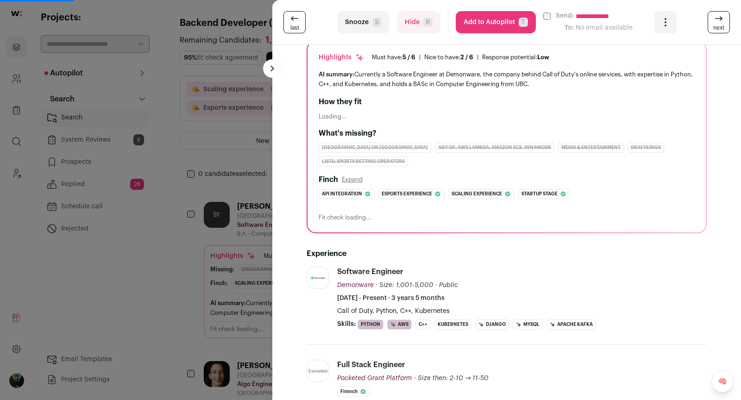
click at [180, 311] on div "**********" at bounding box center [370, 200] width 741 height 400
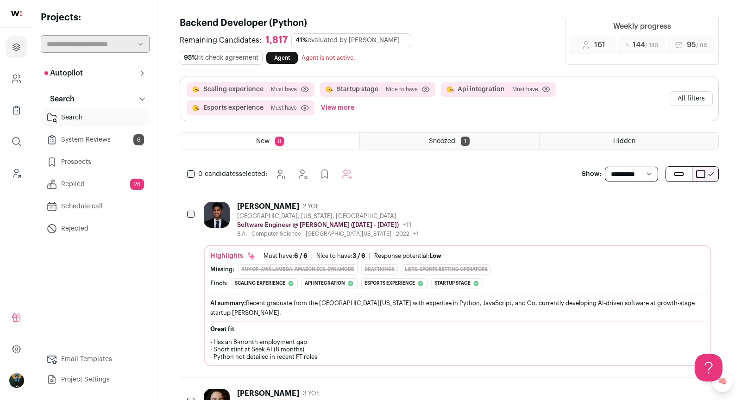
scroll to position [0, 0]
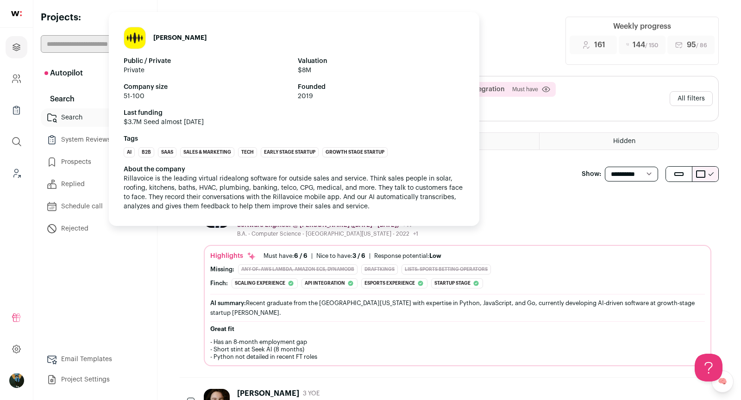
click at [307, 224] on p "Software Engineer @ [PERSON_NAME] ([DATE] - [DATE])" at bounding box center [318, 224] width 162 height 7
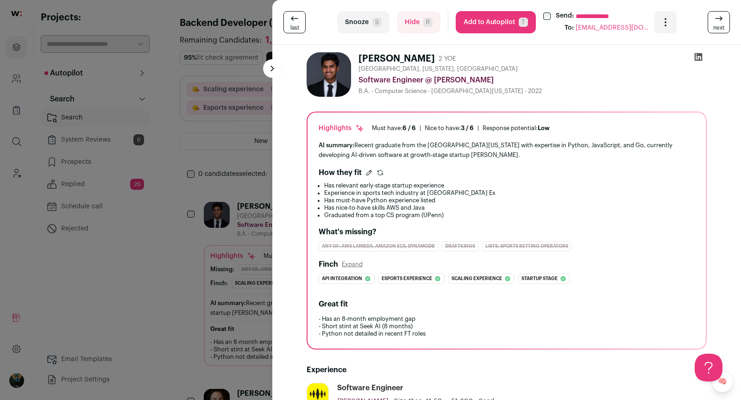
scroll to position [223, 0]
